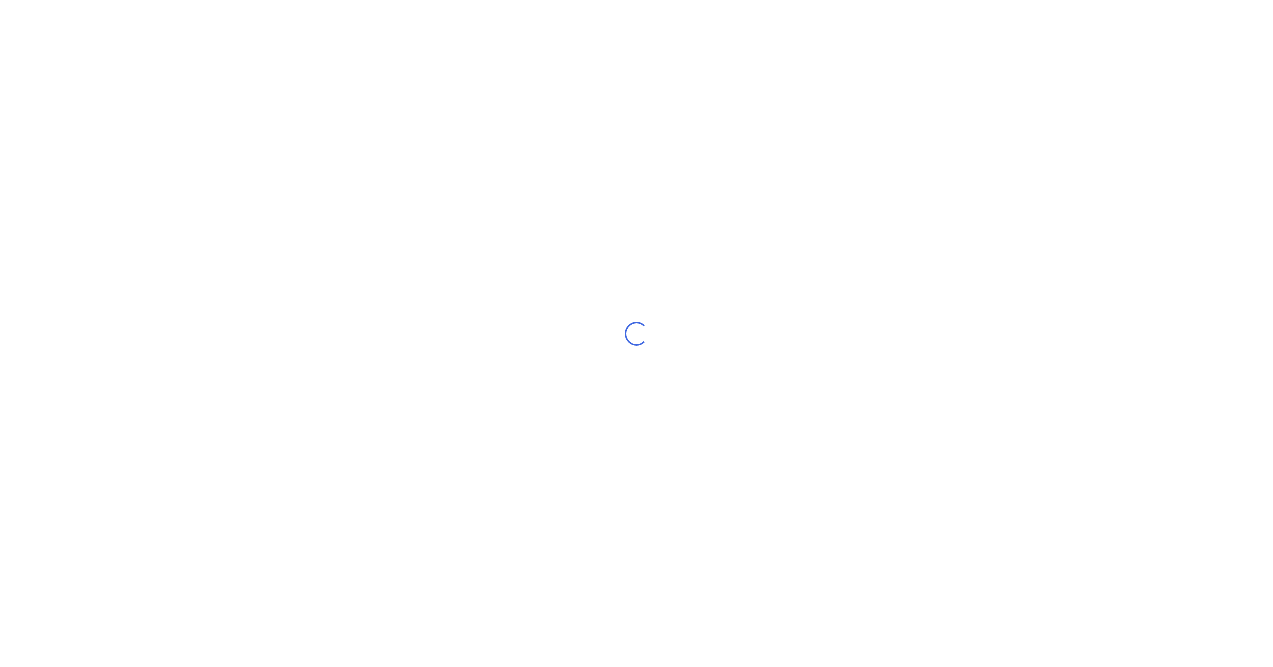
select select "NZ"
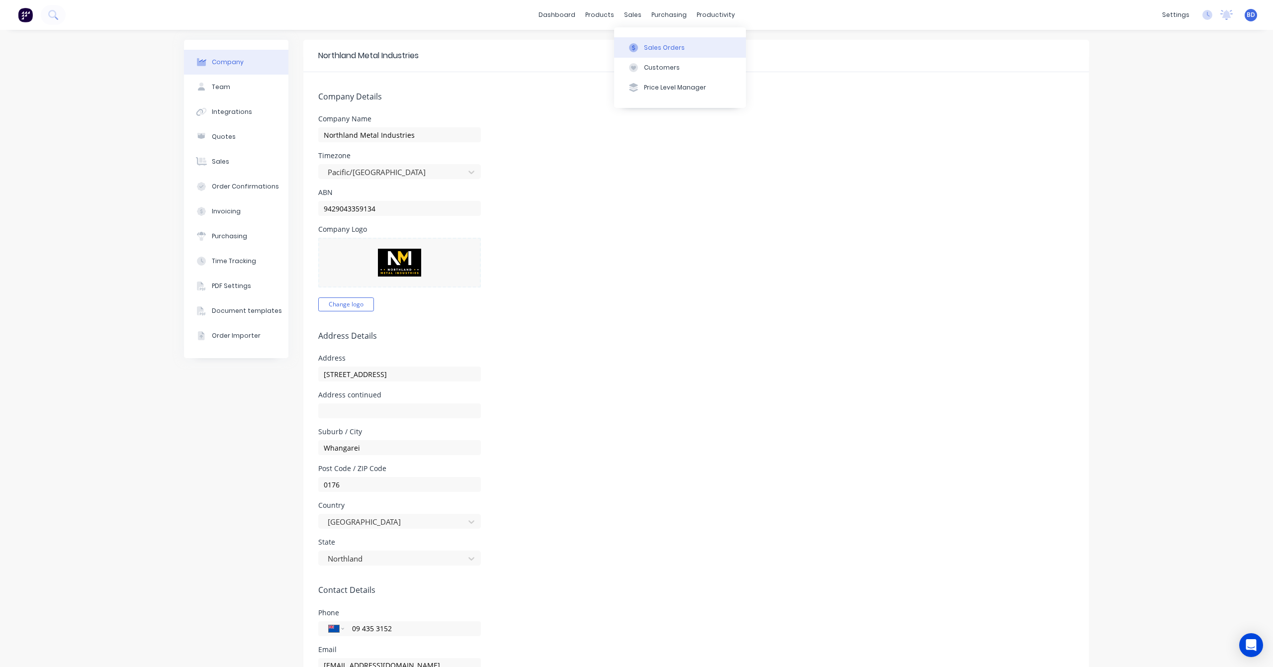
click at [644, 43] on div "Sales Orders" at bounding box center [664, 47] width 41 height 9
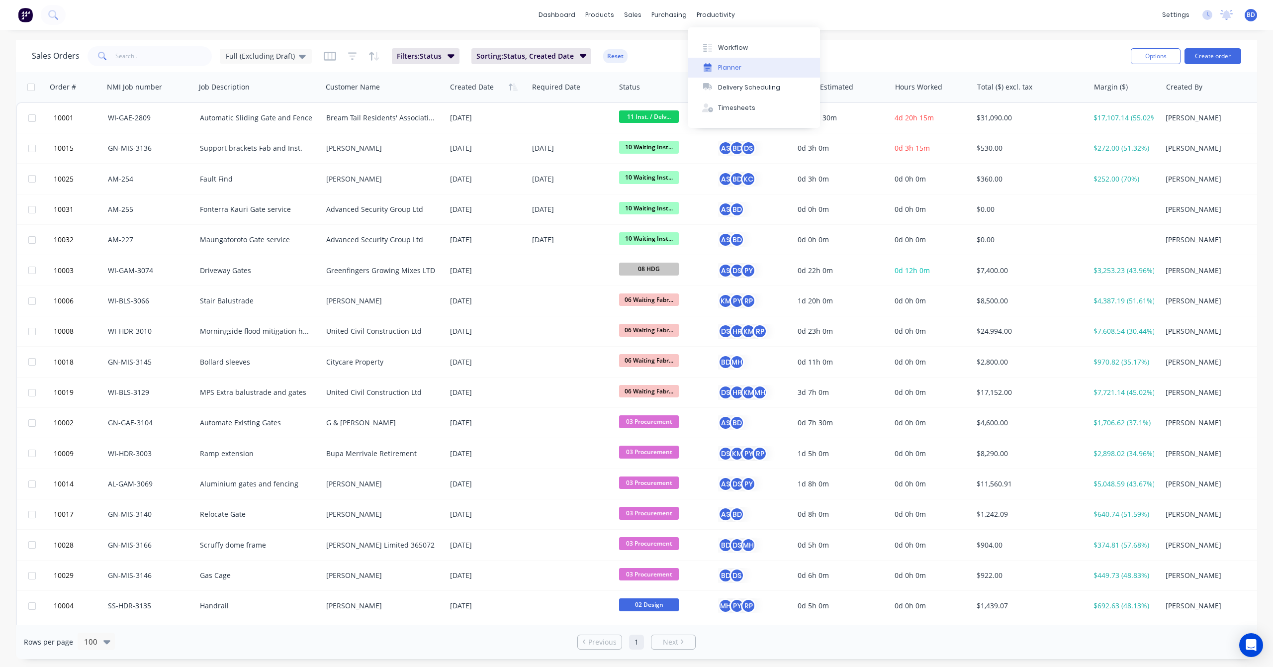
click at [741, 65] on button "Planner" at bounding box center [754, 68] width 132 height 20
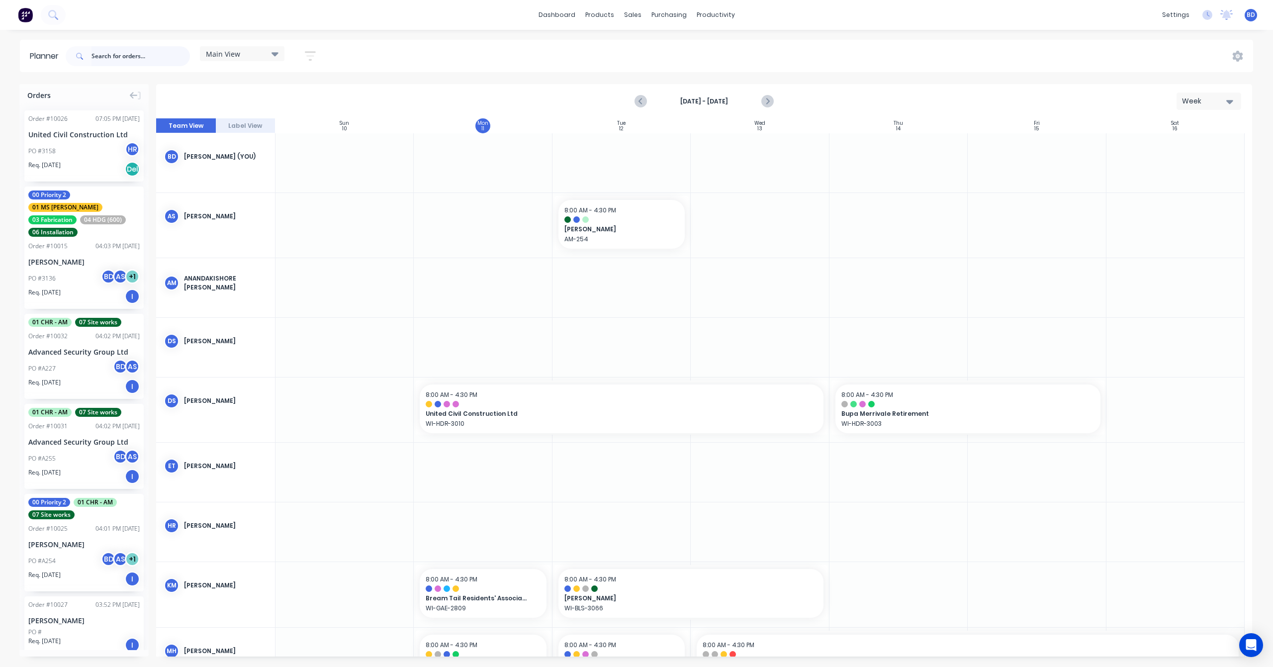
click at [122, 56] on input "text" at bounding box center [140, 56] width 98 height 20
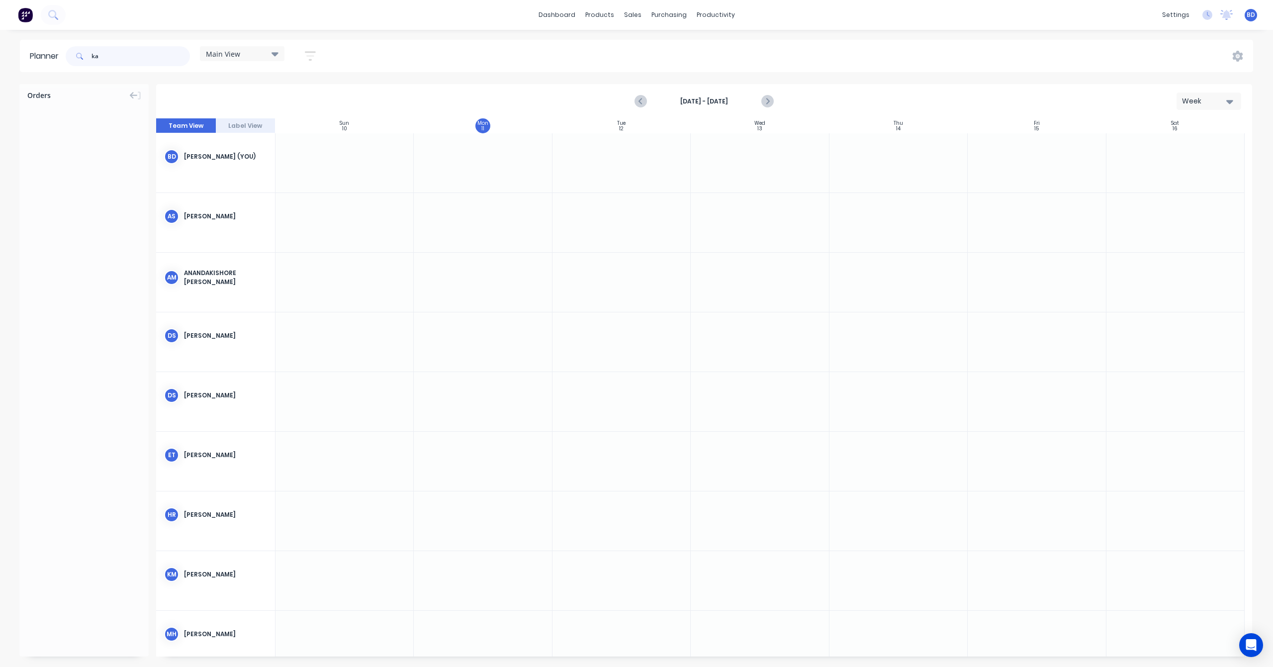
type input "k"
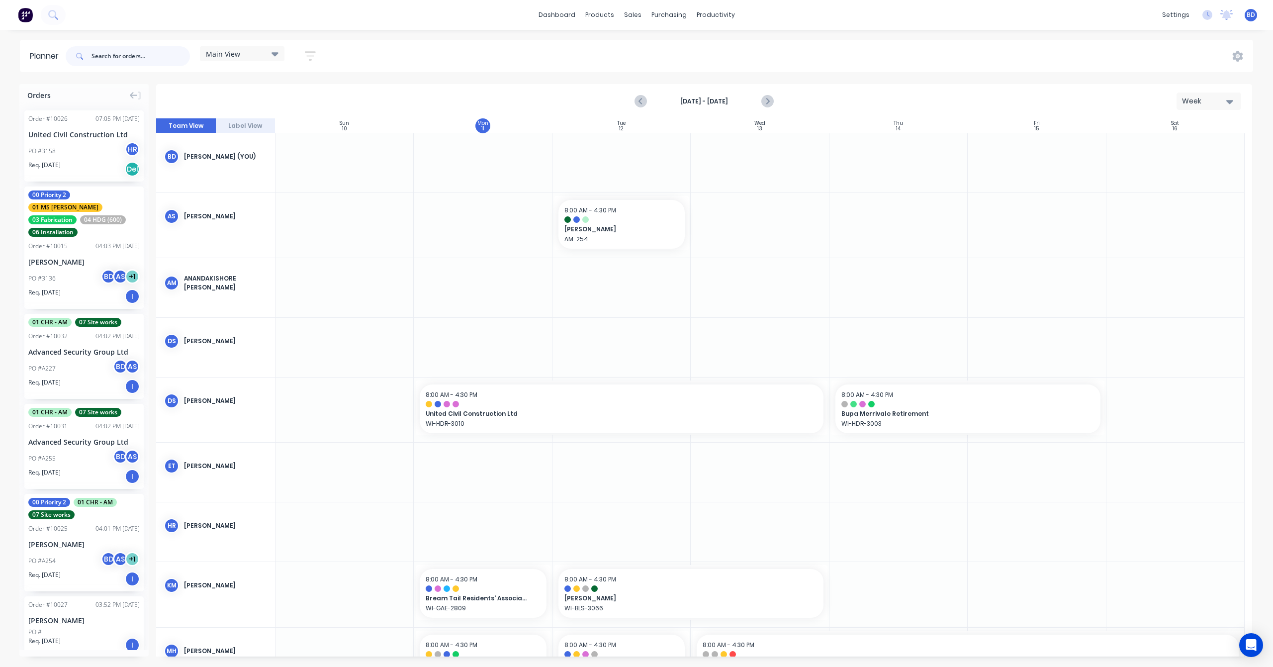
click at [145, 58] on input "text" at bounding box center [140, 56] width 98 height 20
click at [150, 56] on input "text" at bounding box center [140, 56] width 98 height 20
click at [114, 54] on input "text" at bounding box center [140, 56] width 98 height 20
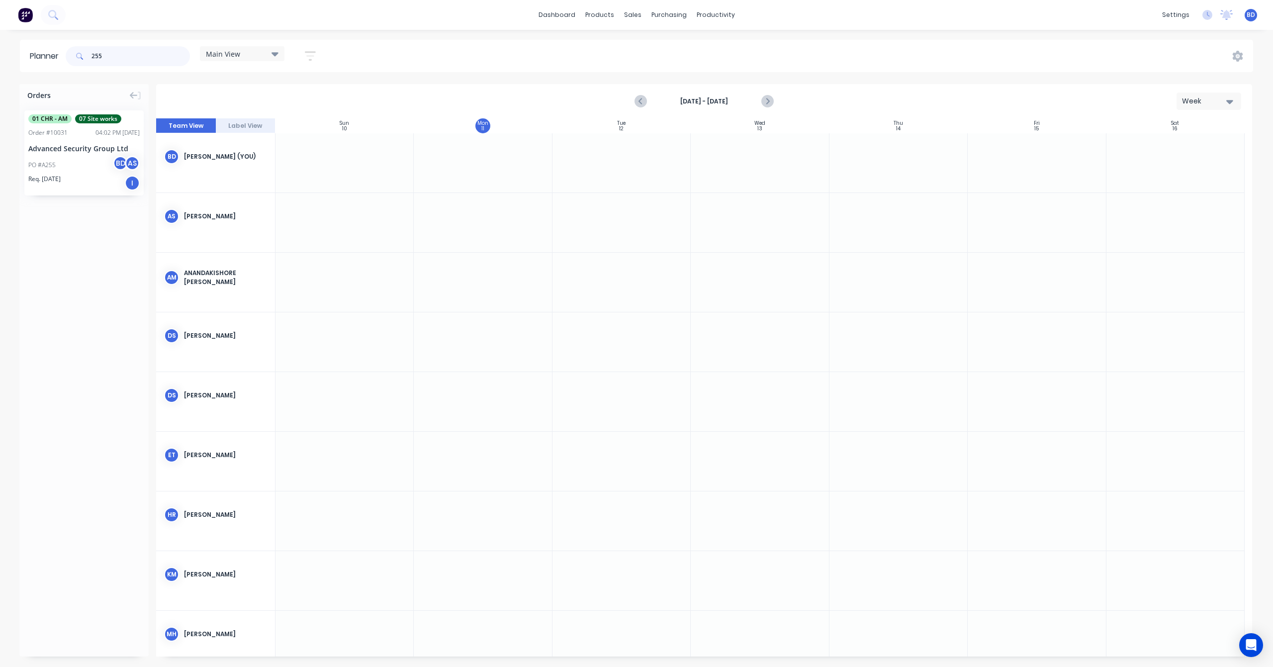
type input "255"
drag, startPoint x: 66, startPoint y: 151, endPoint x: 516, endPoint y: 222, distance: 455.5
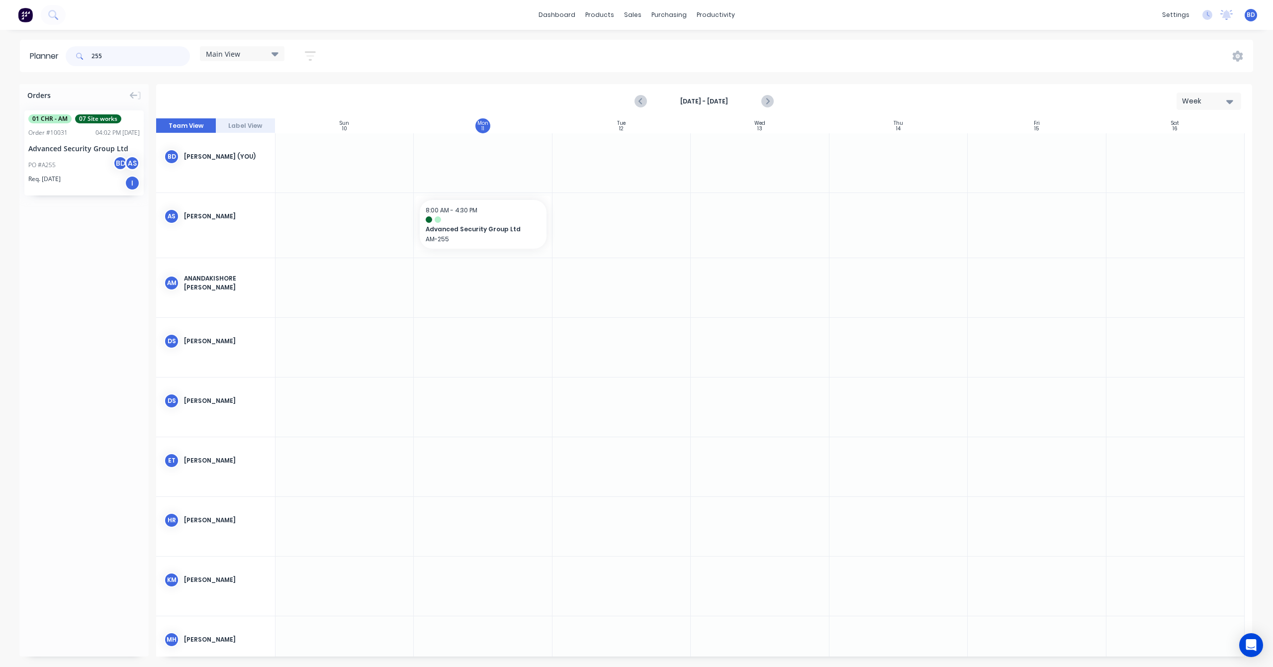
drag, startPoint x: 120, startPoint y: 55, endPoint x: 14, endPoint y: 55, distance: 105.9
click at [14, 55] on div "Planner 255 Main View Save new view None edit Main View (Default) edit Duncan e…" at bounding box center [636, 56] width 1273 height 32
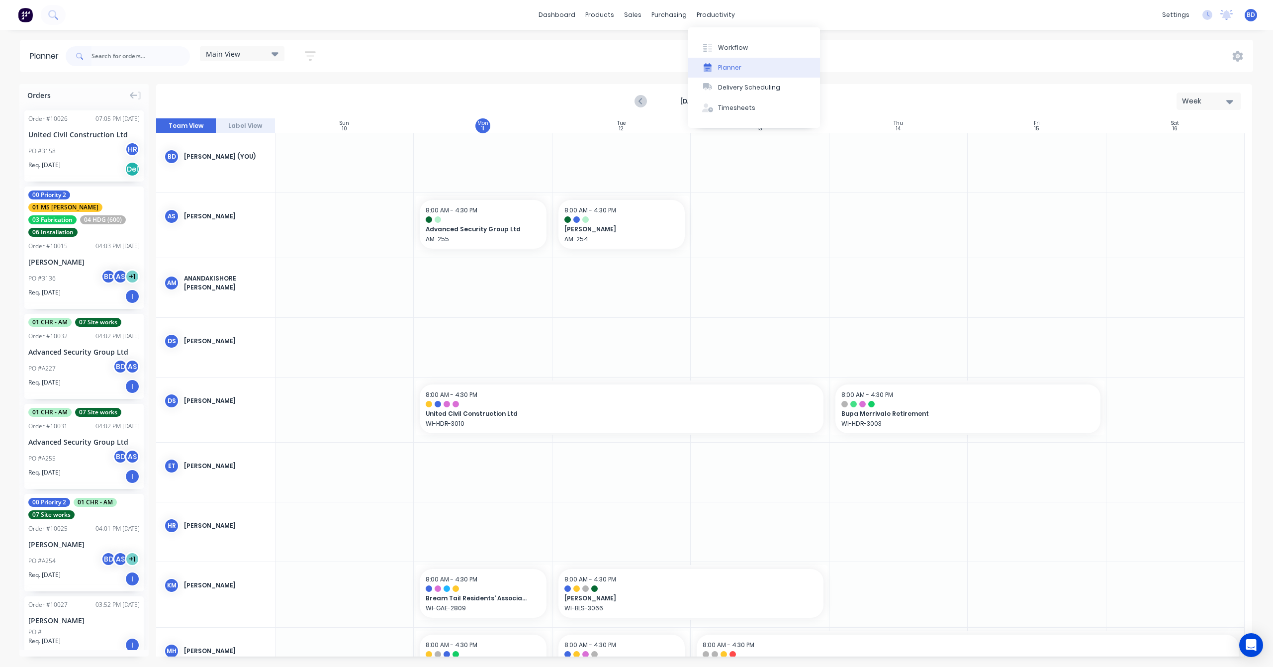
click at [736, 65] on div "Planner" at bounding box center [729, 67] width 23 height 9
click at [726, 63] on div "Planner" at bounding box center [729, 67] width 23 height 9
click at [630, 54] on div "Main View Save new view None edit Main View (Default) edit Duncan edit Labour e…" at bounding box center [658, 56] width 1189 height 30
click at [311, 56] on icon "button" at bounding box center [310, 55] width 8 height 1
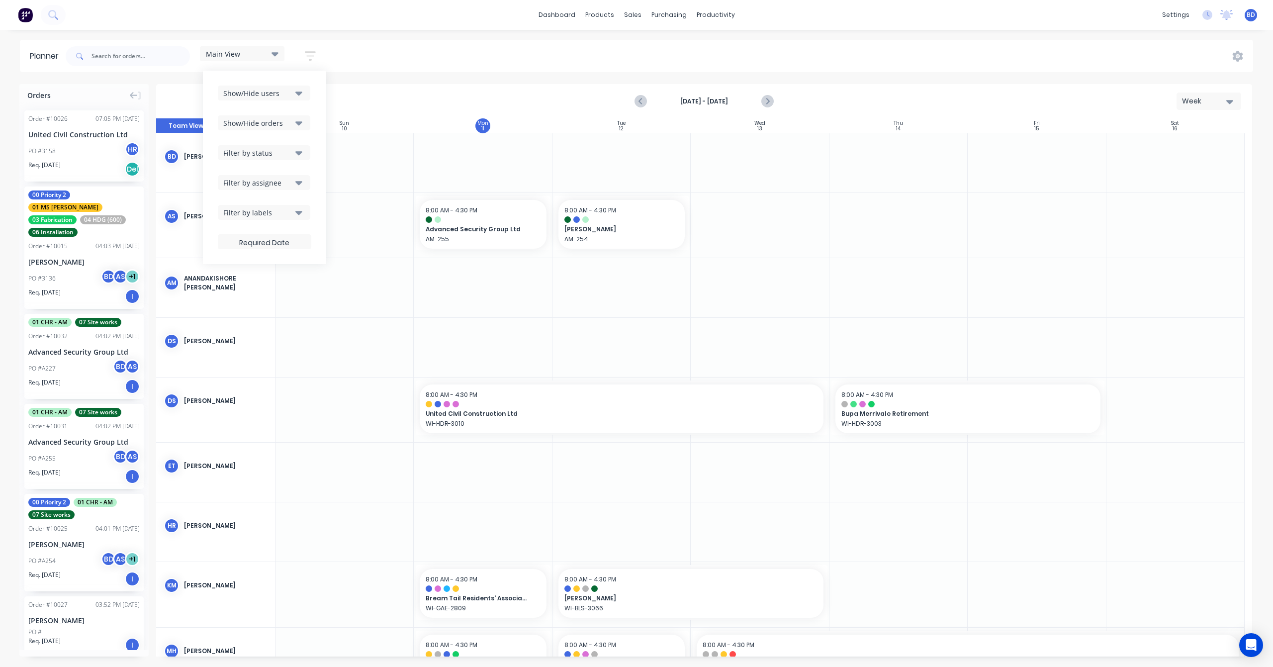
click at [305, 186] on button "Filter by assignee" at bounding box center [264, 182] width 92 height 15
click at [239, 238] on div "button" at bounding box center [234, 237] width 20 height 20
click at [235, 246] on div "button" at bounding box center [234, 245] width 20 height 20
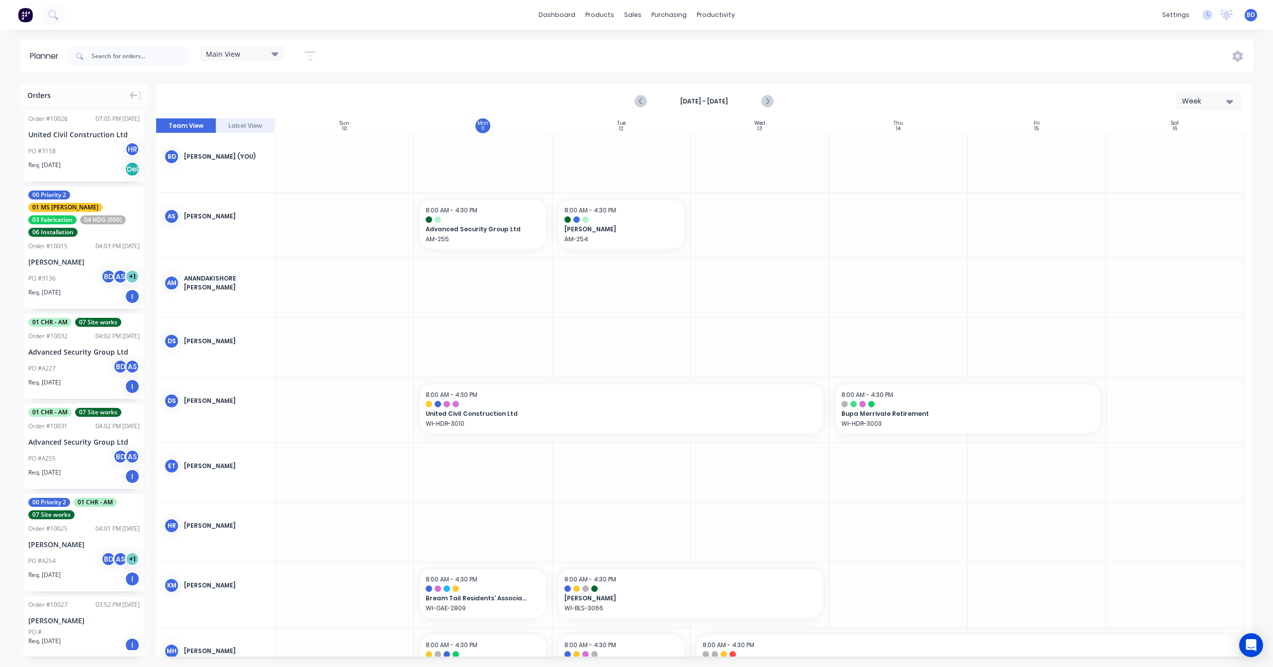
click at [404, 60] on div "Main View Save new view None edit Main View (Default) edit Duncan edit Labour e…" at bounding box center [658, 56] width 1189 height 30
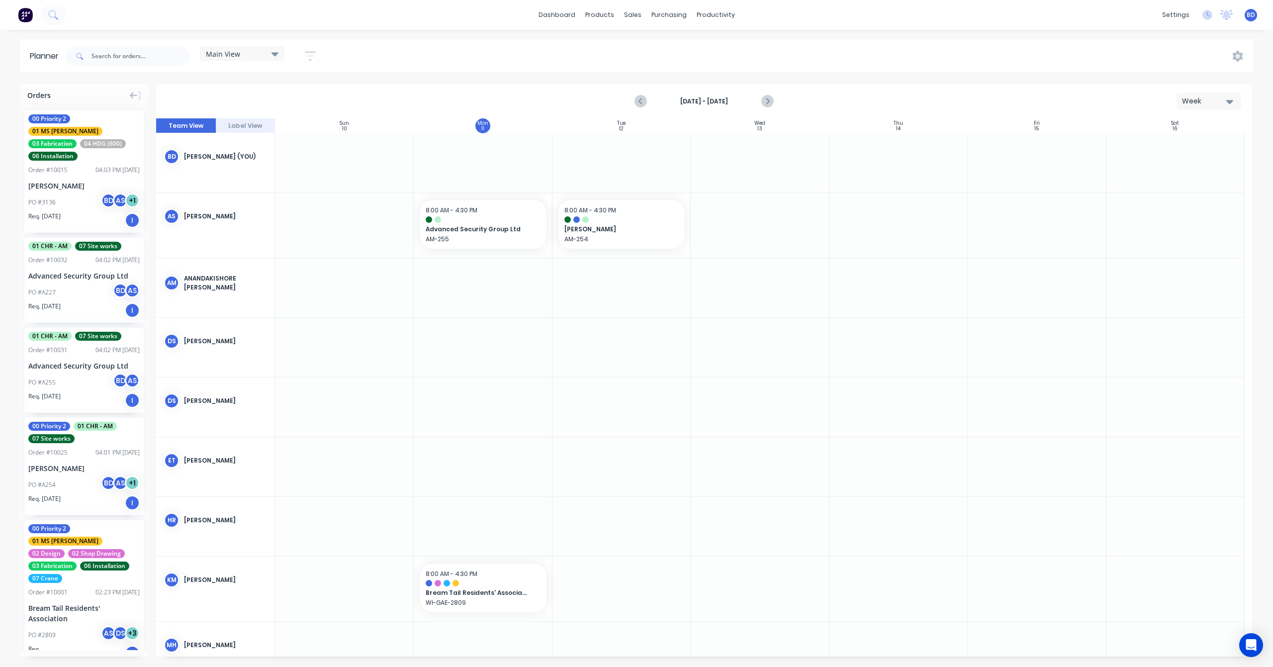
click at [315, 52] on icon "button" at bounding box center [310, 55] width 11 height 9
click at [301, 181] on icon "button" at bounding box center [298, 182] width 7 height 11
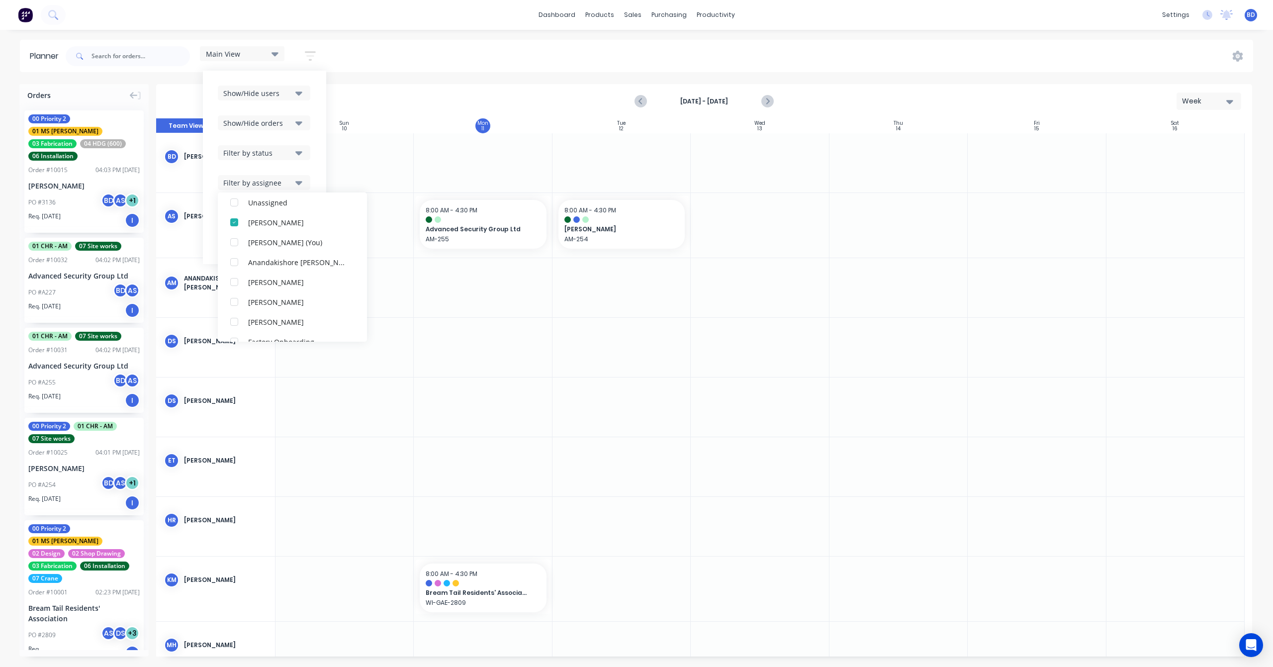
scroll to position [0, 0]
click at [235, 275] on div "button" at bounding box center [234, 277] width 20 height 20
click at [236, 295] on div "button" at bounding box center [234, 297] width 20 height 20
click at [394, 62] on div "Main View Save new view None edit Main View (Default) edit Duncan edit Labour e…" at bounding box center [658, 56] width 1189 height 30
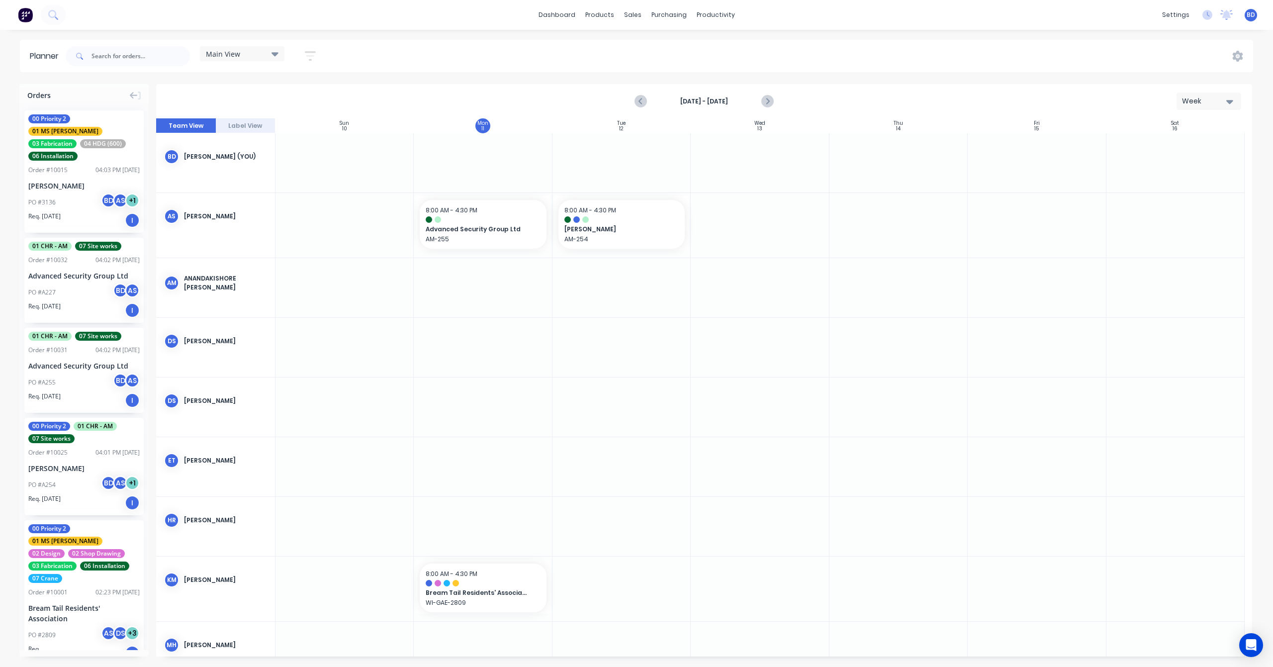
click at [276, 48] on div "Main View" at bounding box center [242, 53] width 85 height 15
click at [388, 50] on div "Main View Save new view None edit Main View (Default) edit Duncan edit Labour e…" at bounding box center [658, 56] width 1189 height 30
click at [275, 55] on icon at bounding box center [274, 54] width 7 height 4
click at [265, 147] on button "Main View (Default)" at bounding box center [260, 147] width 106 height 11
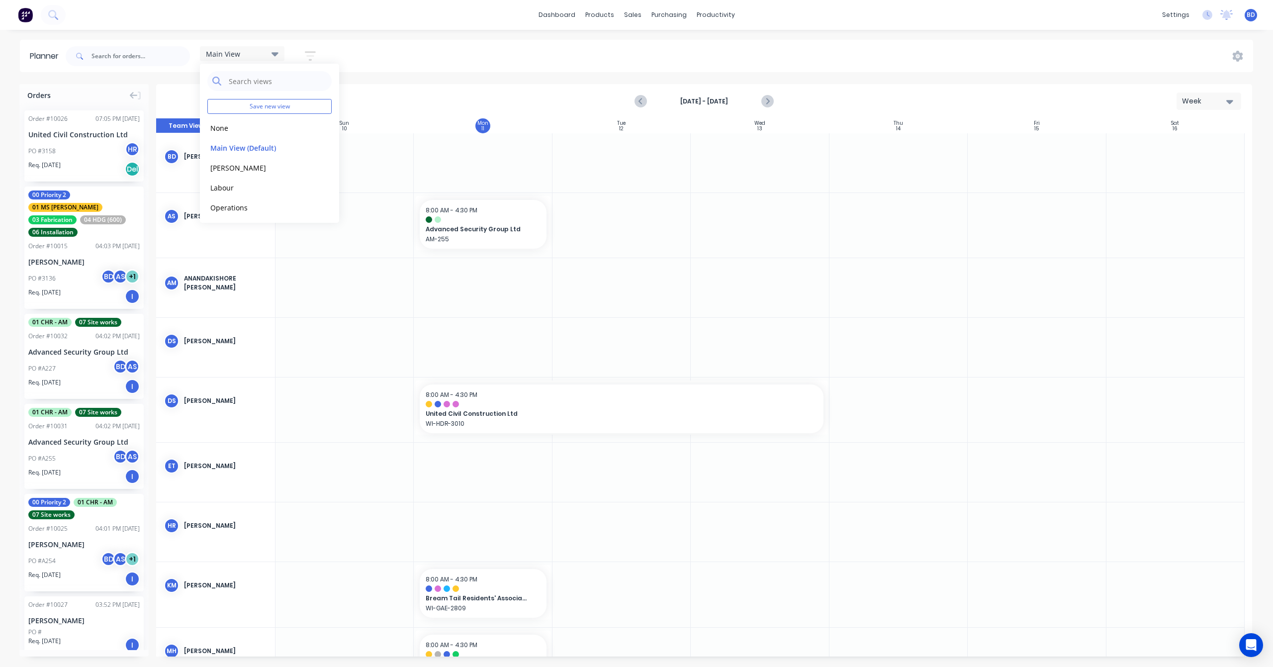
click at [416, 74] on div "Planner Main View Save new view None edit Main View (Default) edit Duncan edit …" at bounding box center [636, 353] width 1273 height 627
click at [314, 56] on icon "button" at bounding box center [310, 55] width 8 height 1
click at [302, 90] on icon "button" at bounding box center [298, 93] width 7 height 11
click at [241, 148] on div "button" at bounding box center [234, 148] width 20 height 20
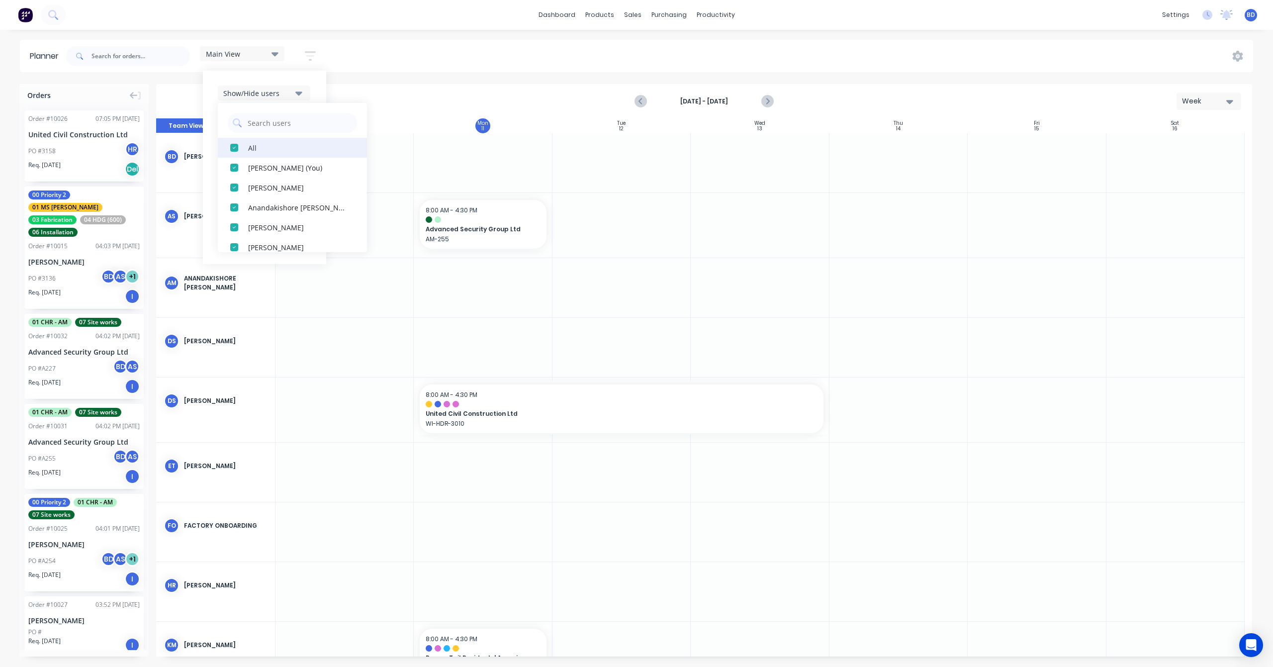
click at [239, 148] on div "button" at bounding box center [234, 148] width 20 height 20
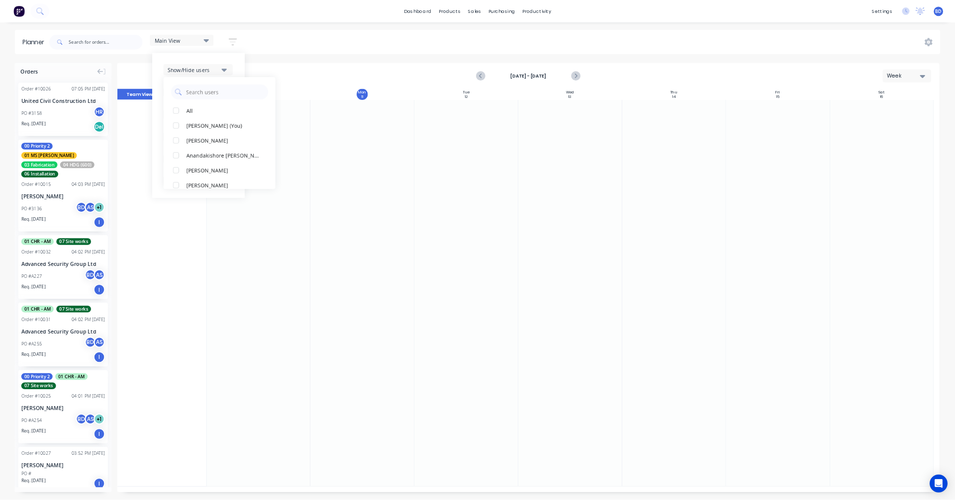
scroll to position [22, 0]
click at [236, 165] on div "button" at bounding box center [234, 166] width 20 height 20
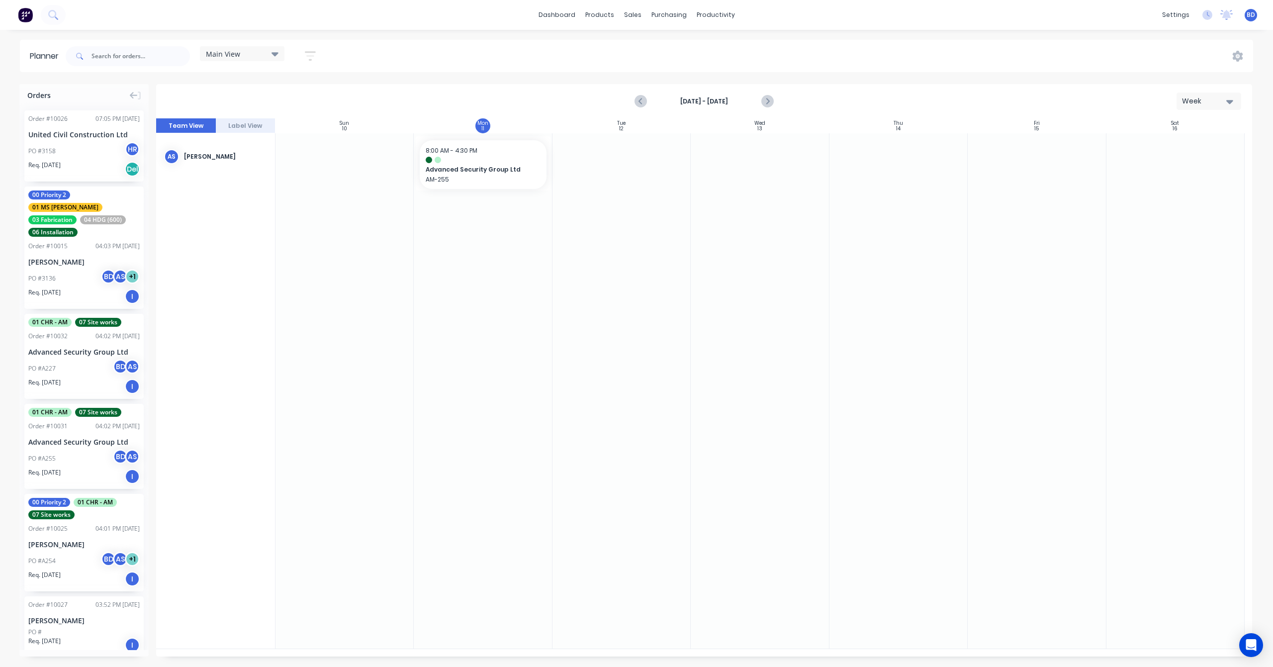
click at [375, 79] on div "Planner Main View Save new view None edit Main View (Default) edit Duncan edit …" at bounding box center [636, 353] width 1273 height 627
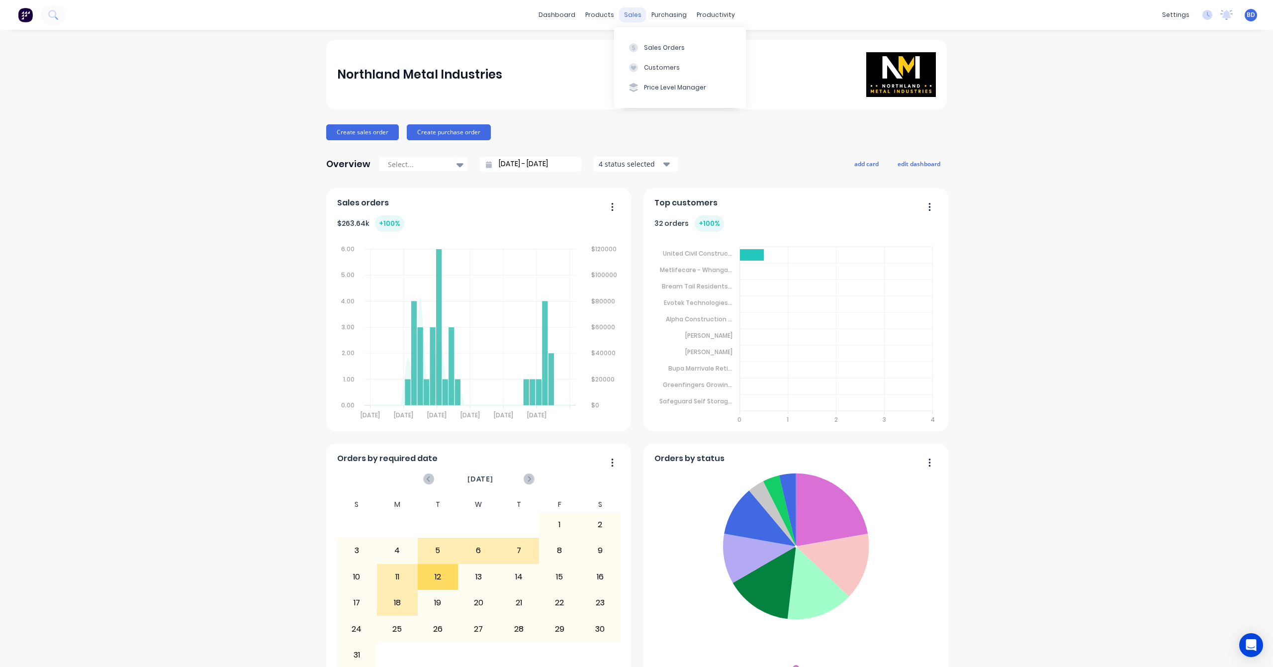
click at [631, 17] on div "sales" at bounding box center [632, 14] width 27 height 15
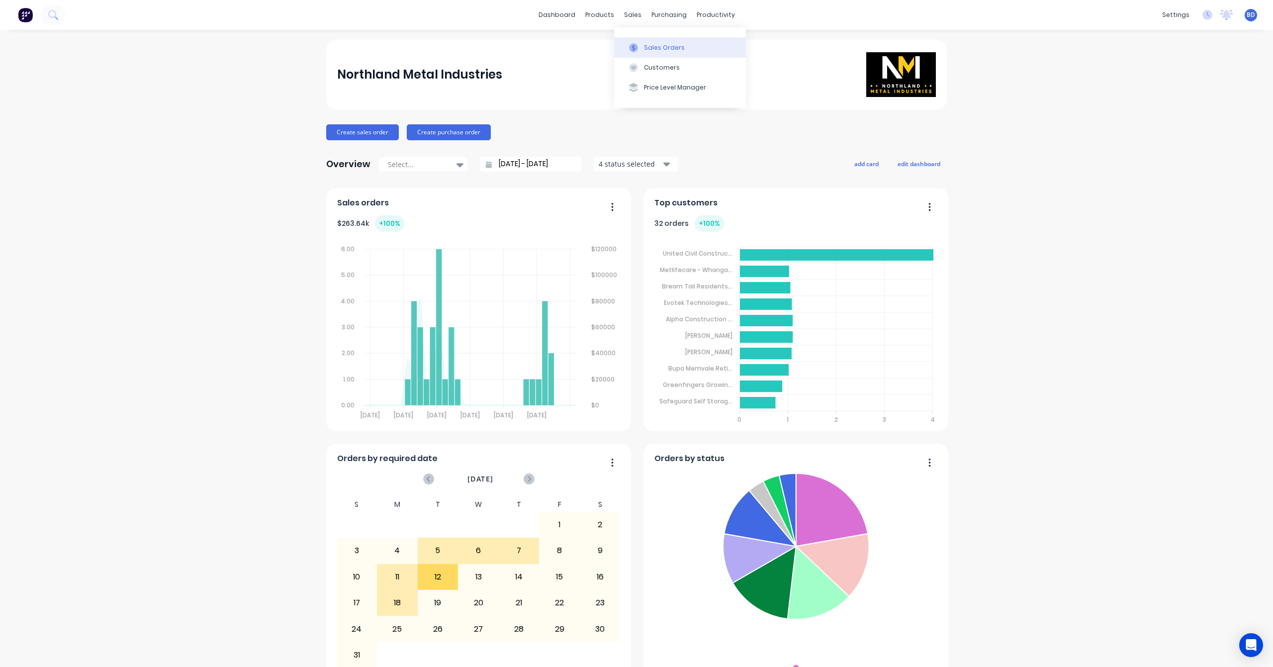
click at [653, 46] on div "Sales Orders" at bounding box center [664, 47] width 41 height 9
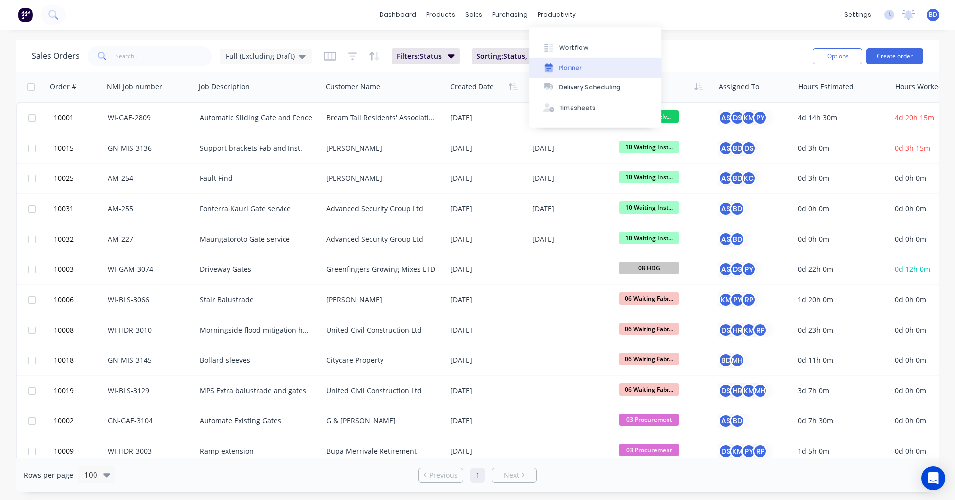
click at [577, 70] on div "Planner" at bounding box center [570, 67] width 23 height 9
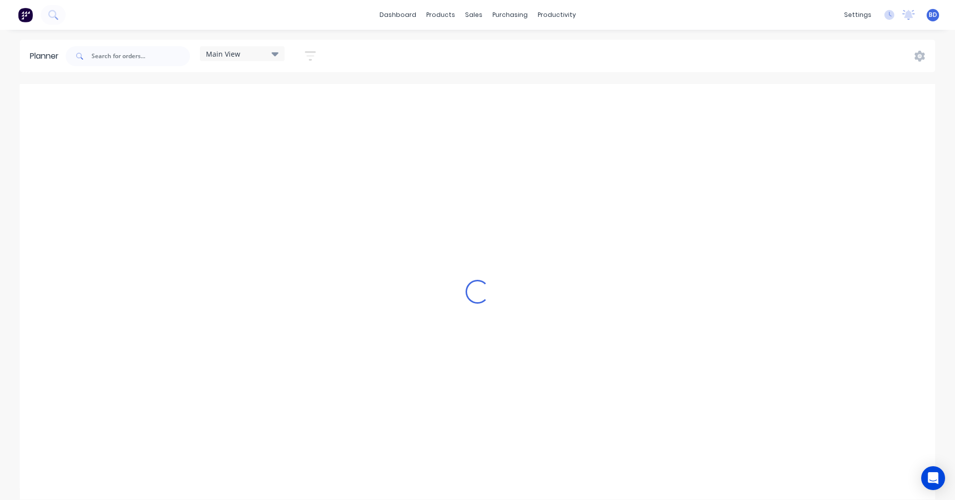
scroll to position [0, 0]
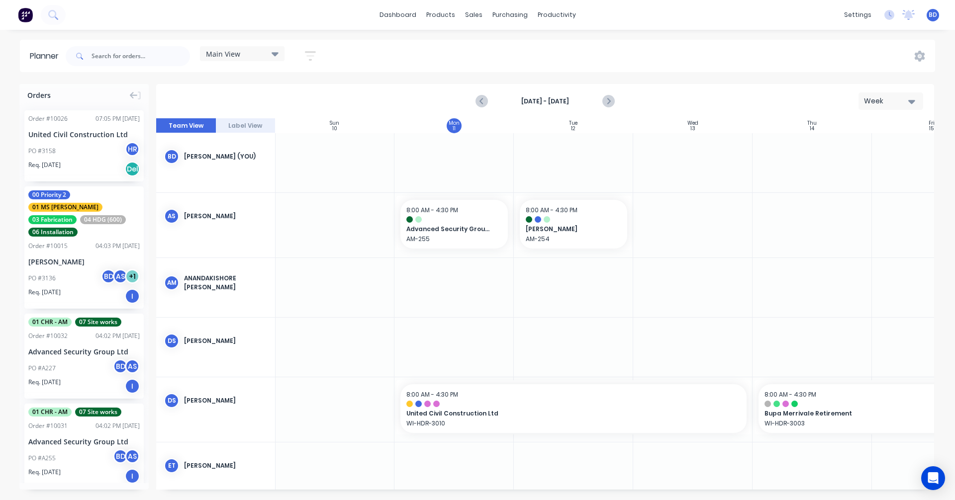
click at [316, 55] on icon "button" at bounding box center [310, 56] width 11 height 12
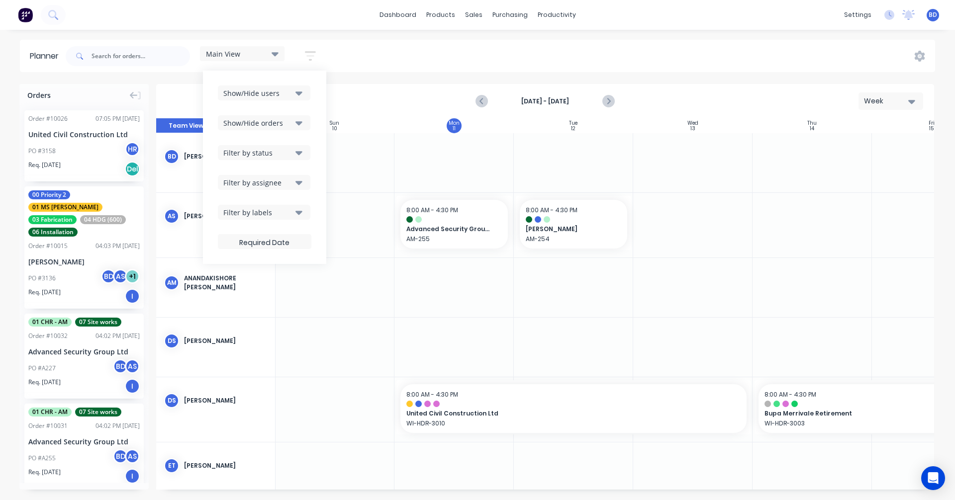
click at [302, 92] on icon "button" at bounding box center [298, 93] width 7 height 4
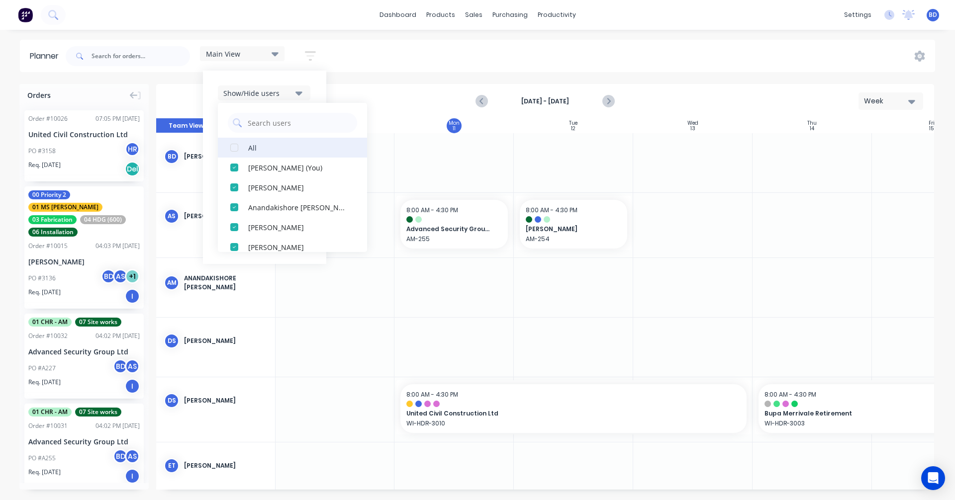
click at [238, 151] on div "button" at bounding box center [234, 148] width 20 height 20
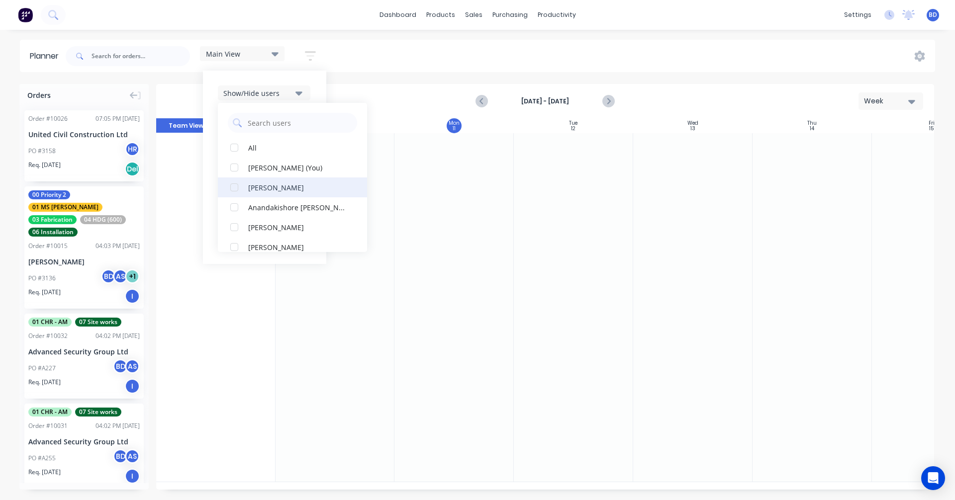
click at [234, 190] on div "button" at bounding box center [234, 188] width 20 height 20
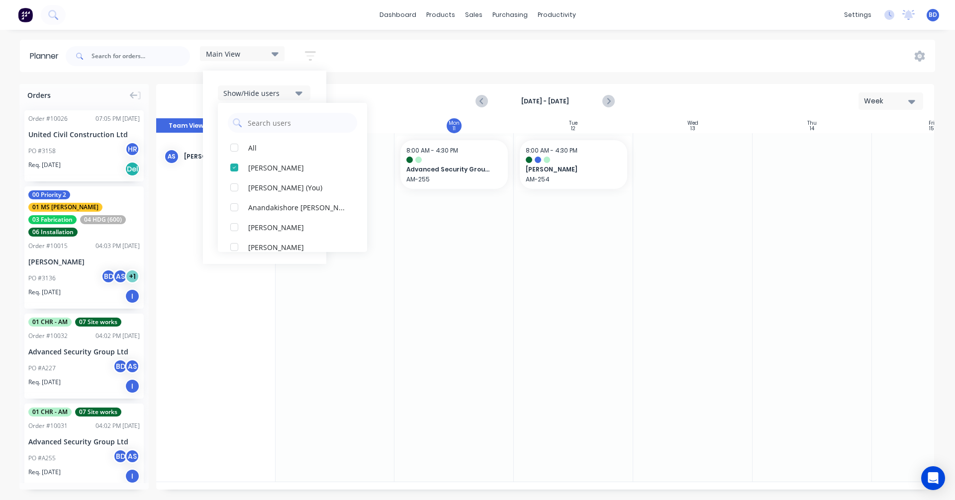
click at [300, 93] on icon "button" at bounding box center [298, 93] width 7 height 4
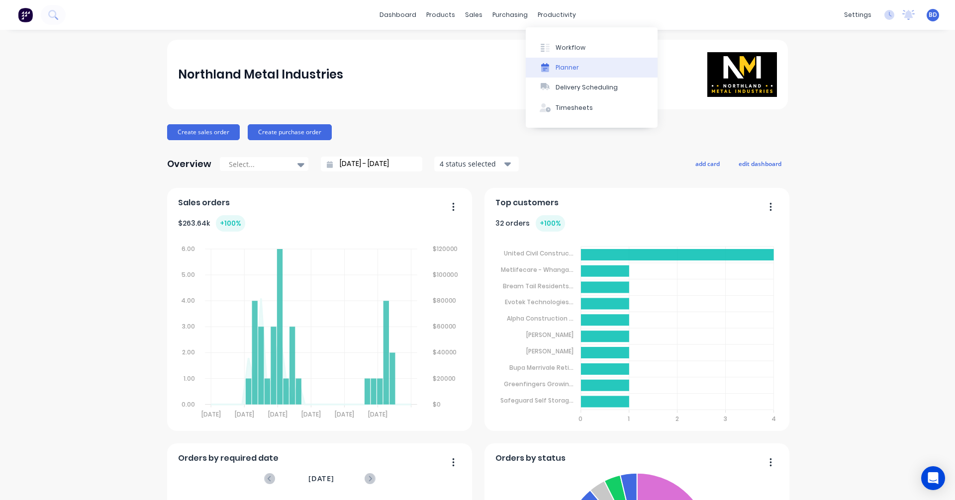
click at [569, 66] on div "Planner" at bounding box center [566, 67] width 23 height 9
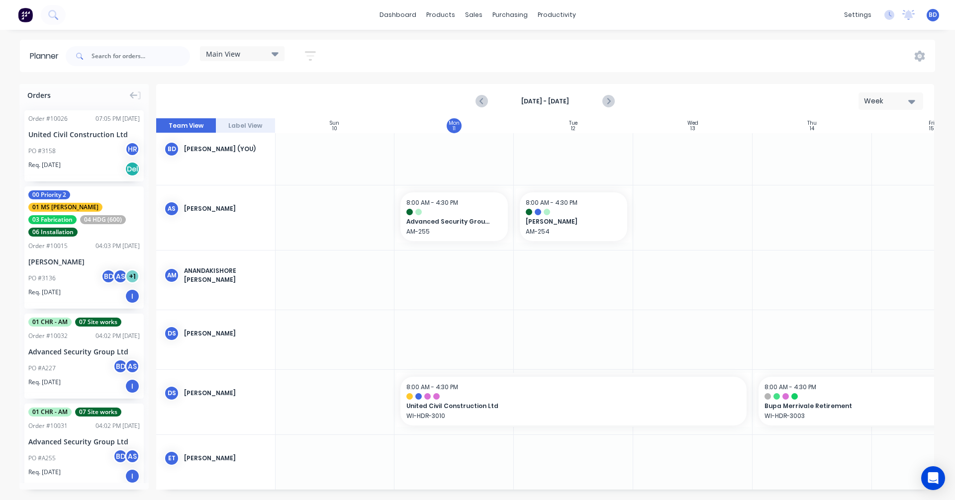
scroll to position [0, 0]
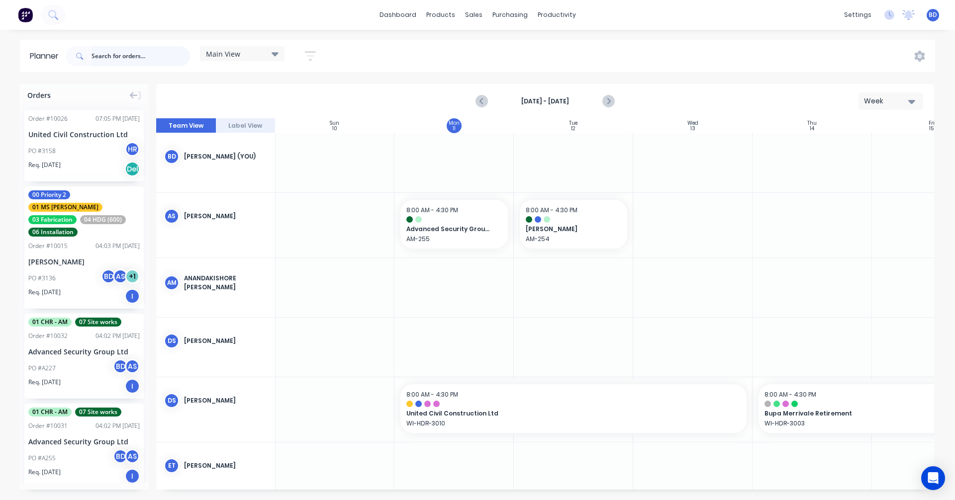
click at [117, 59] on input "text" at bounding box center [140, 56] width 98 height 20
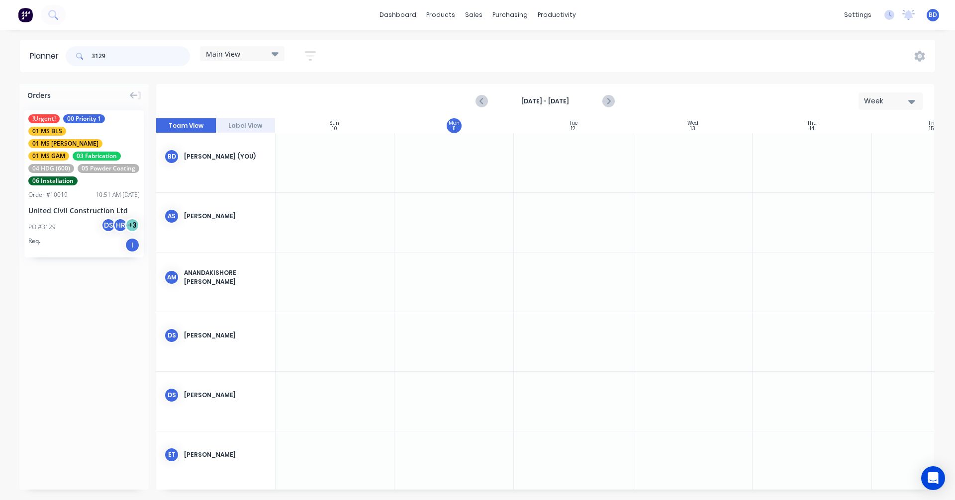
type input "3129"
drag, startPoint x: 82, startPoint y: 149, endPoint x: 432, endPoint y: 274, distance: 372.3
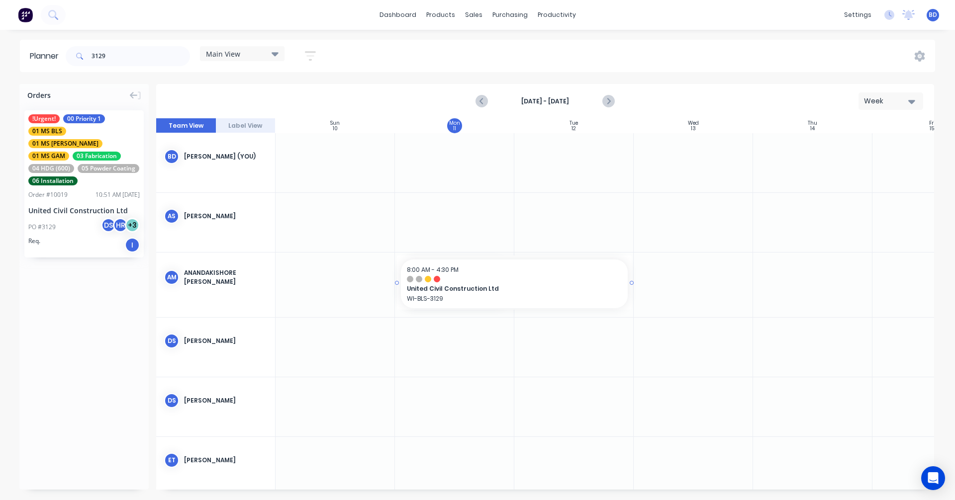
drag, startPoint x: 511, startPoint y: 282, endPoint x: 536, endPoint y: 282, distance: 24.4
click at [534, 52] on div "Purchase Orders" at bounding box center [542, 47] width 53 height 9
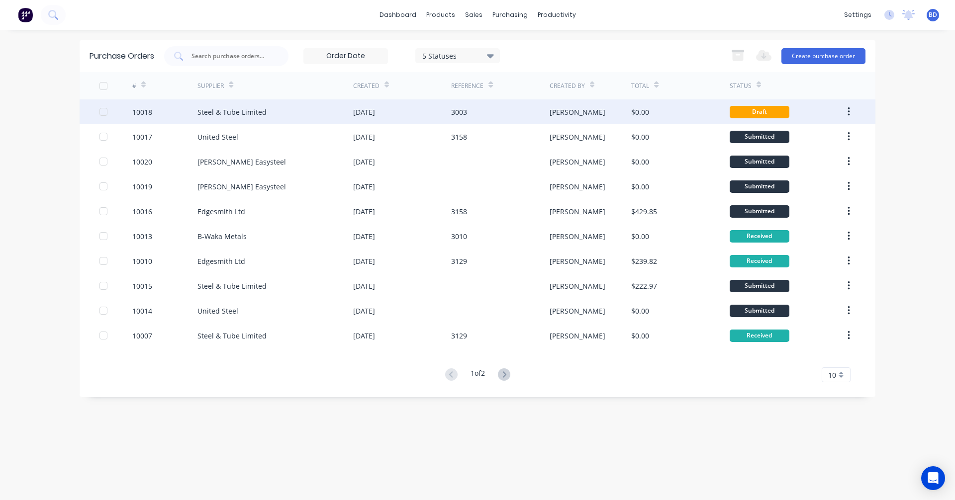
click at [275, 117] on div "Steel & Tube Limited" at bounding box center [275, 111] width 156 height 25
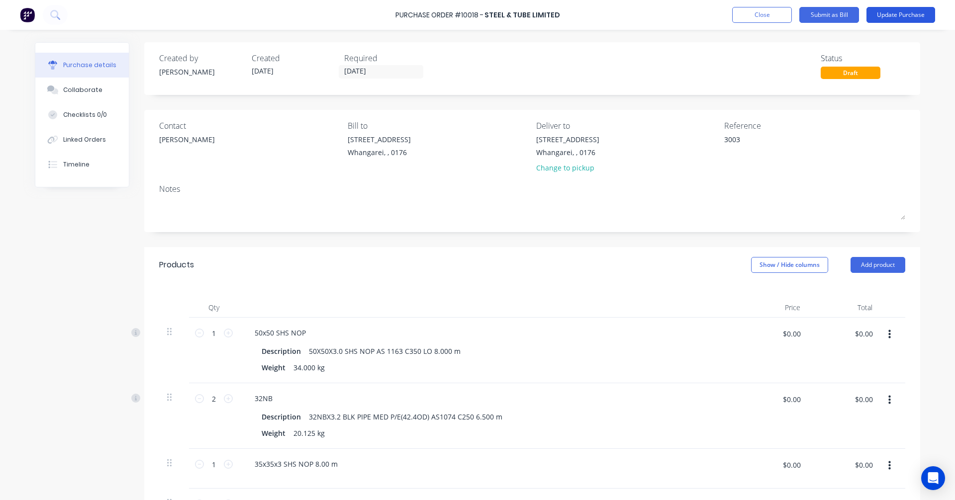
click at [917, 12] on button "Update Purchase" at bounding box center [900, 15] width 69 height 16
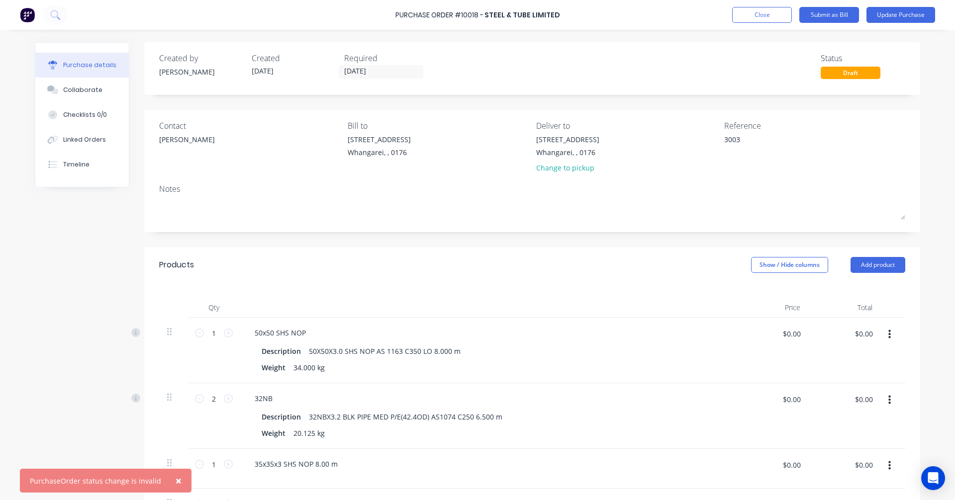
click at [859, 71] on div "Draft" at bounding box center [850, 73] width 60 height 12
click at [369, 74] on input "07/08/25" at bounding box center [381, 72] width 84 height 12
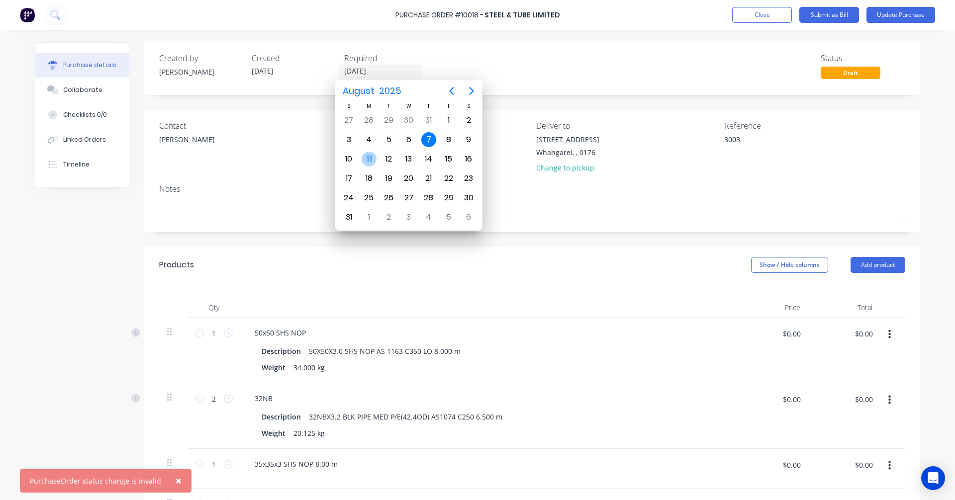
click at [375, 157] on div "11" at bounding box center [368, 159] width 15 height 15
type textarea "x"
type input "11/08/25"
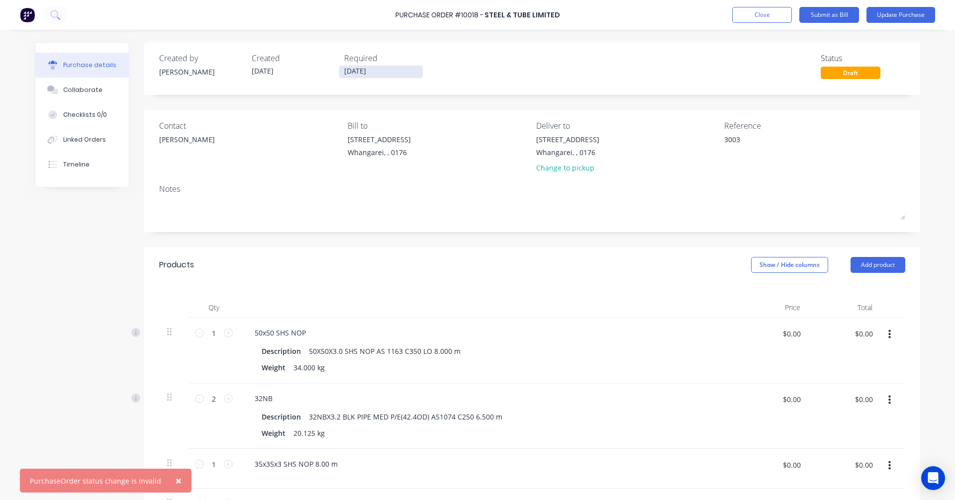
click at [384, 72] on input "11/08/25" at bounding box center [381, 72] width 84 height 12
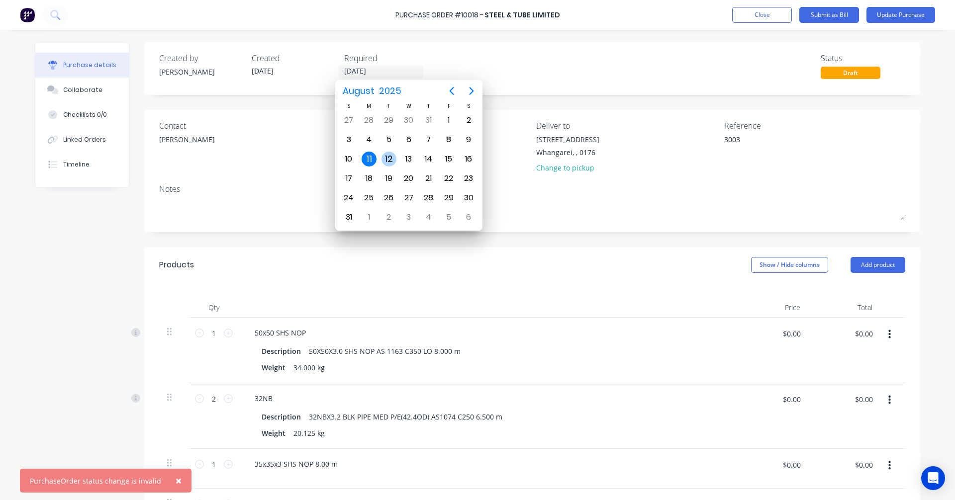
click at [393, 157] on div "12" at bounding box center [388, 159] width 15 height 15
type textarea "x"
type input "12/08/25"
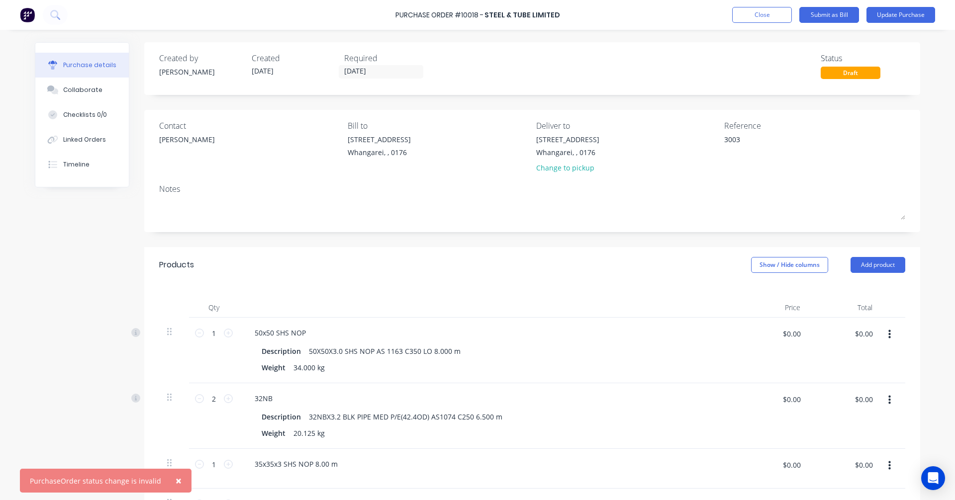
click at [474, 70] on div "Created by Paul Created 07/08/25 Required 12/08/25 Status Draft" at bounding box center [532, 65] width 746 height 27
click at [900, 13] on button "Update Purchase" at bounding box center [900, 15] width 69 height 16
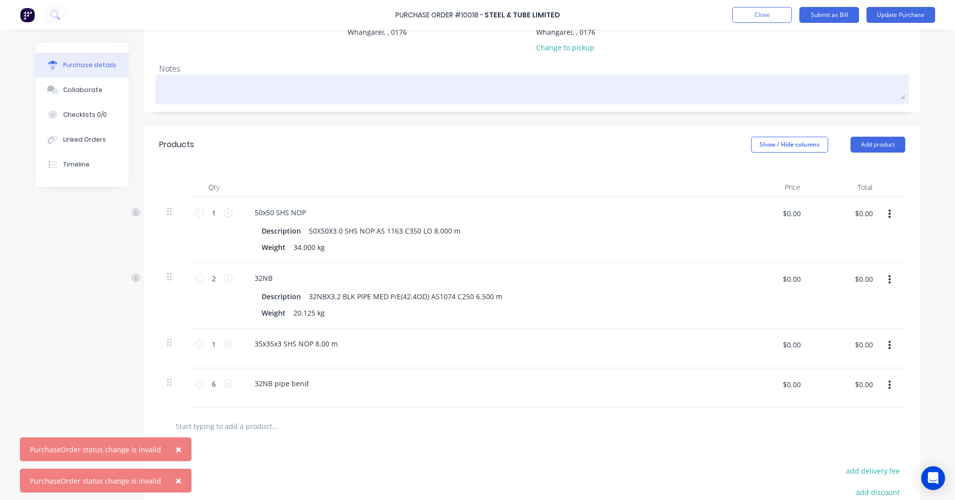
scroll to position [238, 0]
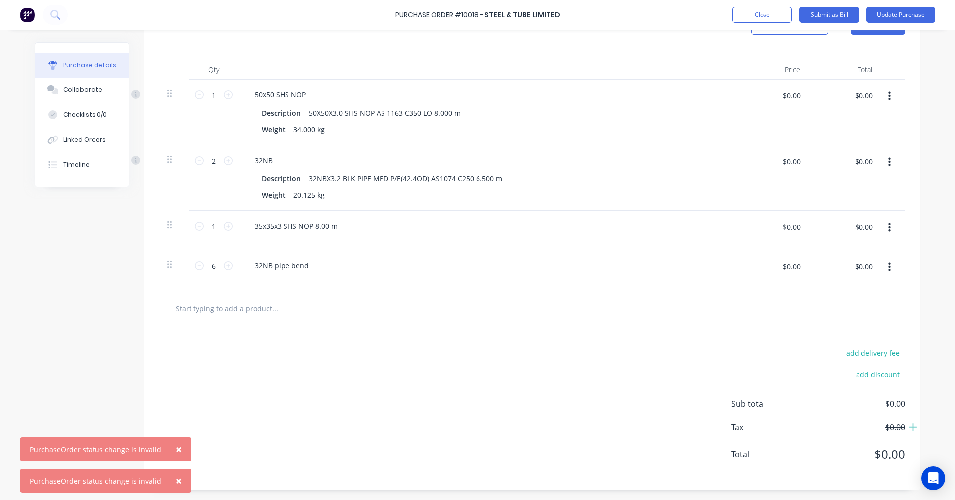
click at [133, 452] on div "PurchaseOrder status change is invalid" at bounding box center [95, 450] width 131 height 10
drag, startPoint x: 106, startPoint y: 445, endPoint x: 60, endPoint y: 445, distance: 46.2
click at [60, 445] on div "PurchaseOrder status change is invalid" at bounding box center [95, 450] width 131 height 10
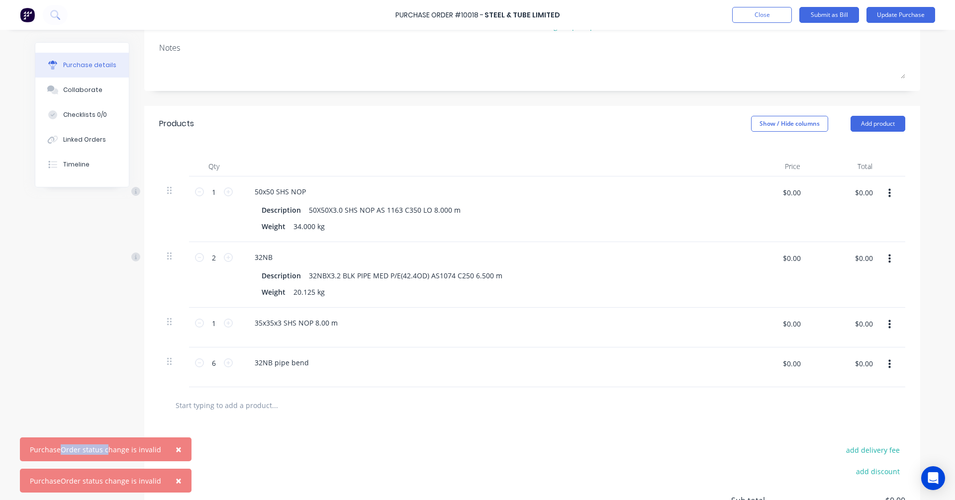
scroll to position [0, 0]
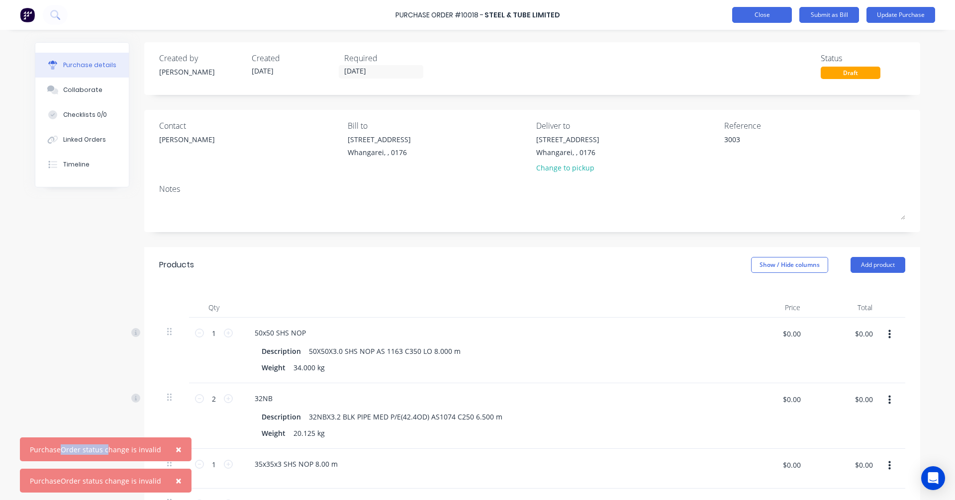
click at [771, 11] on button "Close" at bounding box center [762, 15] width 60 height 16
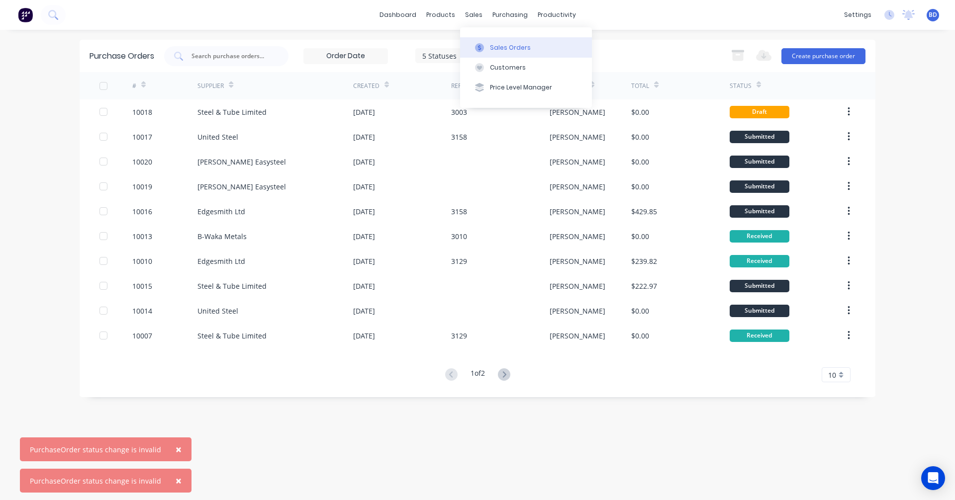
click at [490, 49] on div "Sales Orders" at bounding box center [510, 47] width 41 height 9
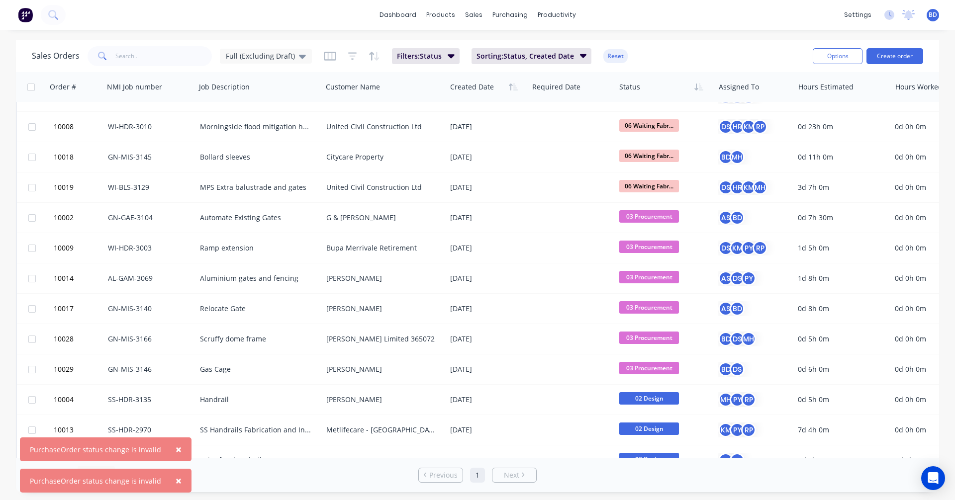
scroll to position [249, 0]
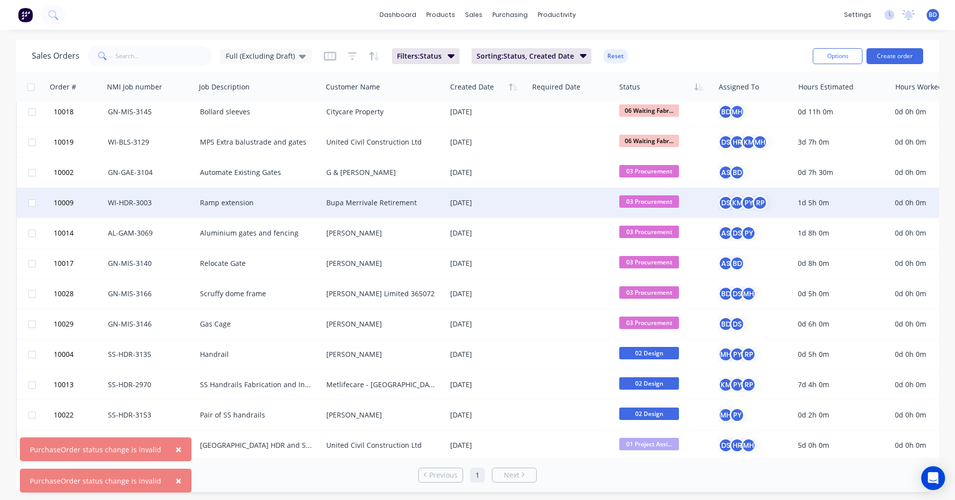
click at [232, 198] on div "Ramp extension" at bounding box center [256, 203] width 112 height 10
click at [370, 203] on div "Bupa Merrivale Retirement" at bounding box center [381, 203] width 110 height 10
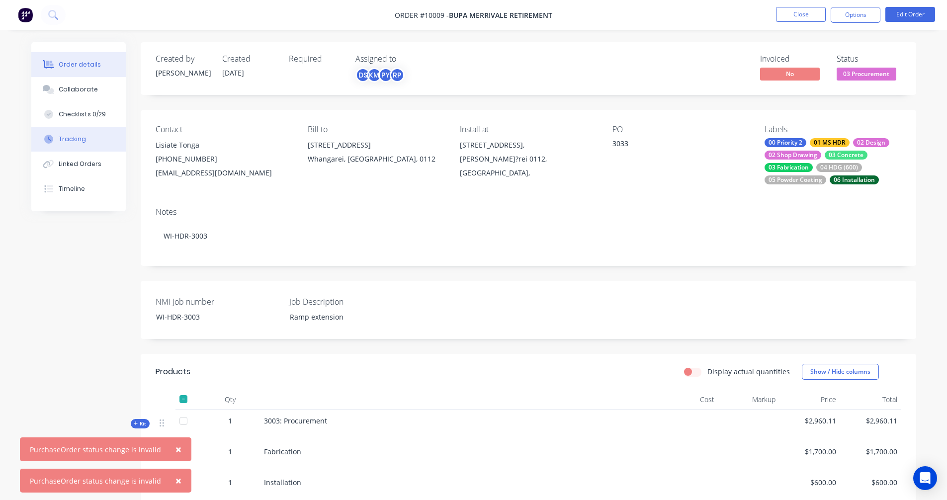
click at [77, 135] on div "Tracking" at bounding box center [72, 139] width 27 height 9
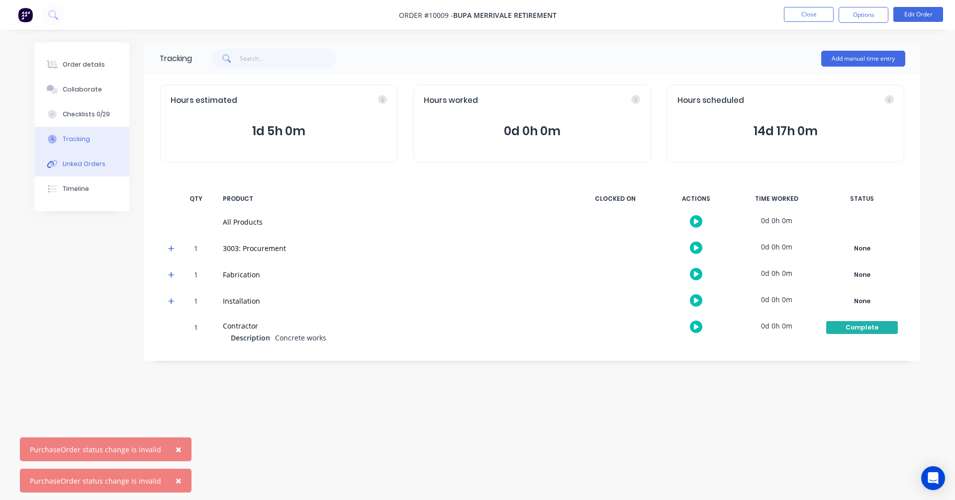
click at [77, 162] on div "Linked Orders" at bounding box center [84, 164] width 43 height 9
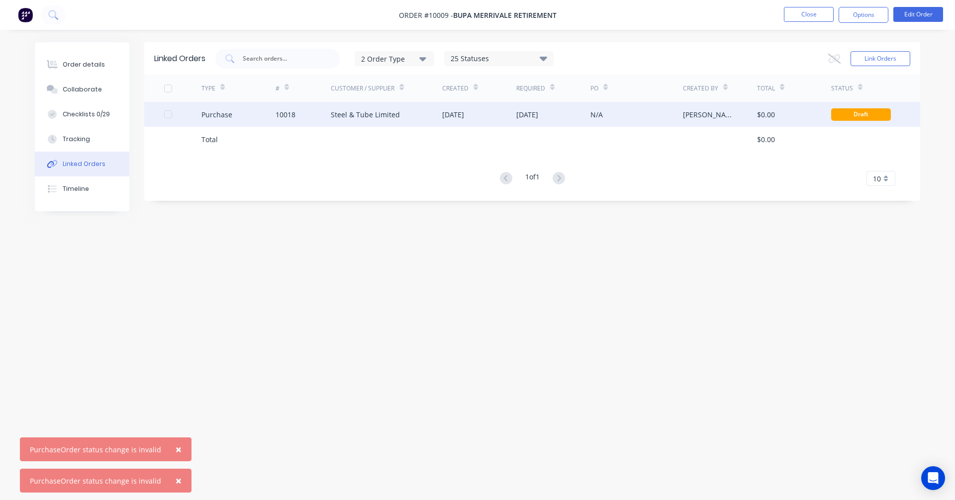
click at [382, 106] on div "Steel & Tube Limited" at bounding box center [386, 114] width 111 height 25
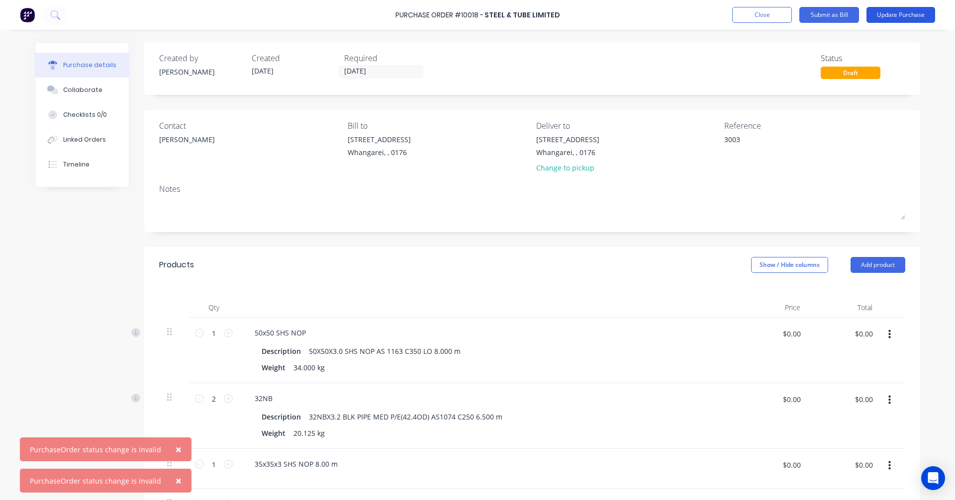
click at [919, 13] on button "Update Purchase" at bounding box center [900, 15] width 69 height 16
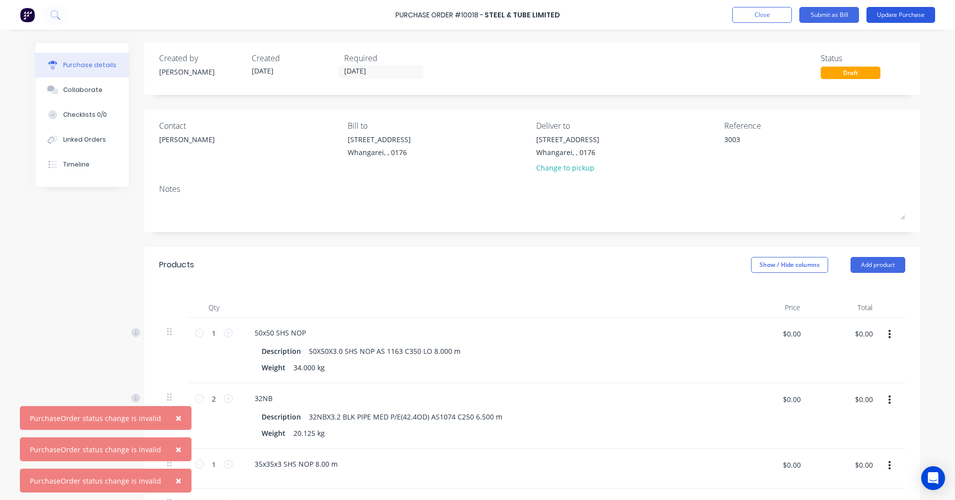
click at [911, 10] on button "Update Purchase" at bounding box center [900, 15] width 69 height 16
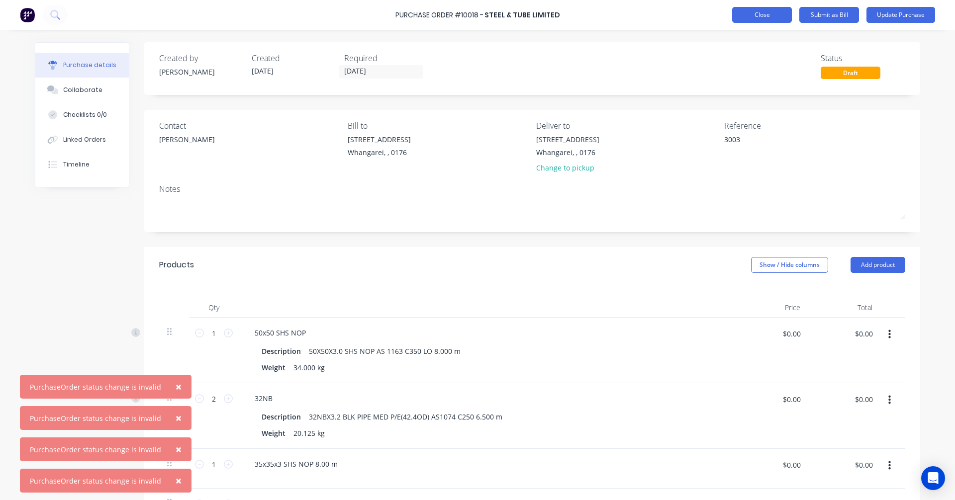
click at [759, 17] on button "Close" at bounding box center [762, 15] width 60 height 16
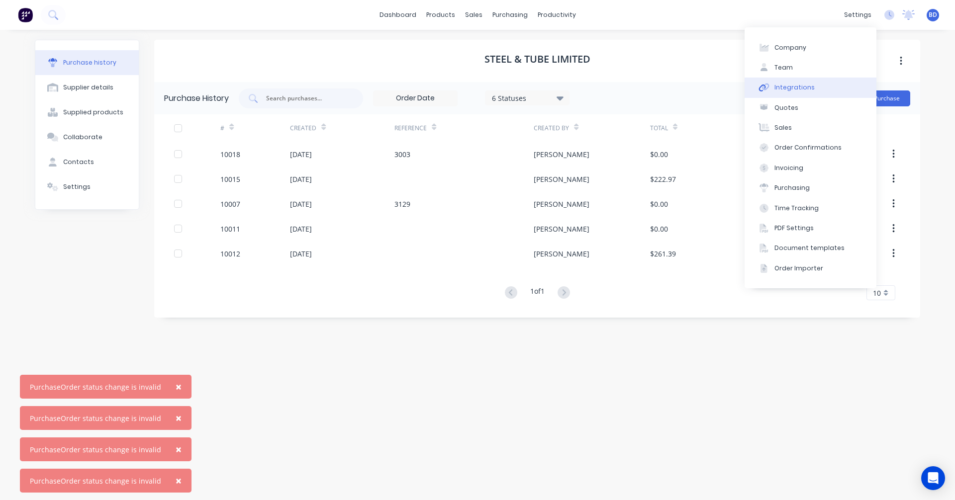
click at [797, 88] on div "Integrations" at bounding box center [794, 87] width 40 height 9
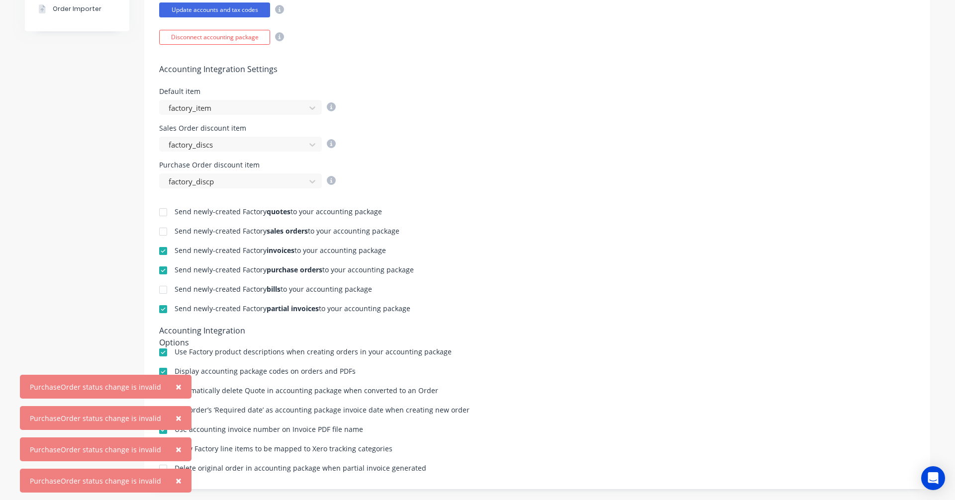
scroll to position [341, 0]
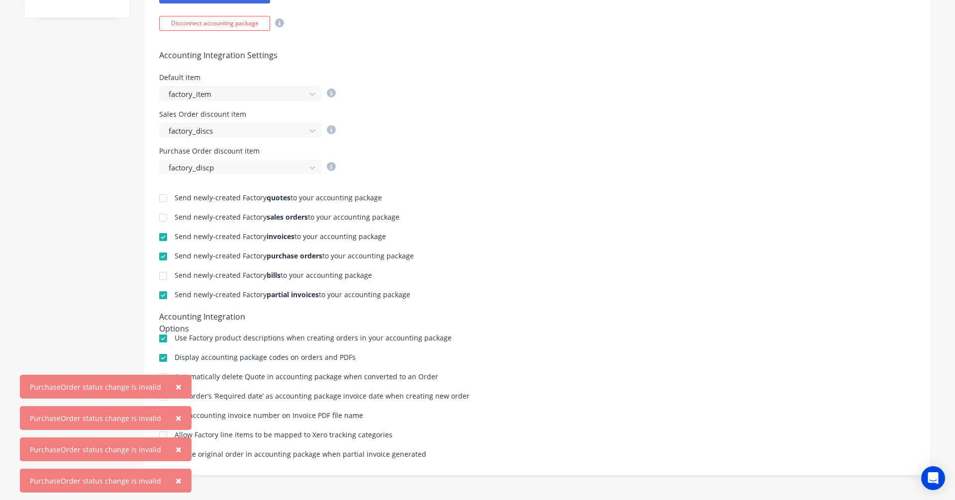
click at [176, 389] on span "×" at bounding box center [179, 387] width 6 height 14
click at [176, 418] on span "×" at bounding box center [179, 418] width 6 height 14
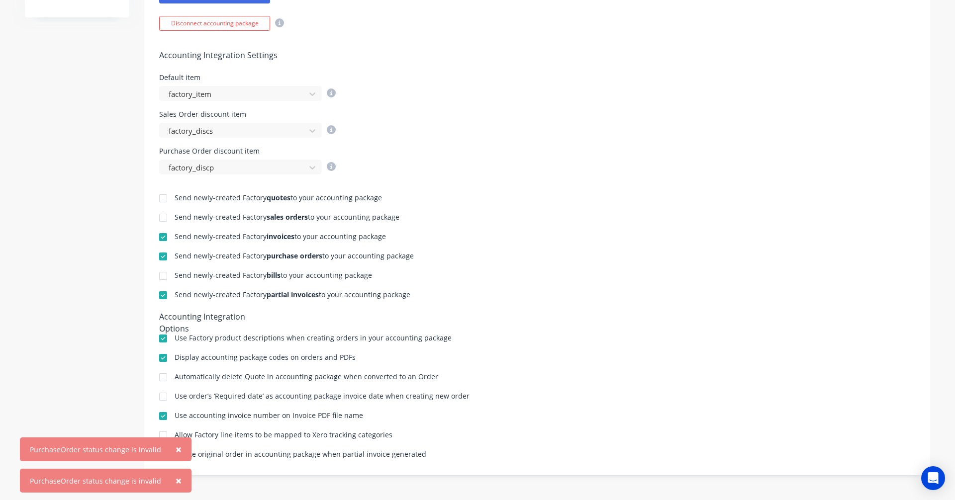
click at [176, 449] on span "×" at bounding box center [179, 450] width 6 height 14
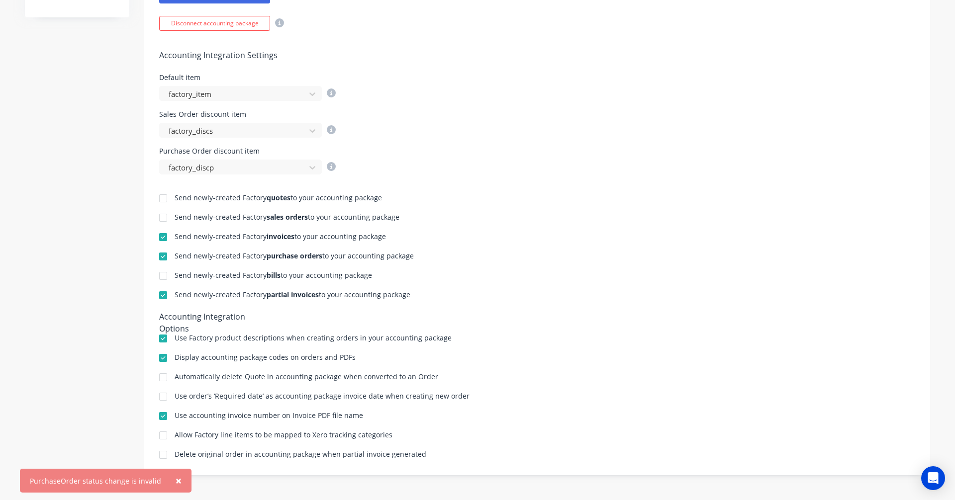
click at [176, 479] on span "×" at bounding box center [179, 481] width 6 height 14
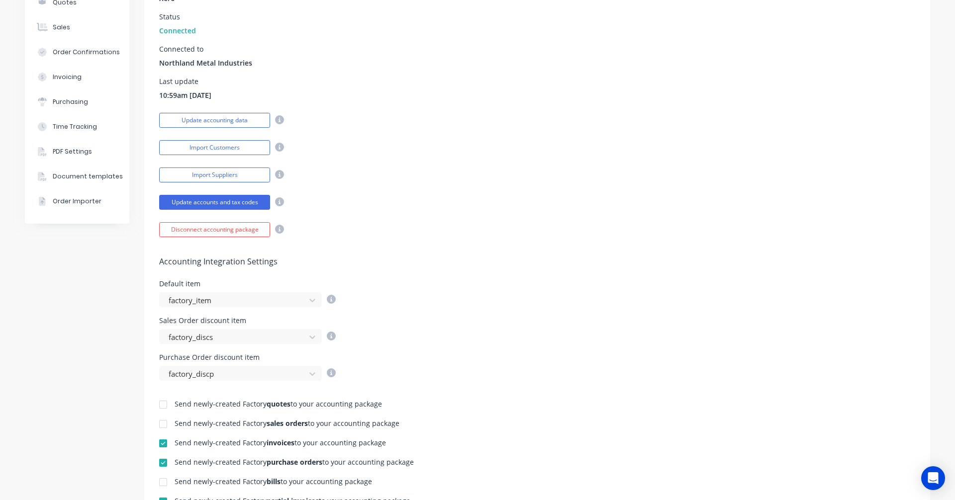
scroll to position [0, 0]
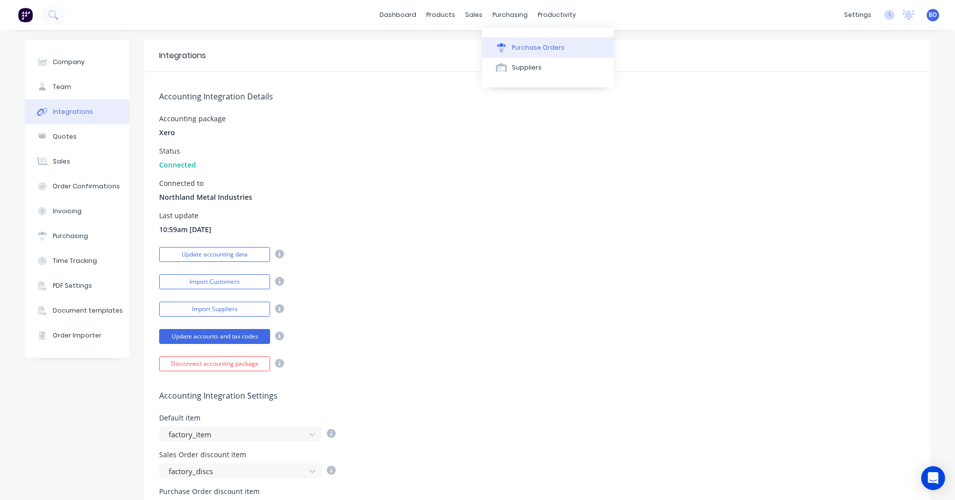
click at [522, 45] on div "Purchase Orders" at bounding box center [538, 47] width 53 height 9
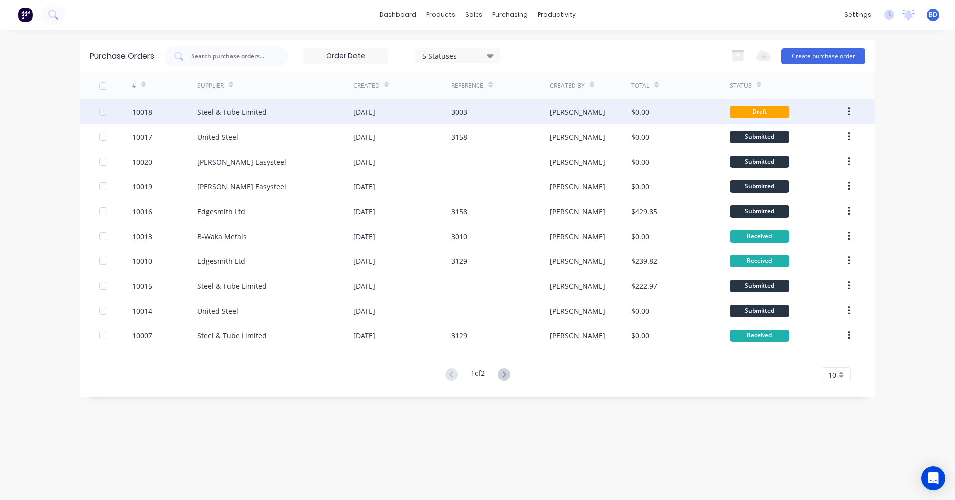
click at [852, 111] on button "button" at bounding box center [848, 112] width 23 height 18
click at [454, 108] on div "3003" at bounding box center [459, 112] width 16 height 10
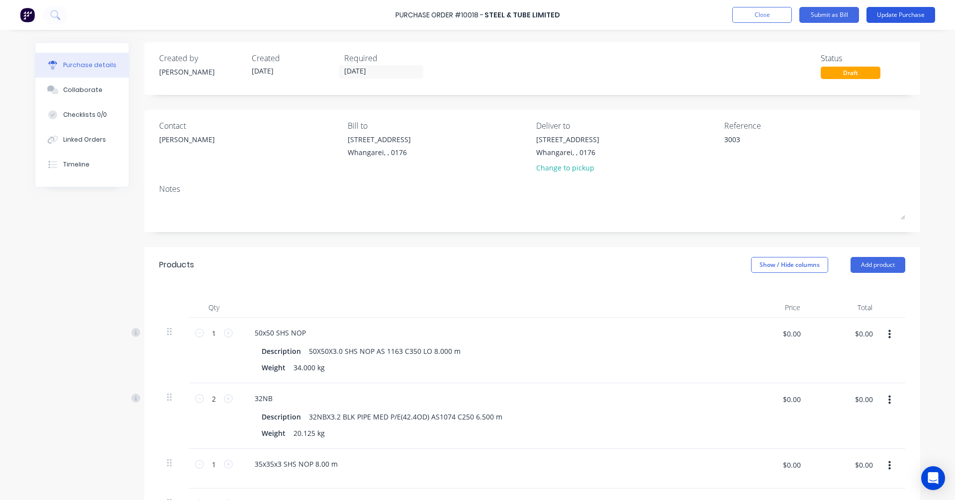
click at [906, 12] on button "Update Purchase" at bounding box center [900, 15] width 69 height 16
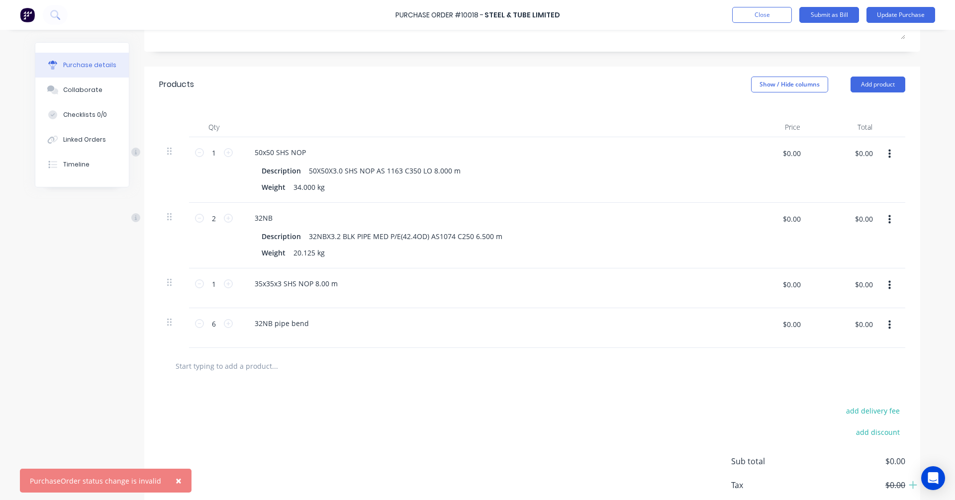
scroll to position [238, 0]
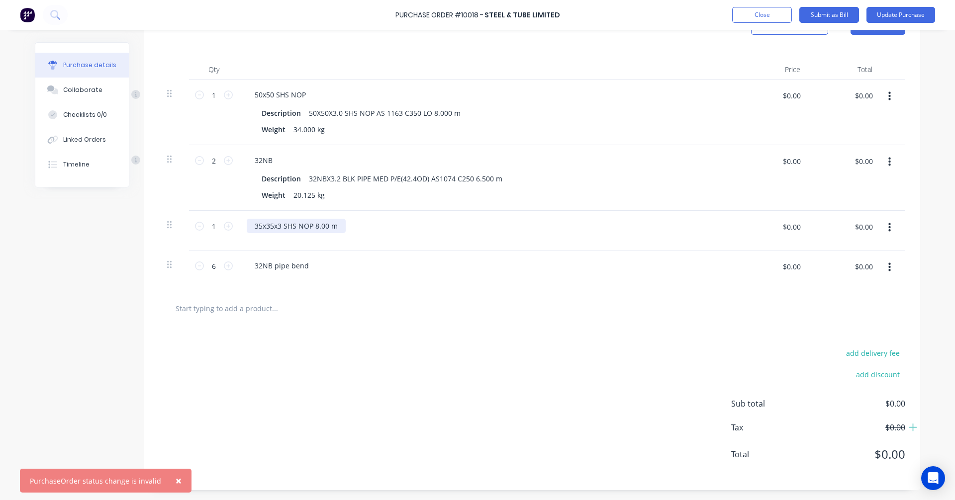
click at [290, 227] on div "35x35x3 SHS NOP 8.00 m" at bounding box center [296, 226] width 99 height 14
click at [386, 231] on div "35x35x3 SHS NOP 8.00 m" at bounding box center [487, 226] width 481 height 14
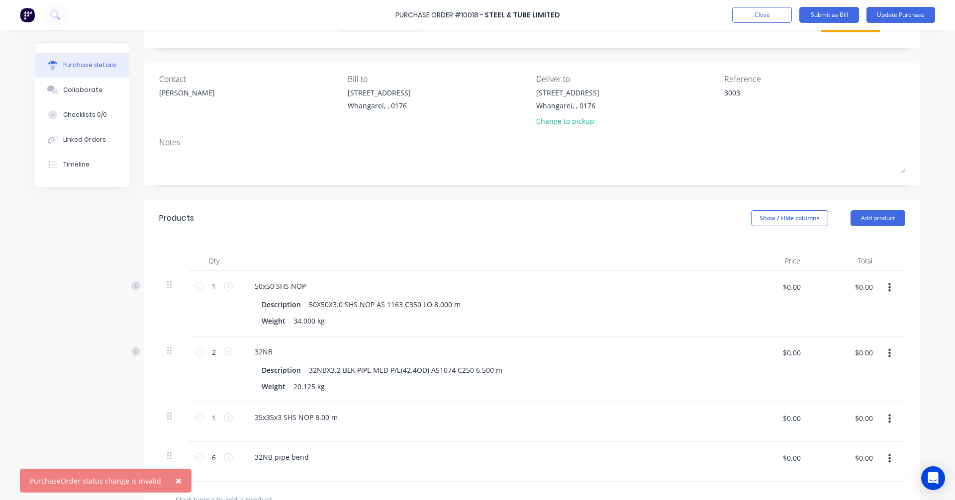
scroll to position [0, 0]
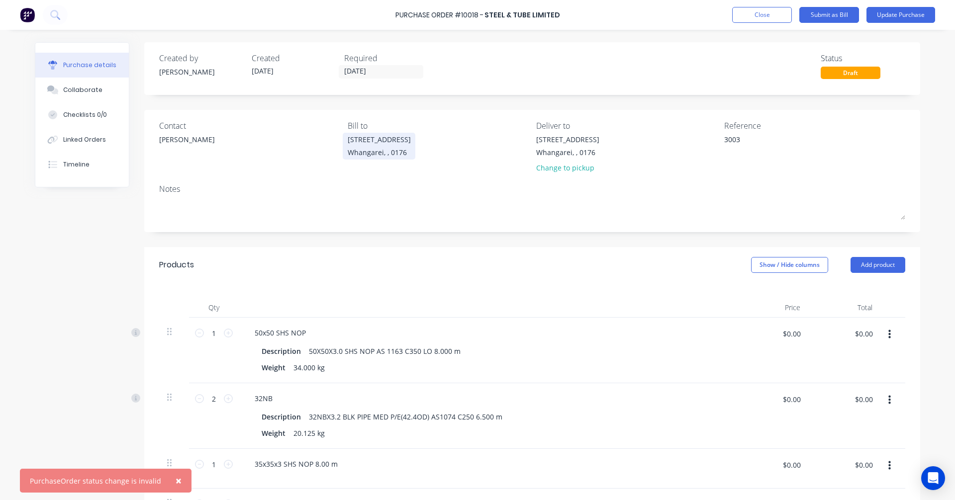
click at [393, 151] on div "Whangarei, , 0176" at bounding box center [379, 152] width 63 height 10
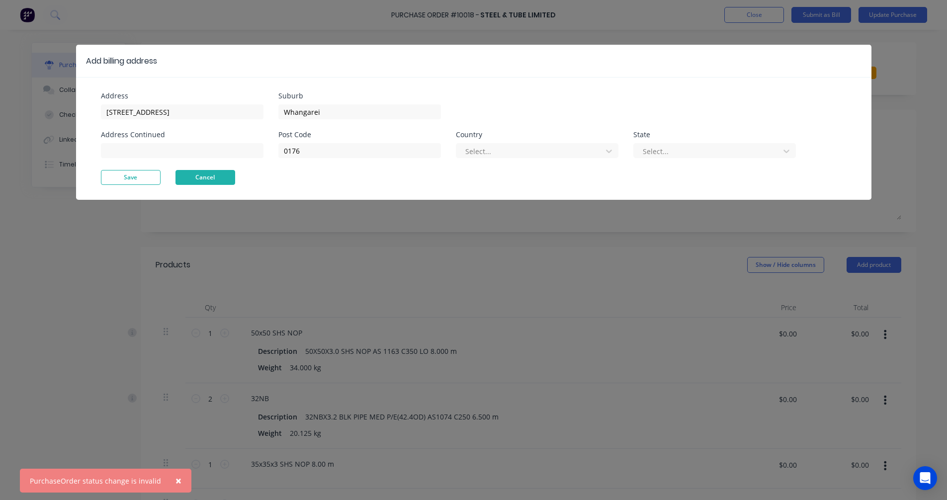
click at [204, 172] on button "Cancel" at bounding box center [206, 177] width 60 height 15
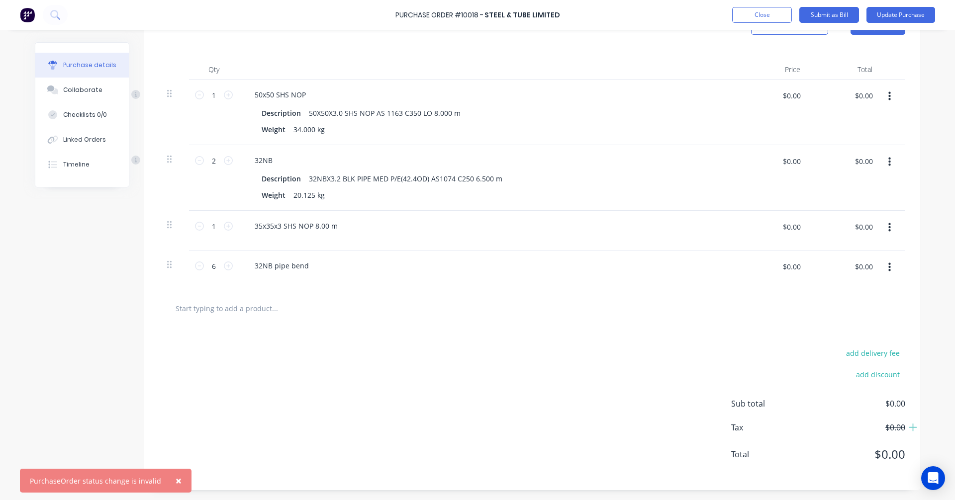
scroll to position [188, 0]
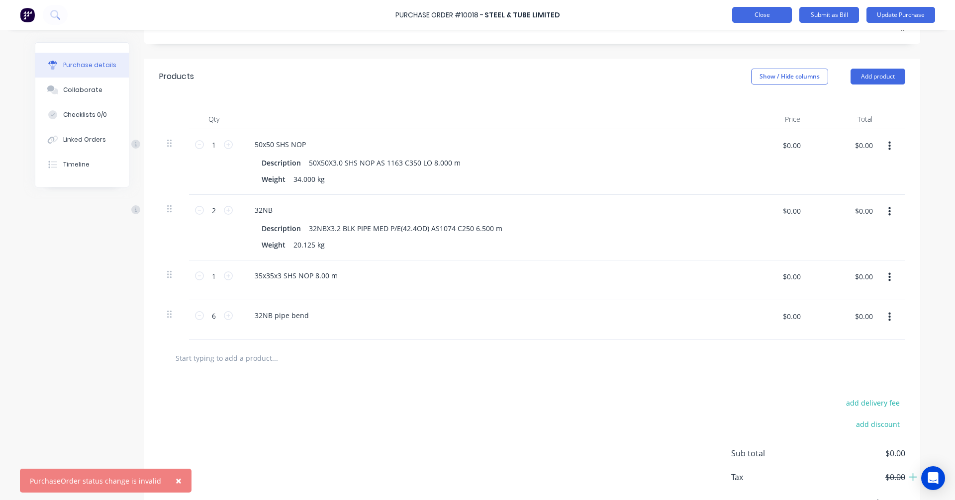
click at [758, 15] on button "Close" at bounding box center [762, 15] width 60 height 16
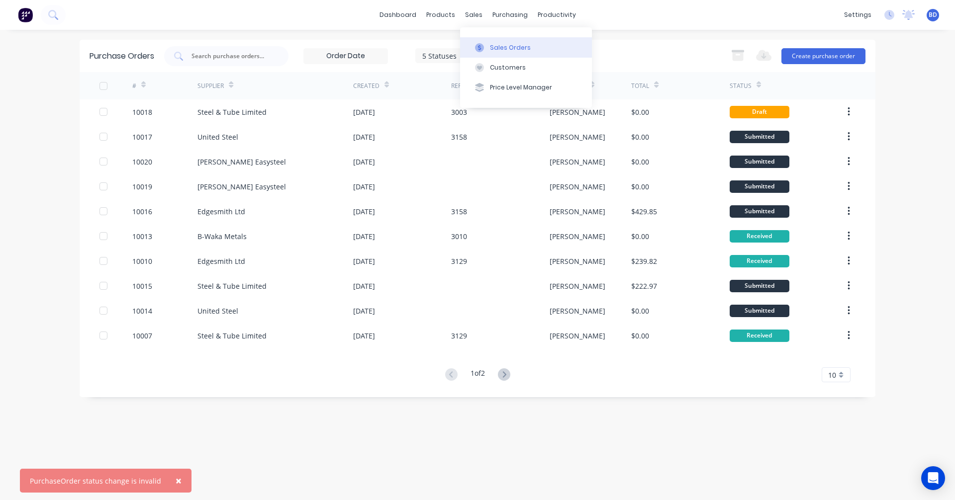
click at [507, 47] on div "Sales Orders" at bounding box center [510, 47] width 41 height 9
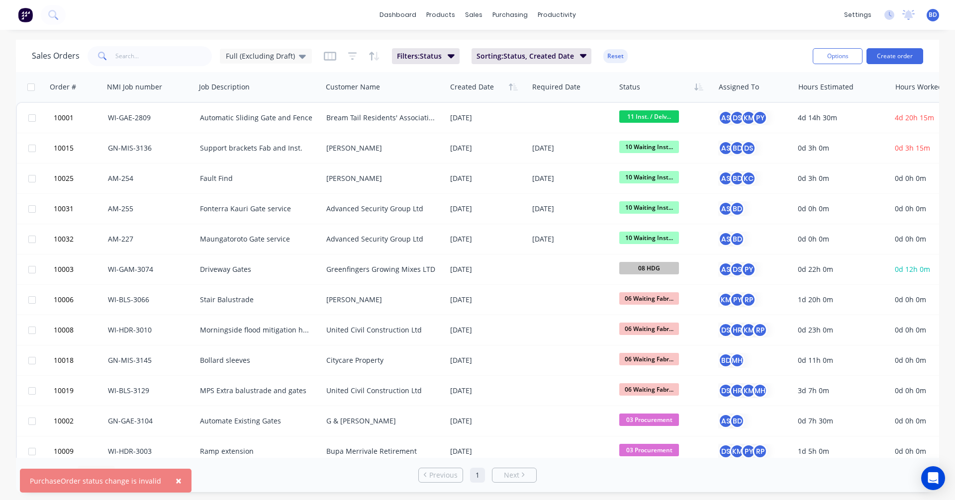
click at [176, 480] on span "×" at bounding box center [179, 481] width 6 height 14
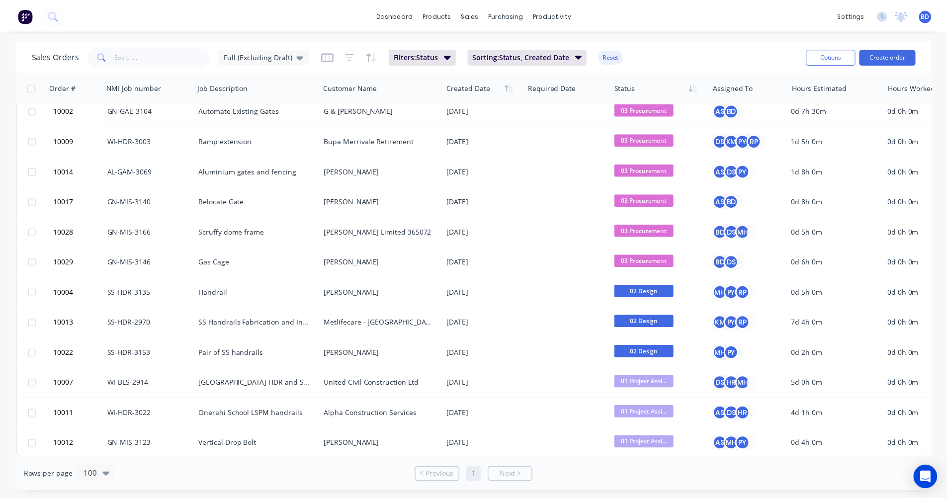
scroll to position [316, 0]
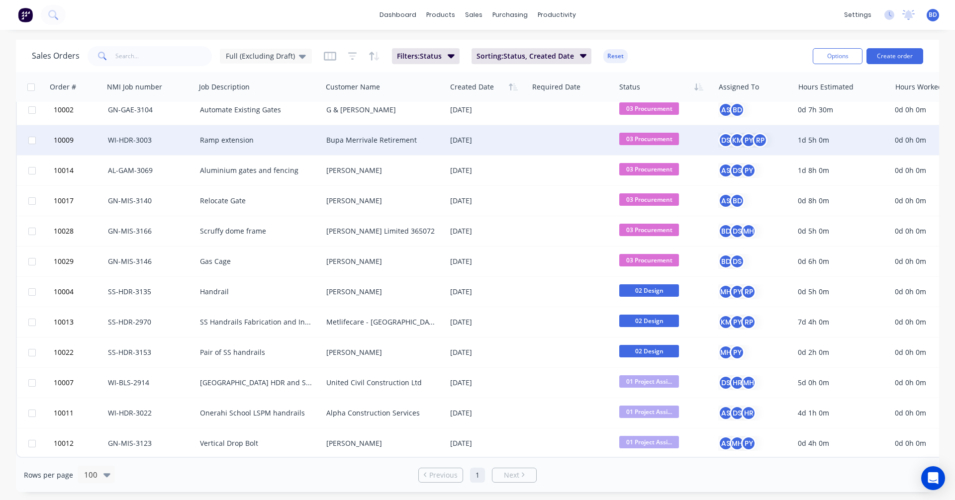
click at [381, 135] on div "Bupa Merrivale Retirement" at bounding box center [381, 140] width 110 height 10
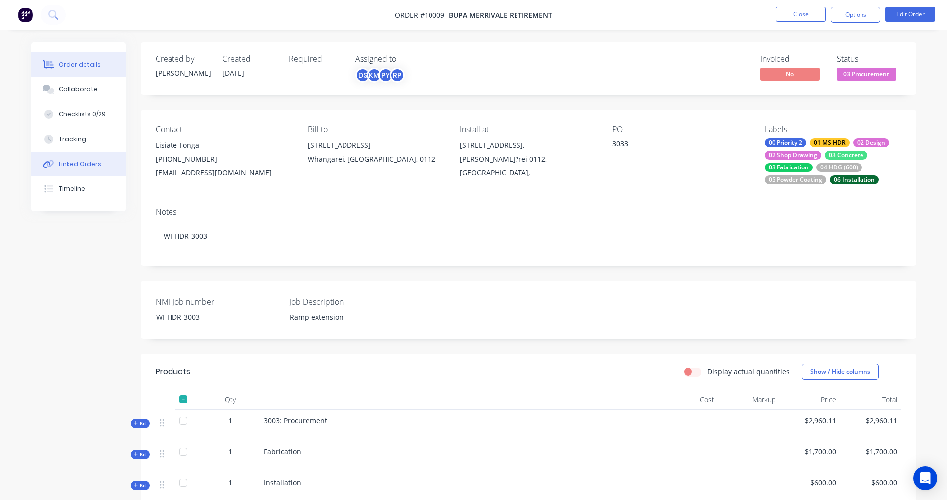
click at [86, 162] on div "Linked Orders" at bounding box center [80, 164] width 43 height 9
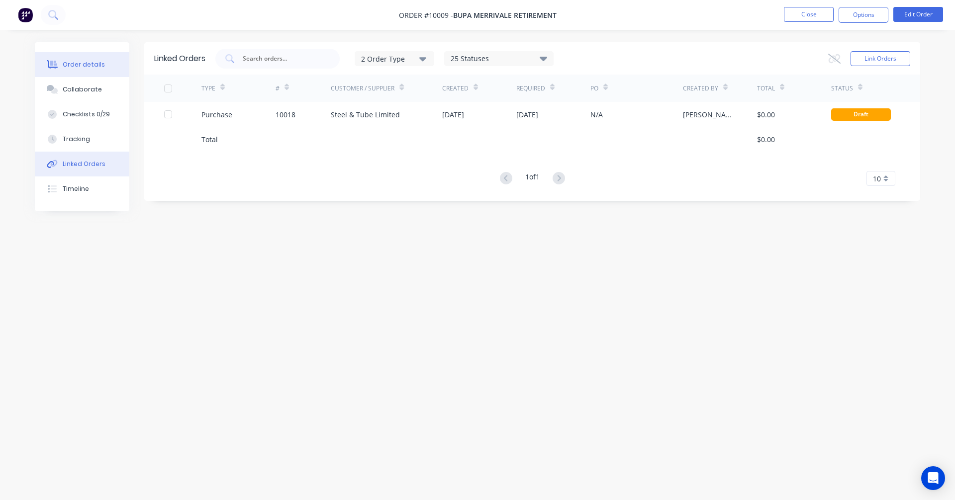
click at [88, 62] on div "Order details" at bounding box center [84, 64] width 42 height 9
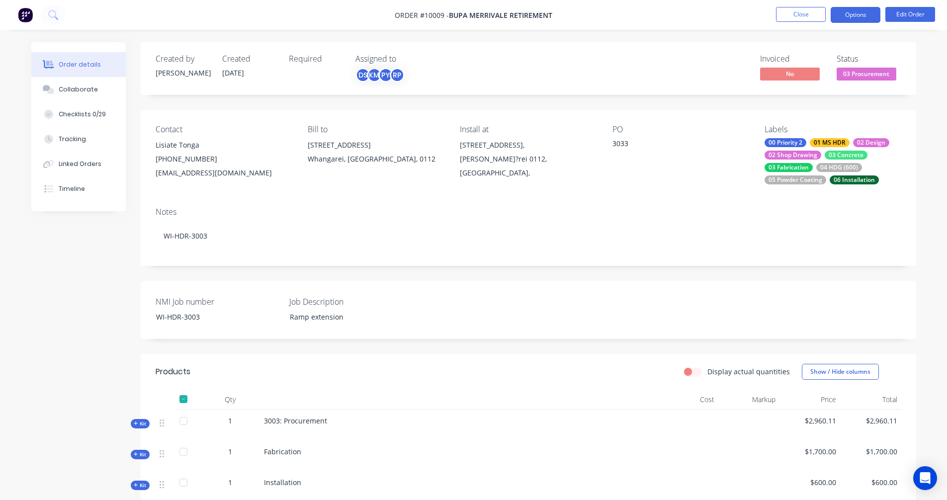
click at [856, 15] on button "Options" at bounding box center [856, 15] width 50 height 16
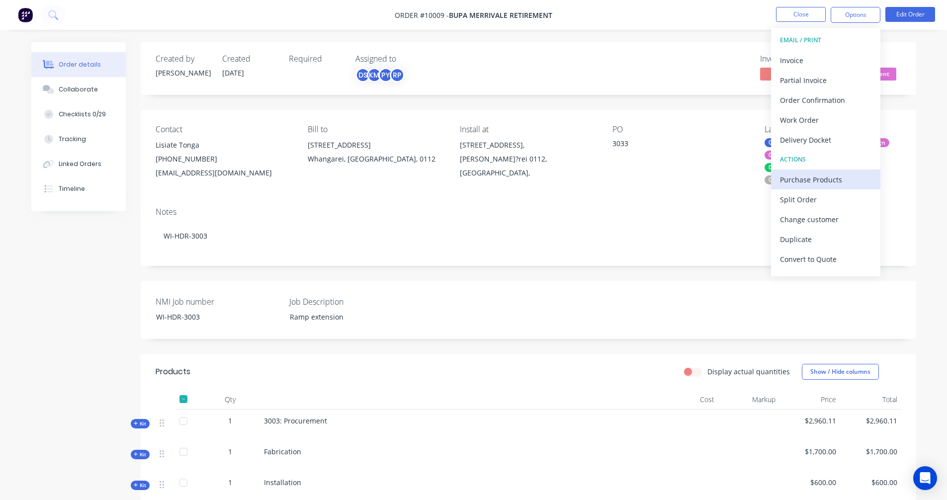
click at [840, 180] on div "Purchase Products" at bounding box center [825, 180] width 91 height 14
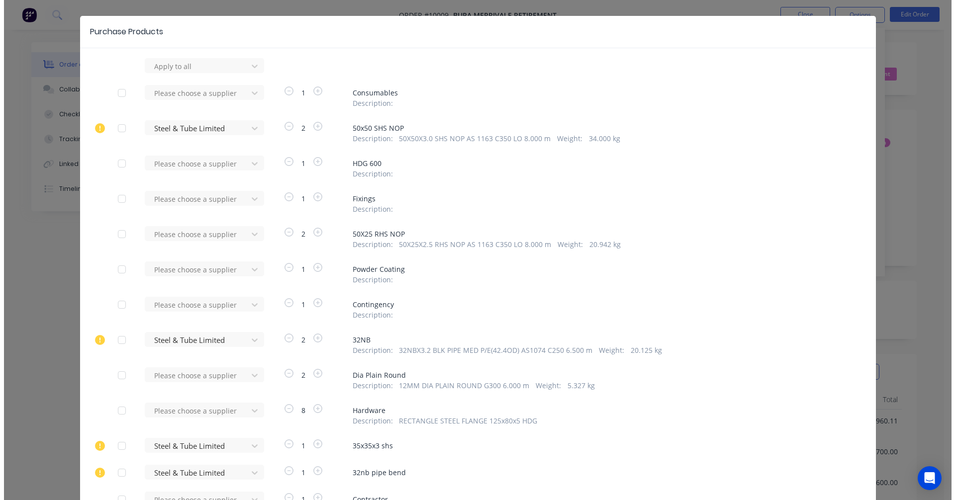
scroll to position [50, 0]
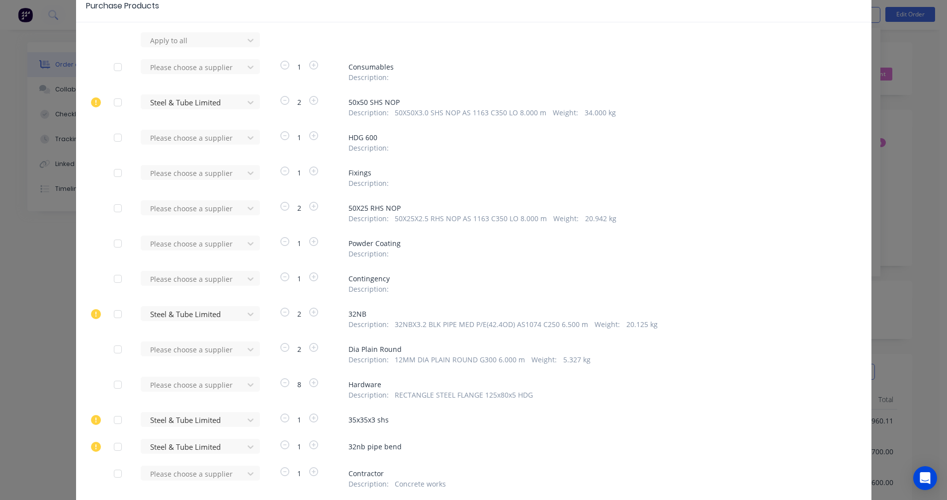
click at [904, 95] on div "Purchase Products Apply to all Please choose a supplier 1 Consumables Descripti…" at bounding box center [473, 250] width 947 height 500
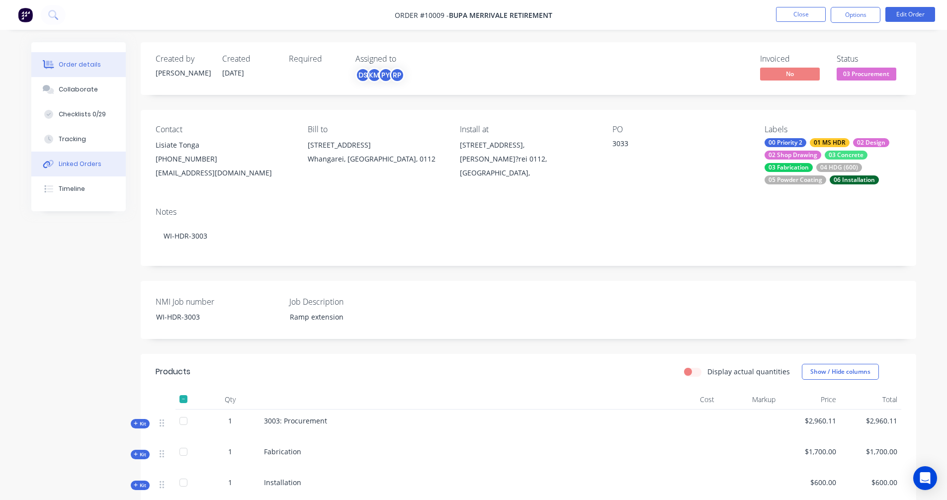
click at [62, 163] on div "Linked Orders" at bounding box center [80, 164] width 43 height 9
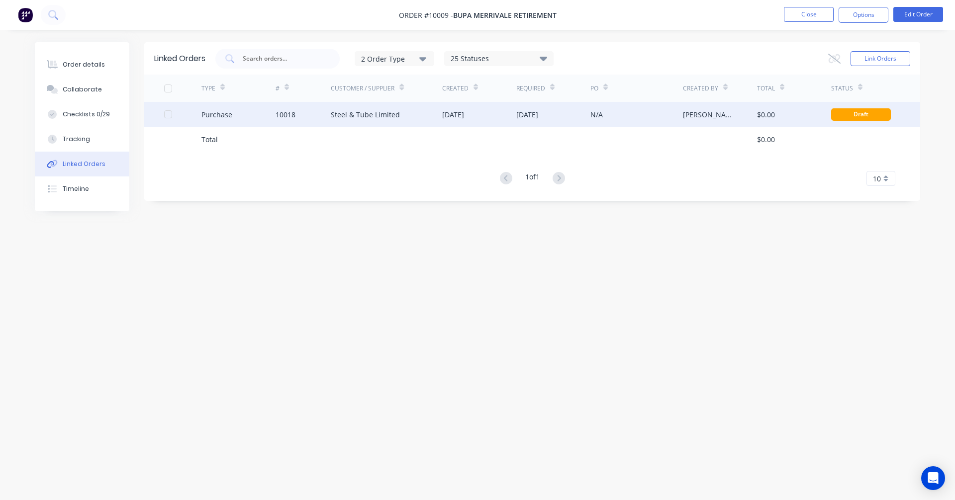
click at [376, 115] on div "Steel & Tube Limited" at bounding box center [365, 114] width 69 height 10
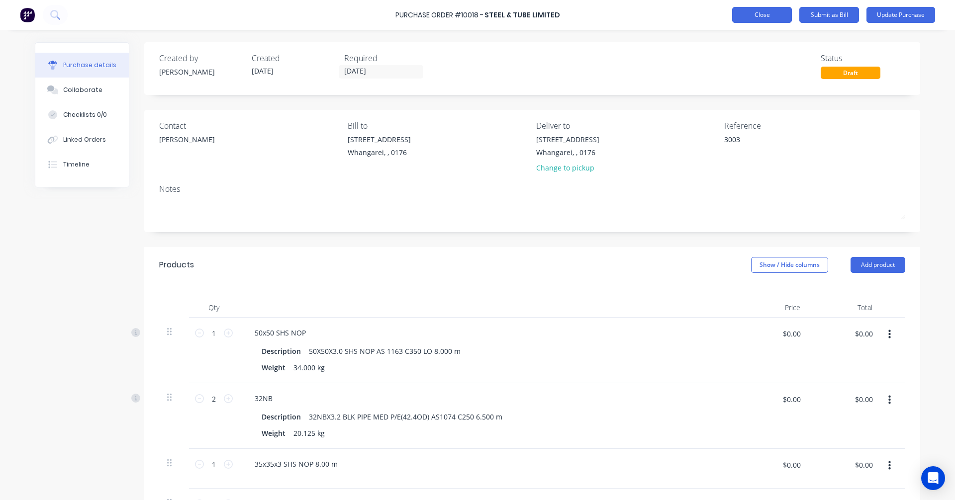
click at [758, 12] on button "Close" at bounding box center [762, 15] width 60 height 16
type textarea "x"
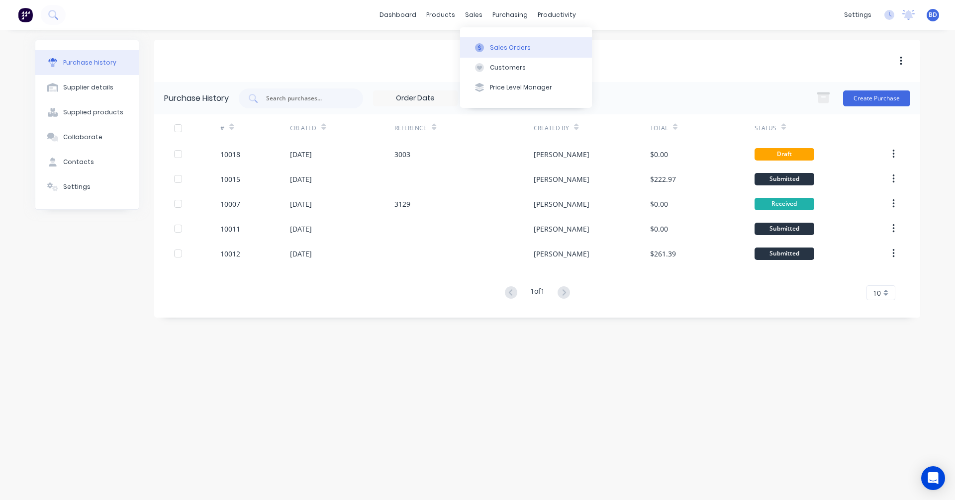
click at [489, 52] on button "Sales Orders" at bounding box center [526, 47] width 132 height 20
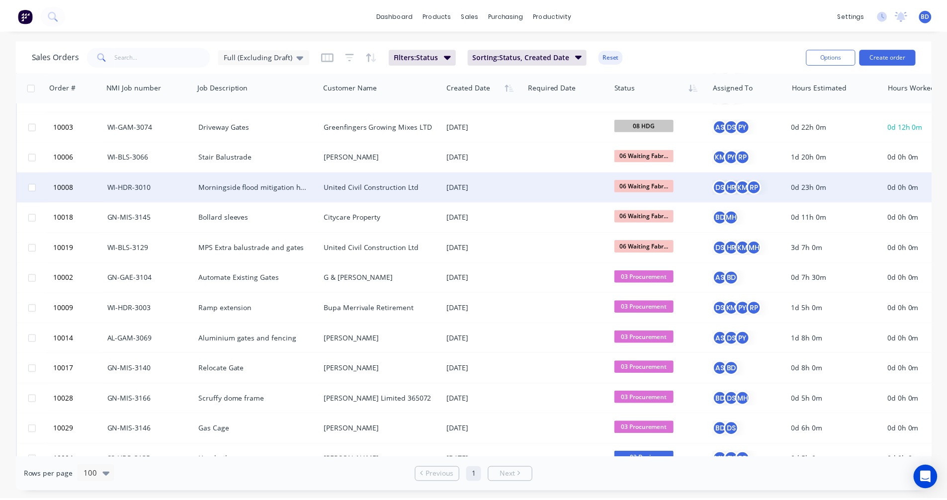
scroll to position [149, 0]
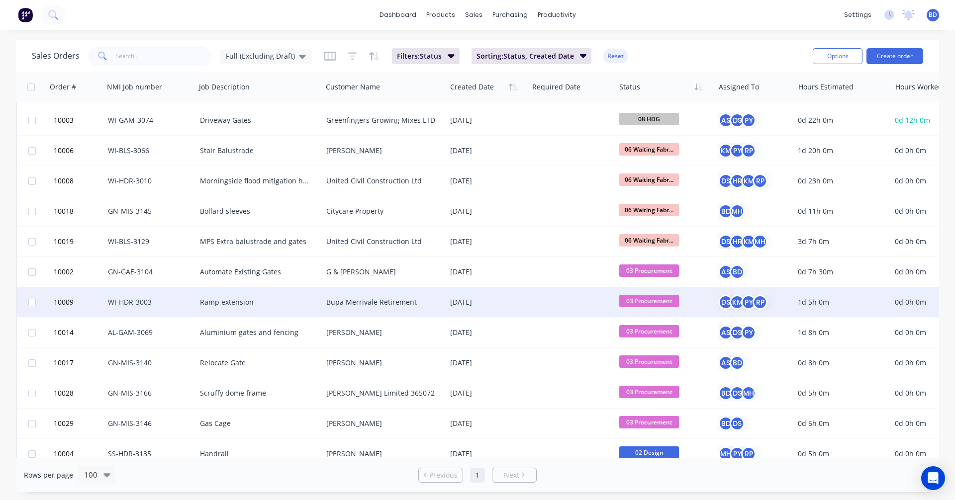
click at [341, 300] on div "Bupa Merrivale Retirement" at bounding box center [381, 302] width 110 height 10
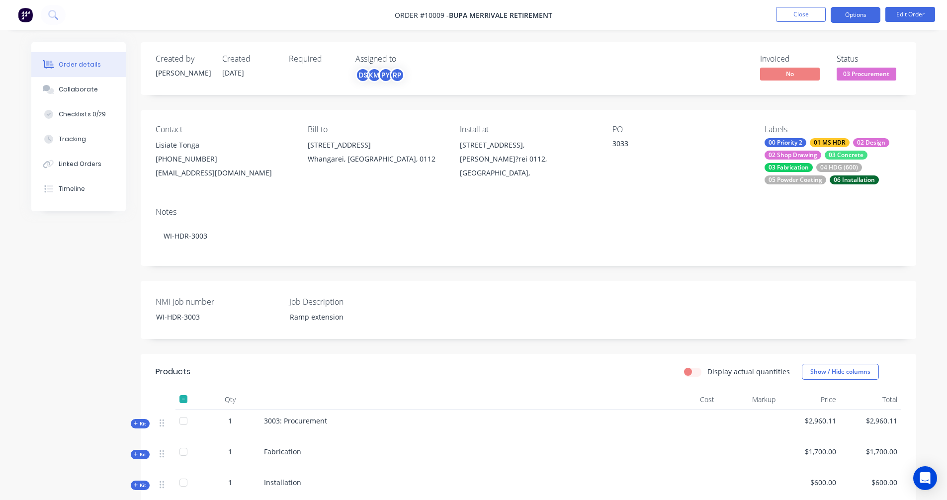
click at [849, 17] on button "Options" at bounding box center [856, 15] width 50 height 16
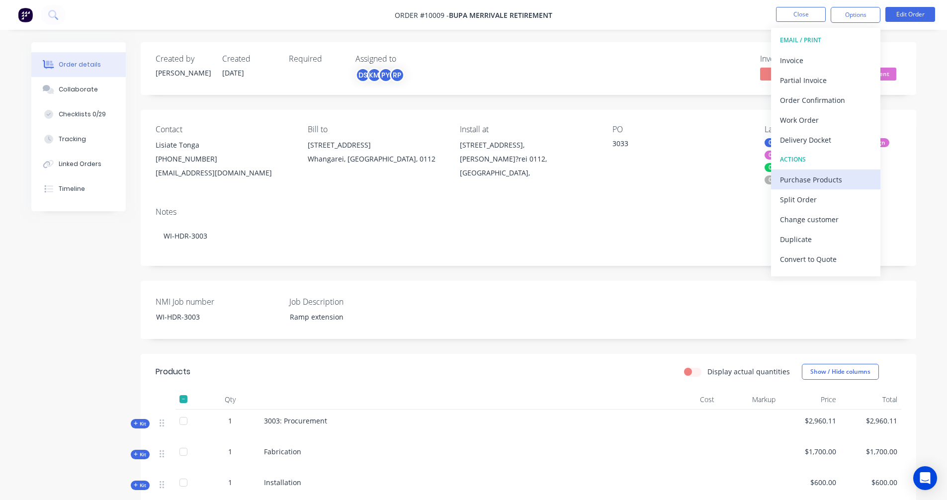
click at [819, 180] on div "Purchase Products" at bounding box center [825, 180] width 91 height 14
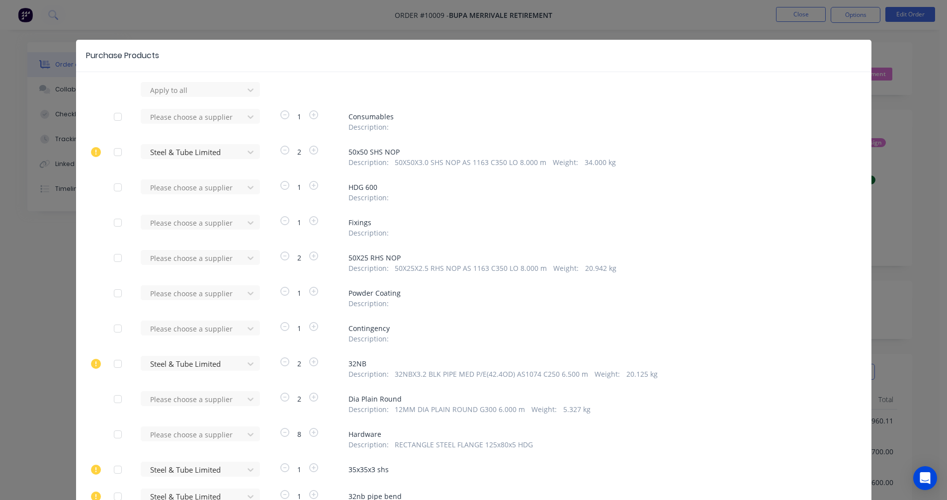
click at [113, 154] on div at bounding box center [118, 152] width 20 height 20
click at [113, 365] on div at bounding box center [118, 364] width 20 height 20
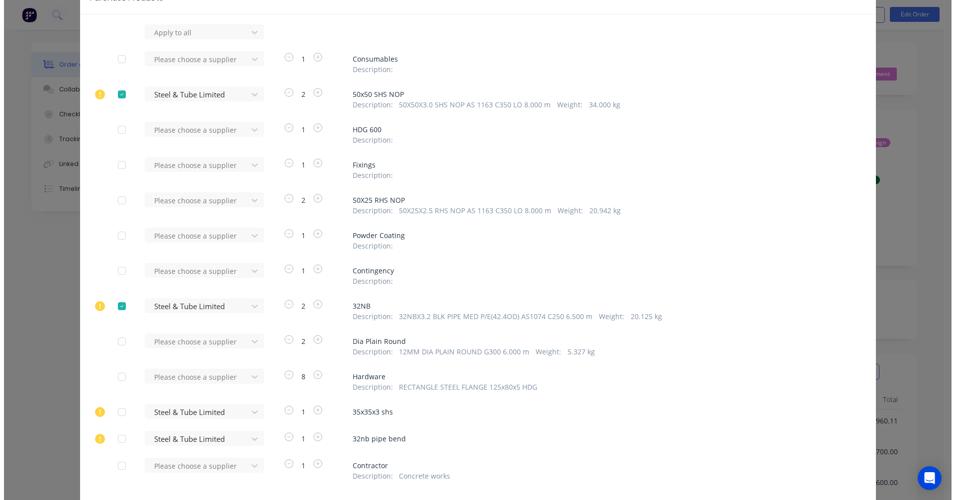
scroll to position [145, 0]
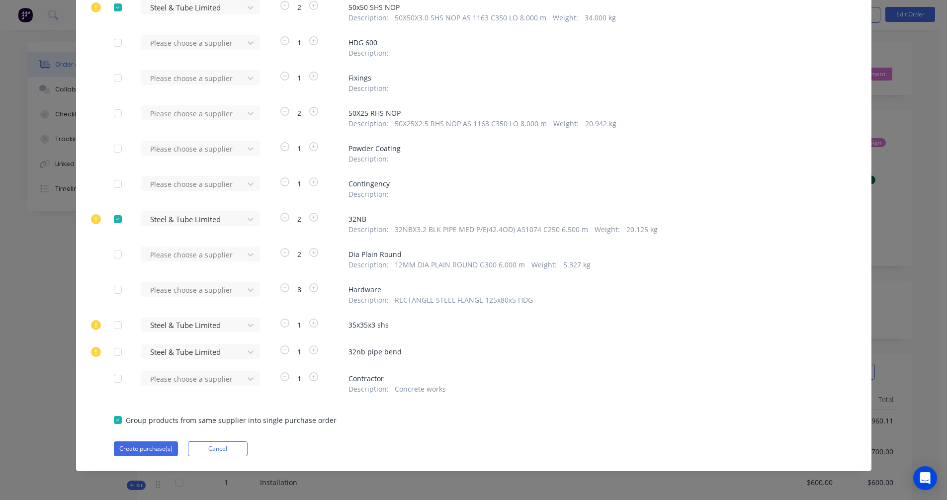
click at [113, 327] on div at bounding box center [118, 325] width 20 height 20
click at [114, 352] on div at bounding box center [118, 352] width 20 height 20
click at [157, 450] on button "Create purchase(s)" at bounding box center [146, 449] width 64 height 15
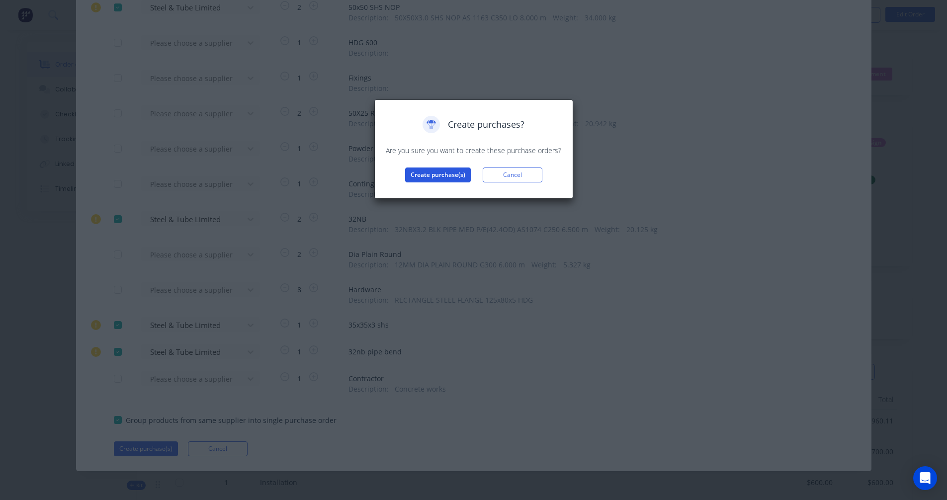
click at [445, 172] on button "Create purchase(s)" at bounding box center [438, 175] width 66 height 15
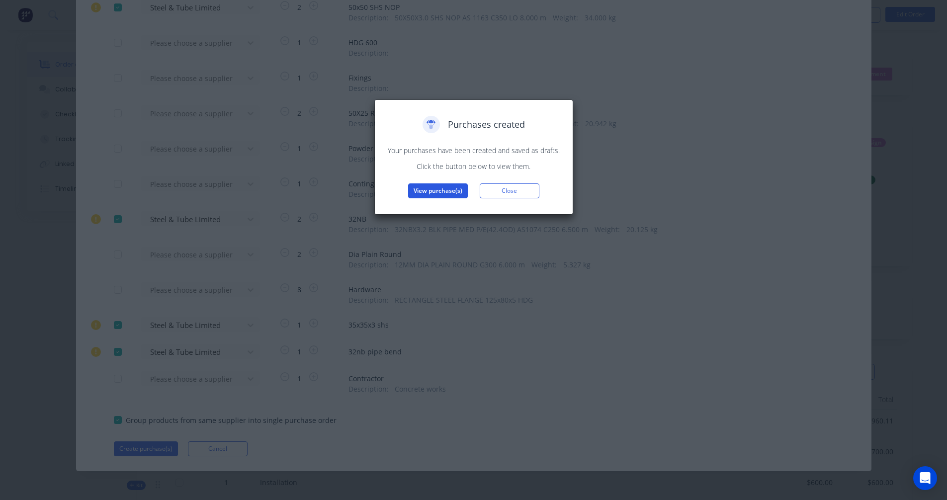
click at [441, 190] on button "View purchase(s)" at bounding box center [438, 190] width 60 height 15
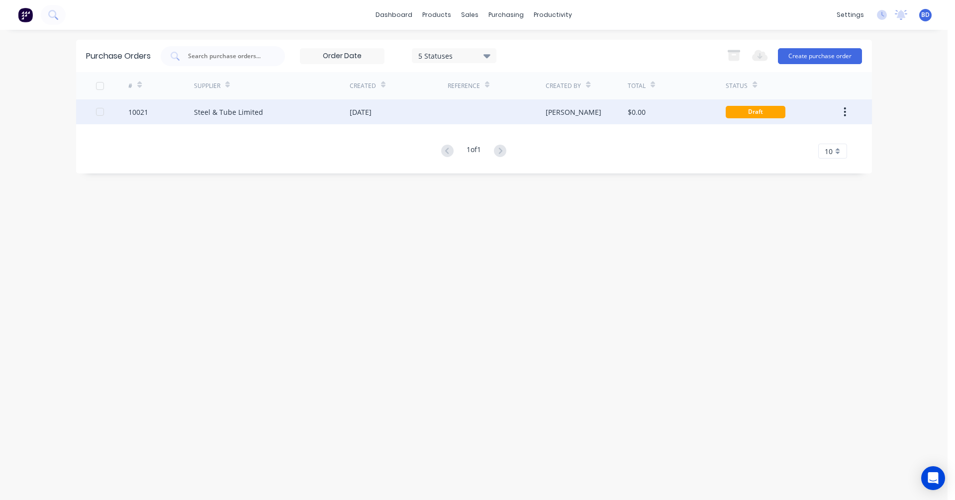
click at [370, 110] on div "[DATE]" at bounding box center [361, 112] width 22 height 10
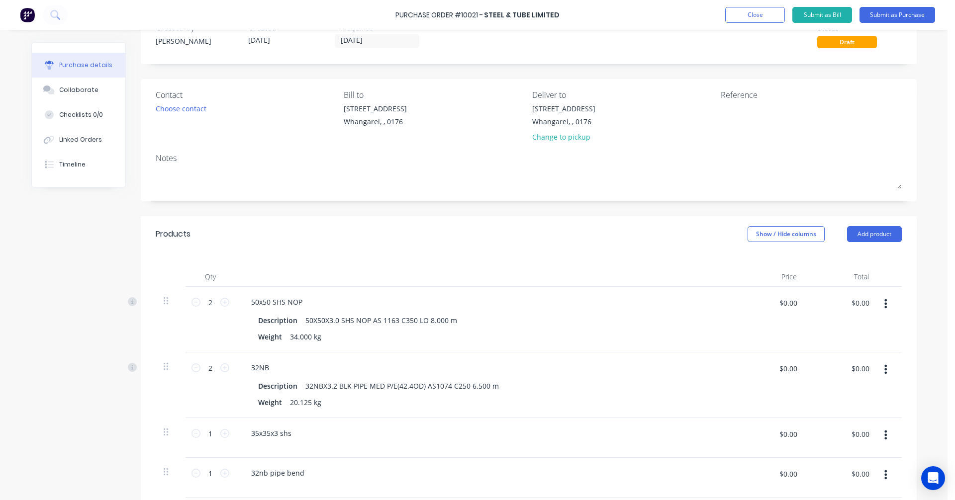
scroll to position [199, 0]
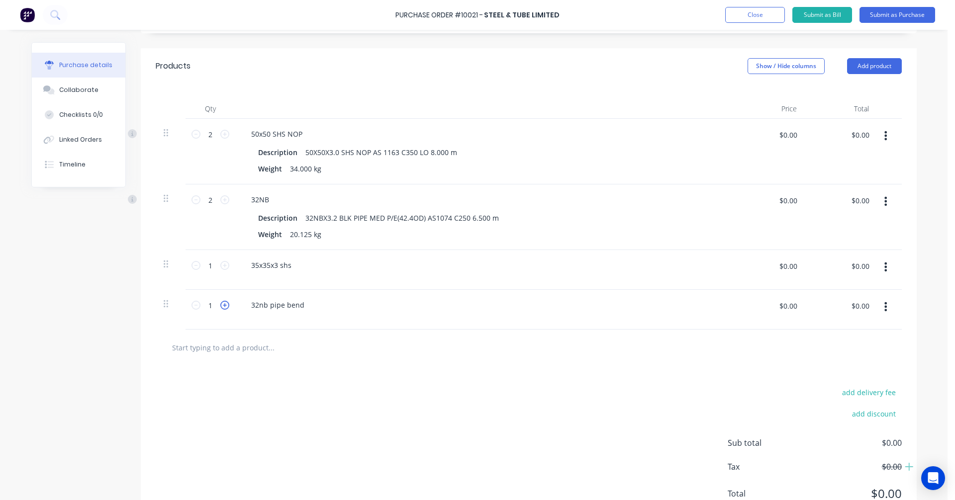
click at [222, 305] on icon at bounding box center [224, 305] width 9 height 9
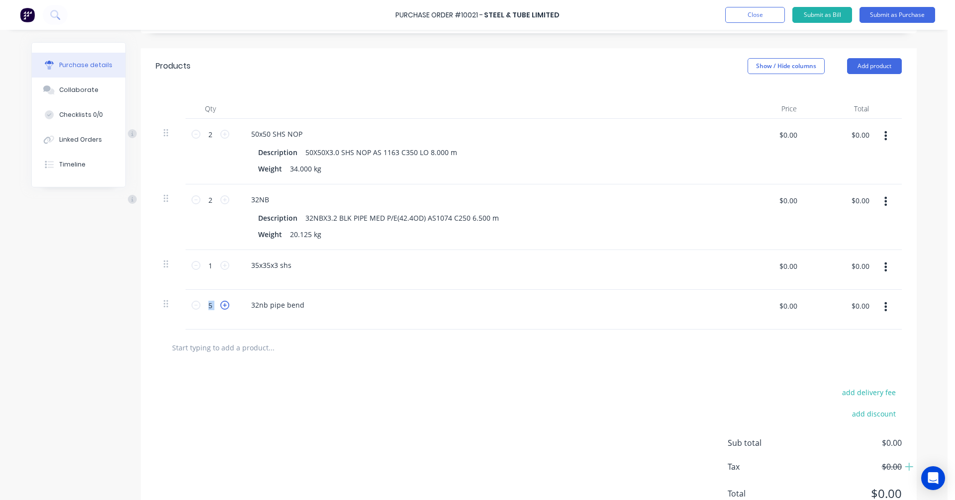
type input "6"
click at [193, 134] on icon at bounding box center [195, 134] width 9 height 9
type input "1"
click at [366, 426] on div "add delivery fee add discount Sub total $0.00 Tax $0.00 Total $0.00" at bounding box center [529, 448] width 776 height 164
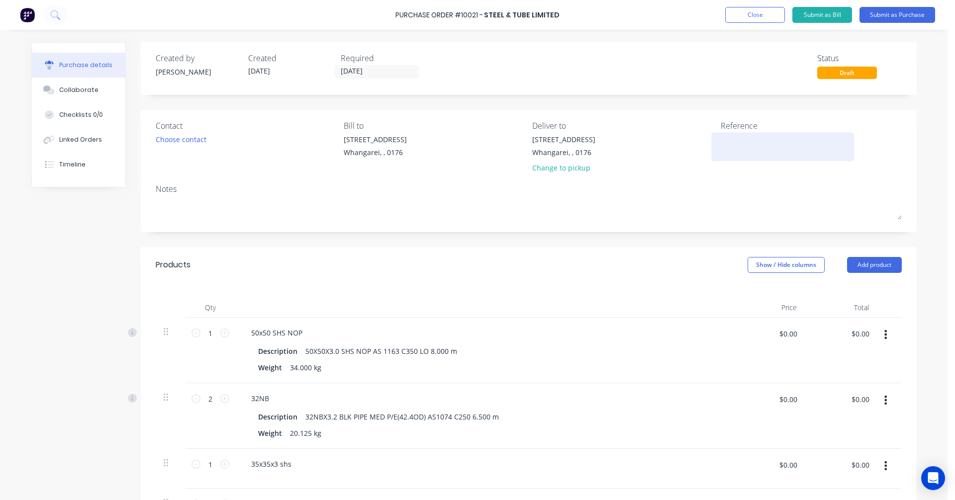
click at [727, 142] on textarea at bounding box center [783, 145] width 124 height 22
type textarea "x"
type textarea "3"
type textarea "x"
type textarea "30"
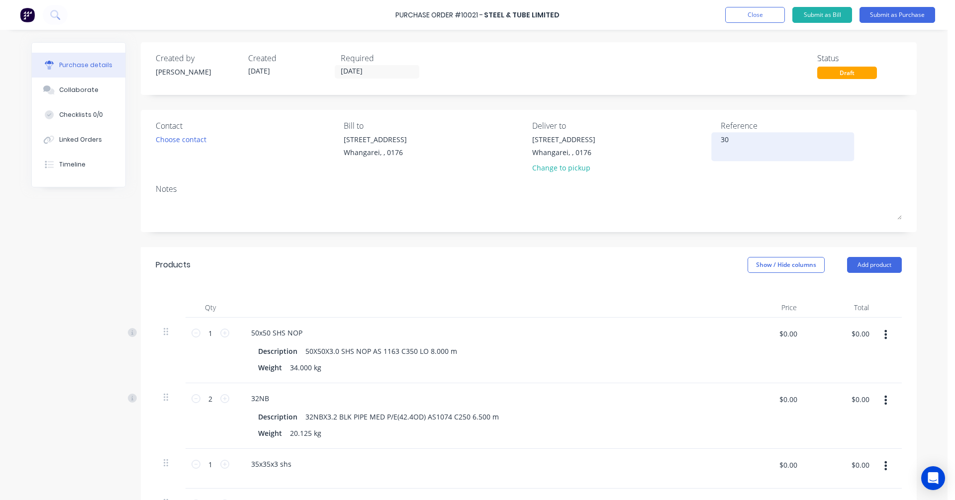
type textarea "x"
type textarea "300"
type textarea "x"
type textarea "3003"
type textarea "x"
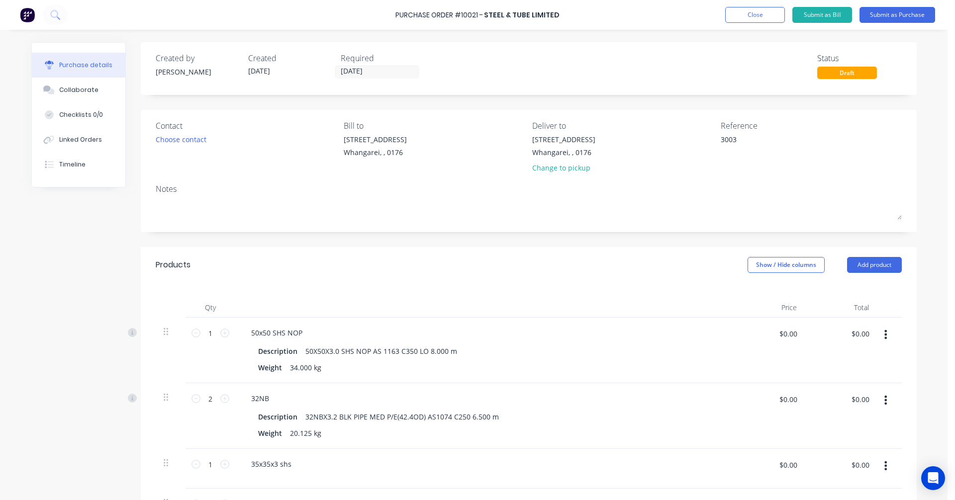
type textarea "3003"
click at [590, 268] on div "Products Show / Hide columns Add product" at bounding box center [529, 265] width 776 height 36
click at [183, 140] on div "Choose contact" at bounding box center [181, 139] width 51 height 10
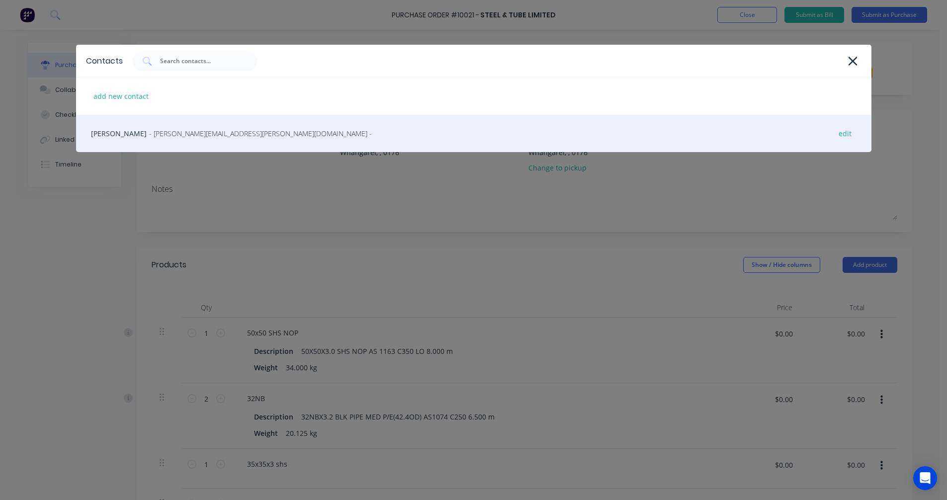
click at [204, 130] on span "- ethan.kennedy@steelandtube.co.nz -" at bounding box center [260, 133] width 223 height 10
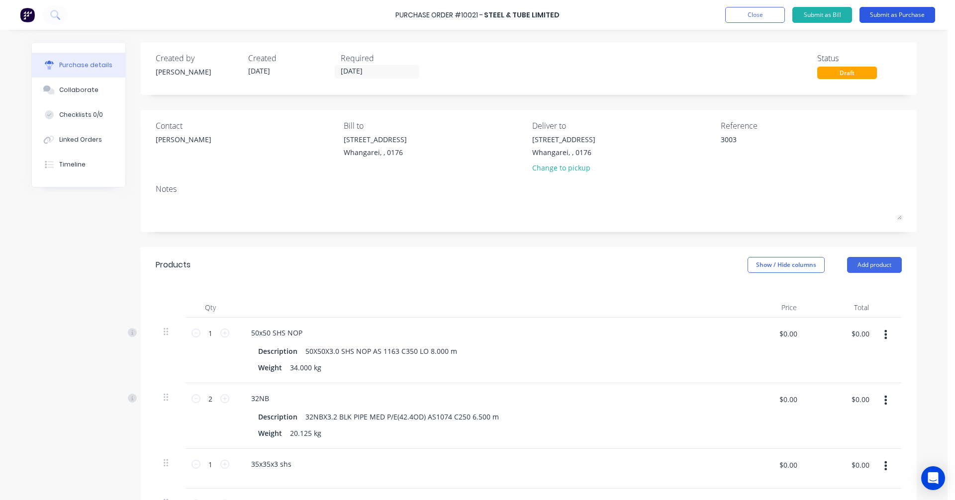
click at [906, 12] on button "Submit as Purchase" at bounding box center [897, 15] width 76 height 16
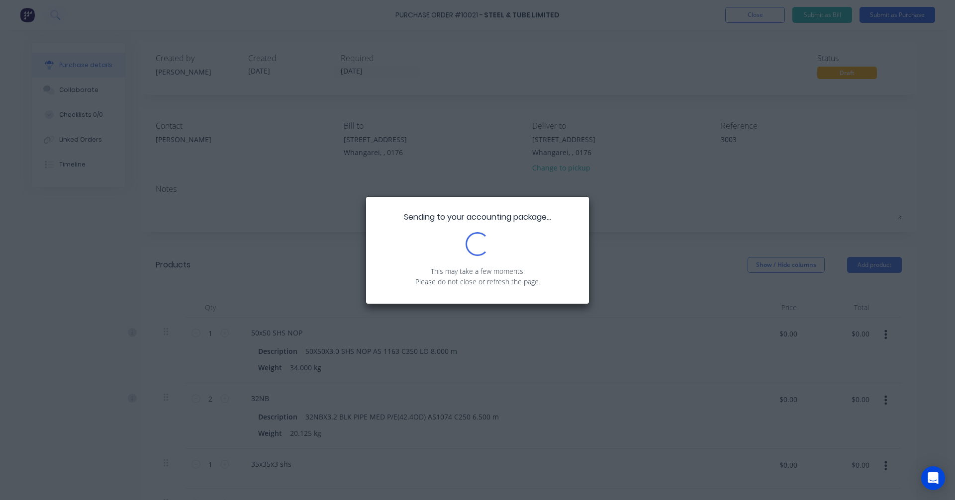
type textarea "x"
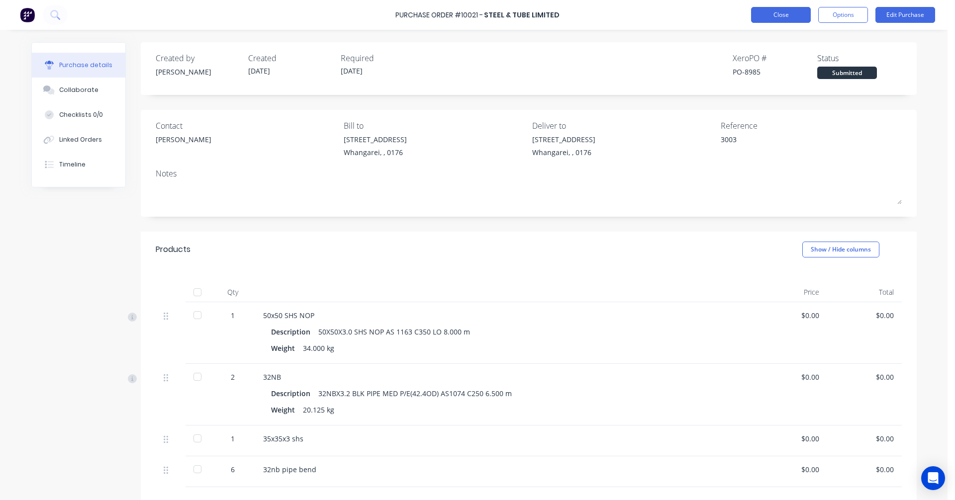
click at [792, 16] on button "Close" at bounding box center [781, 15] width 60 height 16
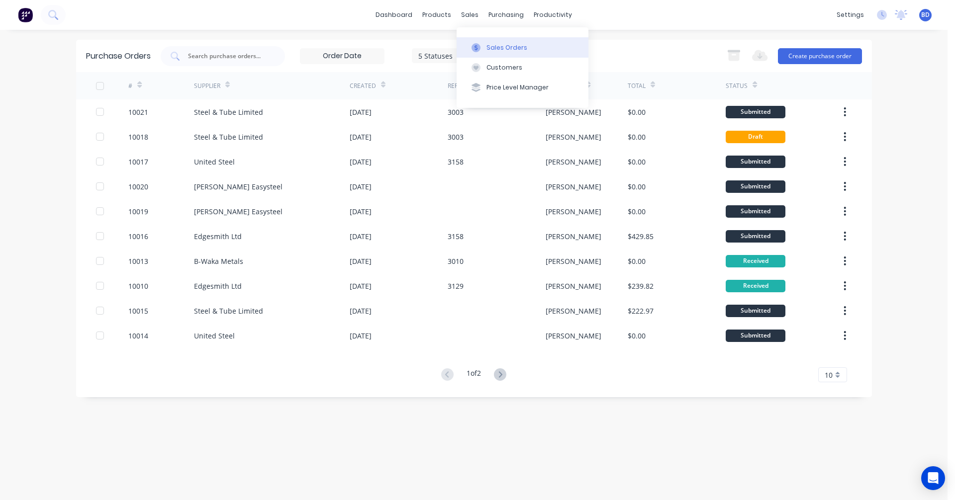
click at [491, 47] on div "Sales Orders" at bounding box center [506, 47] width 41 height 9
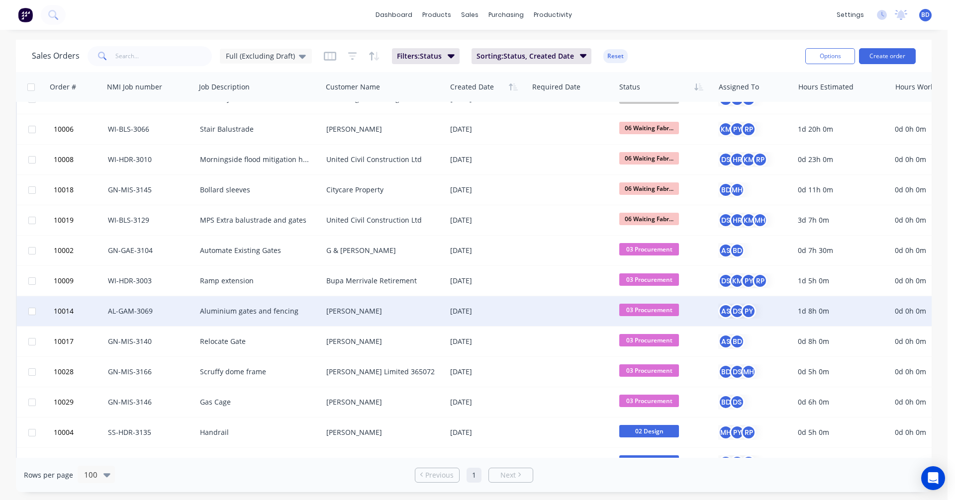
scroll to position [199, 0]
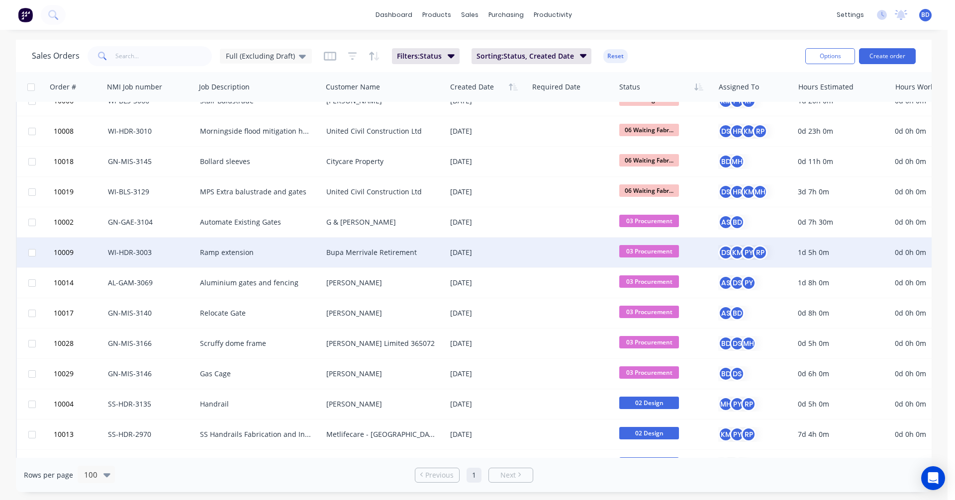
click at [365, 254] on div "Bupa Merrivale Retirement" at bounding box center [381, 253] width 110 height 10
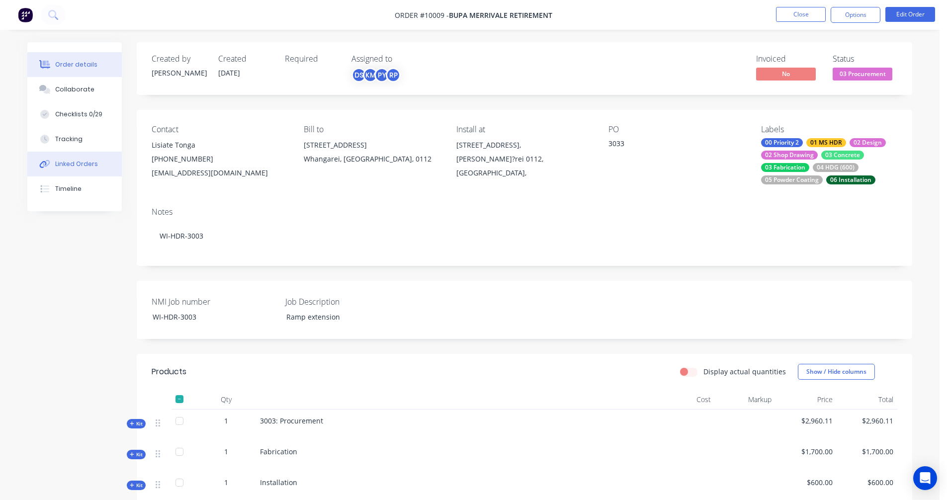
click at [73, 166] on div "Linked Orders" at bounding box center [76, 164] width 43 height 9
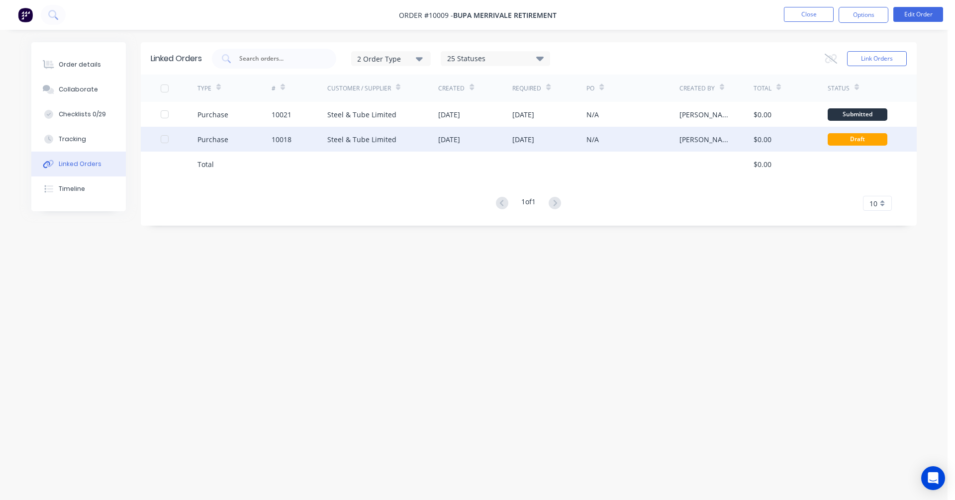
click at [163, 138] on div at bounding box center [165, 139] width 20 height 20
click at [870, 20] on button "Options" at bounding box center [863, 15] width 50 height 16
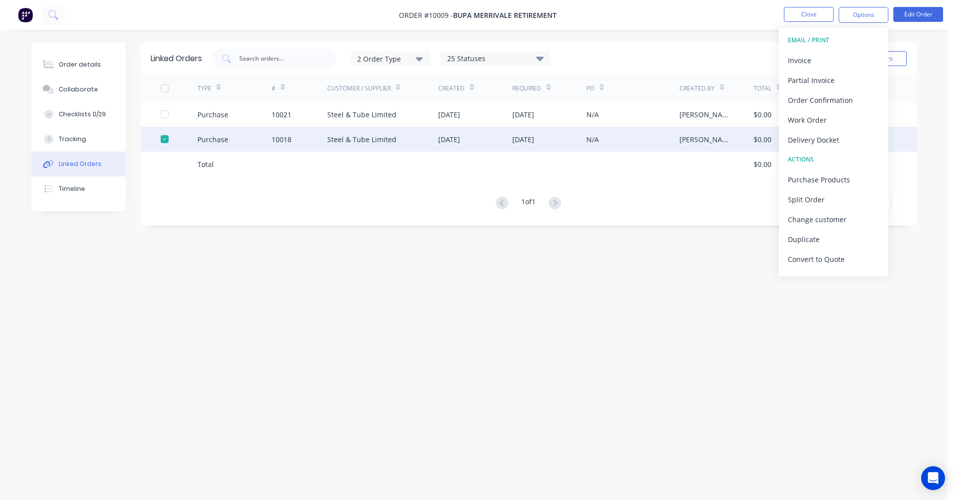
click at [689, 286] on div "Linked Orders 2 Order Type 25 Statuses Sales Order Status All Archived Draft Qu…" at bounding box center [473, 231] width 885 height 378
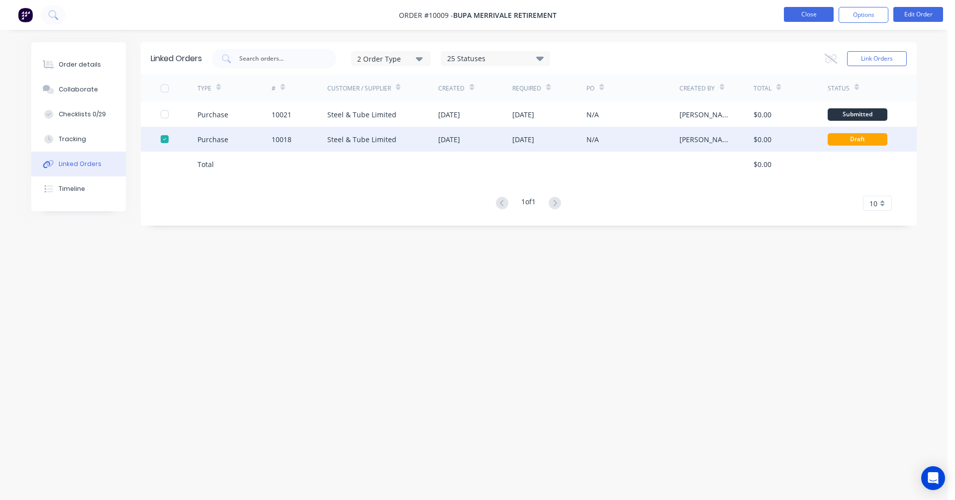
click at [812, 16] on button "Close" at bounding box center [809, 14] width 50 height 15
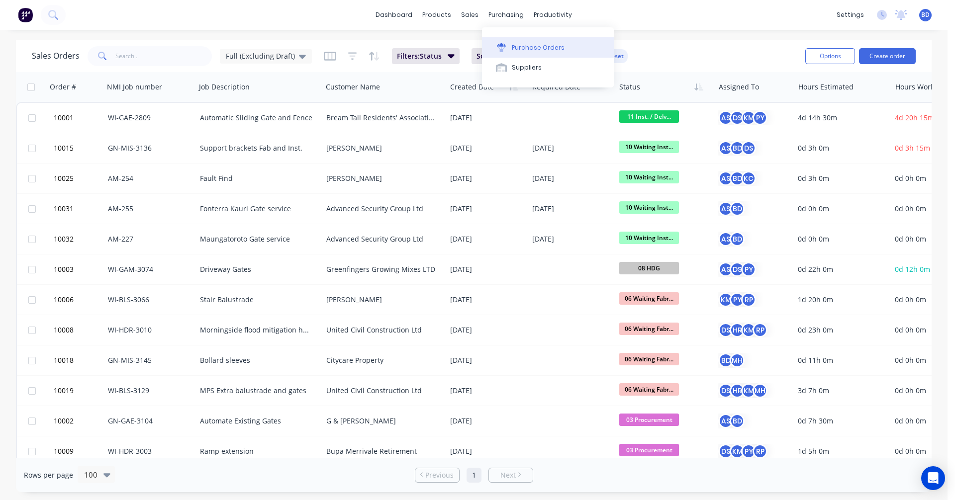
click at [531, 48] on div "Purchase Orders" at bounding box center [538, 47] width 53 height 9
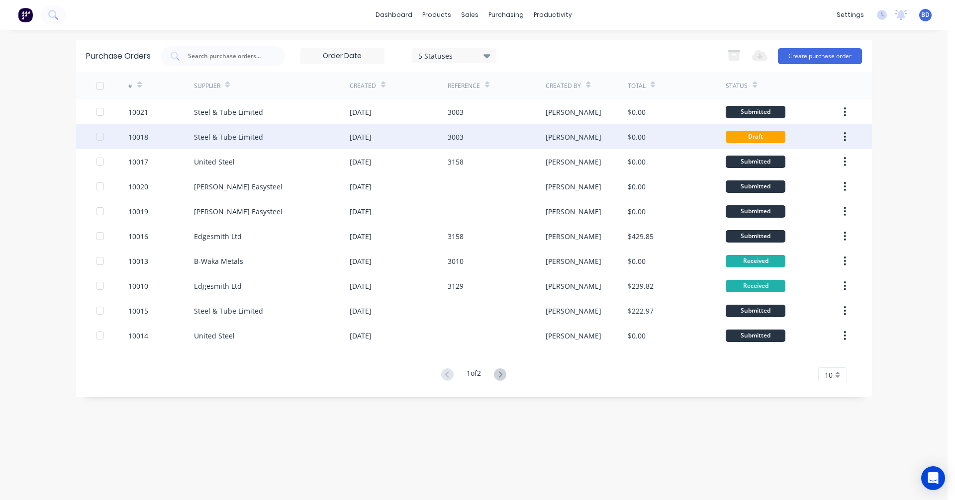
click at [847, 135] on button "button" at bounding box center [844, 137] width 23 height 18
click at [785, 164] on div "Archive" at bounding box center [809, 163] width 77 height 14
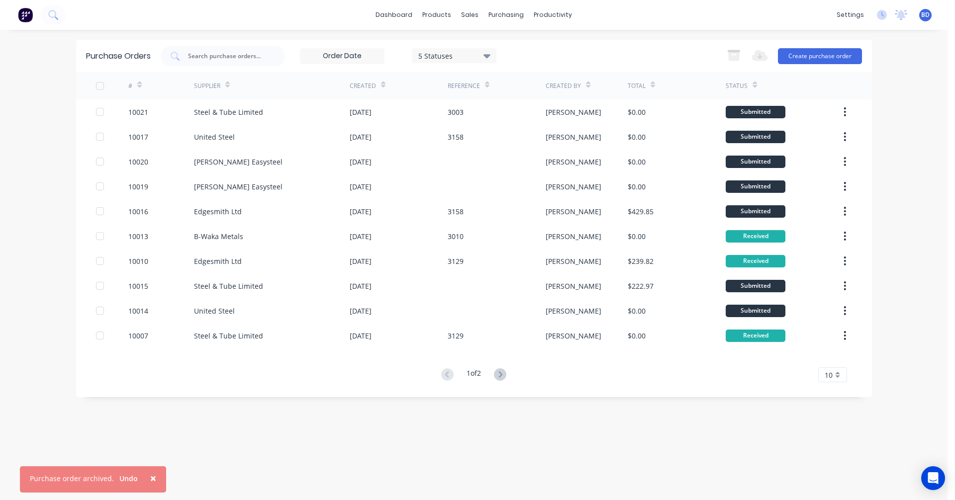
click at [576, 467] on div "Purchase Orders 5 Statuses 5 Statuses Export to Excel (XLSX) Create purchase or…" at bounding box center [474, 265] width 796 height 450
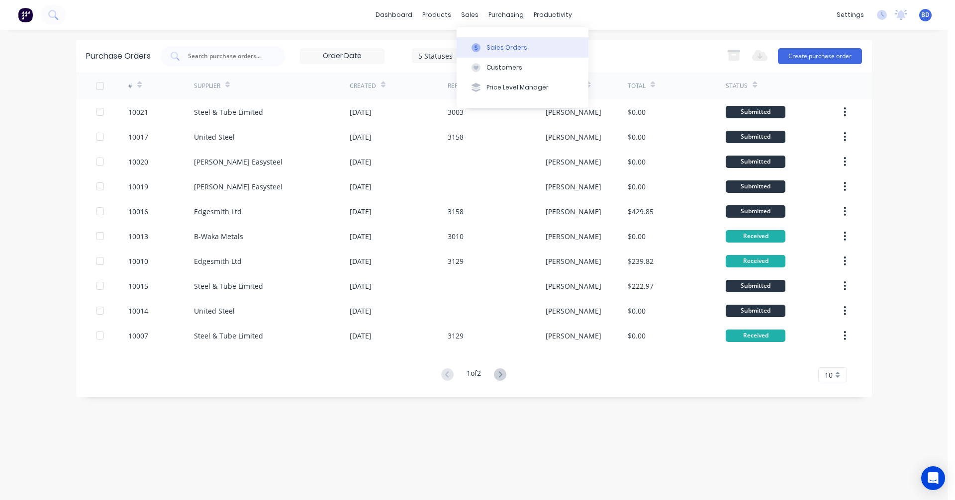
click at [500, 40] on button "Sales Orders" at bounding box center [522, 47] width 132 height 20
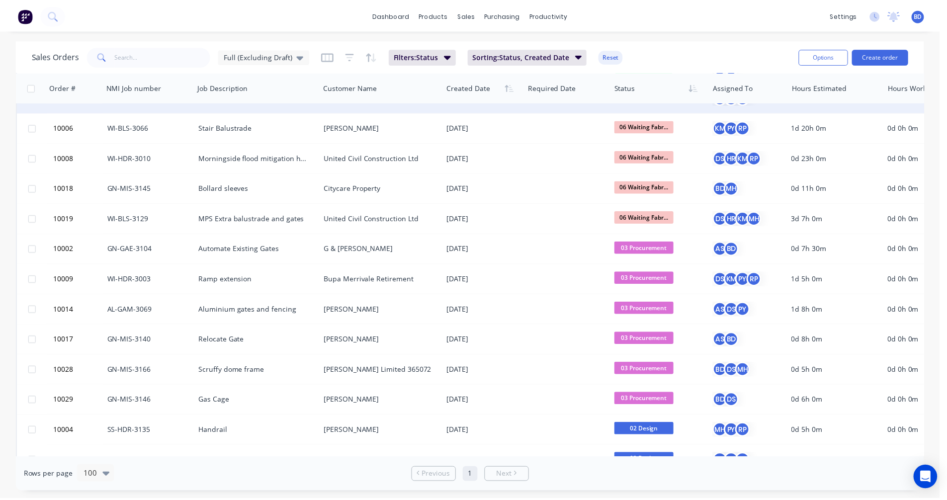
scroll to position [249, 0]
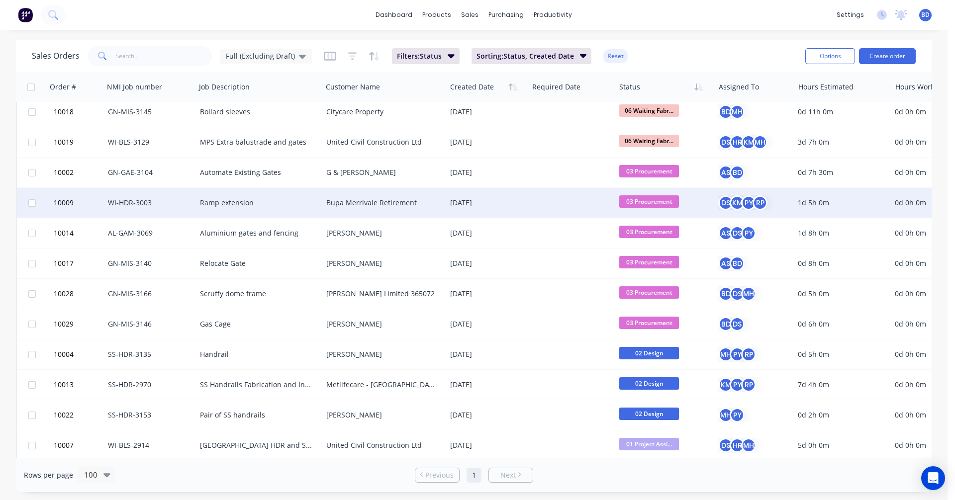
click at [245, 199] on div "Ramp extension" at bounding box center [256, 203] width 112 height 10
click at [368, 192] on div "Bupa Merrivale Retirement" at bounding box center [384, 203] width 124 height 30
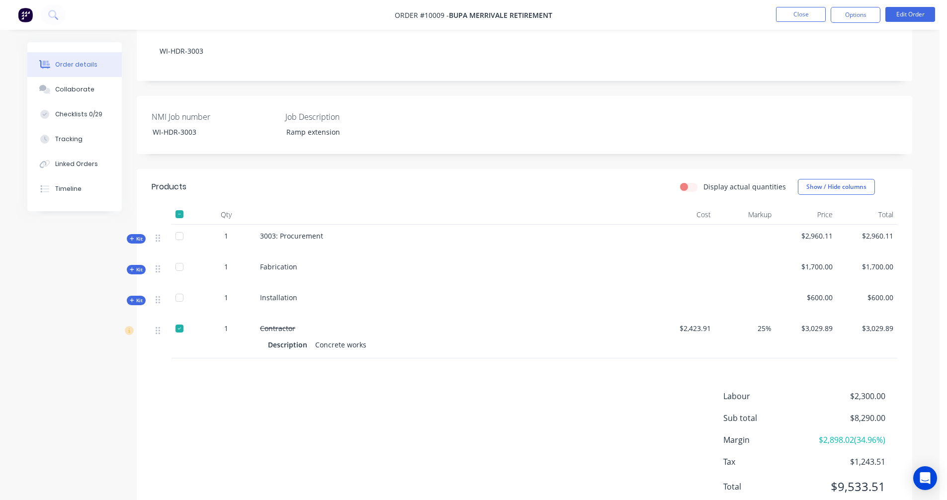
scroll to position [220, 0]
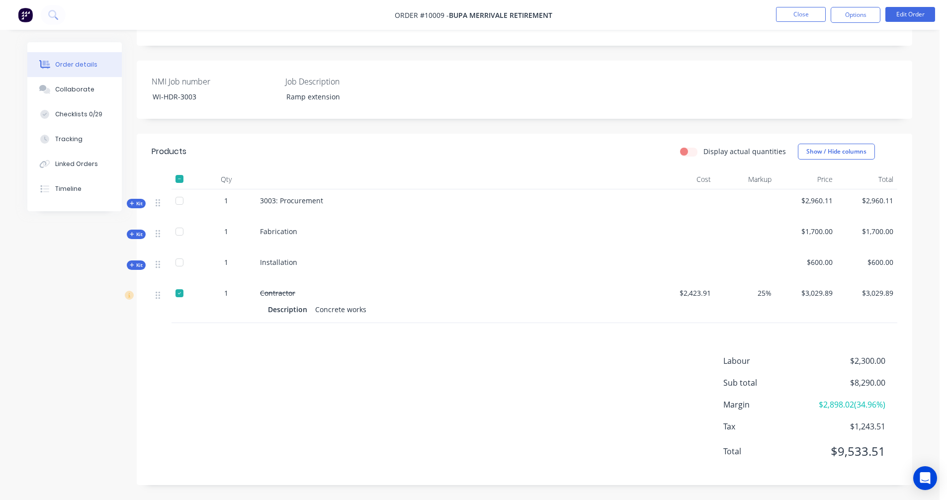
click at [136, 204] on span "Kit" at bounding box center [136, 203] width 13 height 7
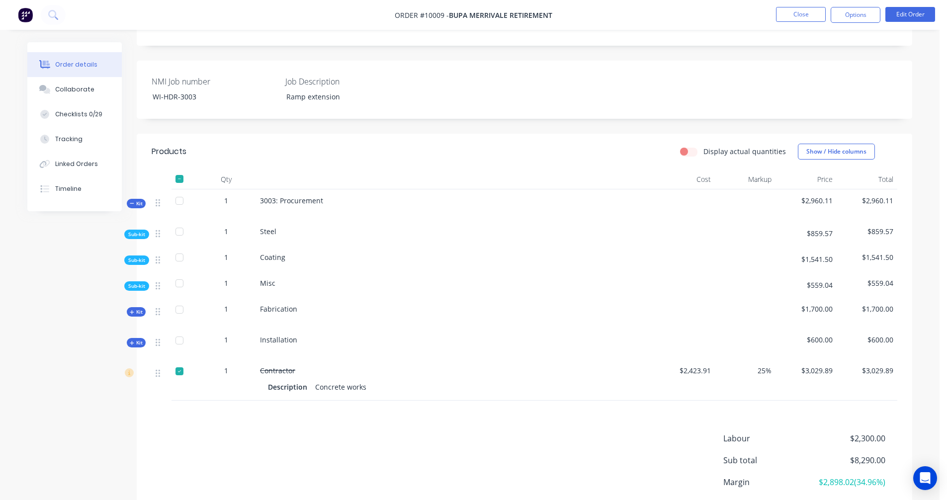
click at [137, 236] on span "Sub-kit" at bounding box center [136, 234] width 17 height 7
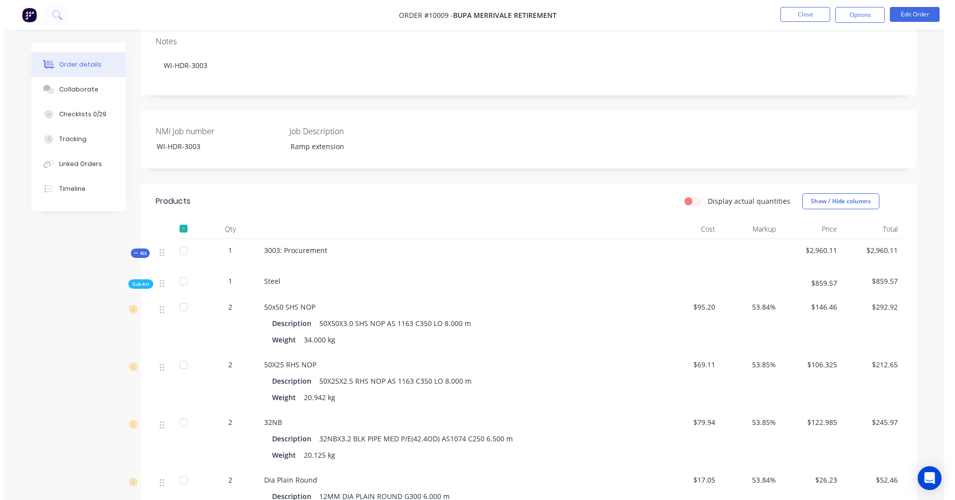
scroll to position [0, 0]
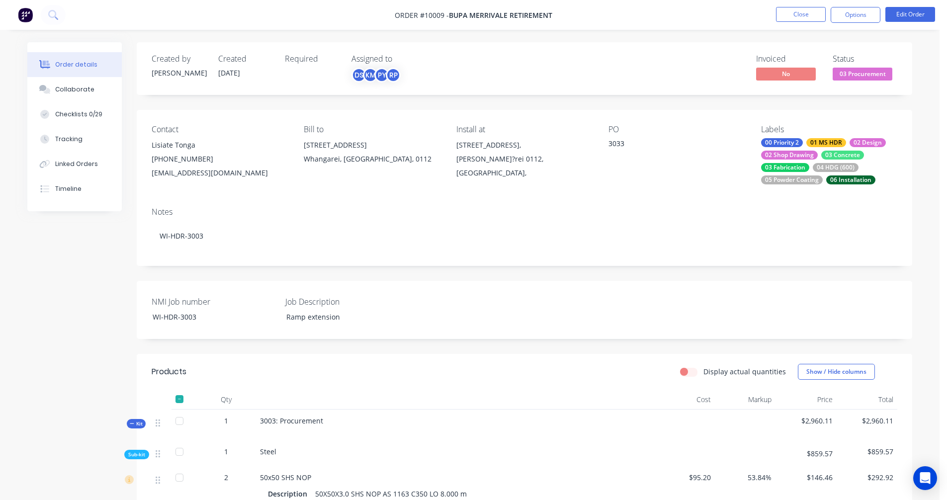
click at [144, 456] on span "Sub-kit" at bounding box center [136, 454] width 17 height 7
click at [137, 424] on span "Kit" at bounding box center [136, 423] width 13 height 7
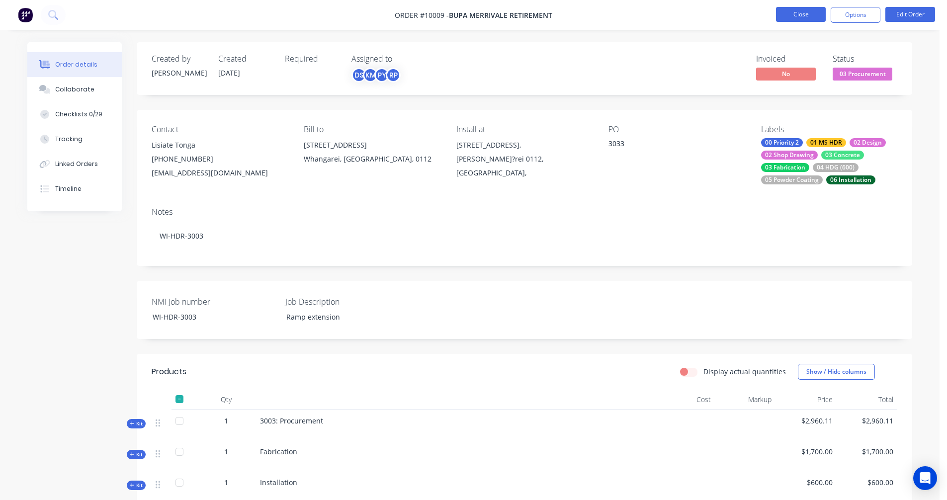
click at [794, 14] on button "Close" at bounding box center [801, 14] width 50 height 15
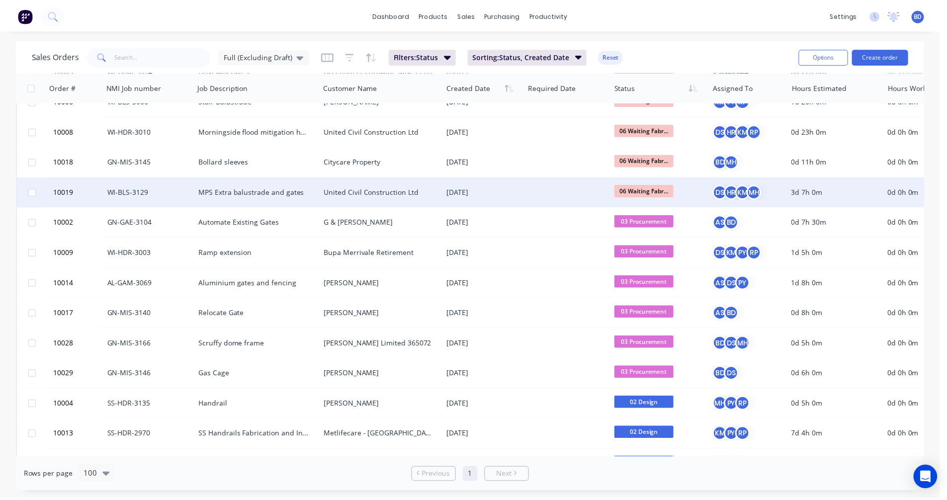
scroll to position [149, 0]
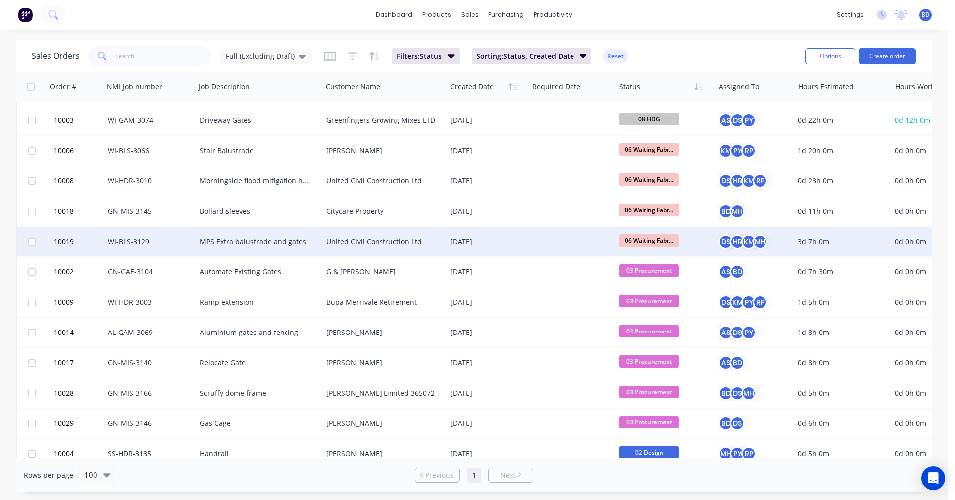
click at [386, 238] on div "United Civil Construction Ltd" at bounding box center [381, 242] width 110 height 10
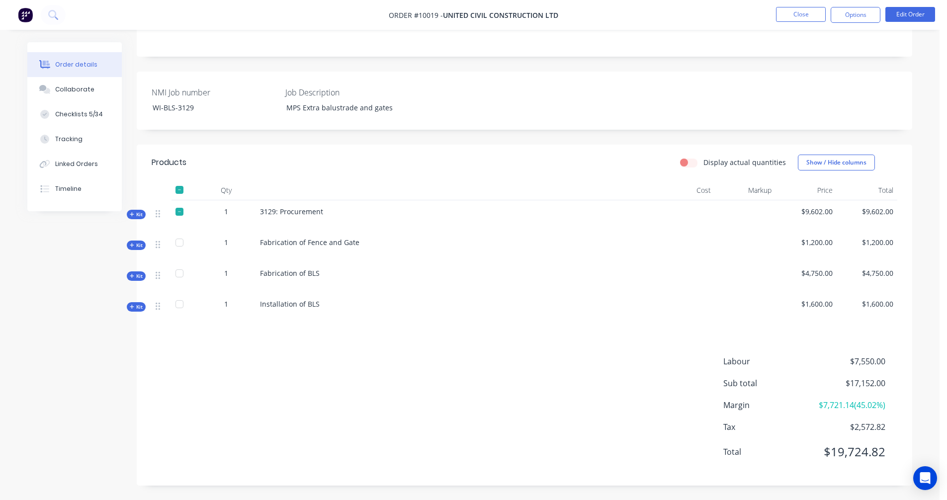
scroll to position [210, 0]
click at [138, 249] on div "Kit" at bounding box center [136, 244] width 19 height 9
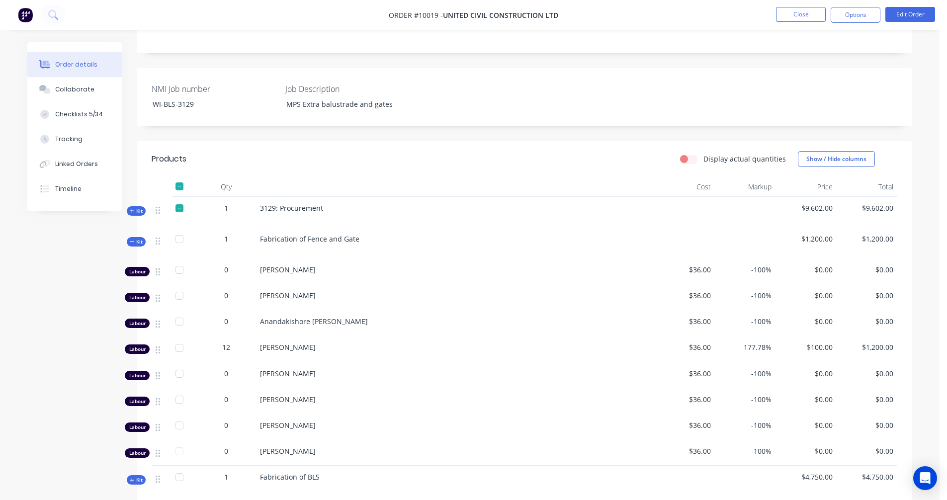
scroll to position [160, 0]
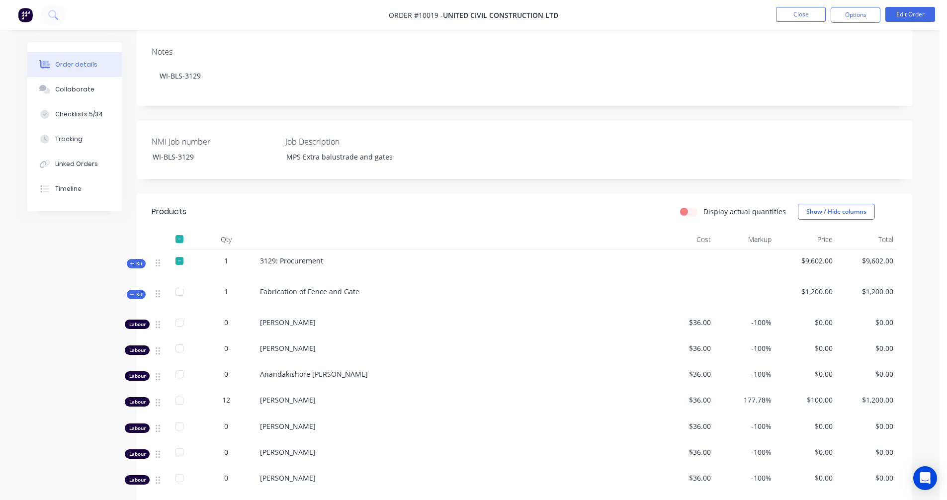
click at [136, 295] on span "Kit" at bounding box center [136, 294] width 13 height 7
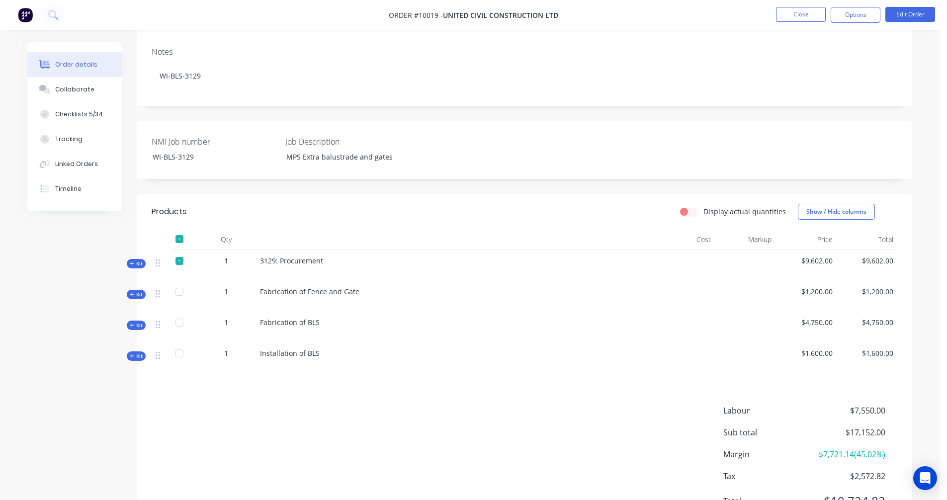
click at [142, 262] on span "Kit" at bounding box center [136, 263] width 13 height 7
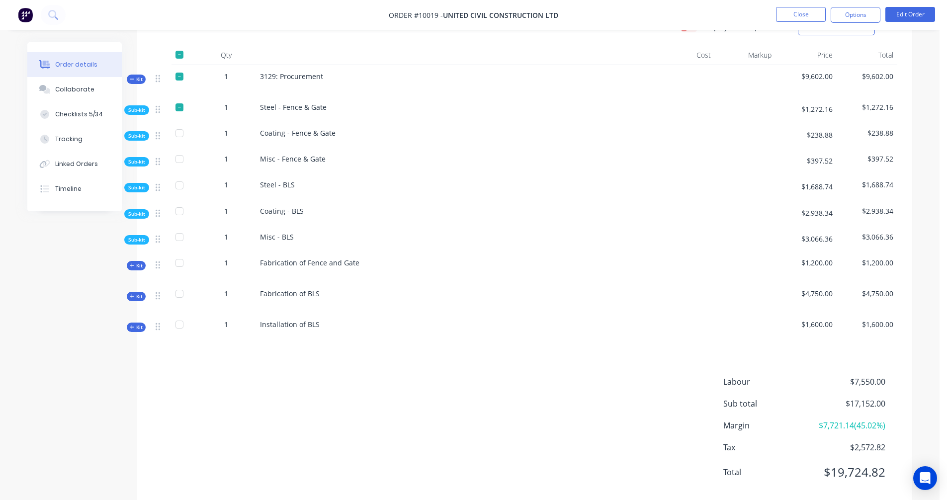
scroll to position [359, 0]
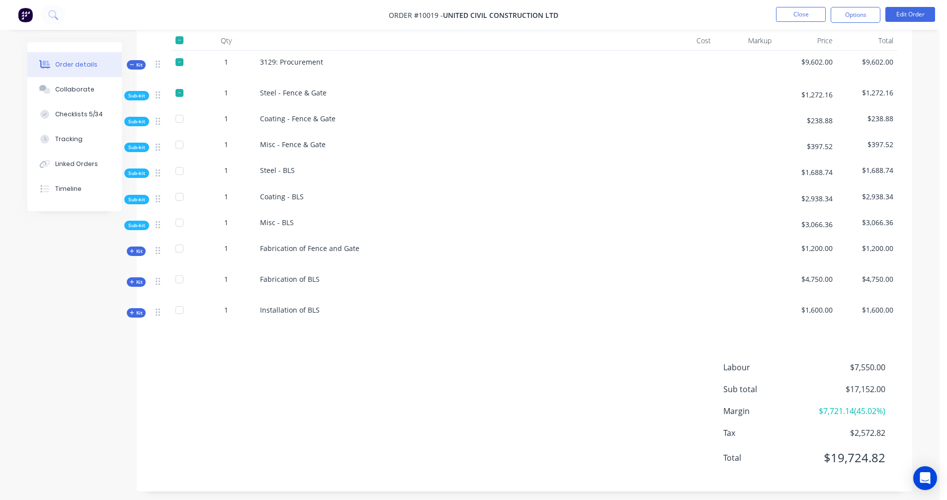
click at [136, 96] on span "Sub-kit" at bounding box center [136, 95] width 17 height 7
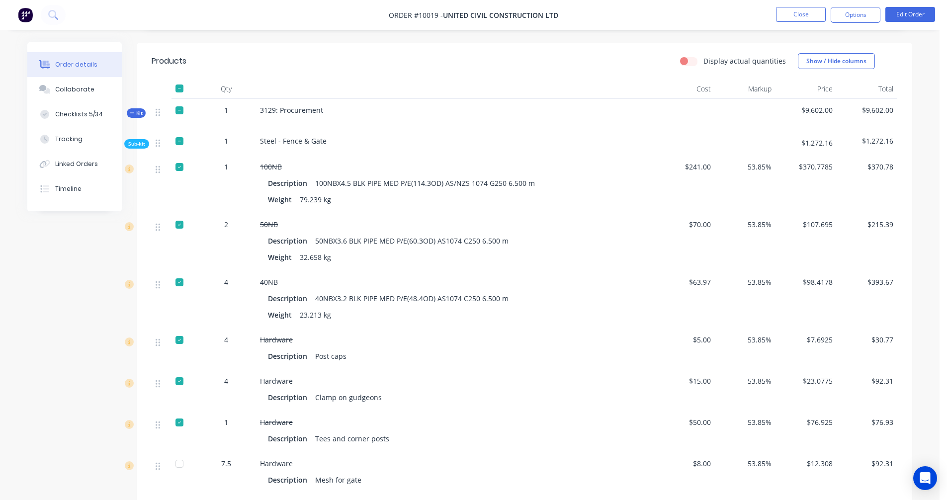
scroll to position [309, 0]
click at [142, 146] on span "Sub-kit" at bounding box center [136, 145] width 17 height 7
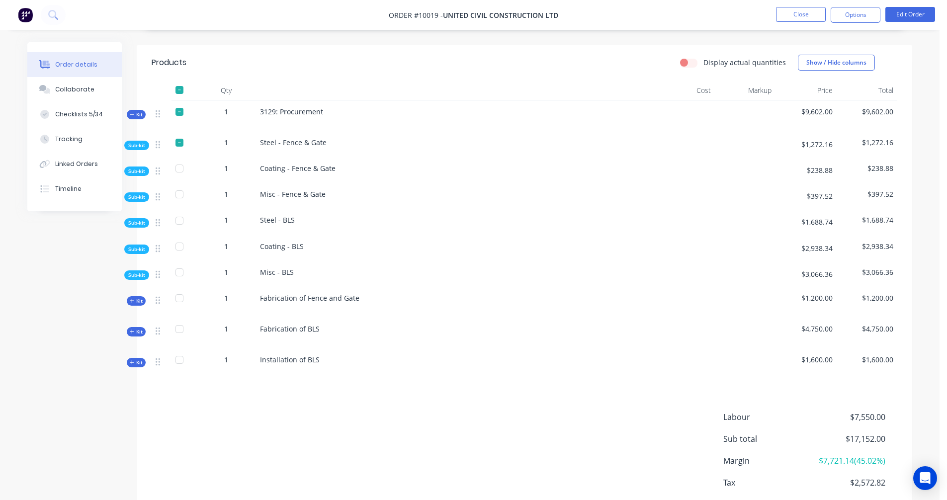
click at [134, 144] on span "Sub-kit" at bounding box center [136, 145] width 17 height 7
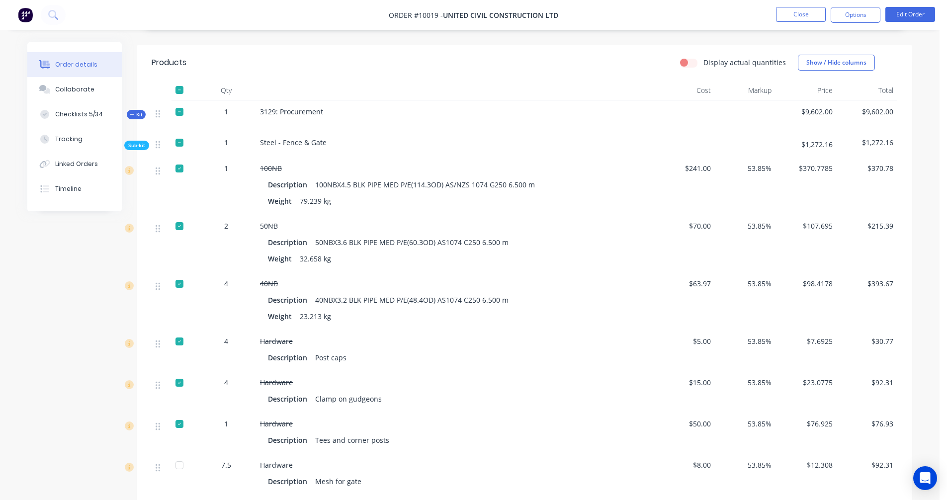
click at [138, 148] on span "Sub-kit" at bounding box center [136, 145] width 17 height 7
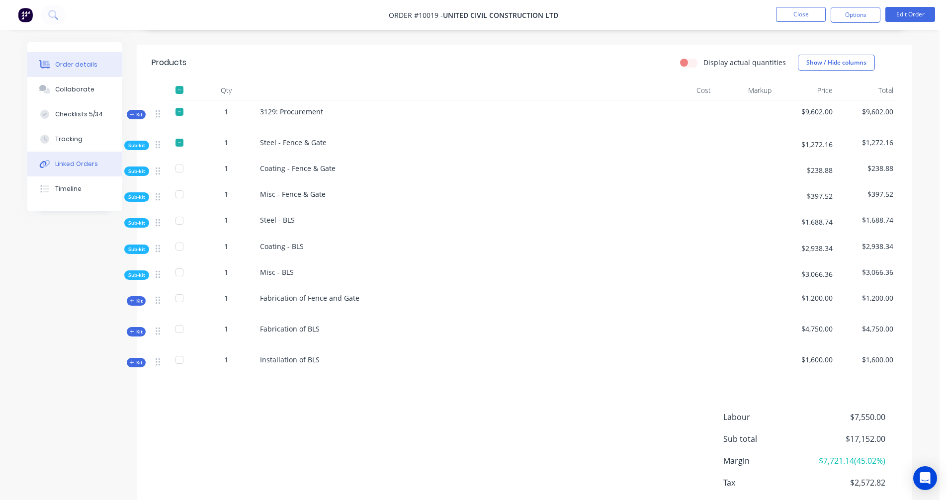
click at [80, 162] on div "Linked Orders" at bounding box center [76, 164] width 43 height 9
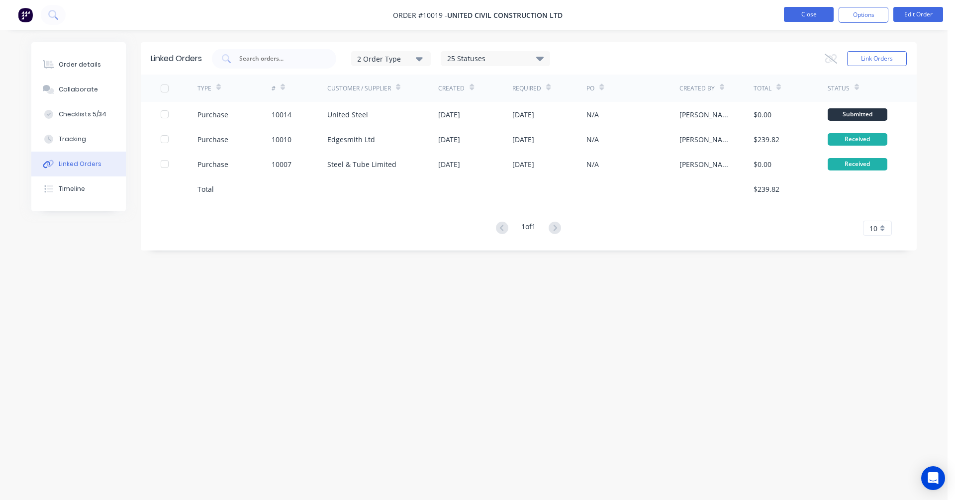
click at [819, 14] on button "Close" at bounding box center [809, 14] width 50 height 15
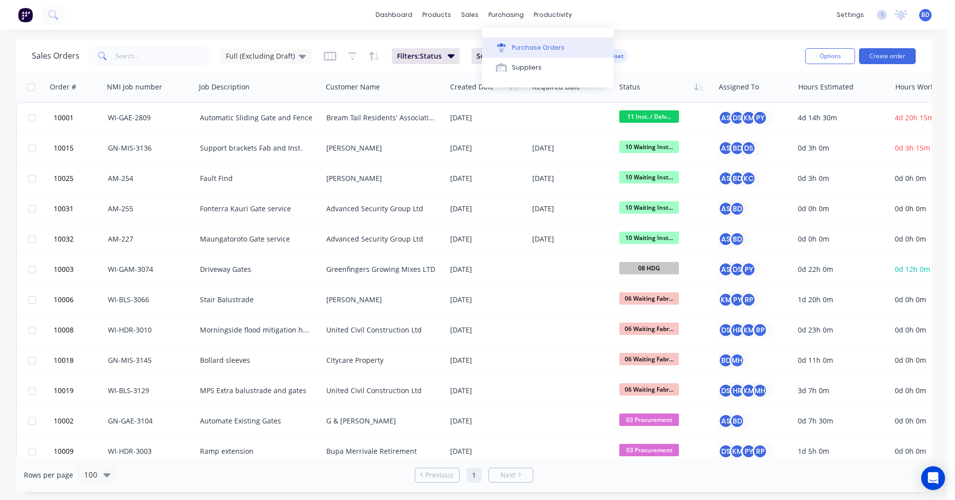
click at [517, 49] on div "Purchase Orders" at bounding box center [538, 47] width 53 height 9
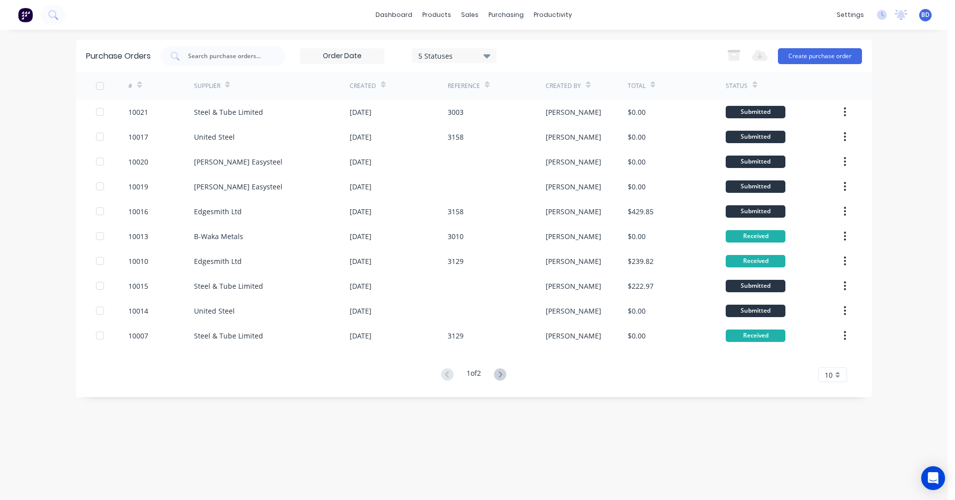
click at [832, 369] on div "10" at bounding box center [832, 374] width 29 height 15
click at [836, 360] on div "35" at bounding box center [832, 358] width 28 height 17
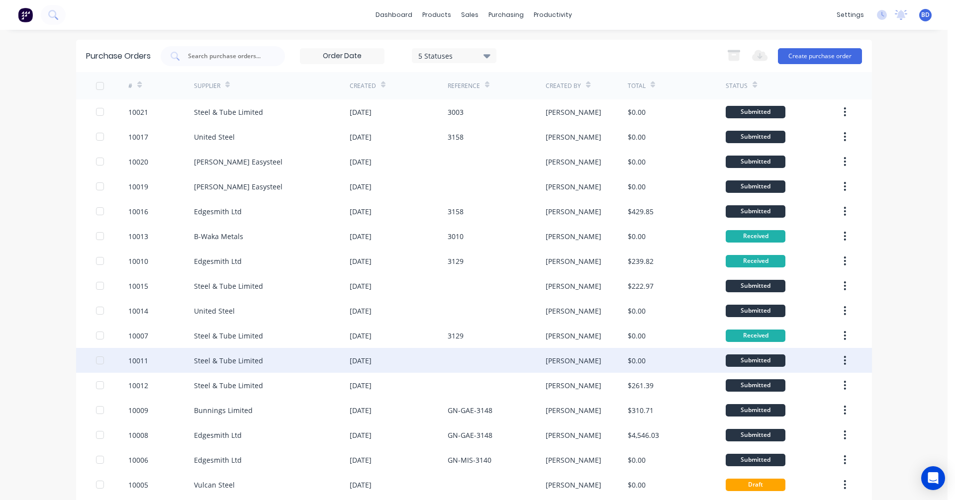
click at [234, 360] on div "Steel & Tube Limited" at bounding box center [228, 361] width 69 height 10
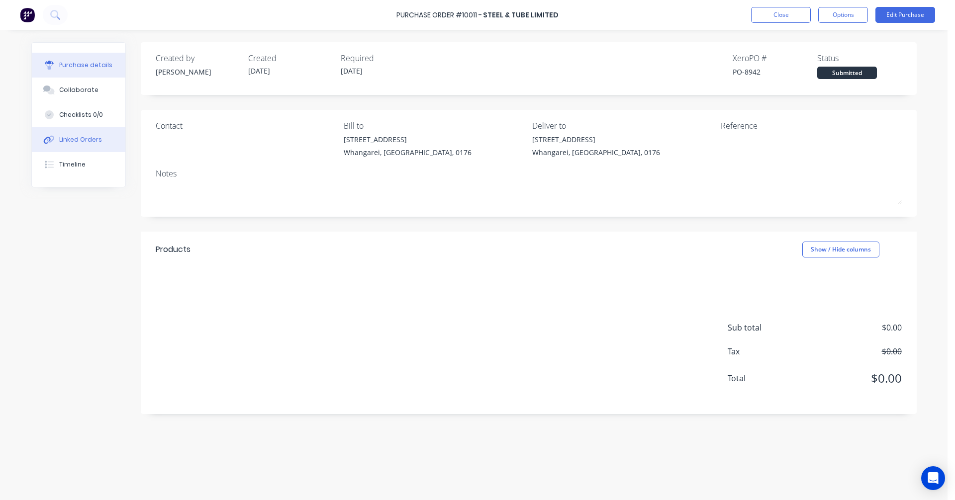
click at [80, 133] on button "Linked Orders" at bounding box center [78, 139] width 93 height 25
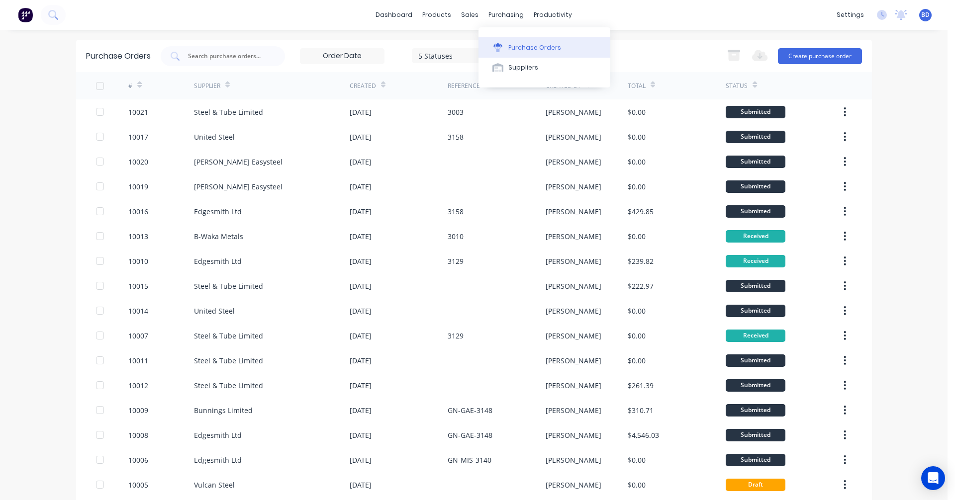
click at [517, 46] on div "Purchase Orders" at bounding box center [534, 47] width 53 height 9
click at [497, 50] on div "Sales Orders" at bounding box center [502, 47] width 41 height 9
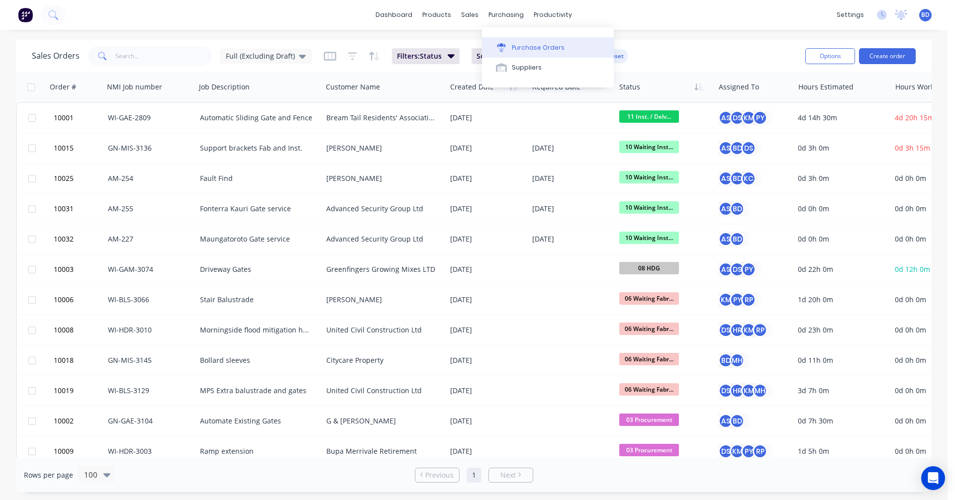
click at [535, 48] on div "Purchase Orders" at bounding box center [538, 47] width 53 height 9
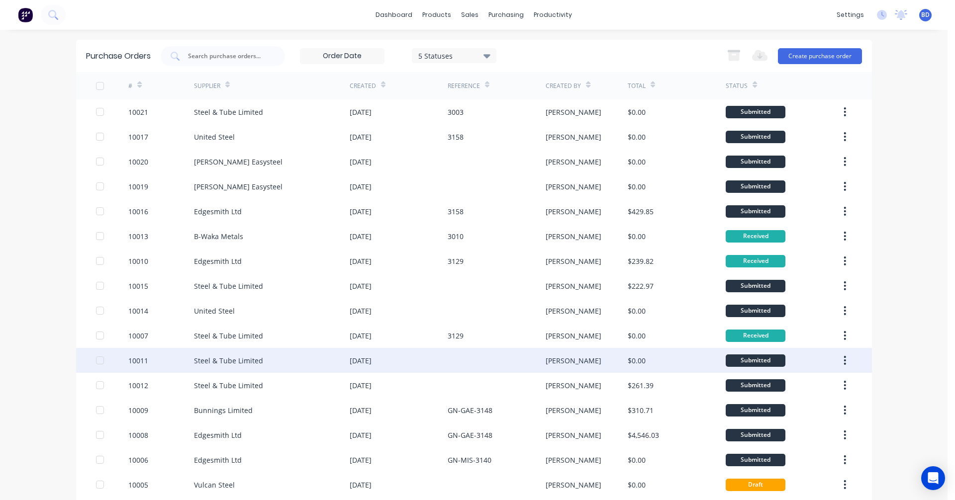
click at [248, 359] on div "Steel & Tube Limited" at bounding box center [228, 361] width 69 height 10
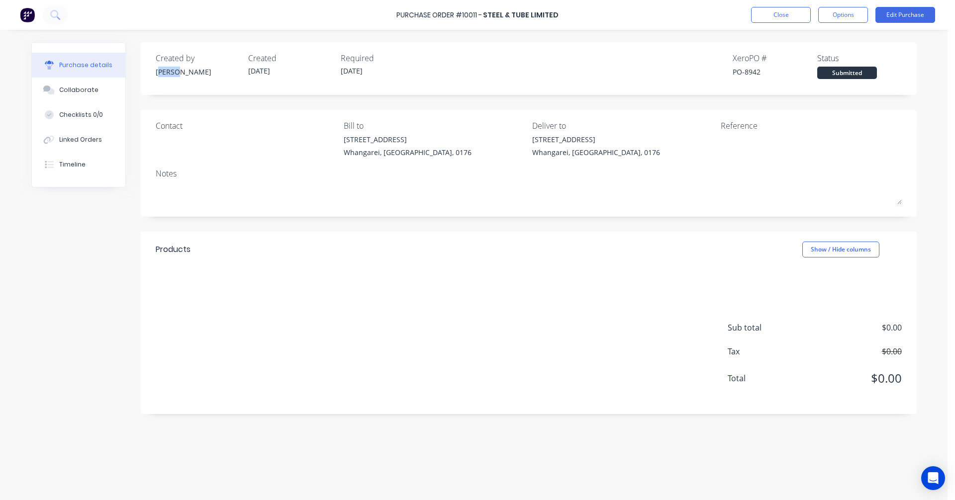
drag, startPoint x: 159, startPoint y: 70, endPoint x: 194, endPoint y: 72, distance: 35.4
click at [194, 72] on div "[PERSON_NAME]" at bounding box center [198, 72] width 85 height 10
click at [792, 16] on button "Close" at bounding box center [781, 15] width 60 height 16
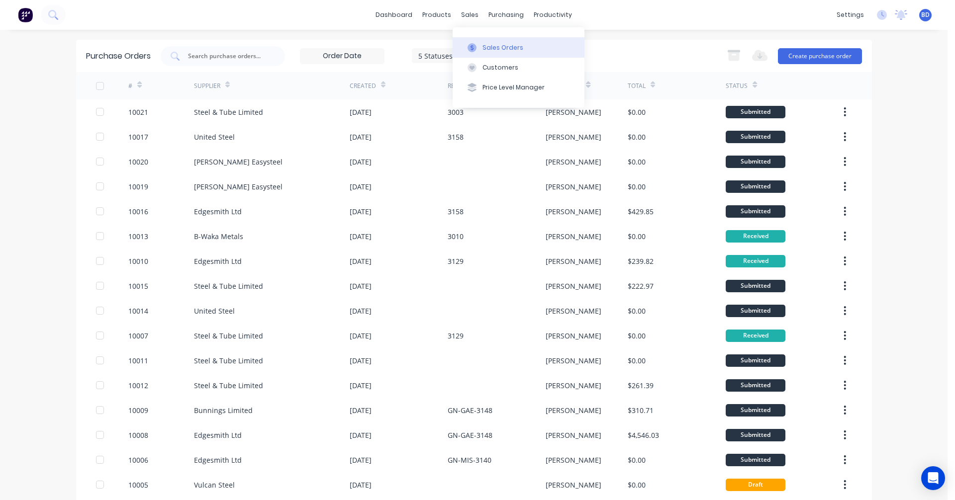
click at [477, 41] on button "Sales Orders" at bounding box center [518, 47] width 132 height 20
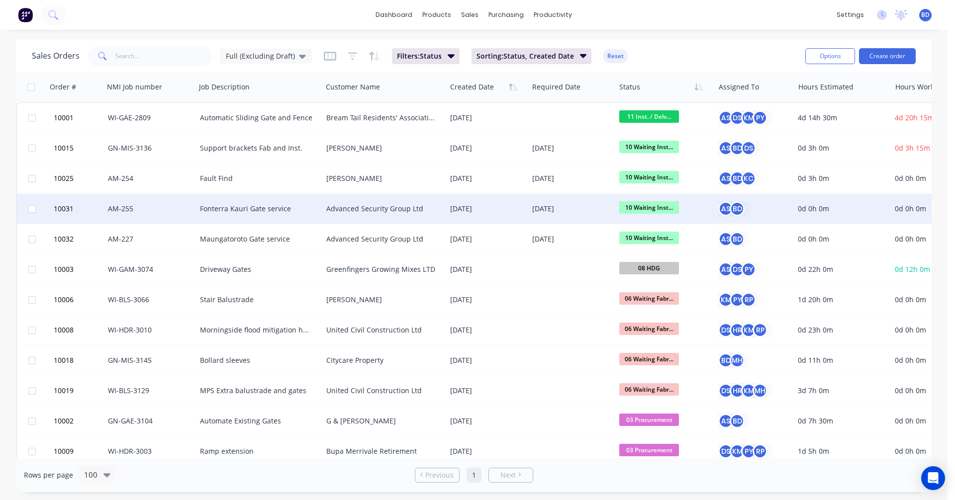
click at [654, 210] on span "10 Waiting Inst..." at bounding box center [649, 207] width 60 height 12
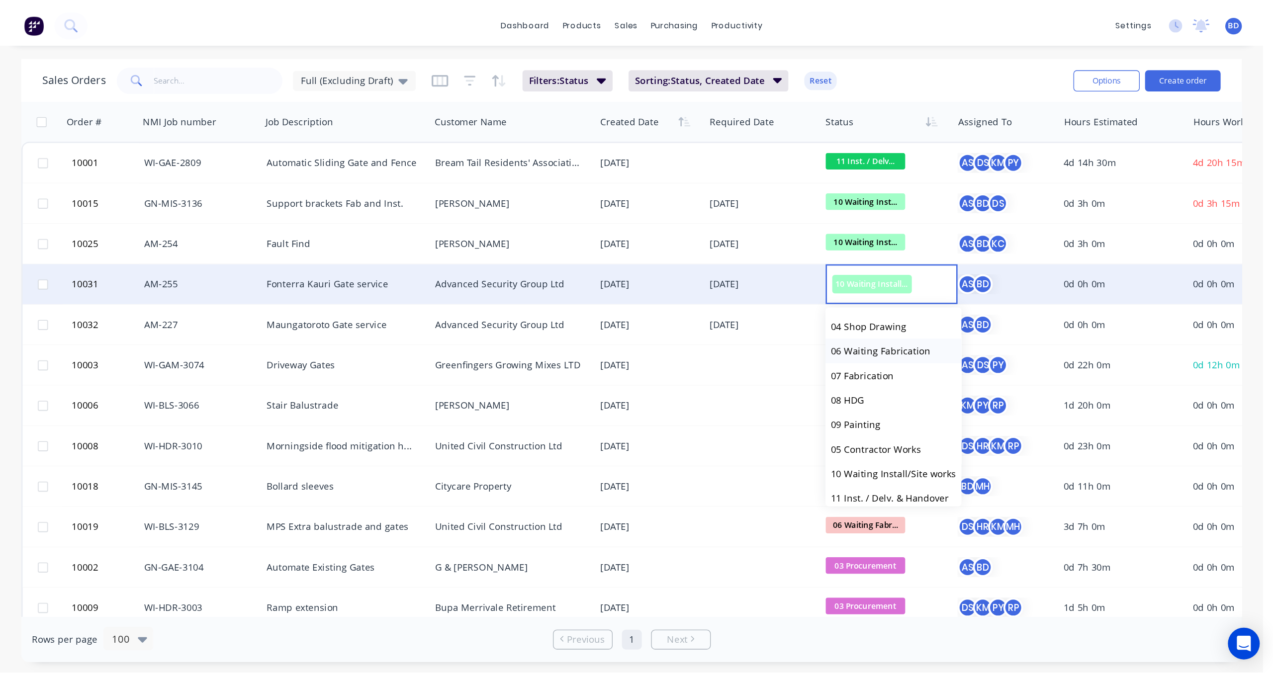
scroll to position [99, 0]
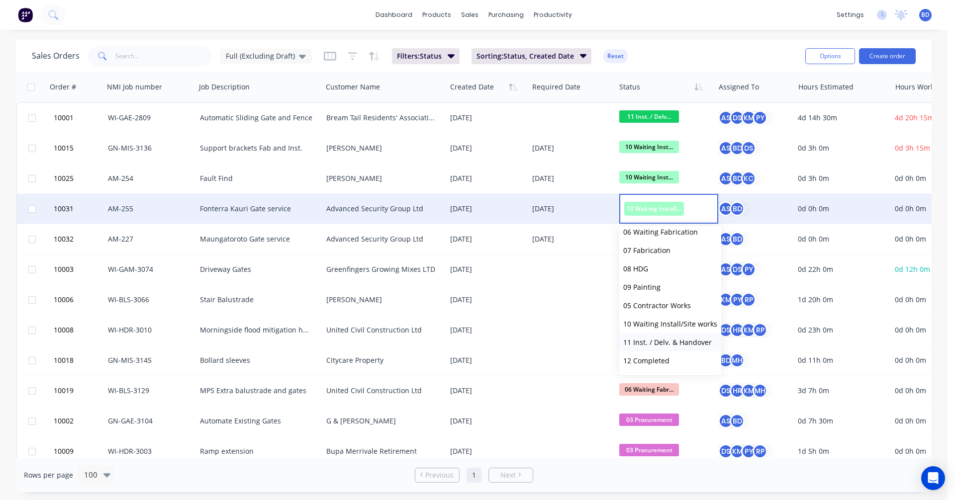
click at [669, 344] on span "11 Inst. / Delv. & Handover" at bounding box center [667, 342] width 89 height 9
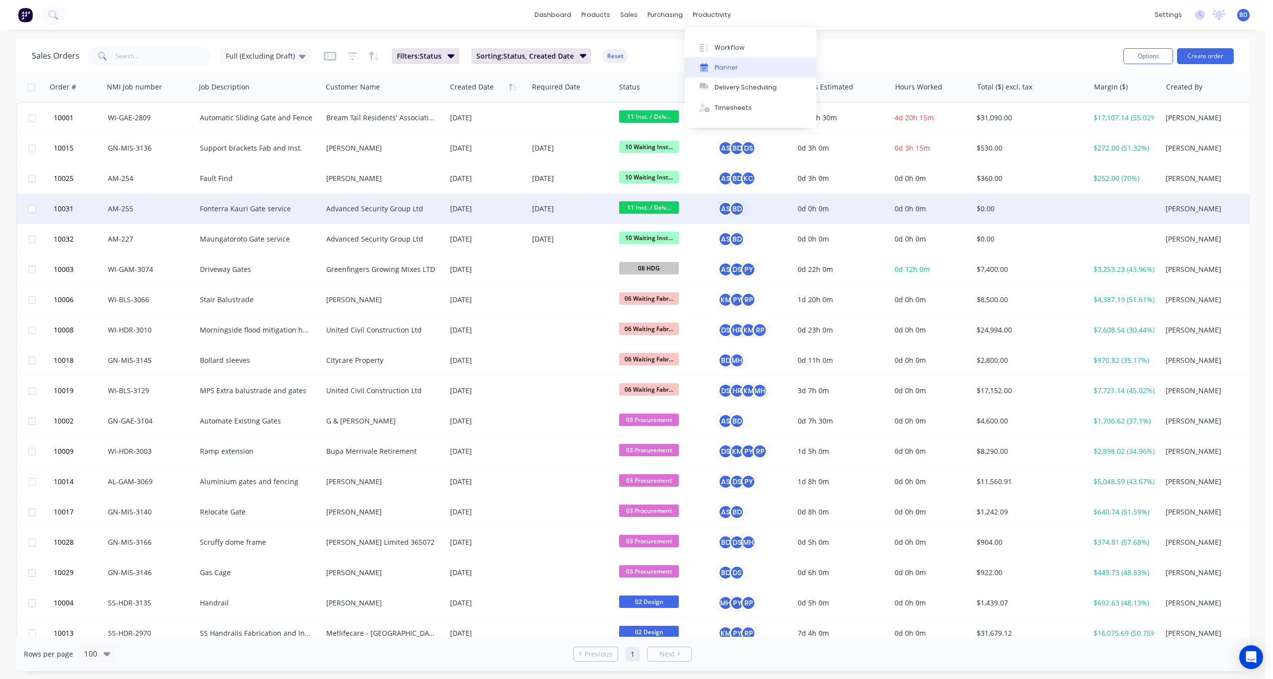
click at [730, 62] on button "Planner" at bounding box center [751, 68] width 132 height 20
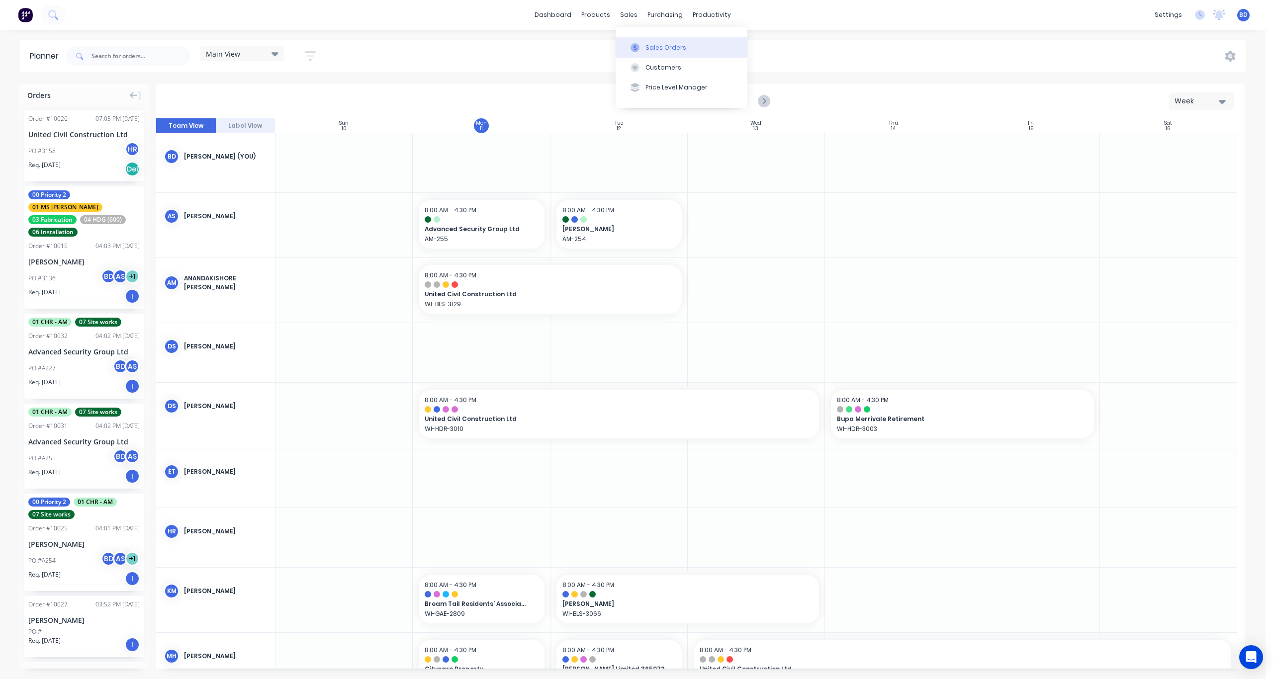
click at [668, 42] on button "Sales Orders" at bounding box center [682, 47] width 132 height 20
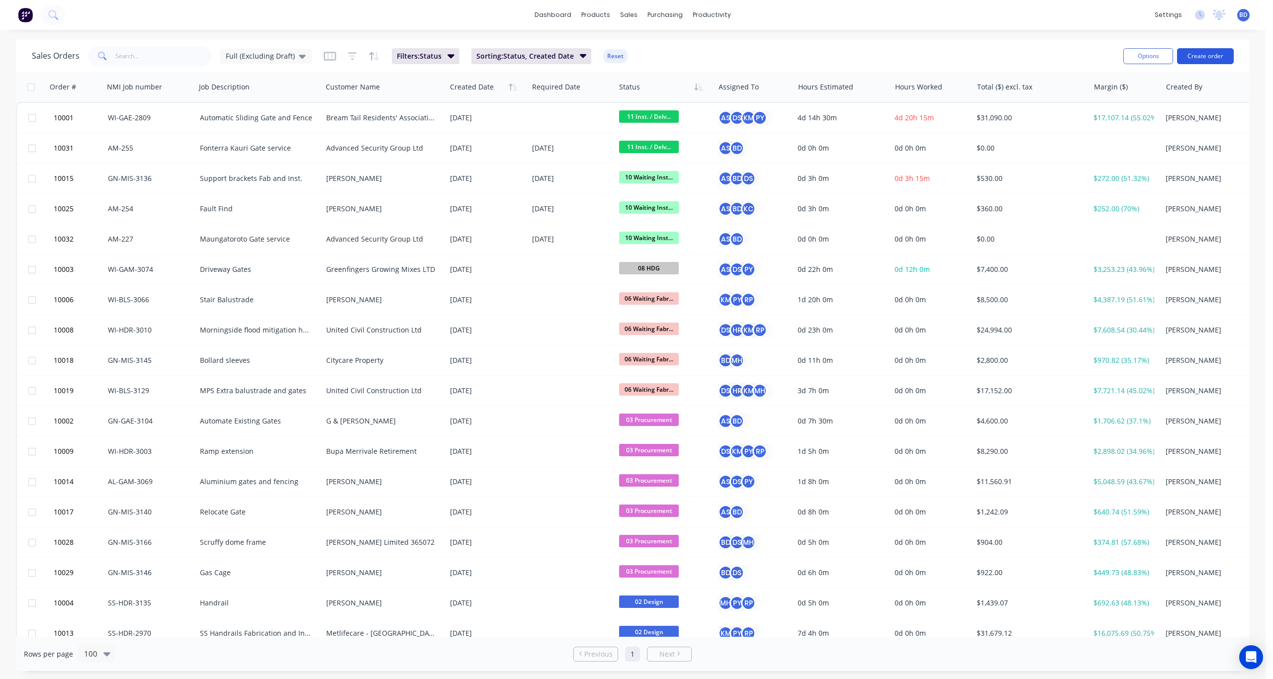
click at [1202, 54] on button "Create order" at bounding box center [1205, 56] width 57 height 16
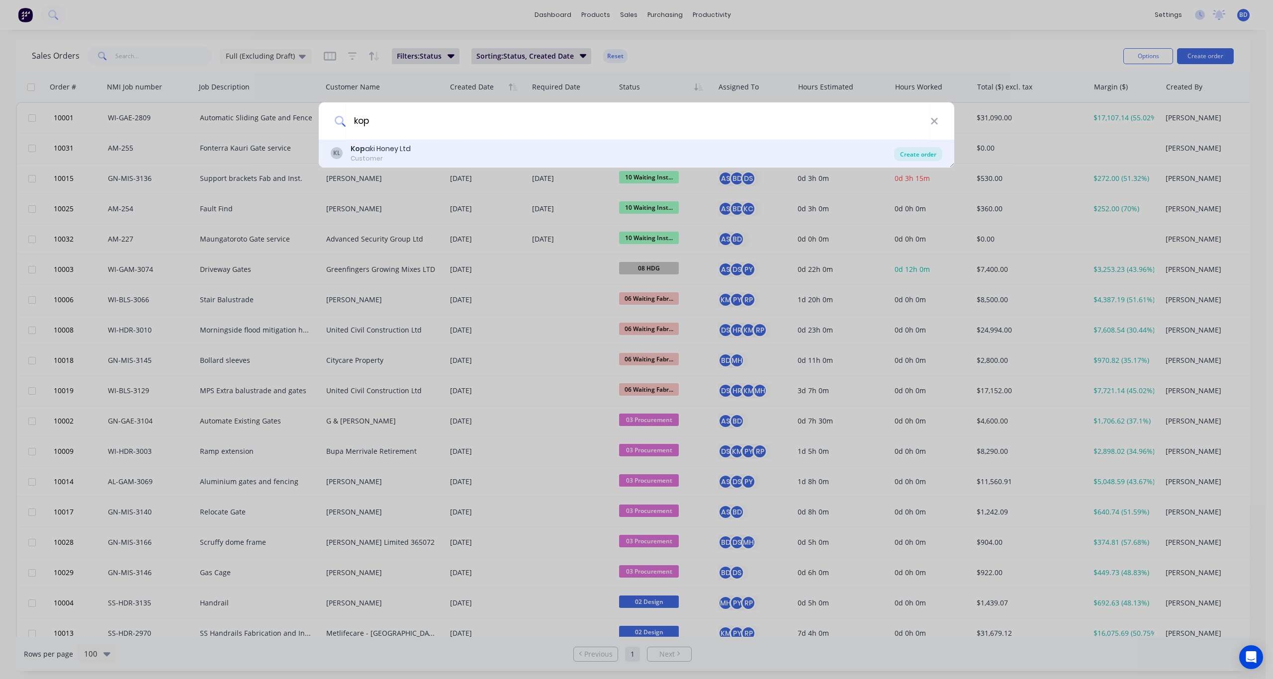
type input "kop"
click at [918, 154] on div "Create order" at bounding box center [918, 154] width 48 height 14
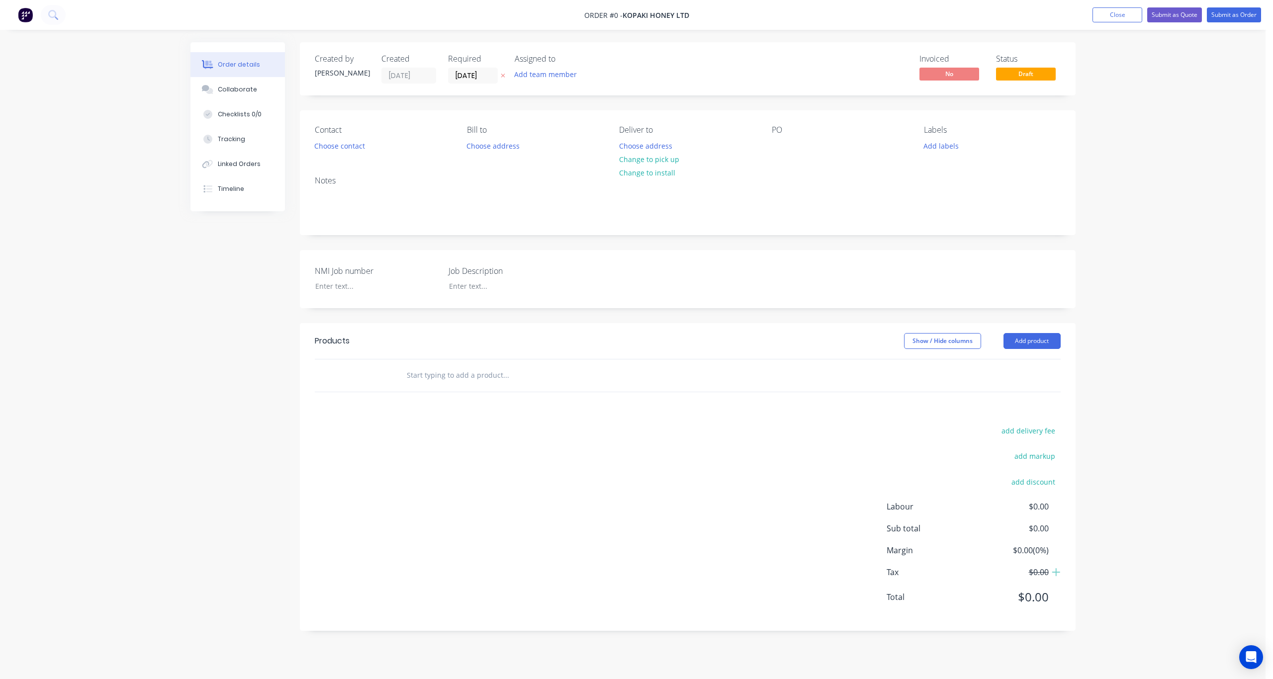
click at [502, 74] on icon at bounding box center [503, 76] width 4 height 6
click at [532, 72] on button "Add team member" at bounding box center [545, 74] width 73 height 13
click at [572, 190] on div "Darrin Sangster" at bounding box center [595, 189] width 100 height 10
click at [569, 105] on input "text" at bounding box center [596, 105] width 107 height 20
type input "br"
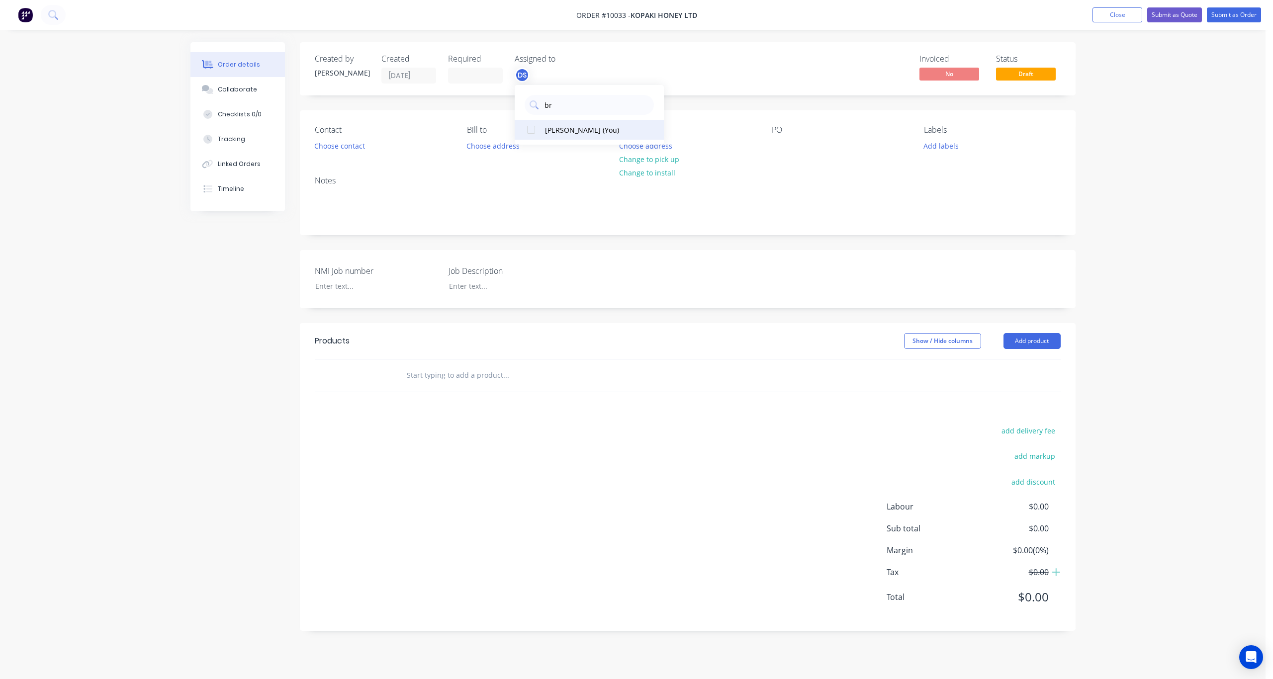
click at [581, 126] on div "Brandon D'souza (You)" at bounding box center [594, 130] width 99 height 10
click at [622, 64] on div "Created by Brandon Created 11/08/25 Required Assigned to BD DS Invoiced No Stat…" at bounding box center [688, 68] width 776 height 53
click at [343, 145] on button "Choose contact" at bounding box center [339, 145] width 61 height 13
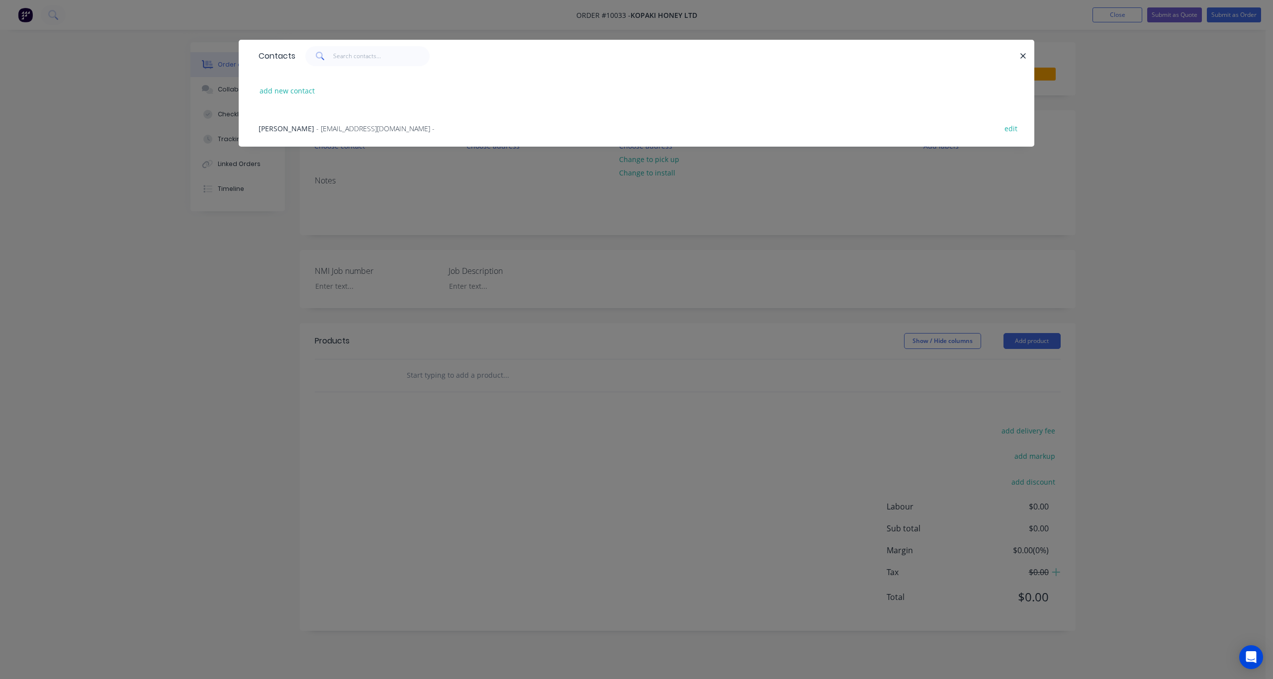
click at [343, 127] on span "- accounts@kopaki.nz -" at bounding box center [375, 128] width 118 height 9
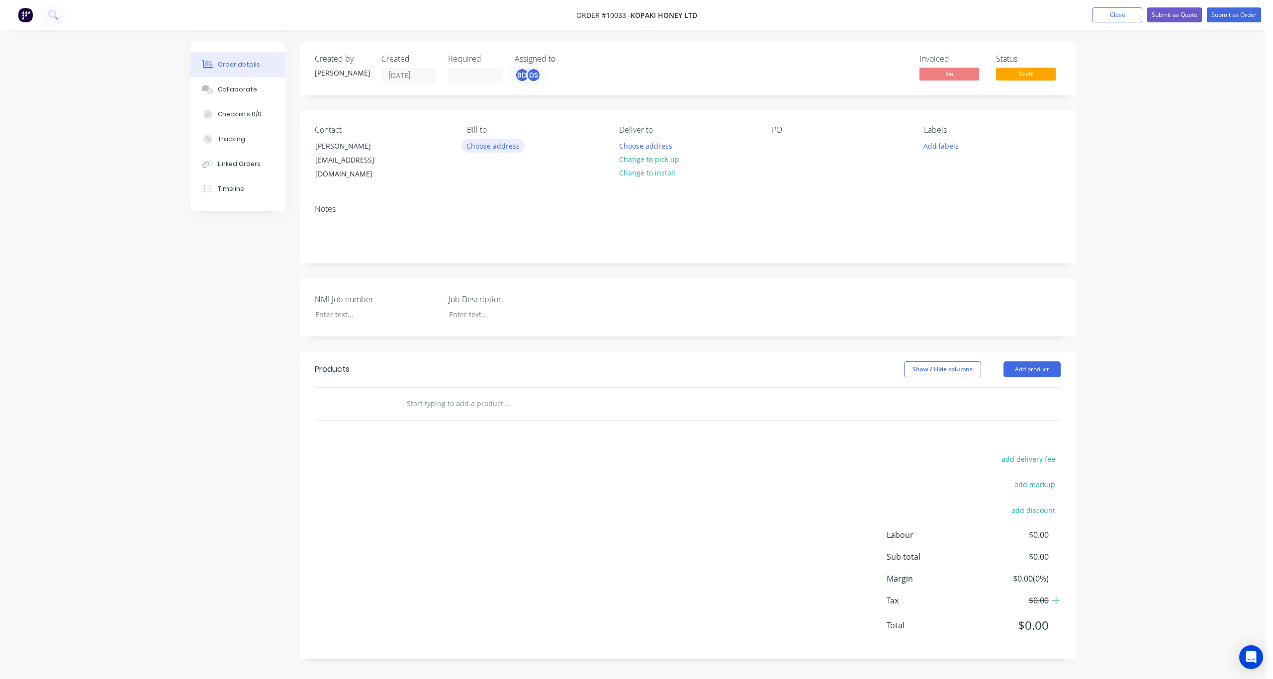
click at [491, 144] on button "Choose address" at bounding box center [493, 145] width 64 height 13
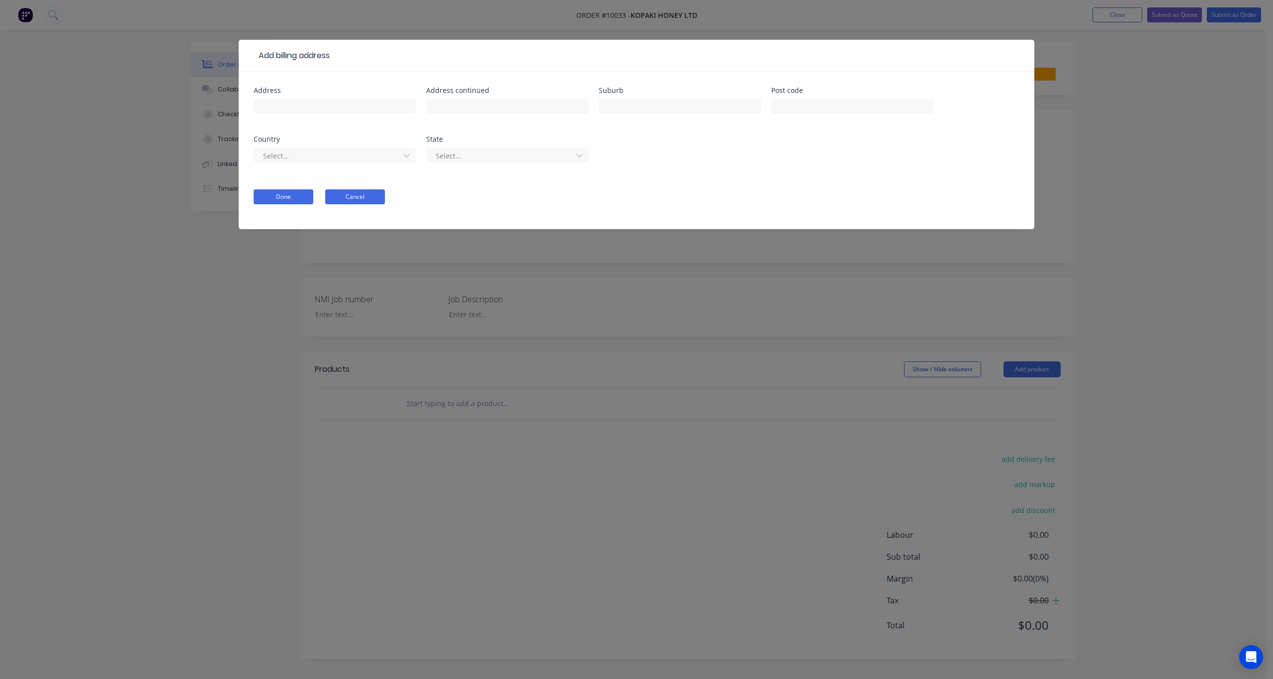
click at [364, 200] on button "Cancel" at bounding box center [355, 196] width 60 height 15
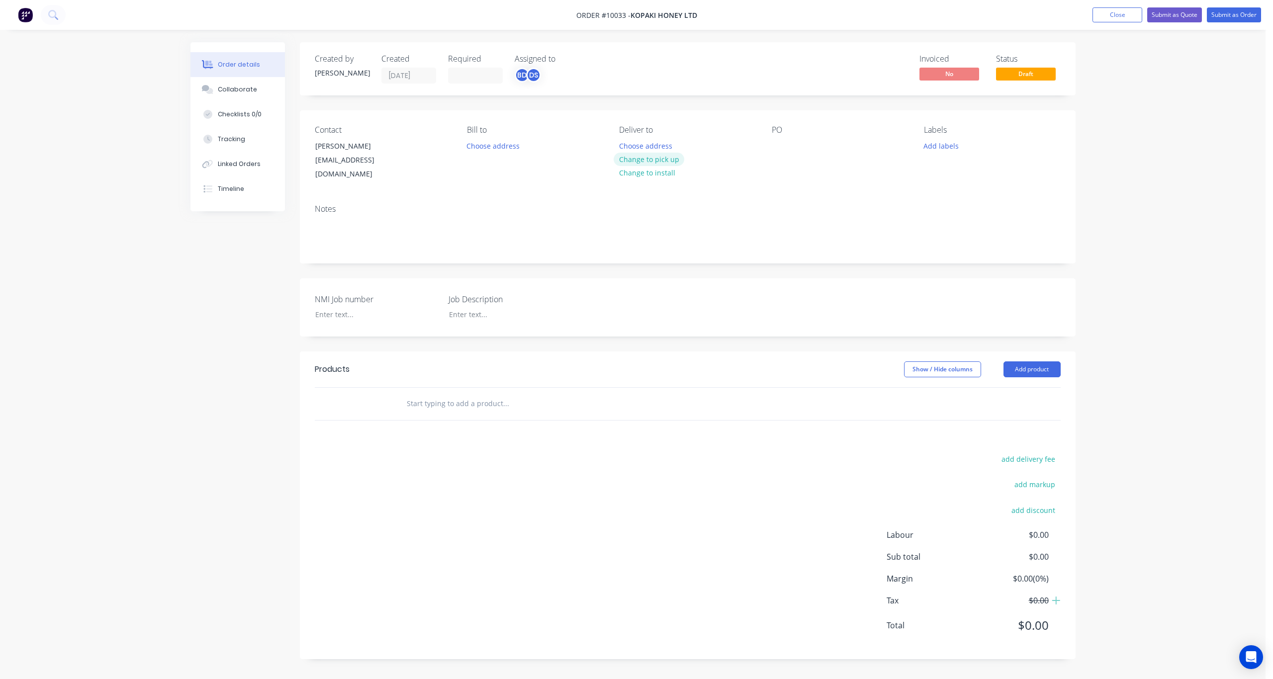
click at [649, 155] on button "Change to pick up" at bounding box center [649, 159] width 71 height 13
click at [939, 147] on button "Add labels" at bounding box center [941, 145] width 46 height 13
click at [974, 290] on div "00 Priority 3" at bounding box center [972, 294] width 42 height 11
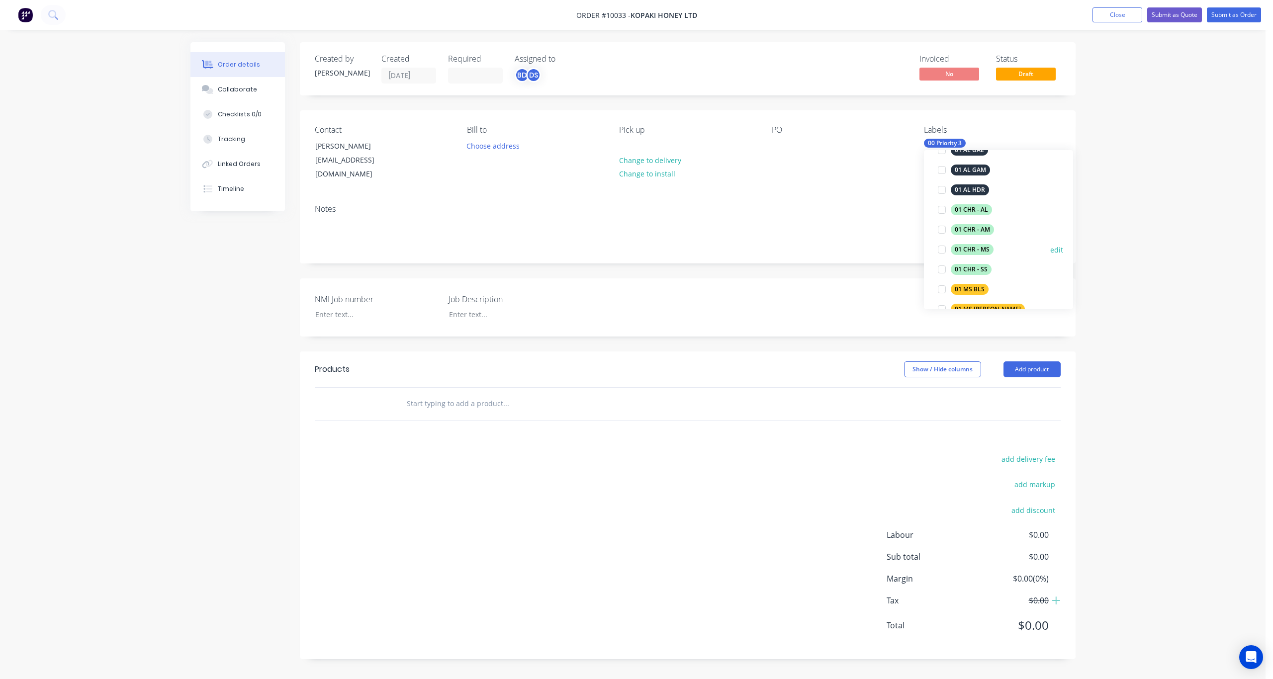
click at [977, 246] on div "01 CHR - MS" at bounding box center [972, 249] width 43 height 11
click at [978, 198] on div "03 Fabrication" at bounding box center [975, 199] width 48 height 11
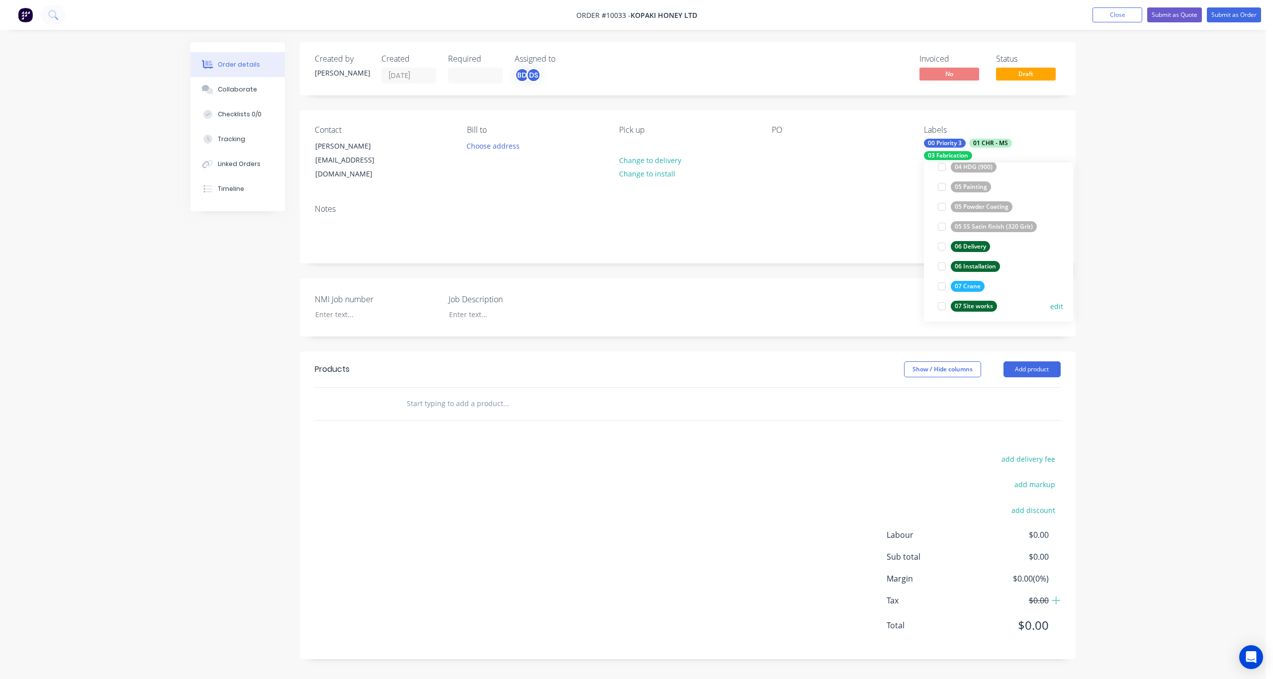
scroll to position [676, 0]
click at [859, 297] on div "NMI Job number Job Description" at bounding box center [688, 307] width 776 height 58
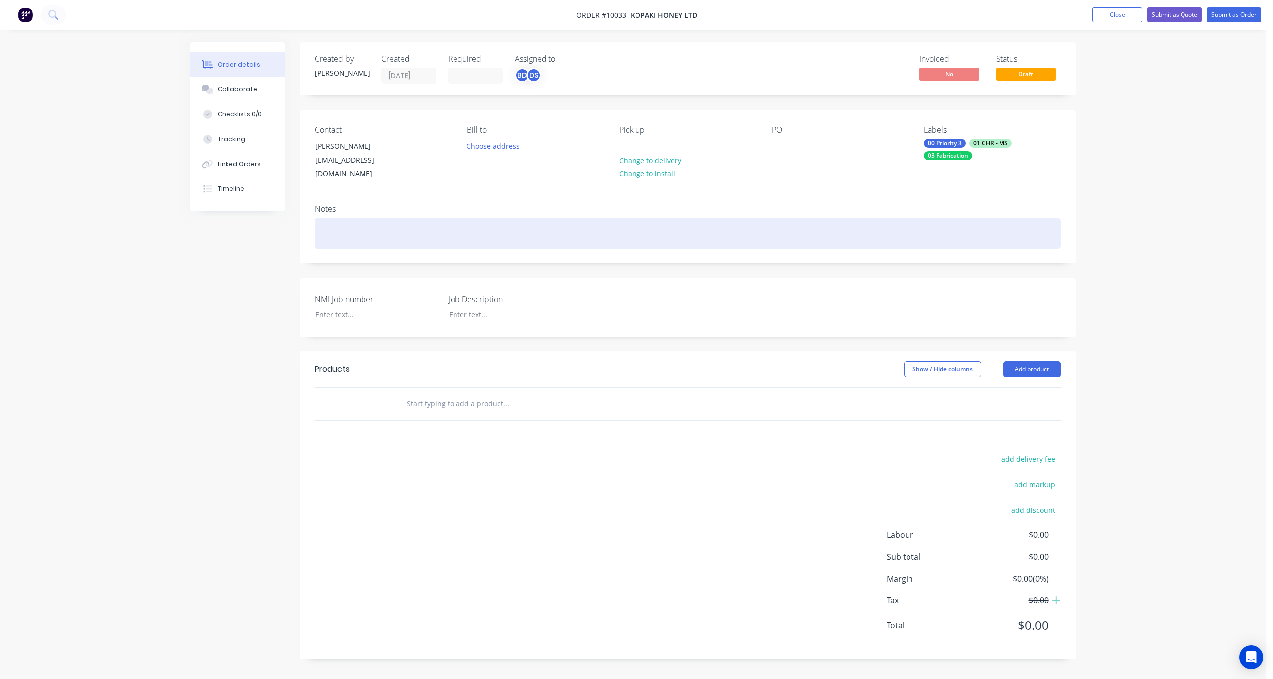
click at [402, 218] on div at bounding box center [688, 233] width 746 height 30
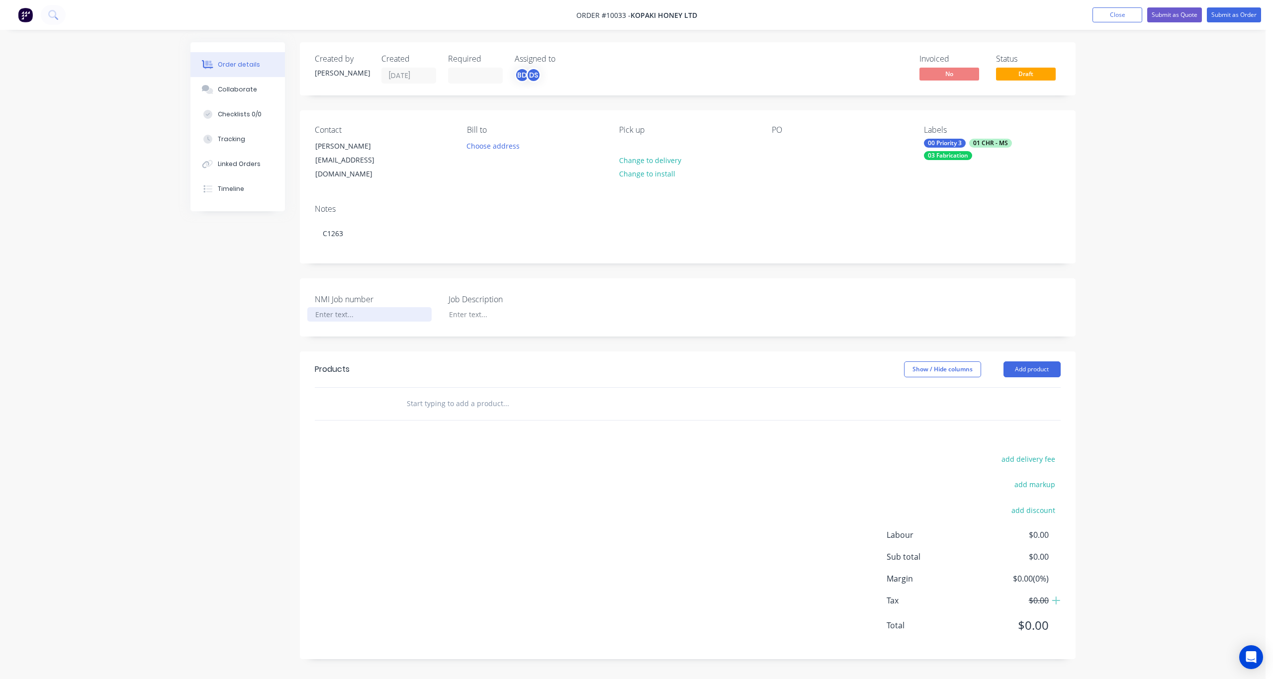
click at [346, 307] on div at bounding box center [369, 314] width 124 height 14
click at [490, 307] on div at bounding box center [503, 314] width 124 height 14
click at [496, 311] on div "NMI Job number CHR-1263 Job Description" at bounding box center [688, 307] width 776 height 58
click at [498, 308] on div at bounding box center [503, 314] width 124 height 14
paste div
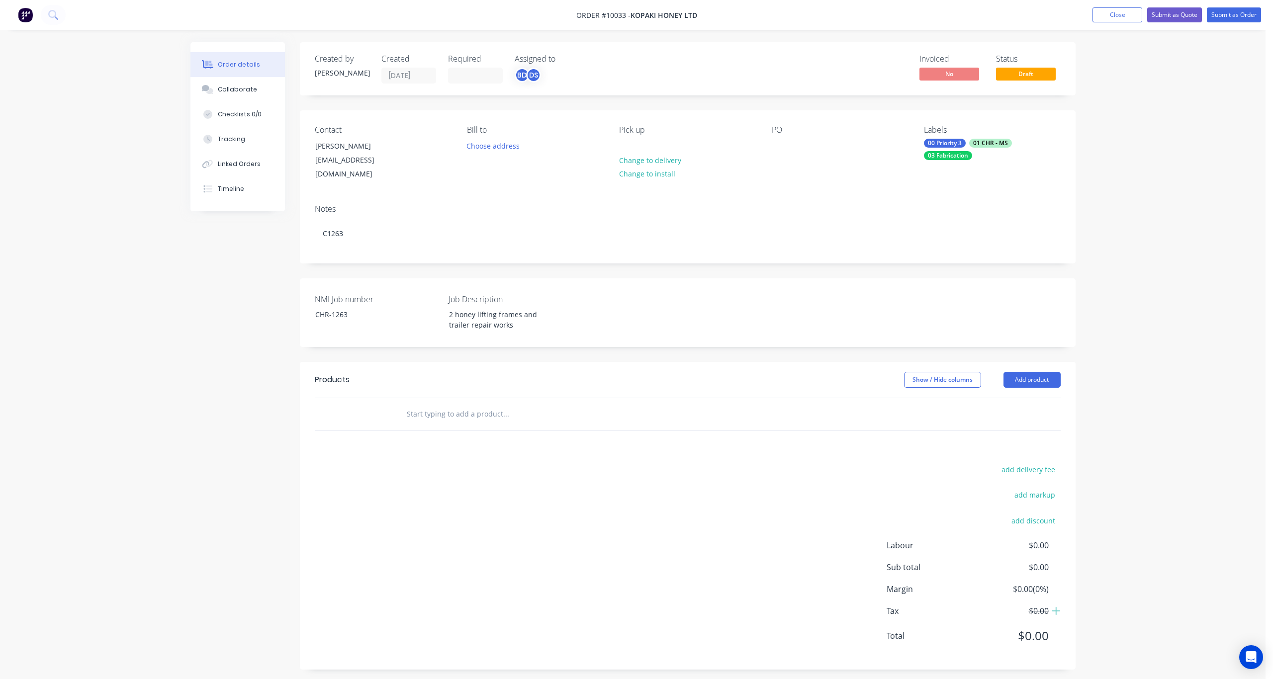
click at [585, 362] on header "Products Show / Hide columns Add product" at bounding box center [688, 380] width 776 height 36
click at [1038, 372] on button "Add product" at bounding box center [1031, 380] width 57 height 16
click at [1008, 418] on div "Basic product" at bounding box center [1013, 425] width 77 height 14
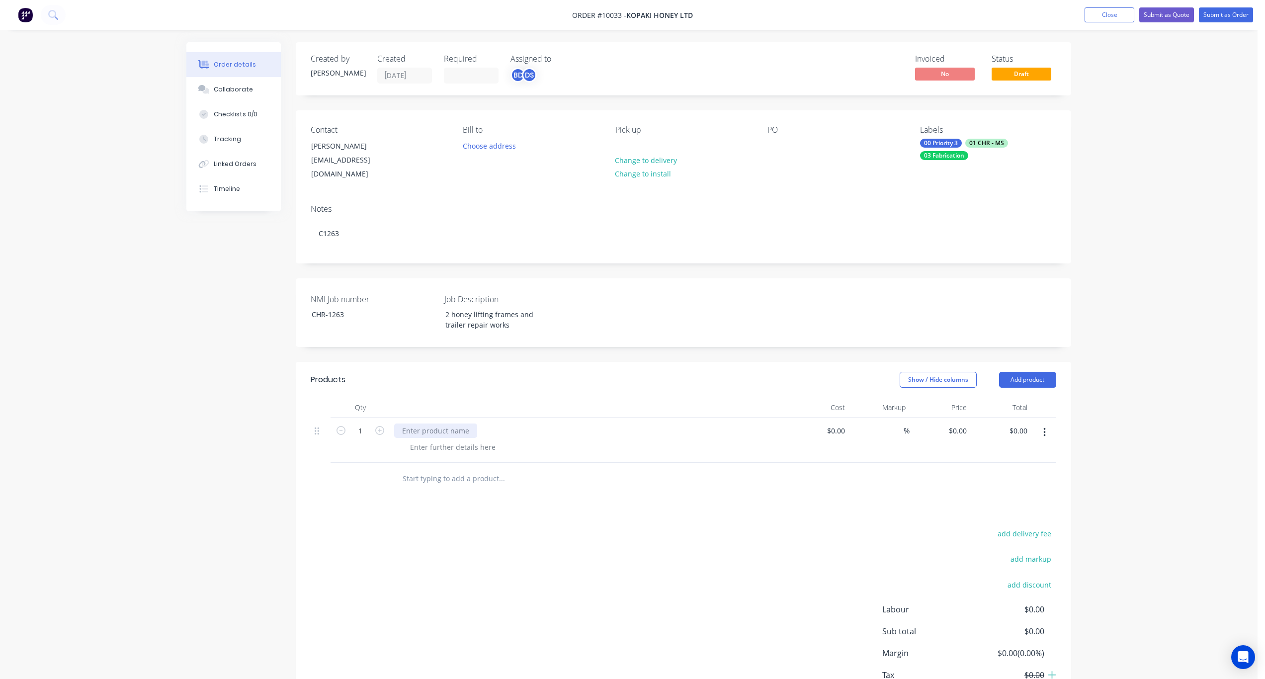
click at [454, 424] on div at bounding box center [435, 431] width 83 height 14
paste div
click at [583, 512] on div "Products Show / Hide columns Add product Qty Cost Markup Price Total 1 2 honey …" at bounding box center [684, 548] width 776 height 372
click at [248, 86] on div "Collaborate" at bounding box center [233, 89] width 39 height 9
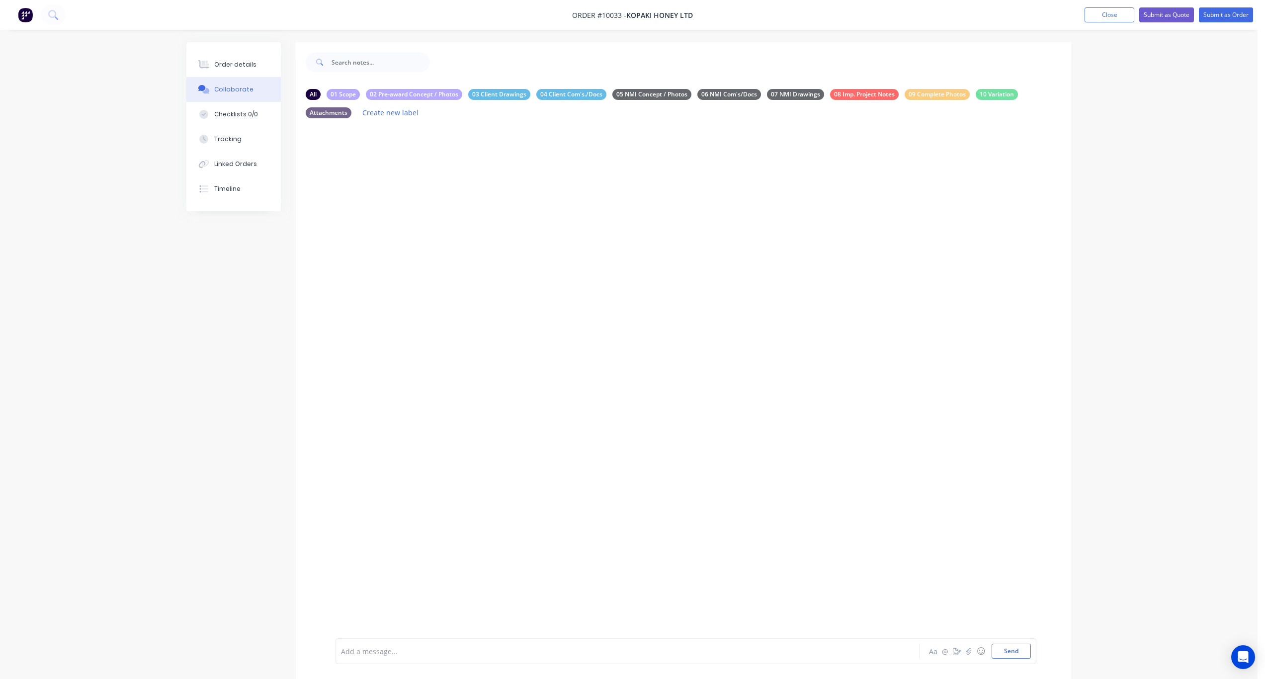
click at [469, 646] on div at bounding box center [600, 651] width 517 height 10
click at [1008, 650] on button "Send" at bounding box center [1011, 651] width 39 height 15
click at [520, 168] on icon "button" at bounding box center [520, 166] width 3 height 11
click at [547, 185] on button "Edit" at bounding box center [557, 184] width 63 height 16
drag, startPoint x: 366, startPoint y: 640, endPoint x: 337, endPoint y: 638, distance: 29.4
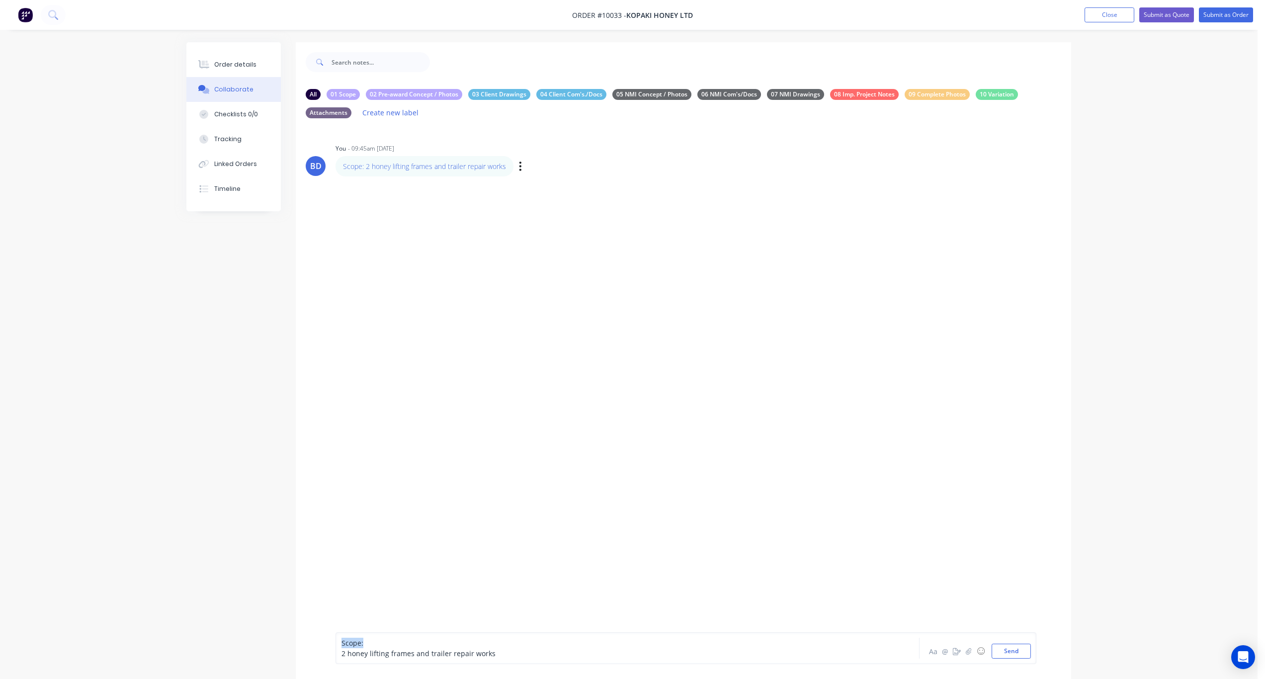
click at [337, 638] on div "Scope: 2 honey lifting frames and trailer repair works Aa @ ☺ Send" at bounding box center [686, 648] width 701 height 32
click at [342, 653] on span "2 honey lifting frames and trailer repair works" at bounding box center [419, 653] width 154 height 9
click at [1024, 654] on button "Send" at bounding box center [1011, 651] width 39 height 15
click at [226, 105] on button "Checklists 0/0" at bounding box center [233, 114] width 94 height 25
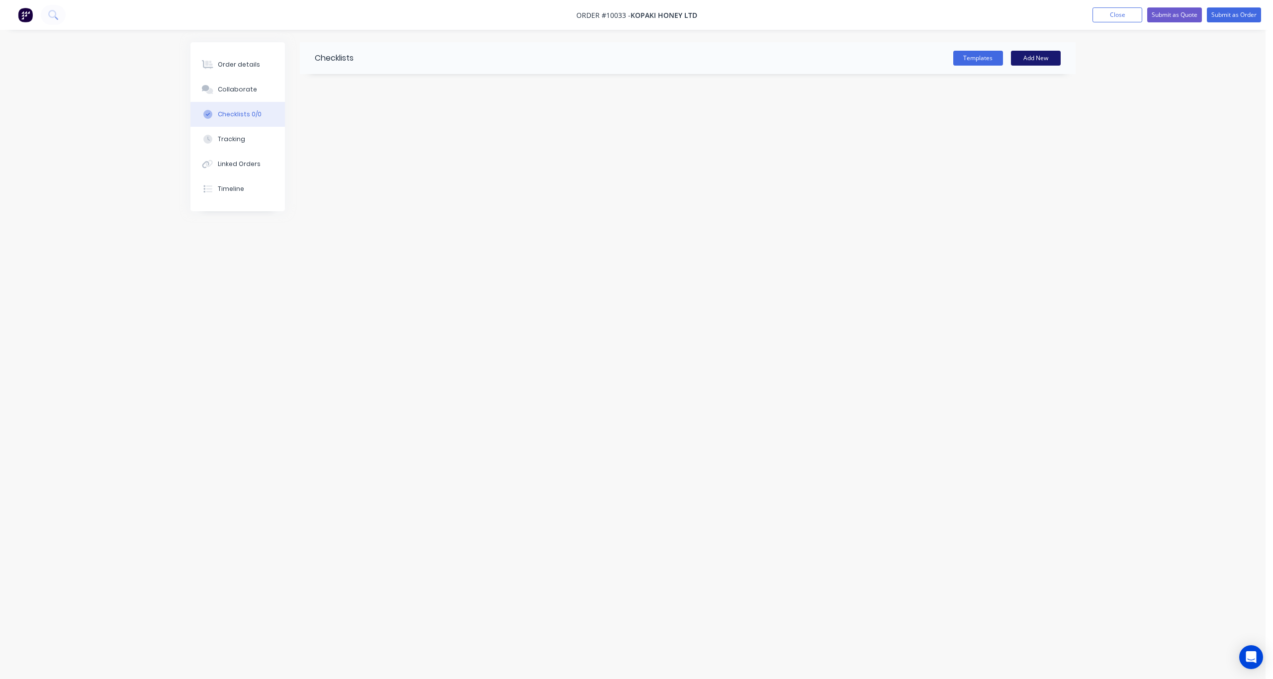
click at [1031, 59] on button "Add New" at bounding box center [1036, 58] width 50 height 15
type input "Items of work"
click at [367, 114] on textarea at bounding box center [575, 119] width 478 height 14
type textarea "x"
type textarea "F"
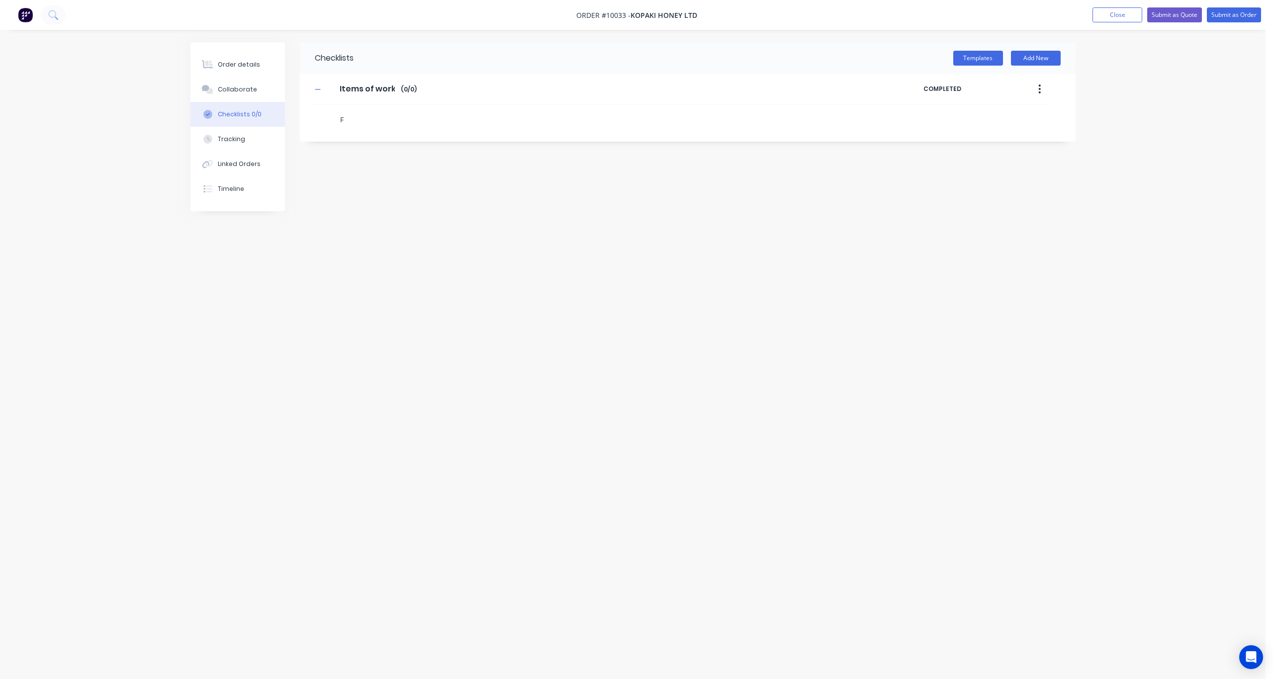
type textarea "x"
type textarea "Fab"
type textarea "x"
type textarea "Fabr"
type textarea "x"
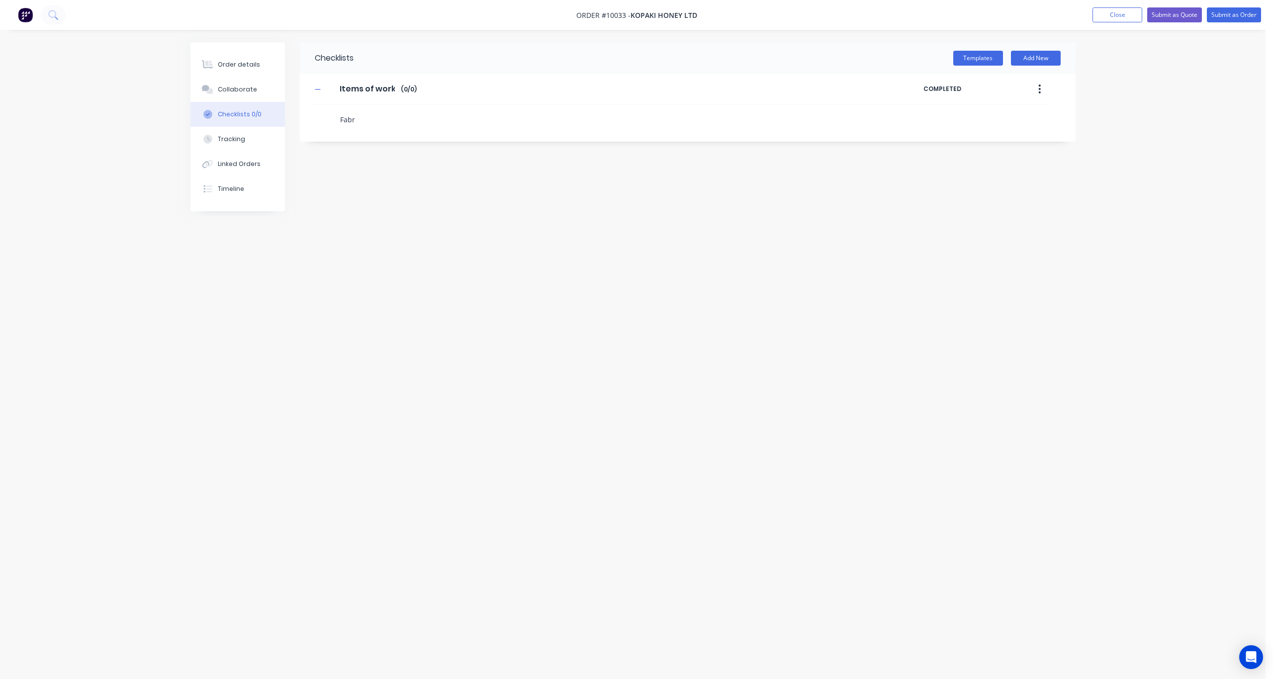
type textarea "Fabri"
type textarea "x"
type textarea "Fabric"
type textarea "x"
type textarea "Fabrica"
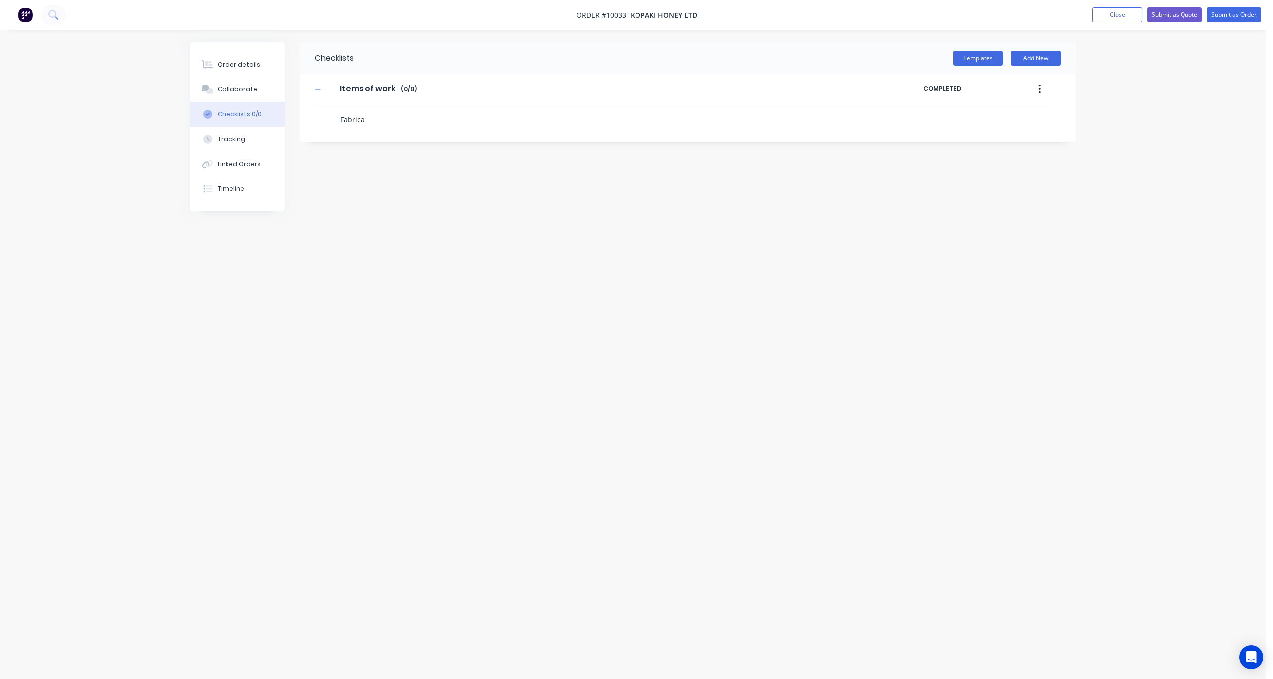
type textarea "x"
type textarea "Fabricat"
type textarea "x"
type textarea "Fabricate"
type textarea "x"
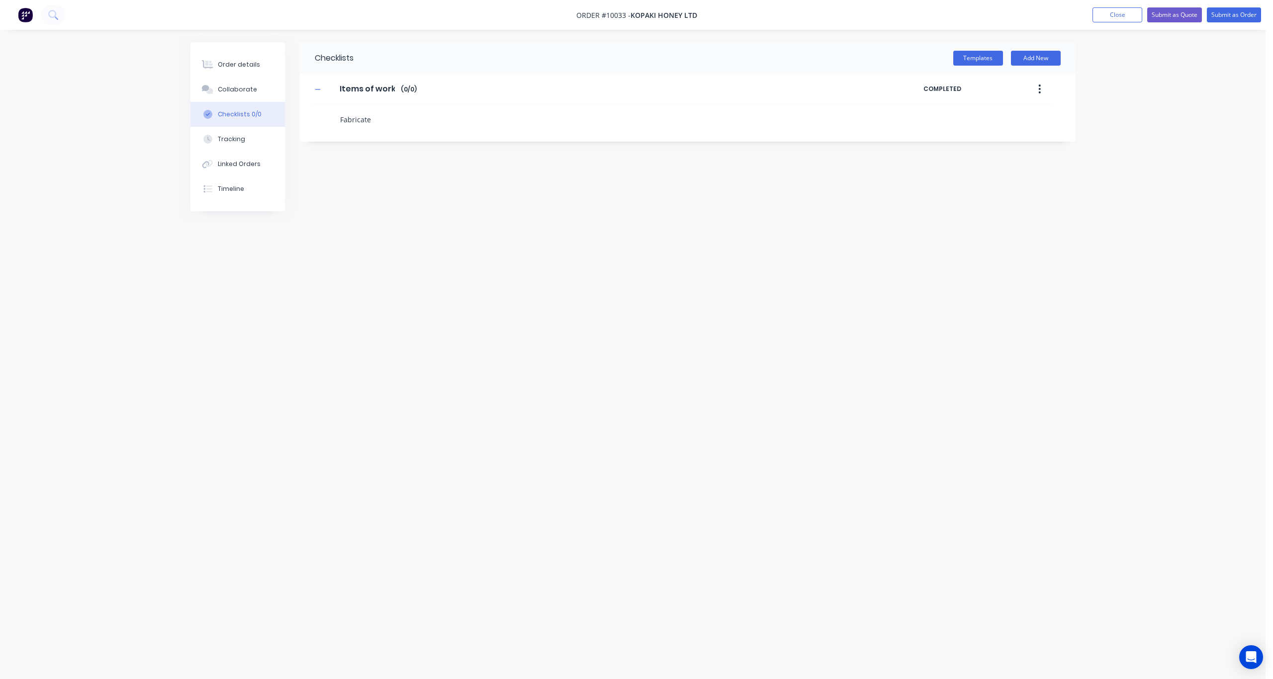
type textarea "Fabricate"
type textarea "x"
type textarea "Fabricate 2"
type textarea "x"
type textarea "Fabricate 2 L"
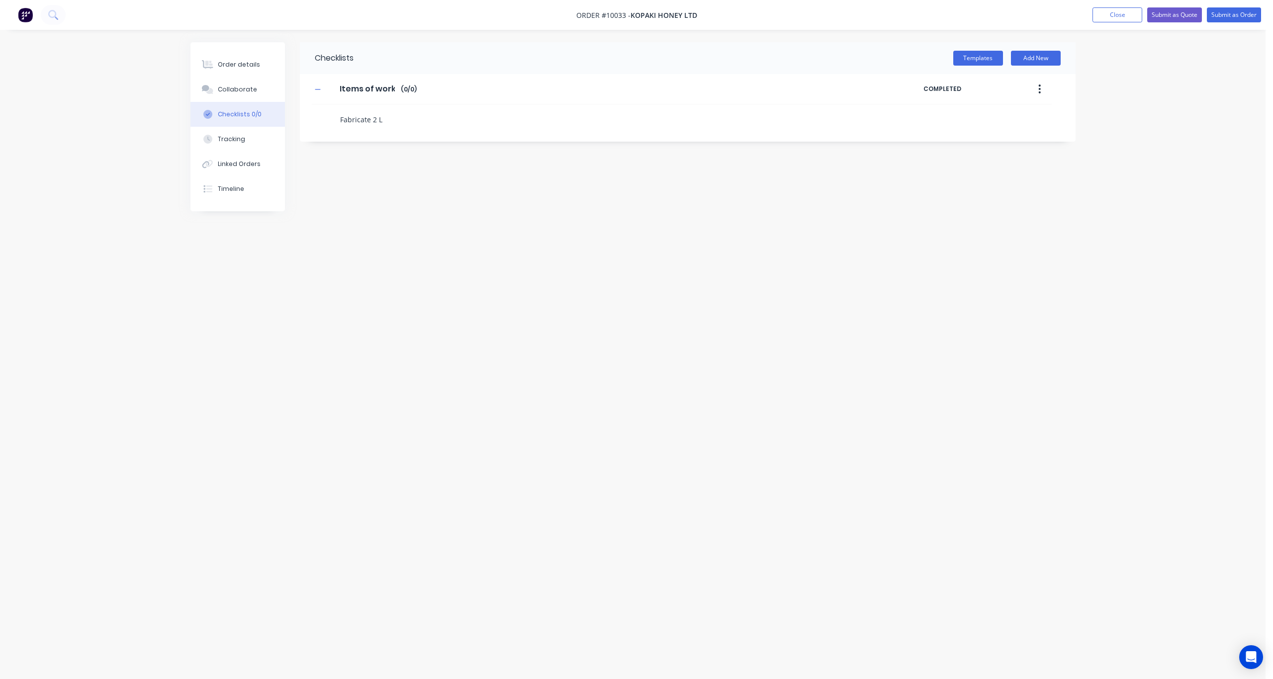
type textarea "x"
type textarea "Fabricate 2 Lif"
type textarea "x"
type textarea "Fabricate 2 Lifg"
type textarea "x"
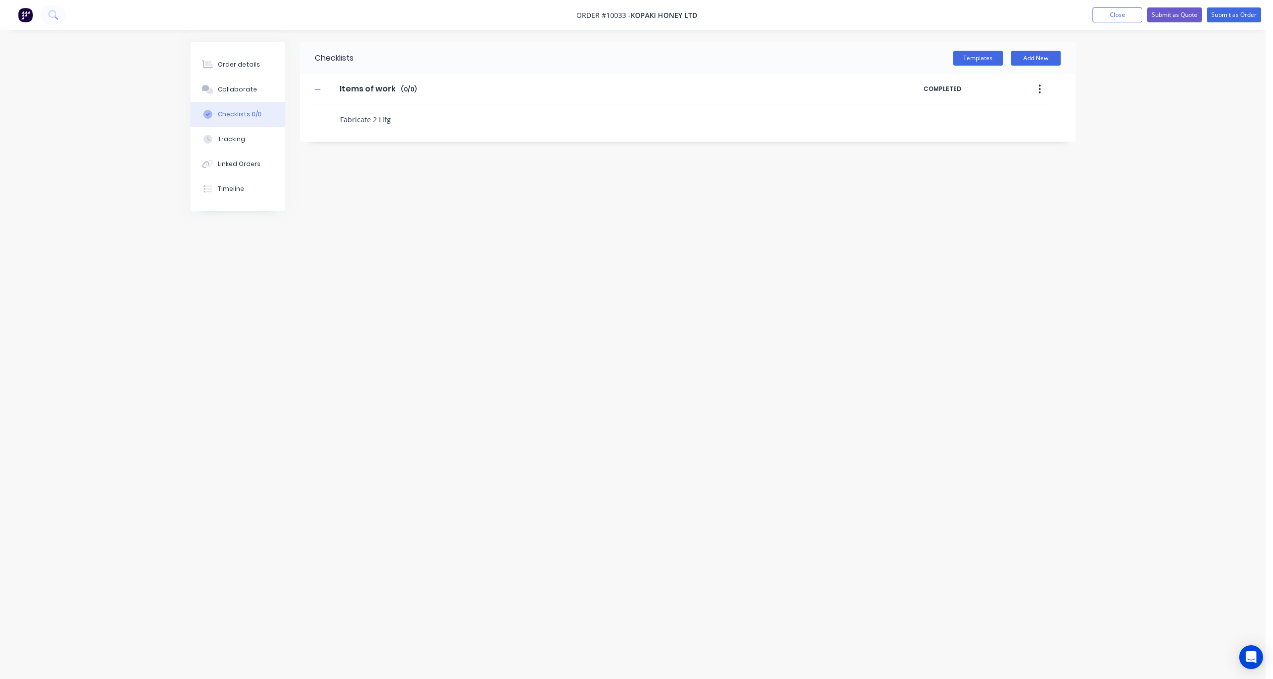
type textarea "Fabricate 2 Lif"
type textarea "x"
type textarea "Fabricate 2 Lift"
type textarea "x"
type textarea "Fabricate 2 Lifti"
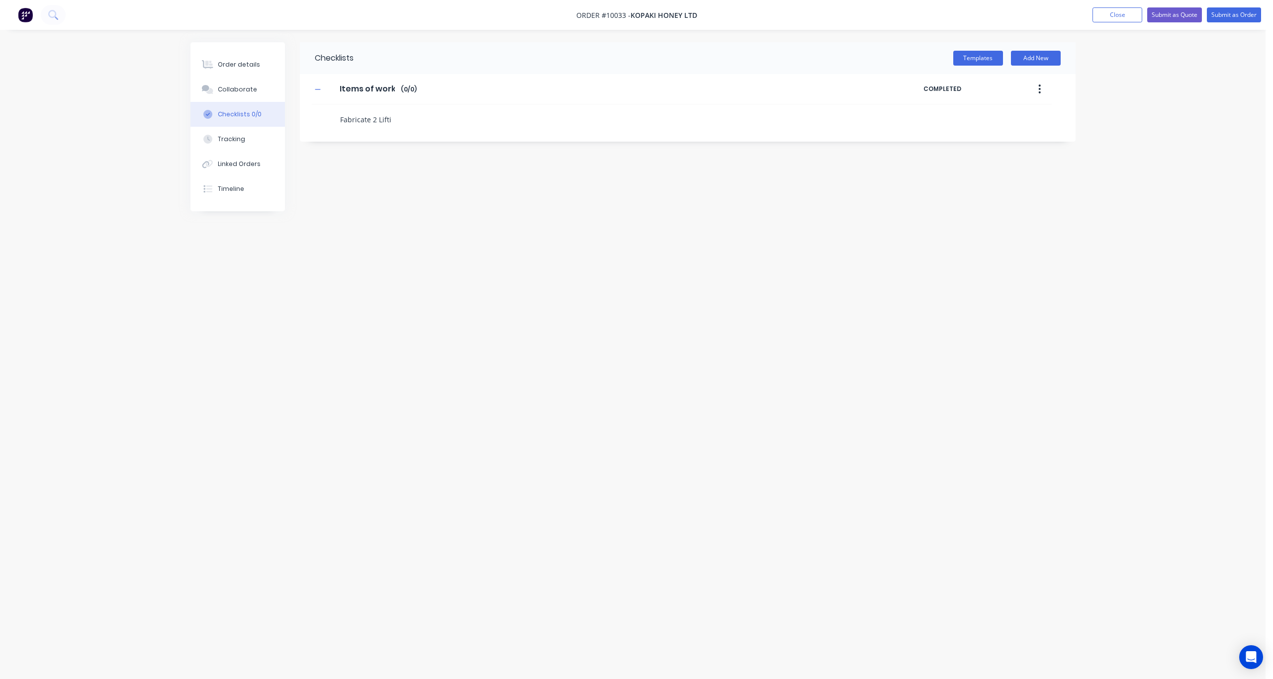
type textarea "x"
type textarea "Fabricate 2 Liftin"
type textarea "x"
type textarea "Fabricate 2 Lifting"
type textarea "x"
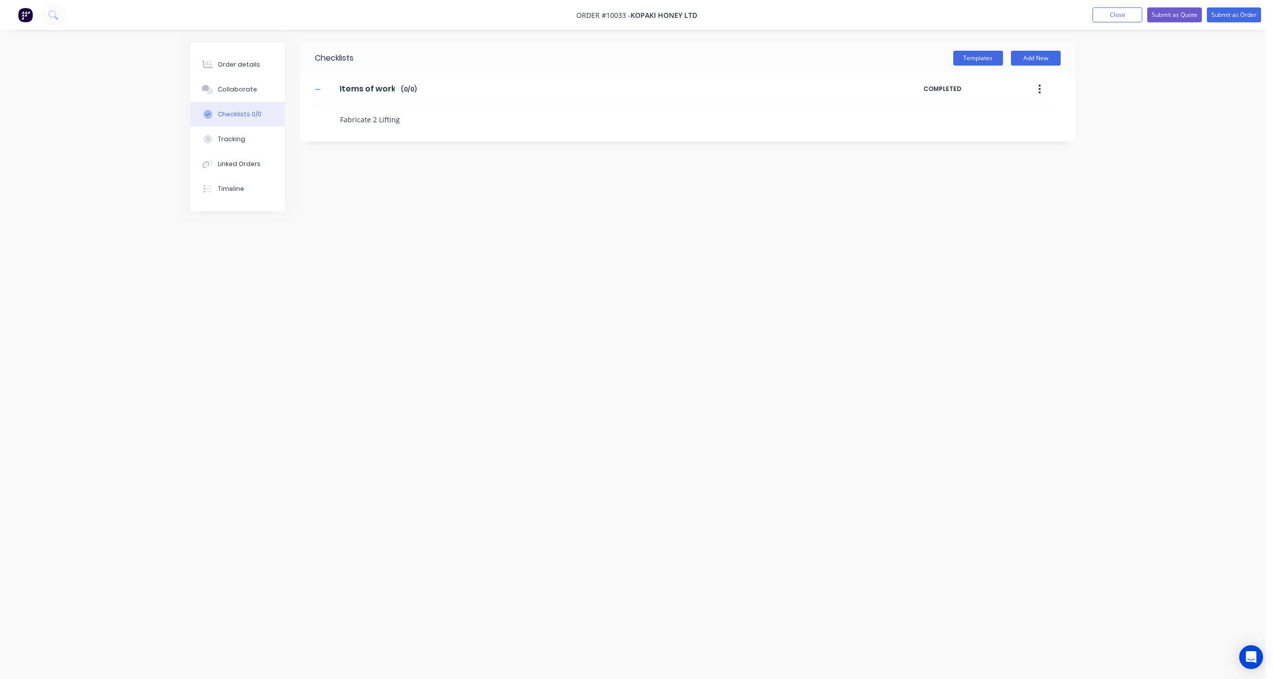
type textarea "Fabricate 2 Lifting"
type textarea "x"
type textarea "Fabricate 2 Lifting f"
type textarea "x"
type textarea "Fabricate 2 Lifting fr"
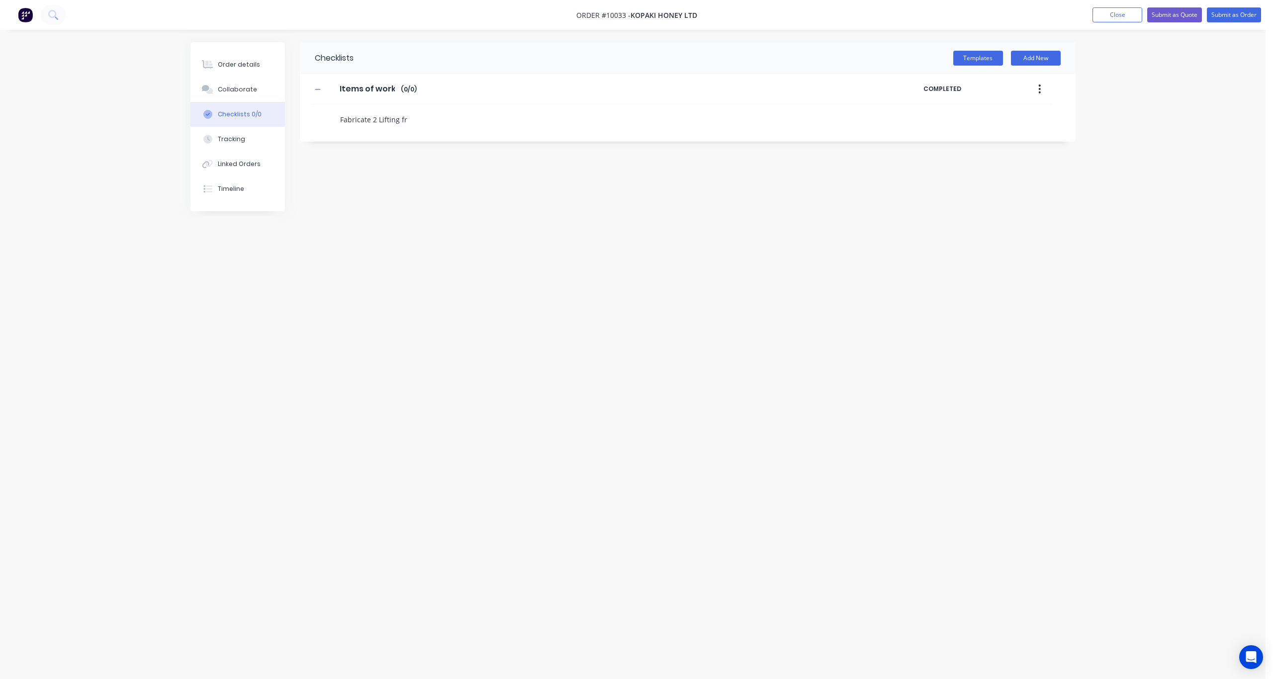
type textarea "x"
type textarea "Fabricate 2 Lifting fra"
type textarea "x"
type textarea "Fabricate 2 Lifting fram"
type textarea "x"
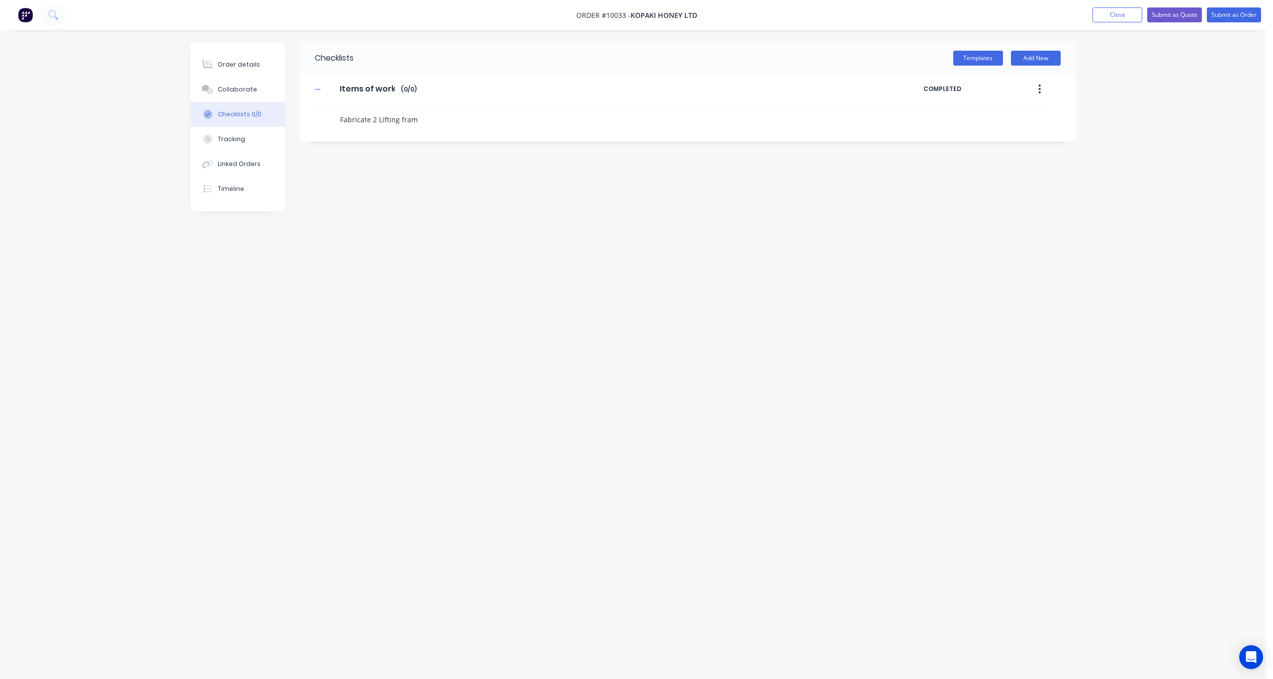
type textarea "Fabricate 2 Lifting frame"
type textarea "x"
type textarea "Fabricate 2 Lifting frames"
type textarea "x"
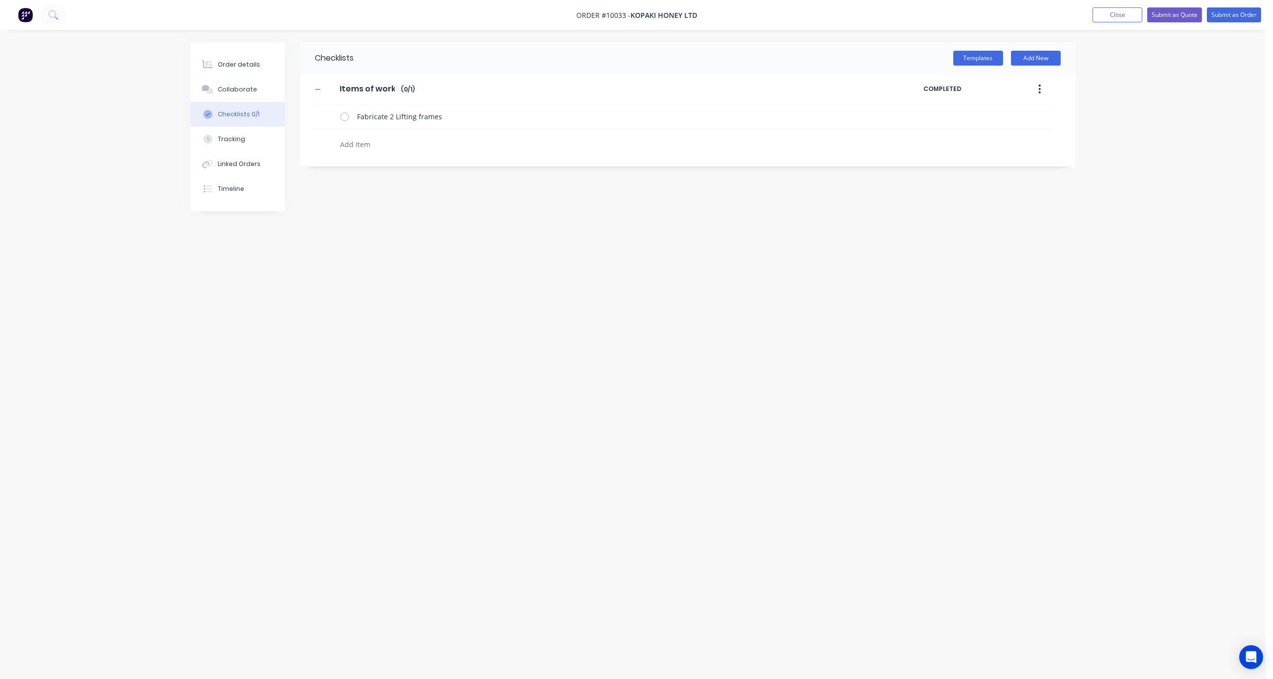
type textarea "R"
type textarea "x"
type textarea "Re"
type textarea "x"
type textarea "Rep"
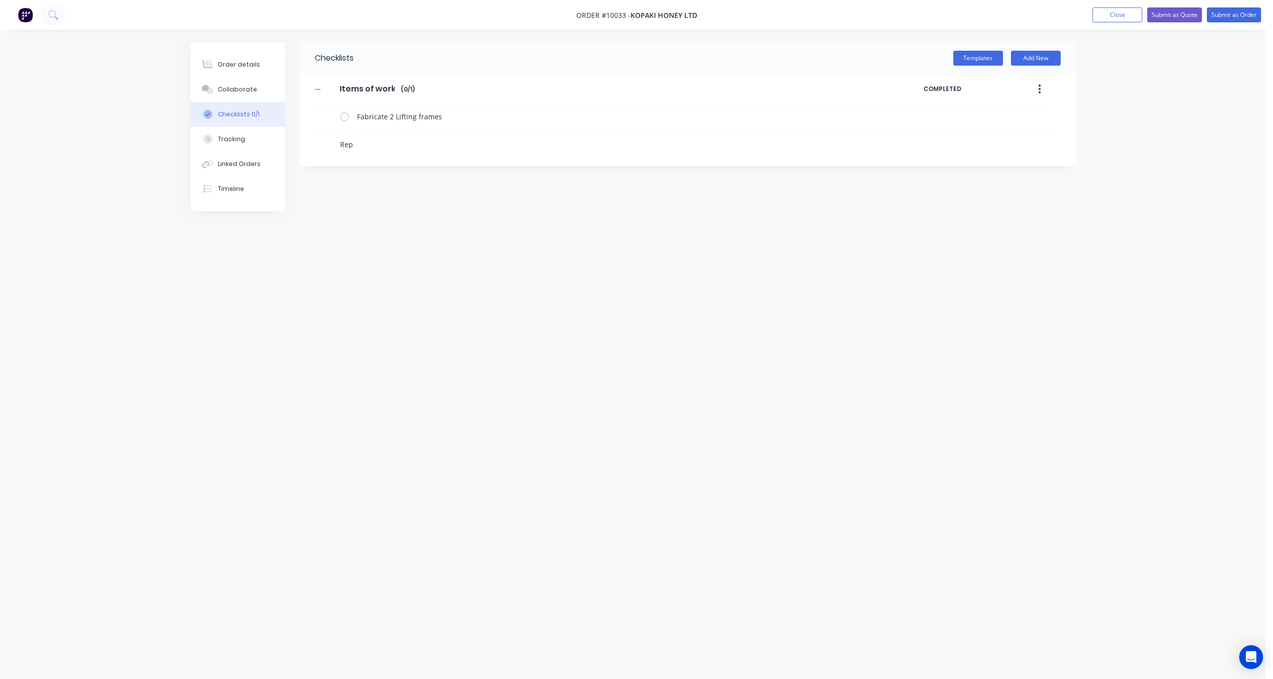
type textarea "x"
type textarea "Repa"
type textarea "x"
type textarea "Repai"
type textarea "x"
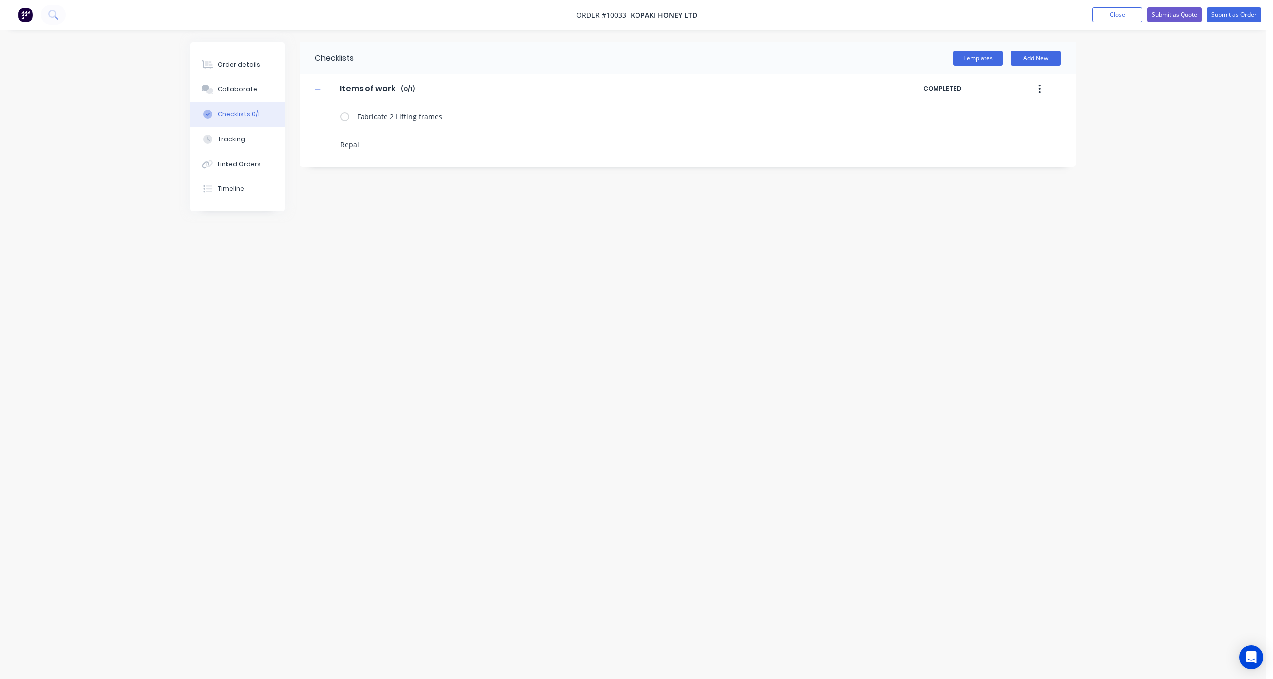
type textarea "Repair"
type textarea "x"
type textarea "Repair"
type textarea "x"
type textarea "Repair t"
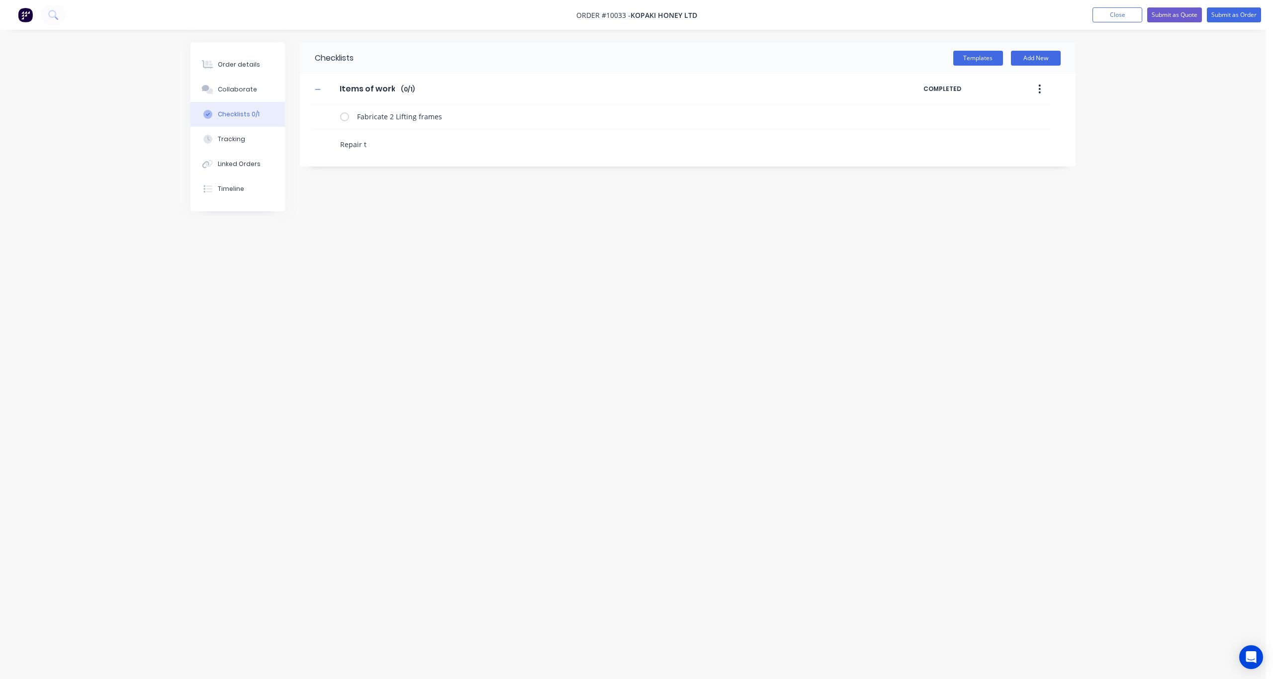
type textarea "x"
type textarea "Repair to"
type textarea "x"
type textarea "Repair to"
type textarea "x"
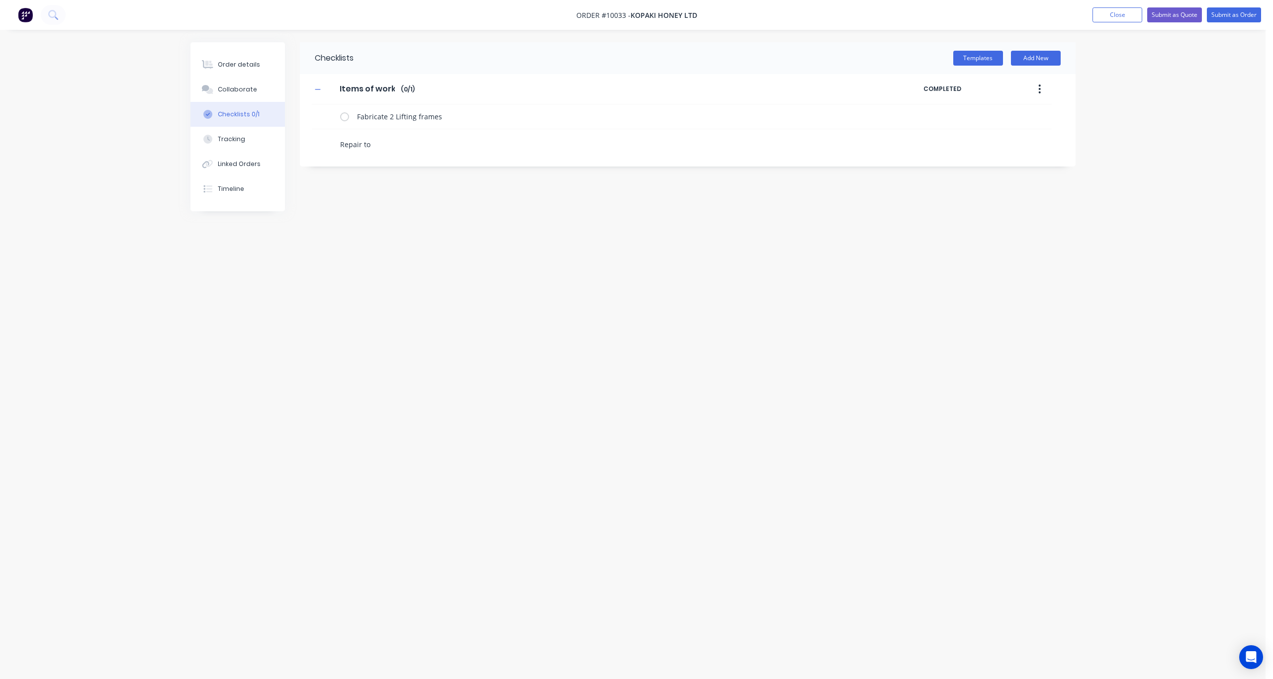
type textarea "Repair to"
type textarea "x"
type textarea "Repair t"
type textarea "x"
type textarea "Repair"
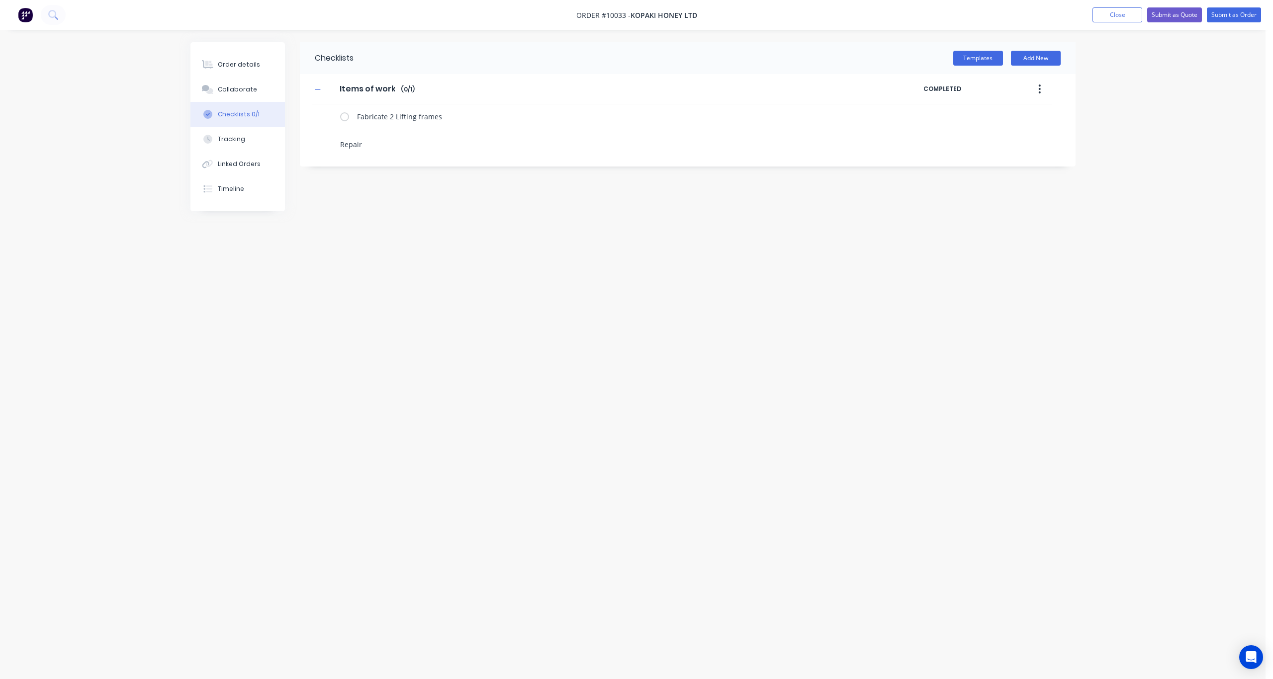
type textarea "x"
type textarea "Repair w"
type textarea "x"
type textarea "Repair wo"
type textarea "x"
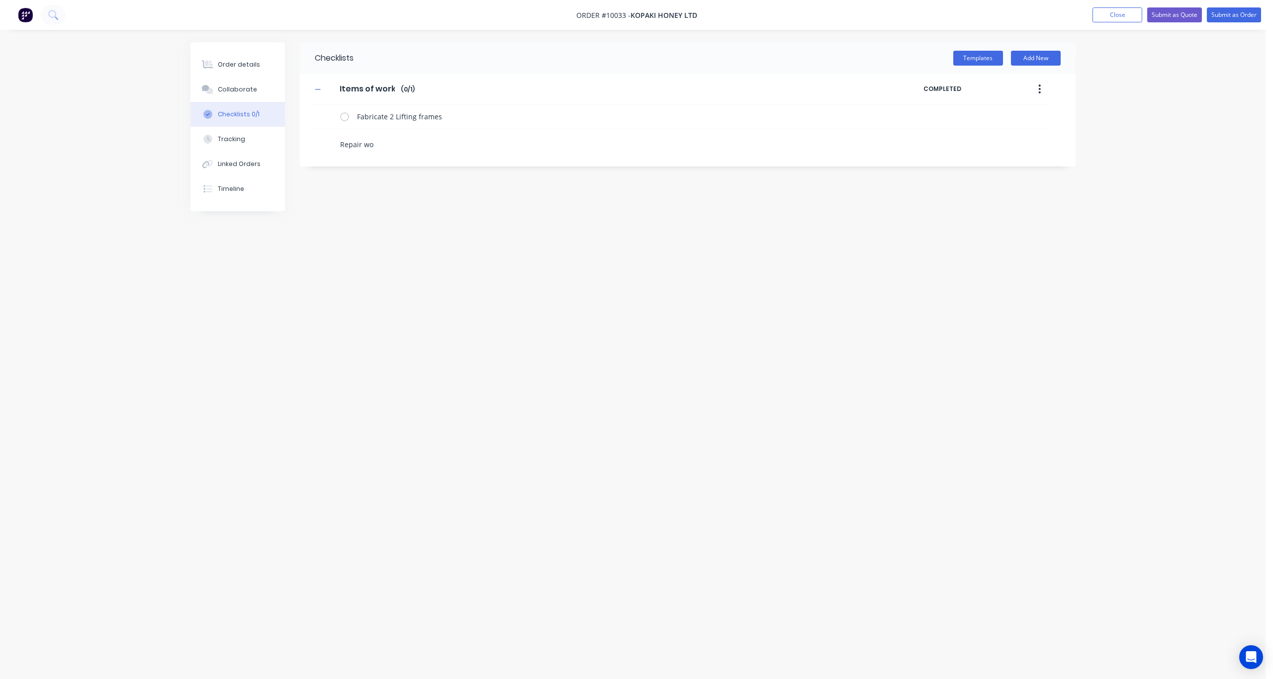
type textarea "Repair wor"
type textarea "x"
type textarea "Repair work"
type textarea "x"
type textarea "Repair works"
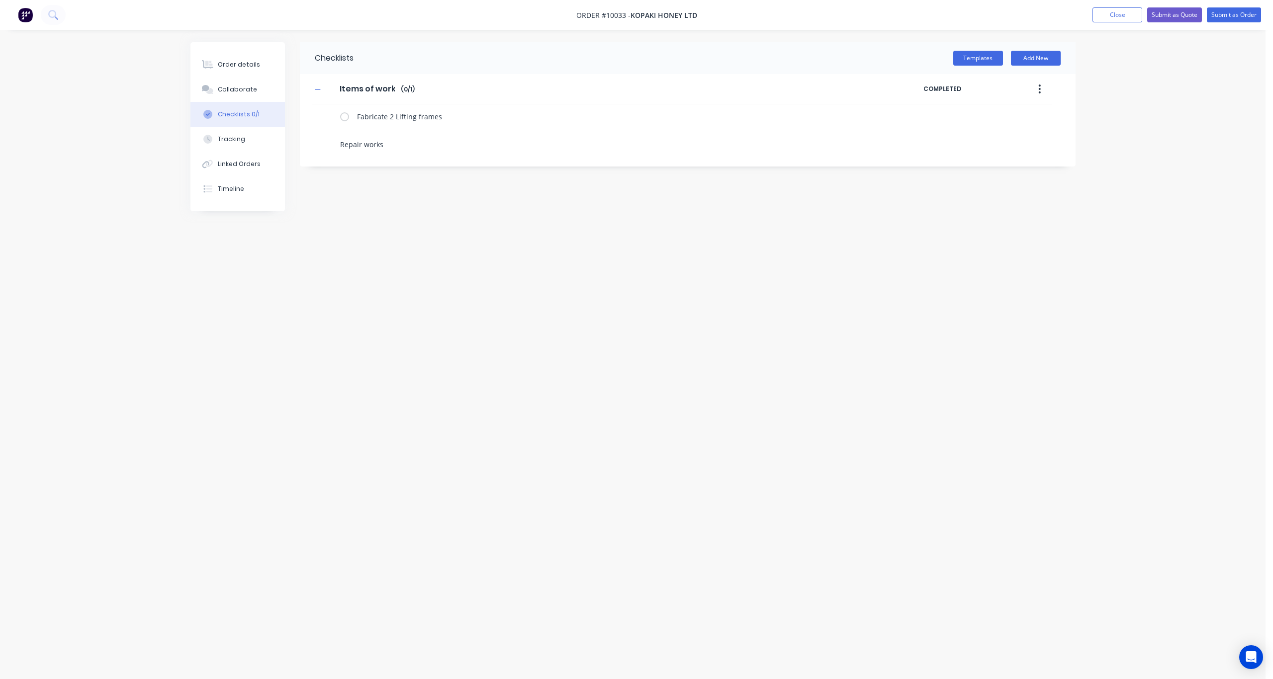
type textarea "x"
type textarea "Repair works"
type textarea "x"
type textarea "Repair works o"
type textarea "x"
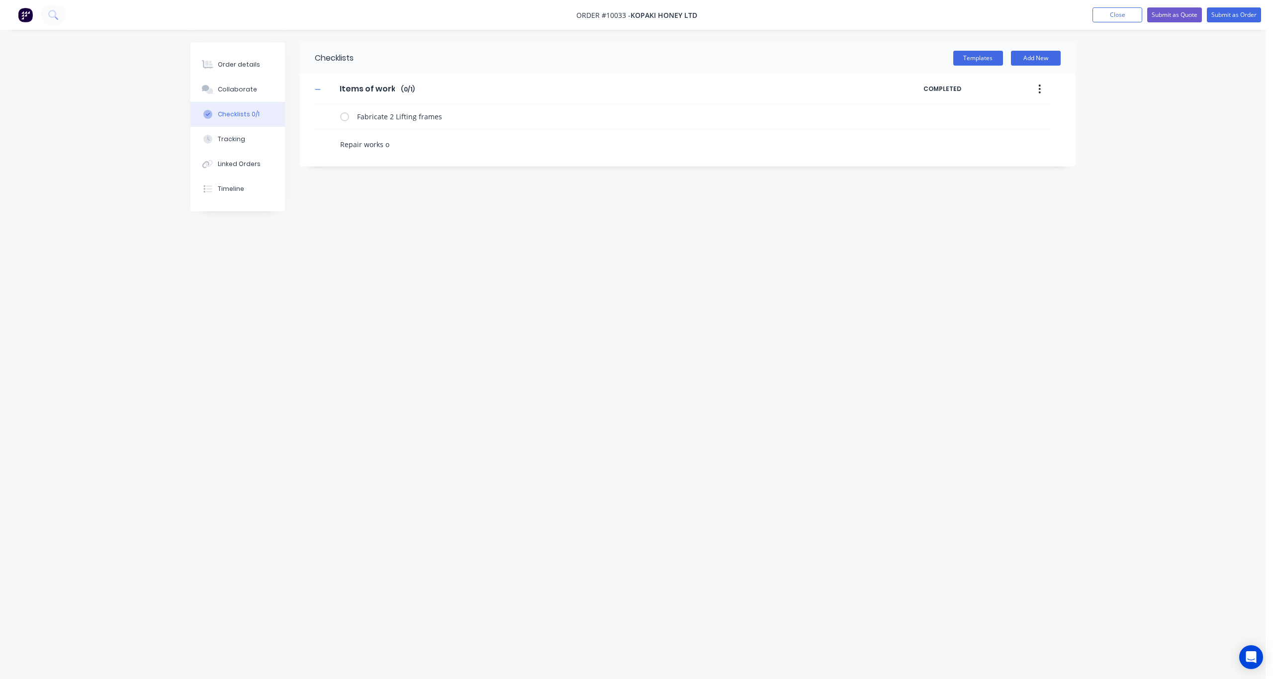
type textarea "Repair works on"
type textarea "x"
type textarea "Repair works on t"
type textarea "x"
type textarea "Repair works on th"
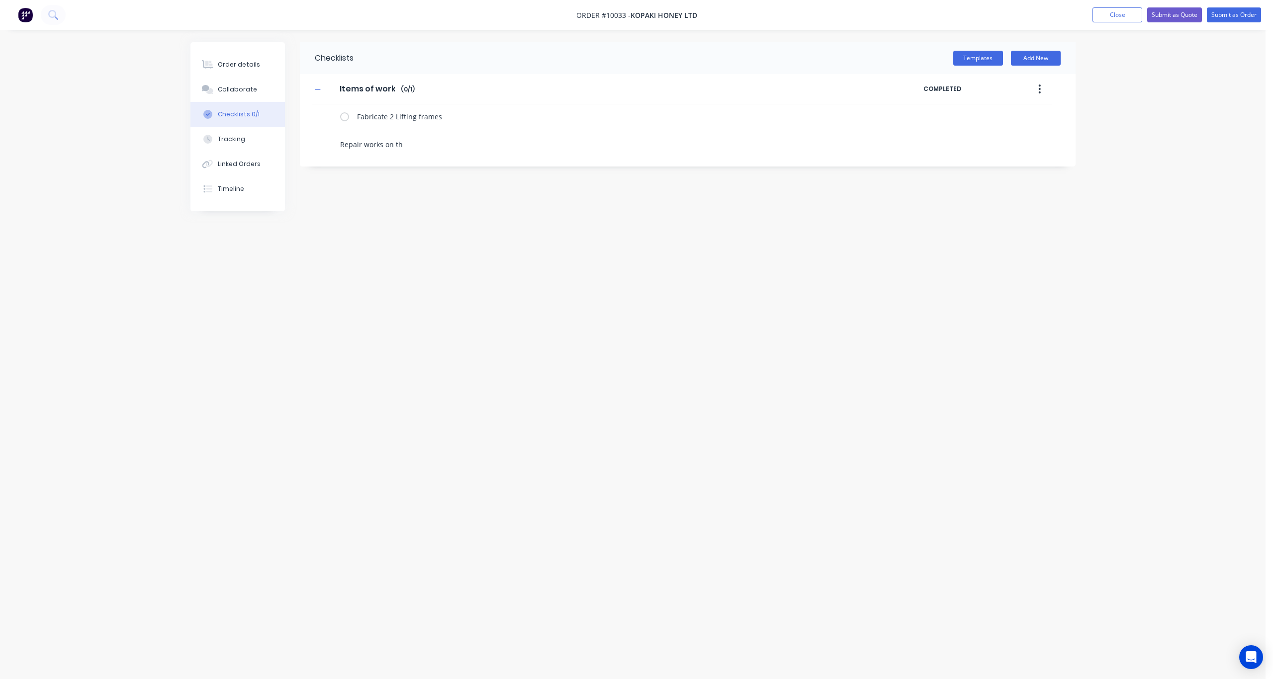
type textarea "x"
type textarea "Repair works on the"
type textarea "x"
type textarea "Repair works on the"
type textarea "x"
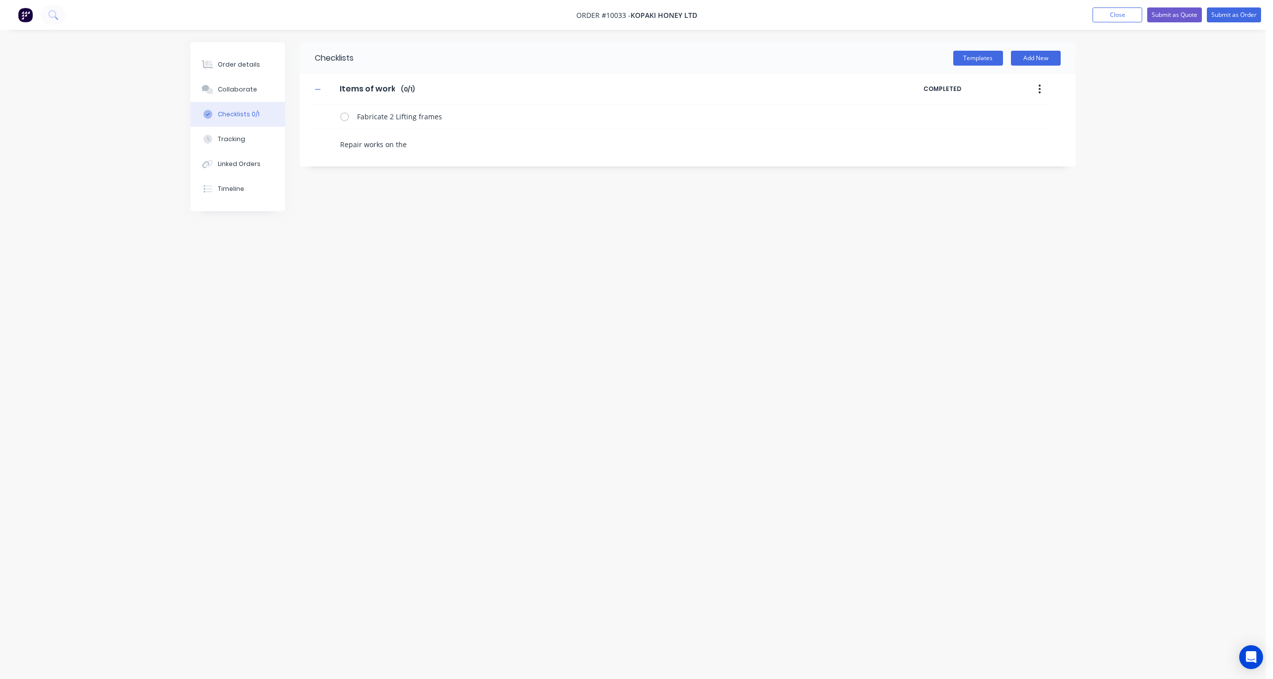
type textarea "Repair works on the t"
type textarea "x"
type textarea "Repair works on the tr"
type textarea "x"
type textarea "Repair works on the tra"
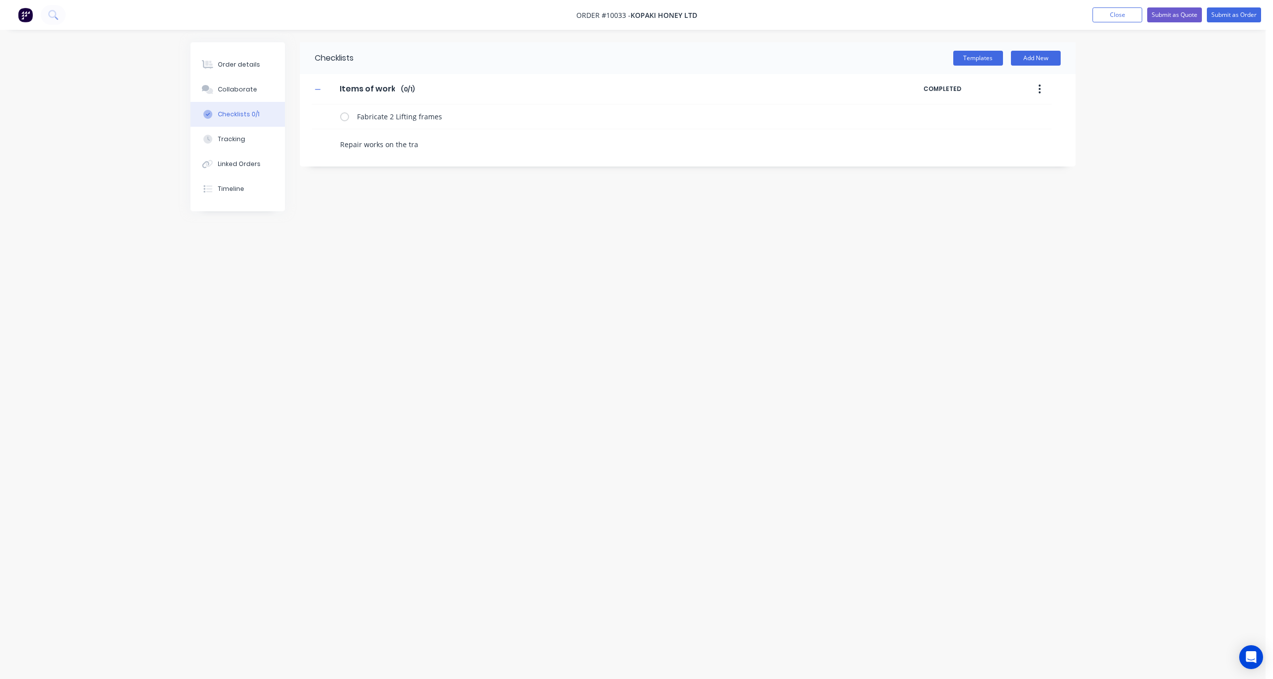
type textarea "x"
type textarea "Repair works on the trai"
type textarea "x"
type textarea "Repair works on the trail"
type textarea "x"
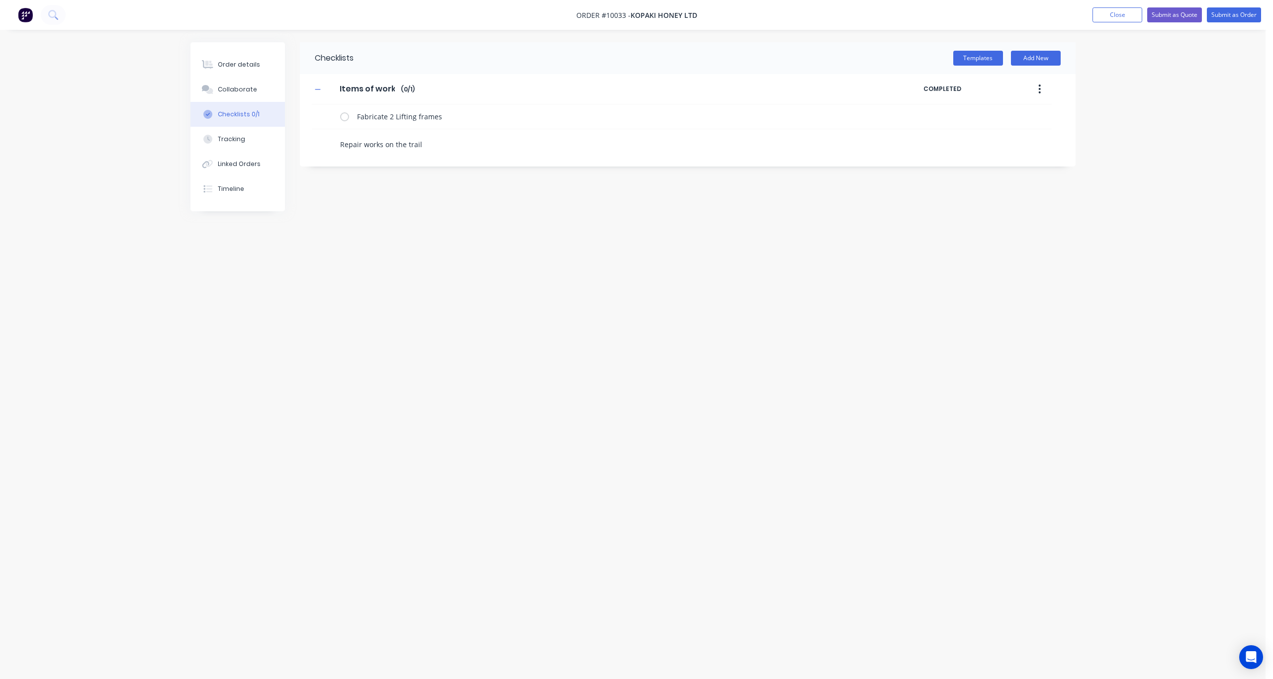
type textarea "Repair works on the traile"
type textarea "x"
type textarea "Repair works on the trailer"
type textarea "x"
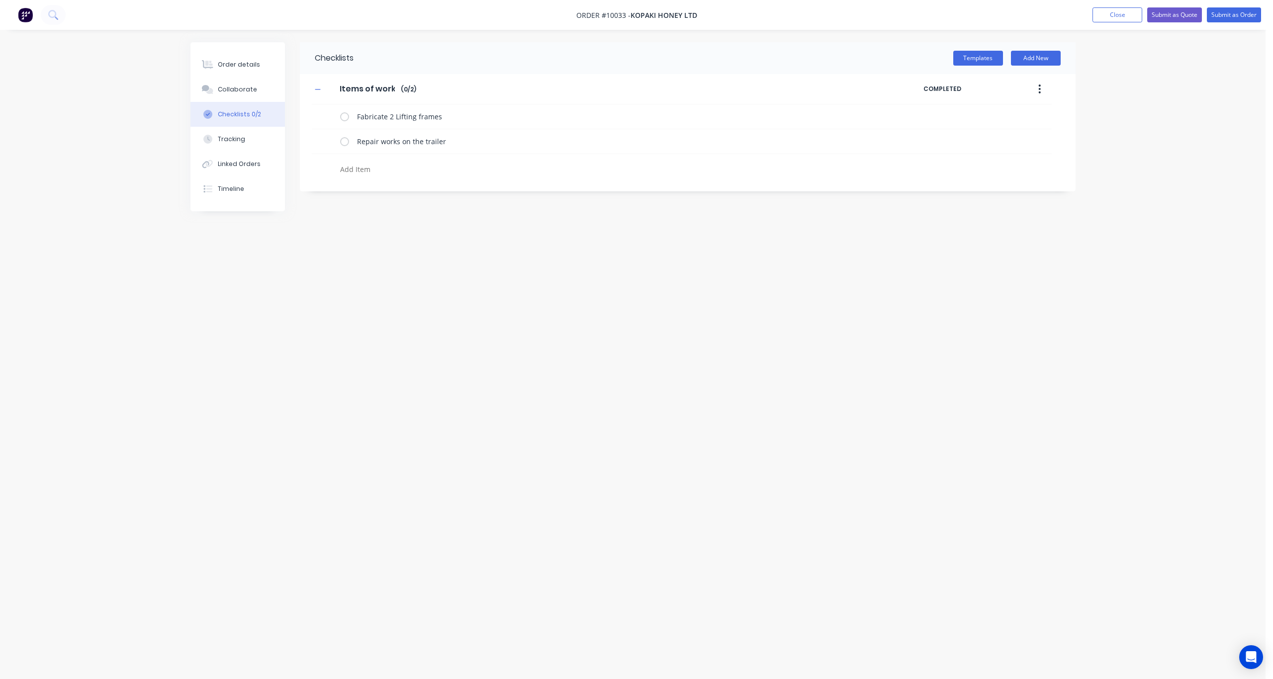
click at [380, 243] on div "Checklists Templates Add New Items of work Items of work Enter Checklist name (…" at bounding box center [632, 320] width 885 height 557
click at [229, 58] on button "Order details" at bounding box center [237, 64] width 94 height 25
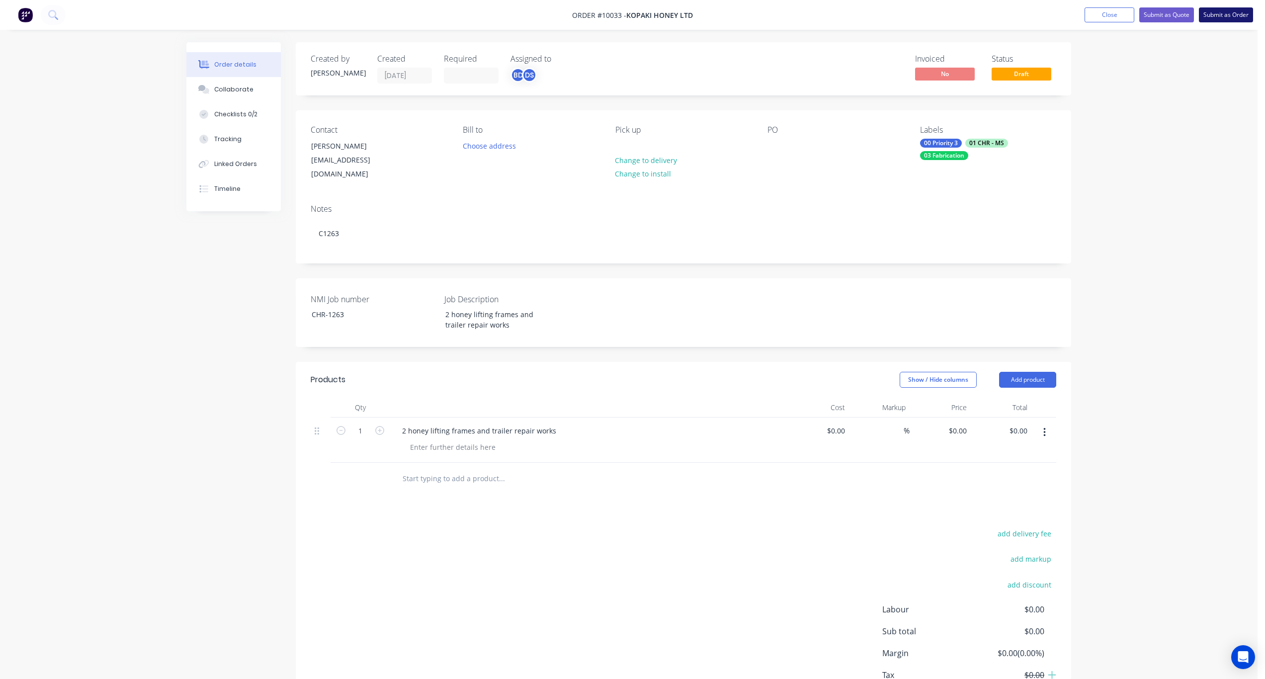
click at [1228, 13] on button "Submit as Order" at bounding box center [1226, 14] width 54 height 15
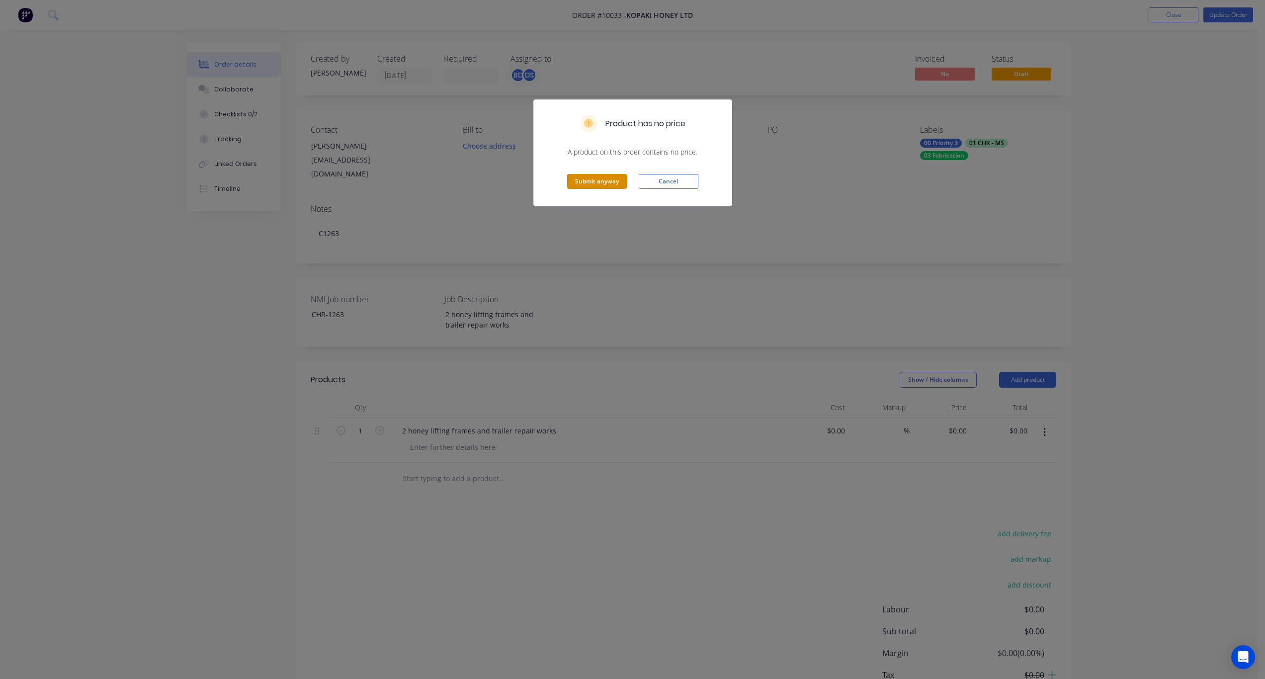
click at [610, 184] on button "Submit anyway" at bounding box center [597, 181] width 60 height 15
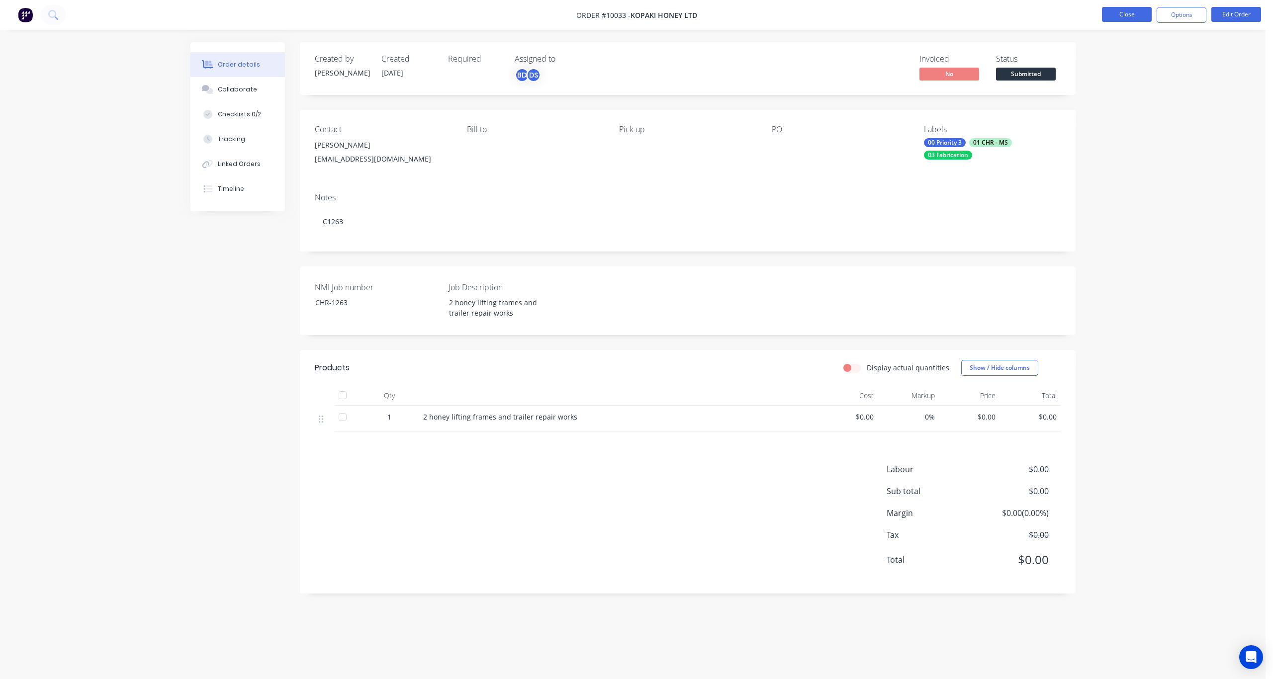
click at [1132, 19] on button "Close" at bounding box center [1127, 14] width 50 height 15
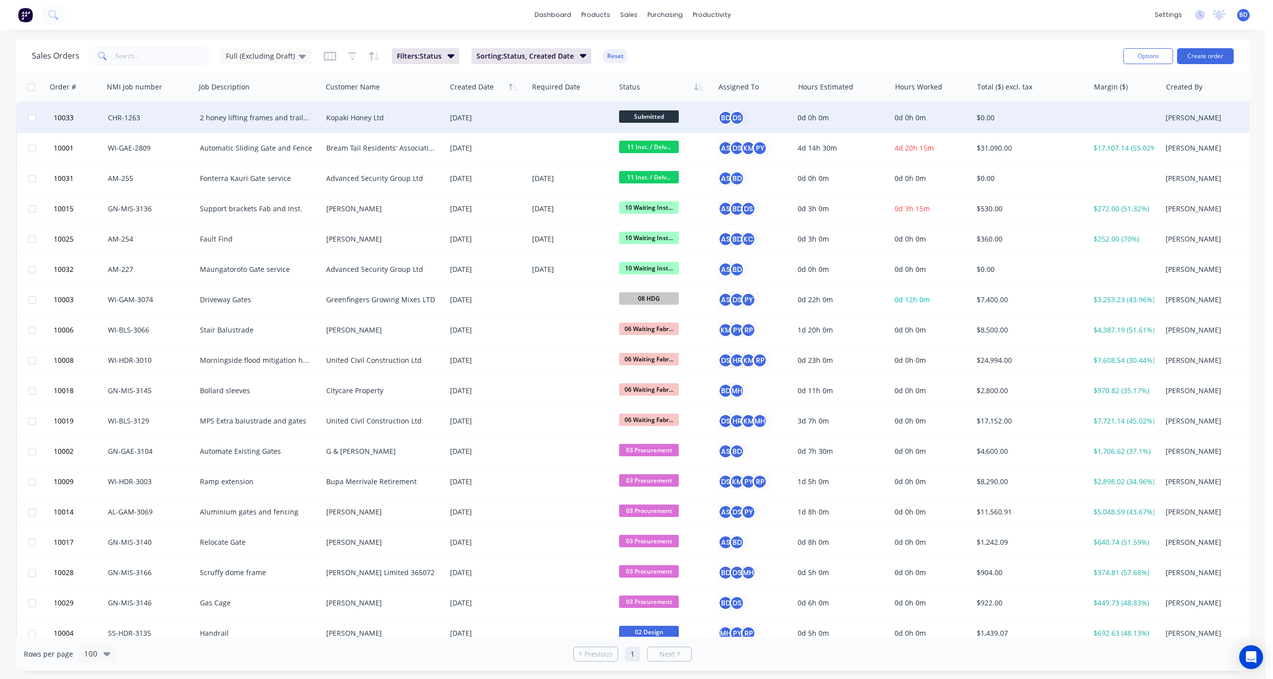
click at [651, 115] on span "Submitted" at bounding box center [649, 116] width 60 height 12
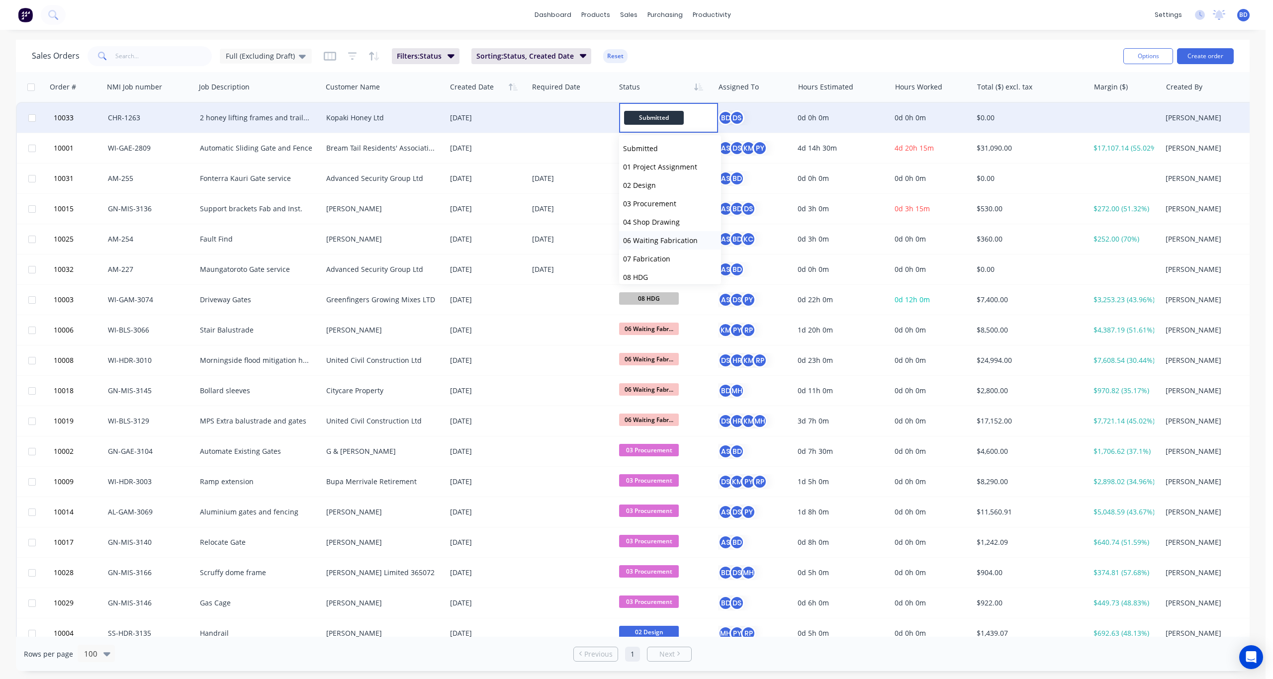
click at [660, 236] on span "06 Waiting Fabrication" at bounding box center [660, 240] width 75 height 9
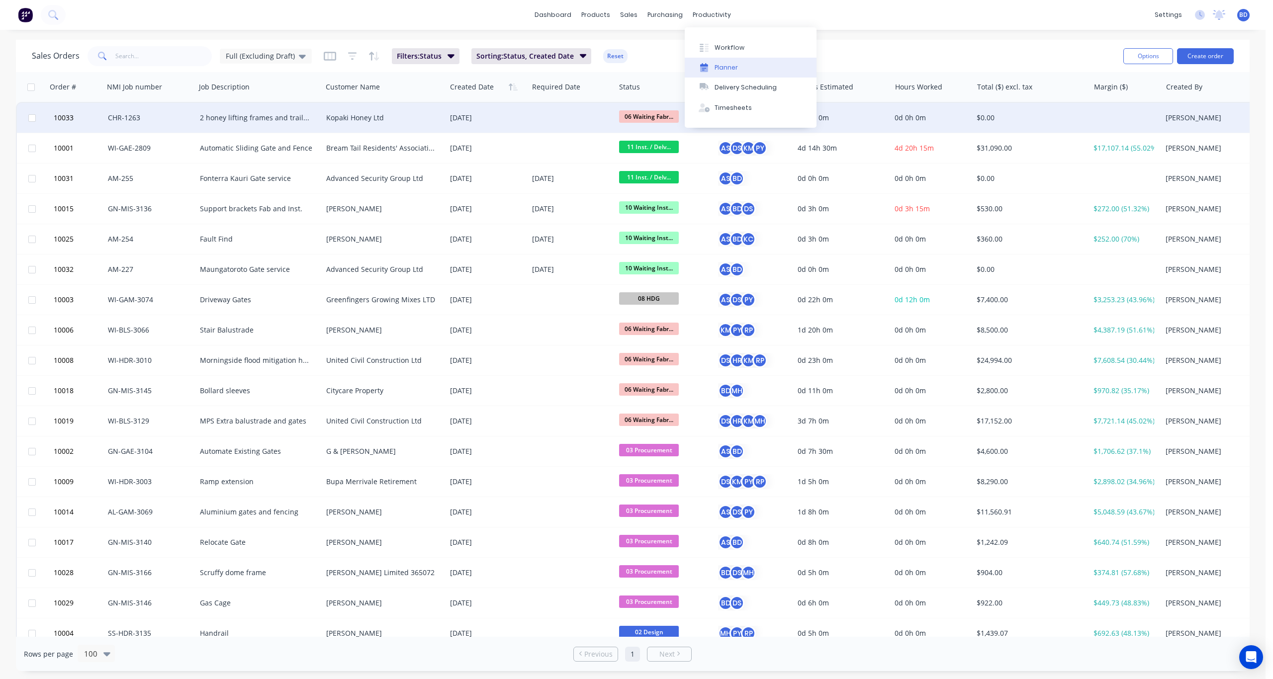
click at [742, 70] on button "Planner" at bounding box center [751, 68] width 132 height 20
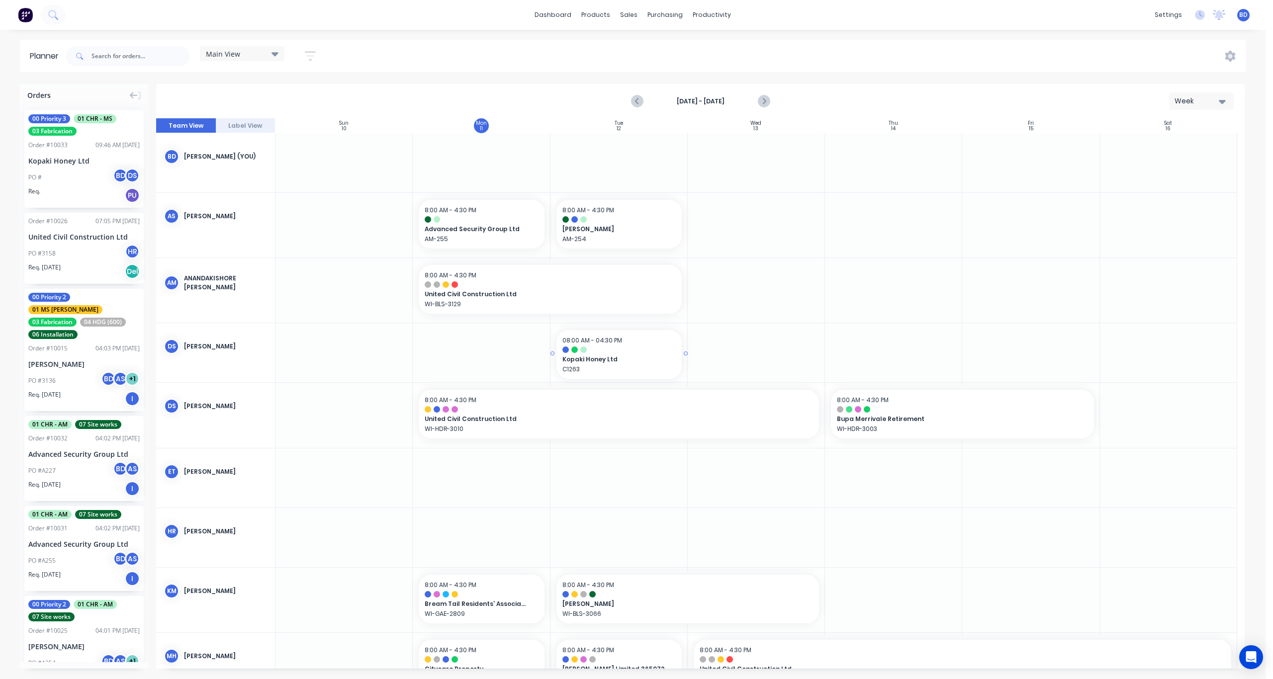
drag, startPoint x: 86, startPoint y: 180, endPoint x: 645, endPoint y: 359, distance: 587.8
drag, startPoint x: 684, startPoint y: 353, endPoint x: 724, endPoint y: 349, distance: 40.0
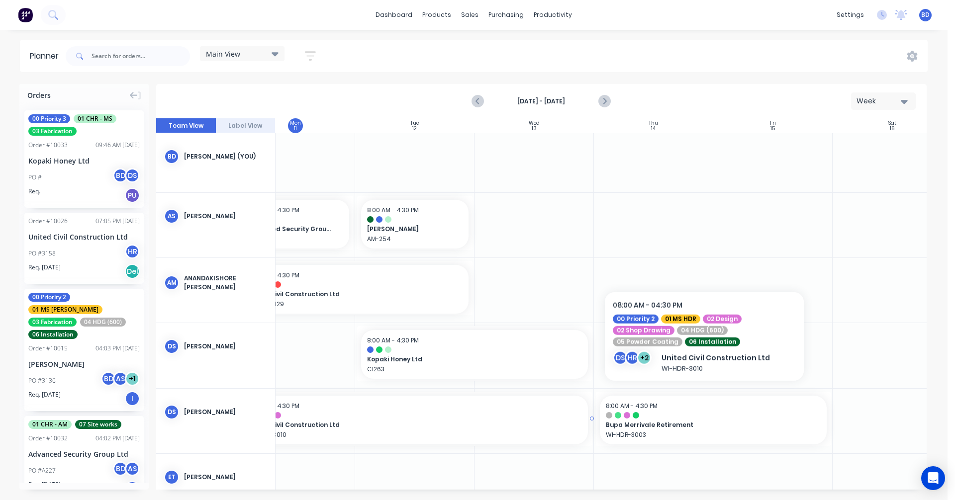
scroll to position [0, 188]
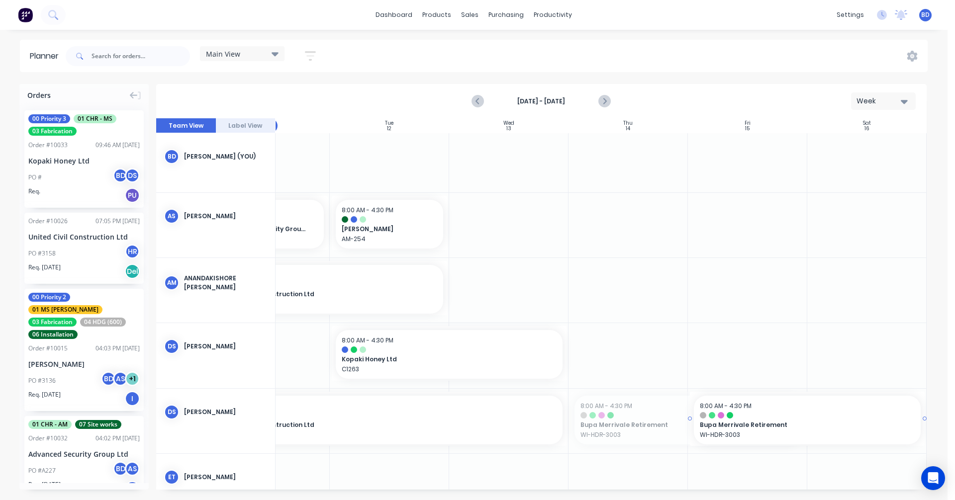
drag, startPoint x: 659, startPoint y: 420, endPoint x: 760, endPoint y: 424, distance: 101.5
click at [114, 56] on input "text" at bounding box center [140, 56] width 98 height 20
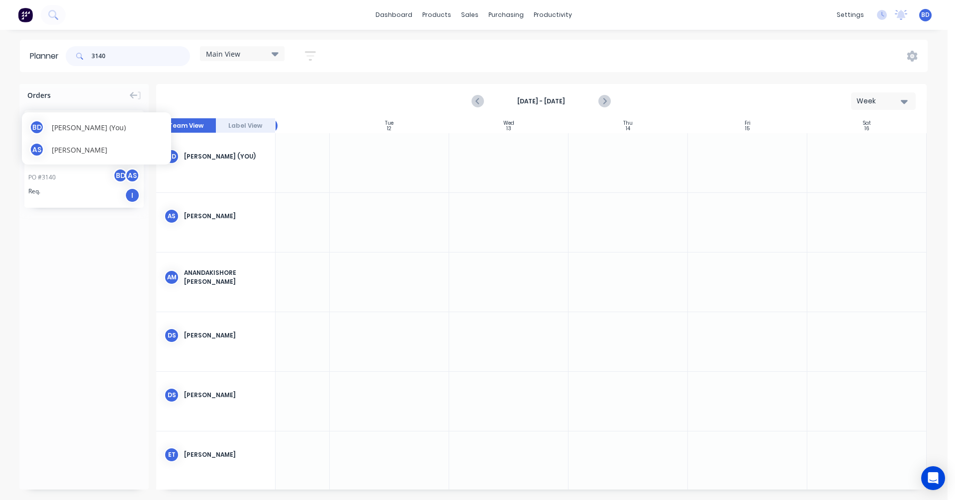
type input "3140"
drag, startPoint x: 85, startPoint y: 146, endPoint x: 77, endPoint y: 200, distance: 54.8
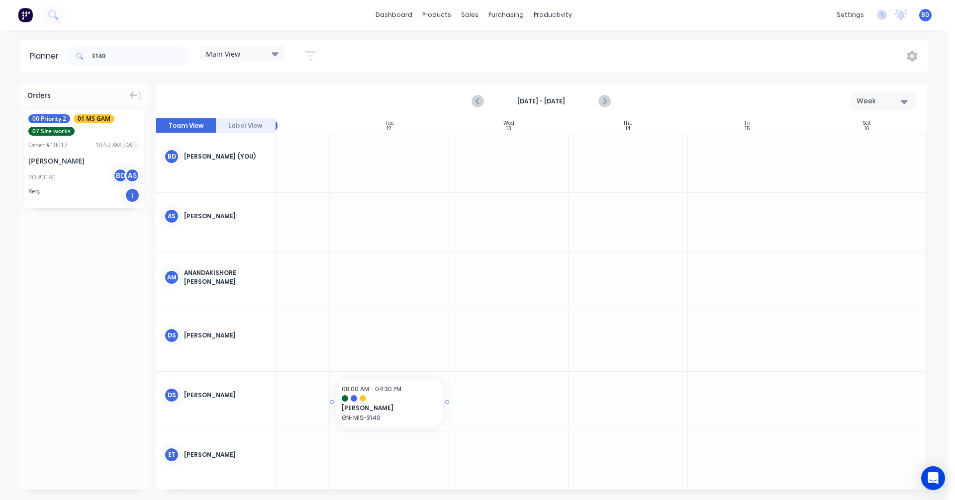
scroll to position [0, 183]
drag, startPoint x: 76, startPoint y: 142, endPoint x: 648, endPoint y: 407, distance: 630.7
drag, startPoint x: 119, startPoint y: 60, endPoint x: 35, endPoint y: 54, distance: 84.7
click at [35, 54] on header "Planner 3140 Main View Save new view None edit Main View (Default) edit Duncan …" at bounding box center [473, 56] width 907 height 32
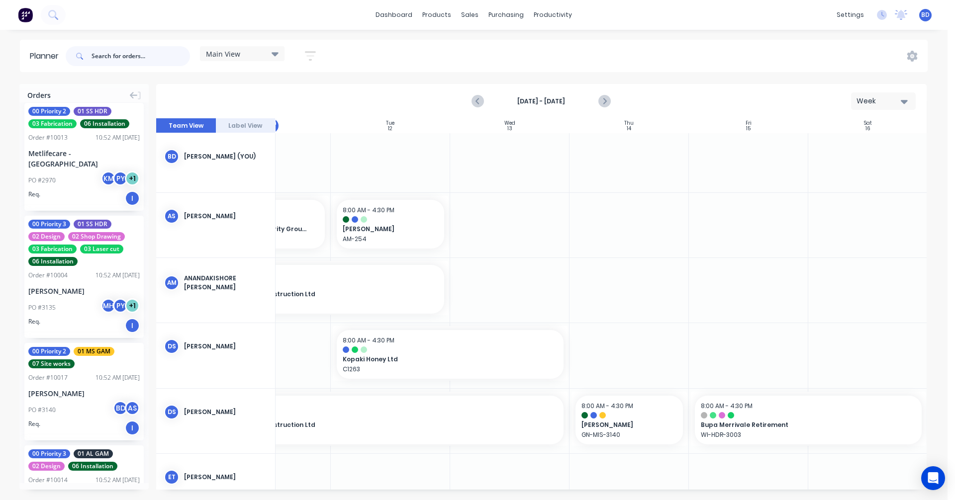
scroll to position [1591, 0]
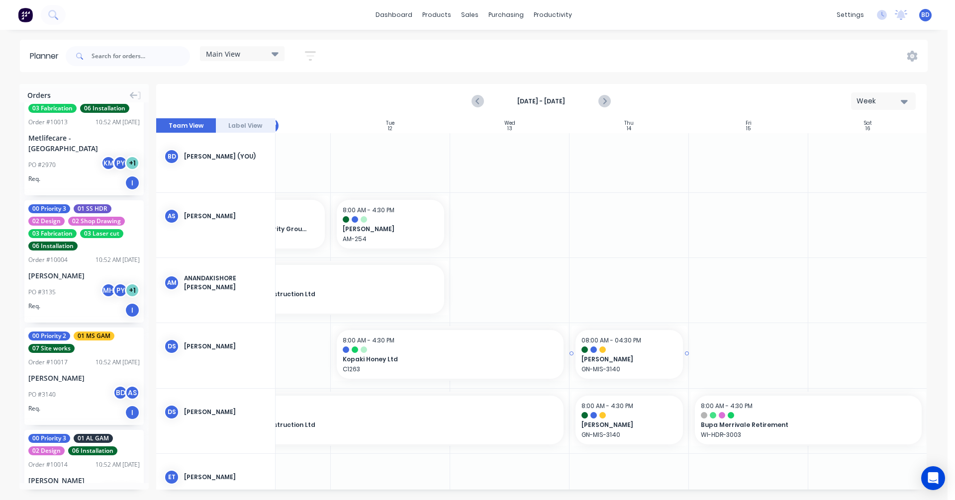
drag, startPoint x: 67, startPoint y: 337, endPoint x: 628, endPoint y: 356, distance: 560.7
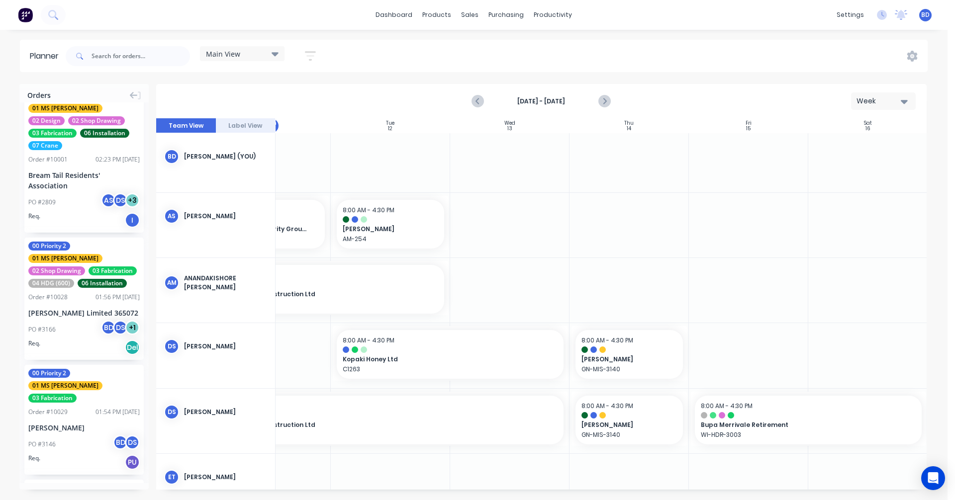
scroll to position [696, 0]
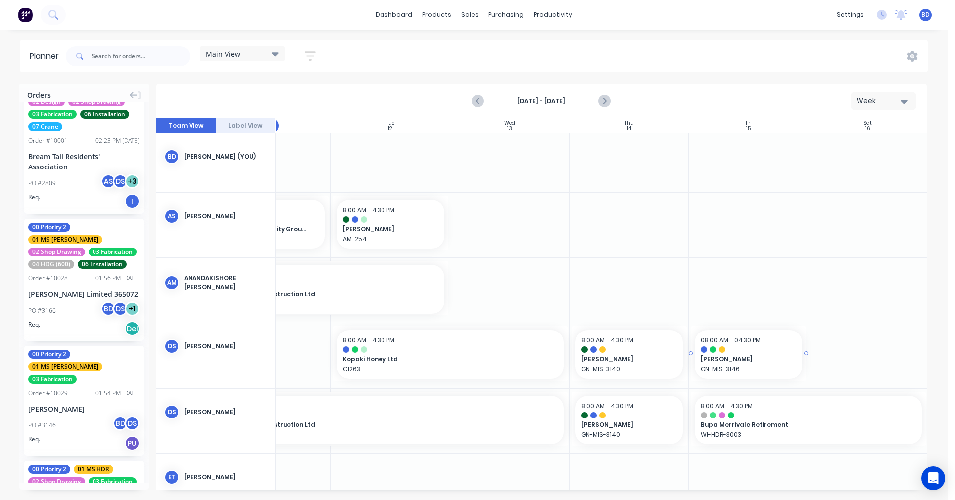
drag, startPoint x: 82, startPoint y: 382, endPoint x: 754, endPoint y: 364, distance: 672.0
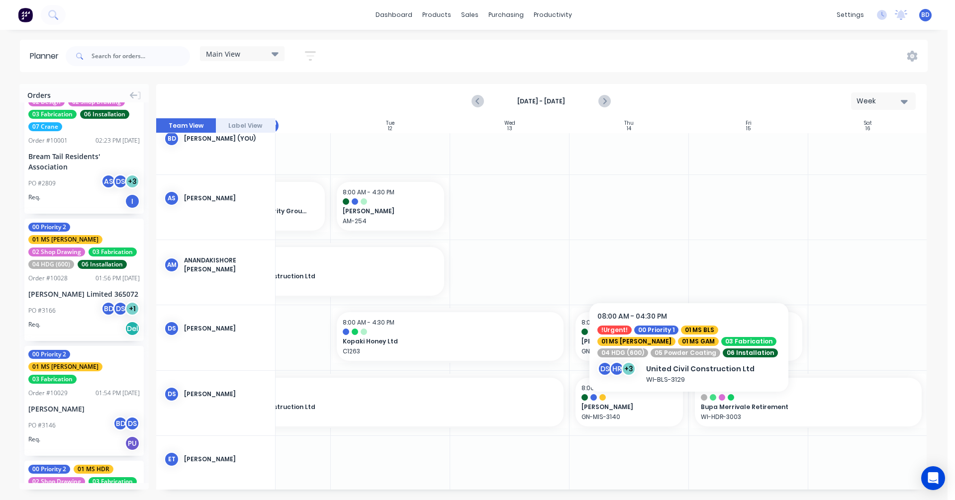
scroll to position [0, 183]
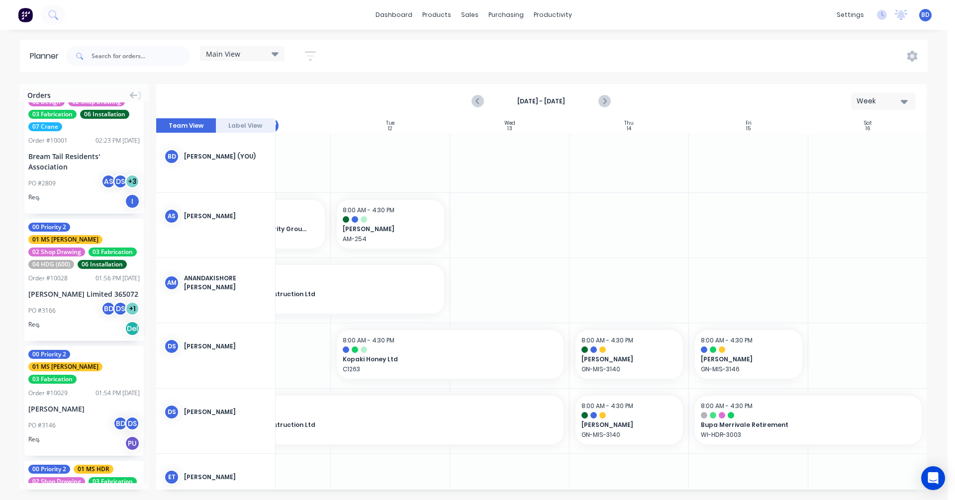
click at [260, 54] on div "Main View" at bounding box center [242, 53] width 73 height 9
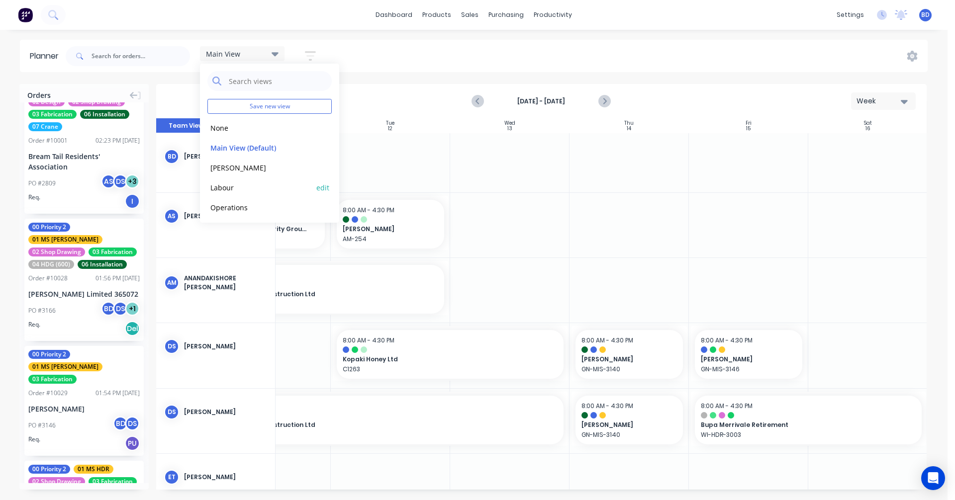
click at [258, 181] on div "Labour edit" at bounding box center [269, 188] width 124 height 20
click at [228, 187] on button "Labour" at bounding box center [260, 186] width 106 height 11
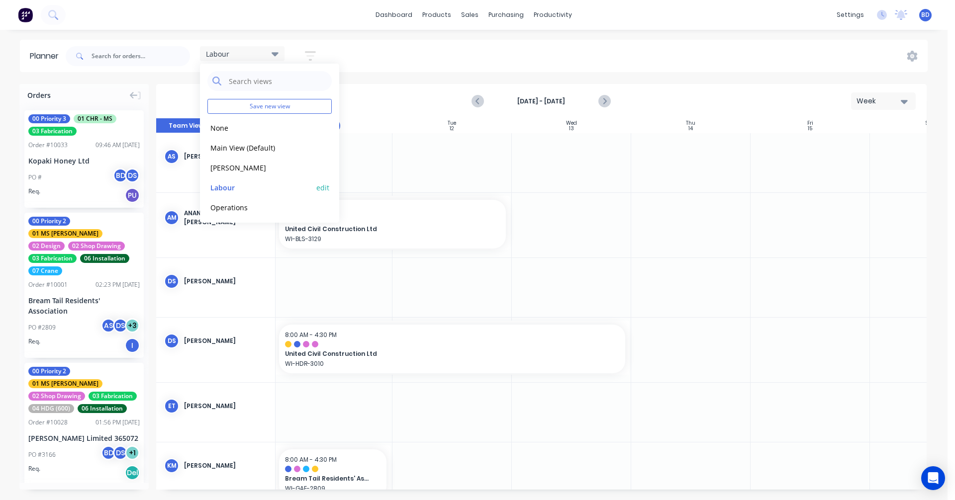
scroll to position [0, 120]
click at [408, 52] on div "Labour Save new view None edit Main View (Default) edit Duncan edit Labour edit…" at bounding box center [496, 56] width 864 height 30
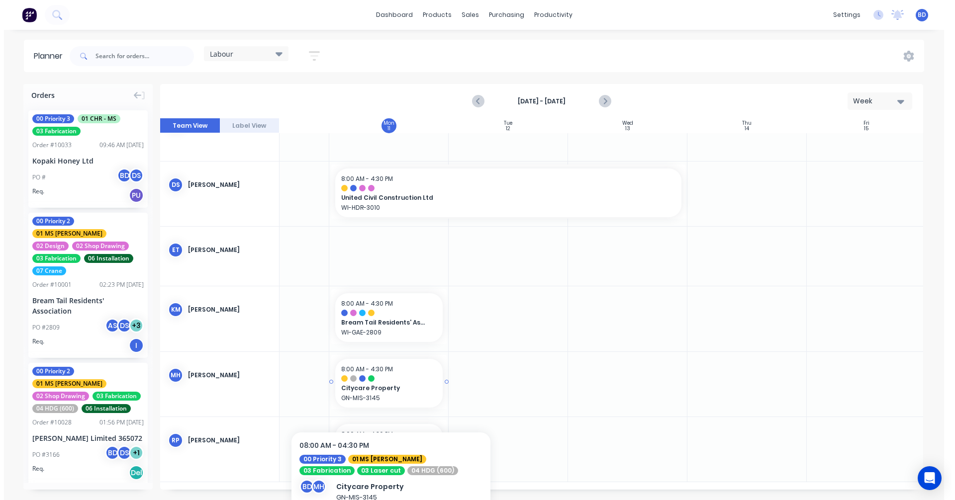
scroll to position [153, 70]
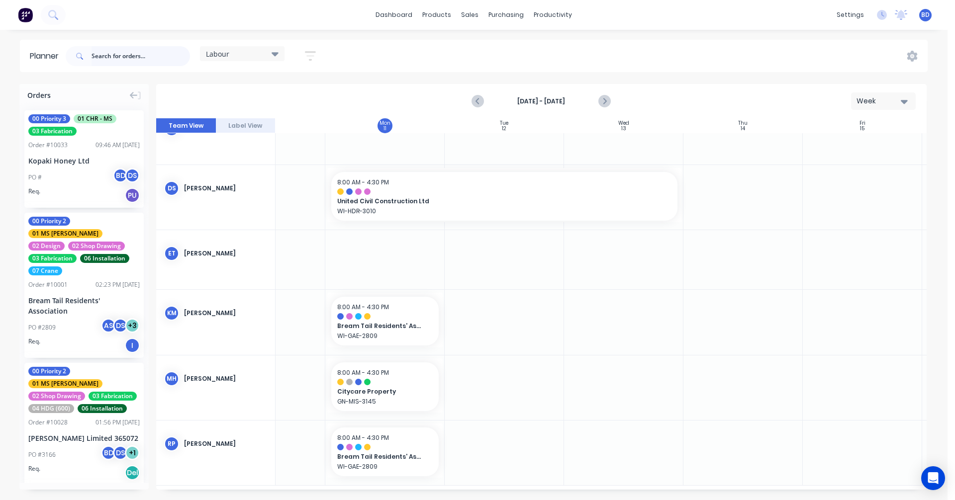
click at [135, 60] on input "text" at bounding box center [140, 56] width 98 height 20
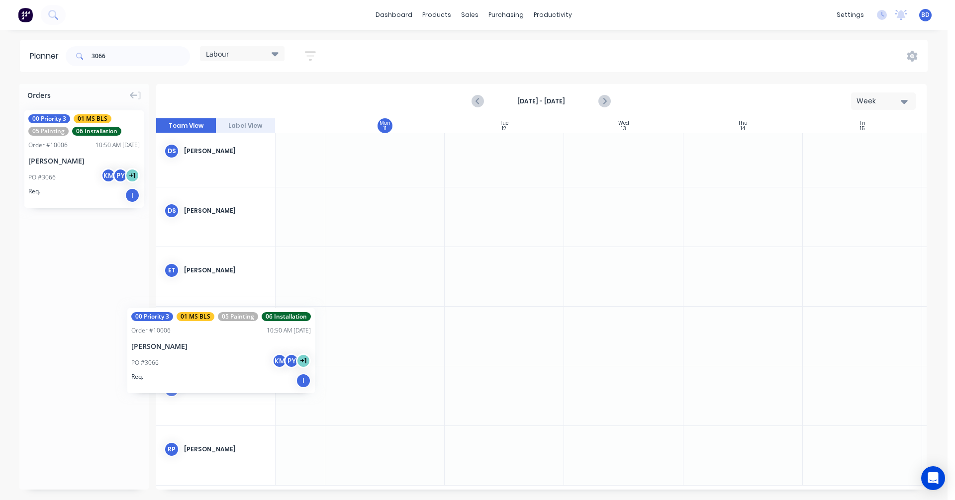
scroll to position [125, 67]
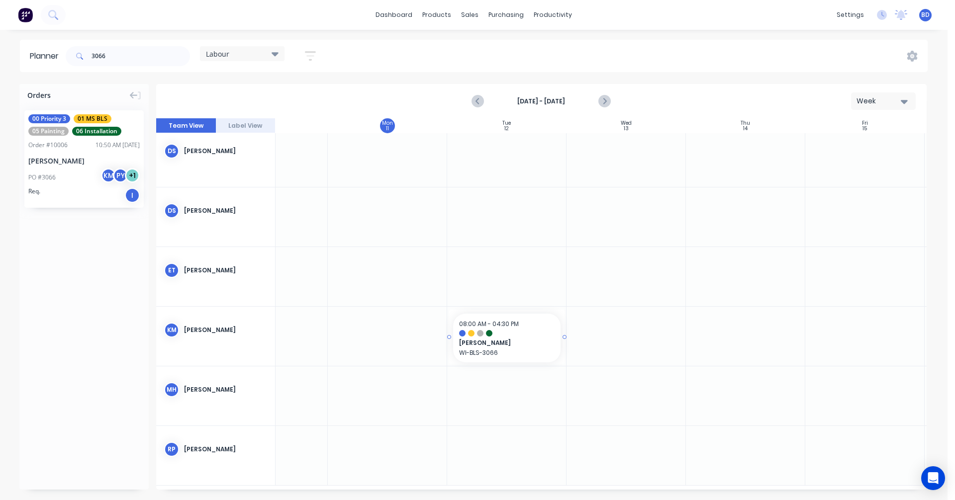
drag, startPoint x: 55, startPoint y: 149, endPoint x: 474, endPoint y: 329, distance: 456.2
drag, startPoint x: 563, startPoint y: 338, endPoint x: 600, endPoint y: 339, distance: 37.3
drag, startPoint x: 126, startPoint y: 50, endPoint x: 51, endPoint y: 47, distance: 75.6
click at [51, 47] on header "Planner 3066 Labour Save new view None edit Main View (Default) edit Duncan edi…" at bounding box center [473, 56] width 907 height 32
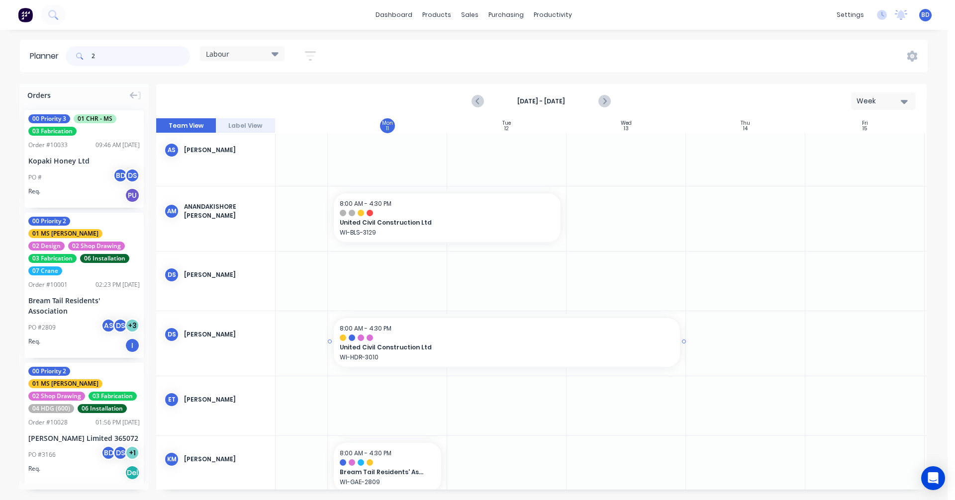
scroll to position [0, 67]
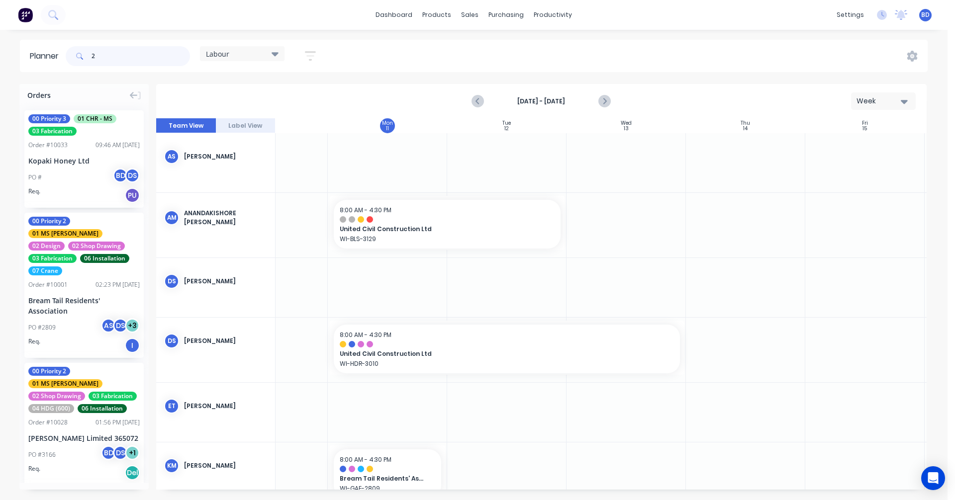
type input "2"
click at [269, 57] on div "Labour" at bounding box center [242, 53] width 73 height 9
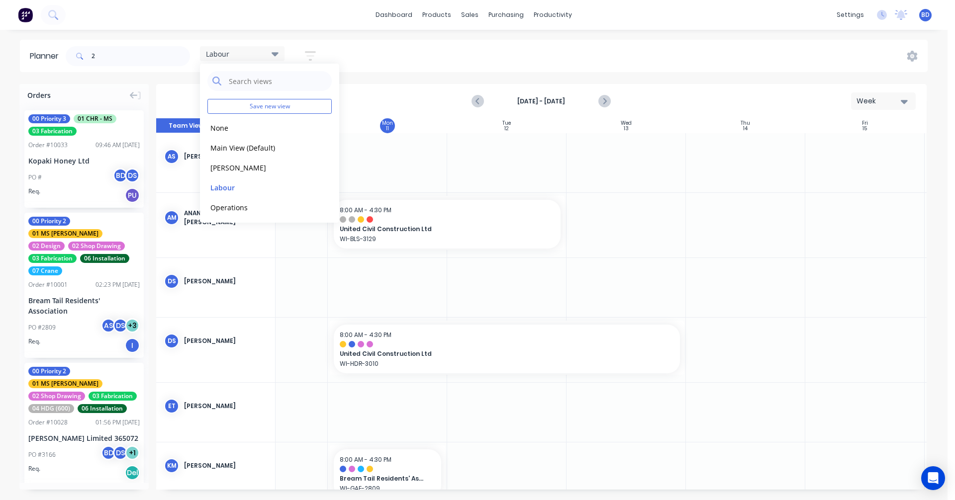
click at [265, 13] on div "dashboard products sales purchasing productivity dashboard products Product Cat…" at bounding box center [473, 15] width 947 height 30
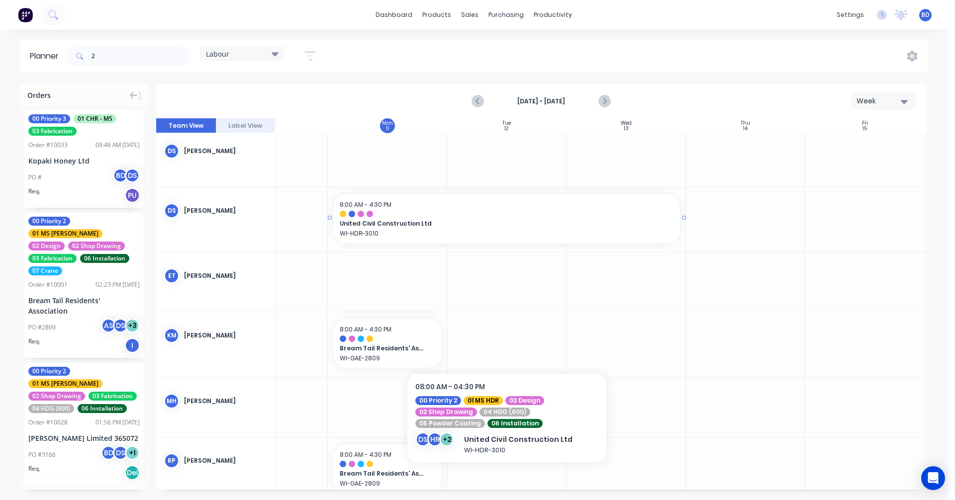
scroll to position [155, 67]
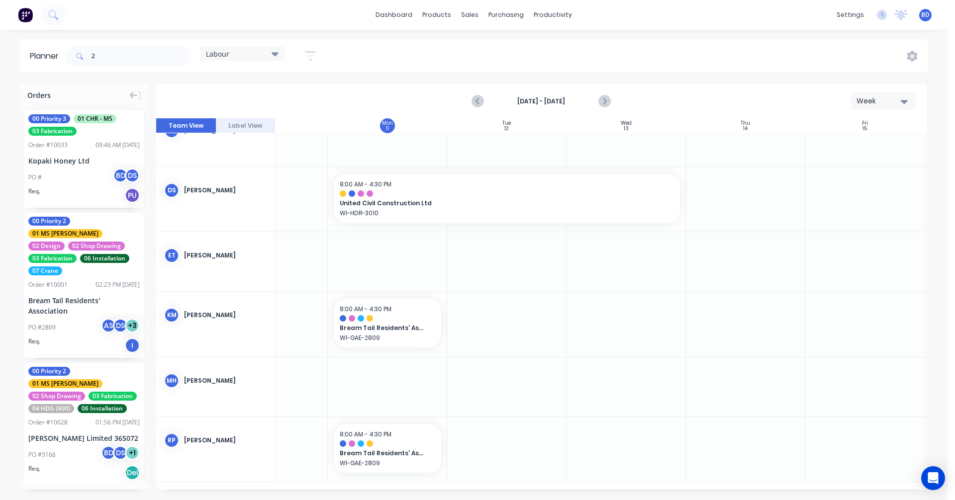
click at [312, 55] on icon "button" at bounding box center [310, 55] width 8 height 1
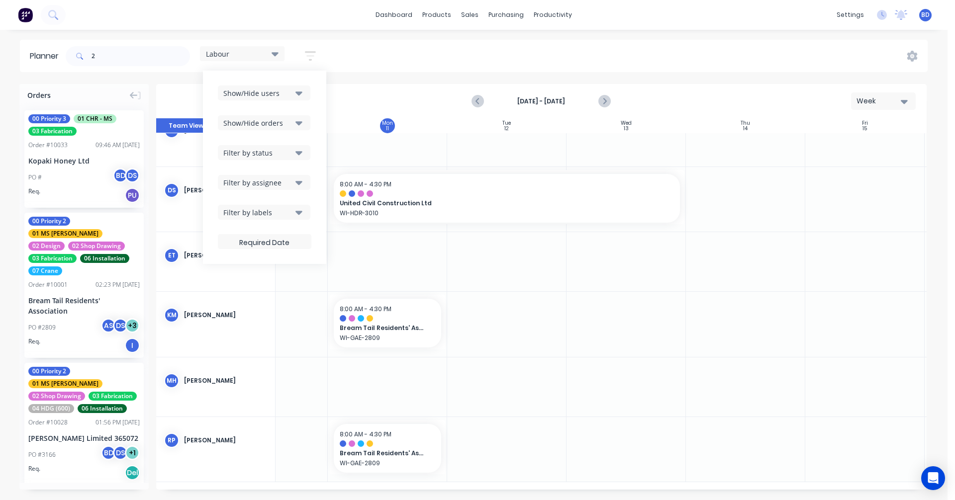
click at [296, 212] on button "Filter by labels" at bounding box center [264, 212] width 92 height 15
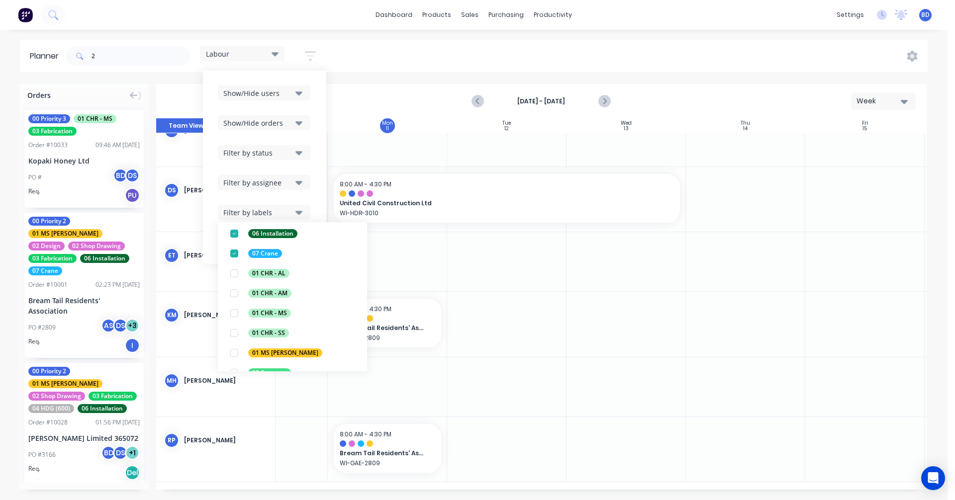
scroll to position [642, 0]
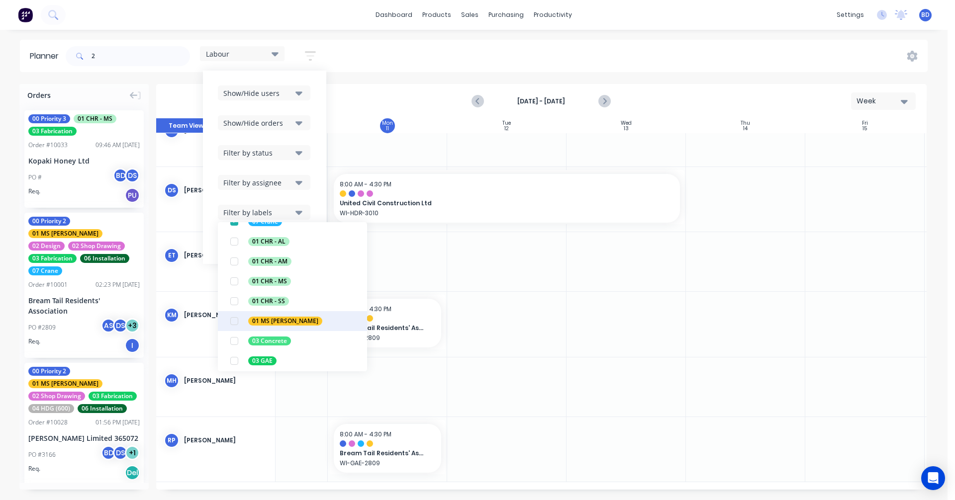
click at [236, 322] on div "button" at bounding box center [234, 321] width 20 height 20
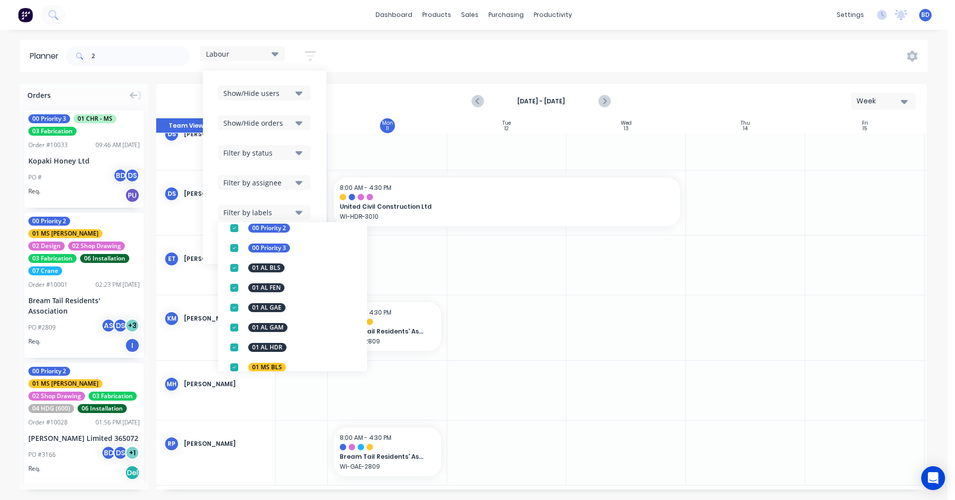
scroll to position [0, 0]
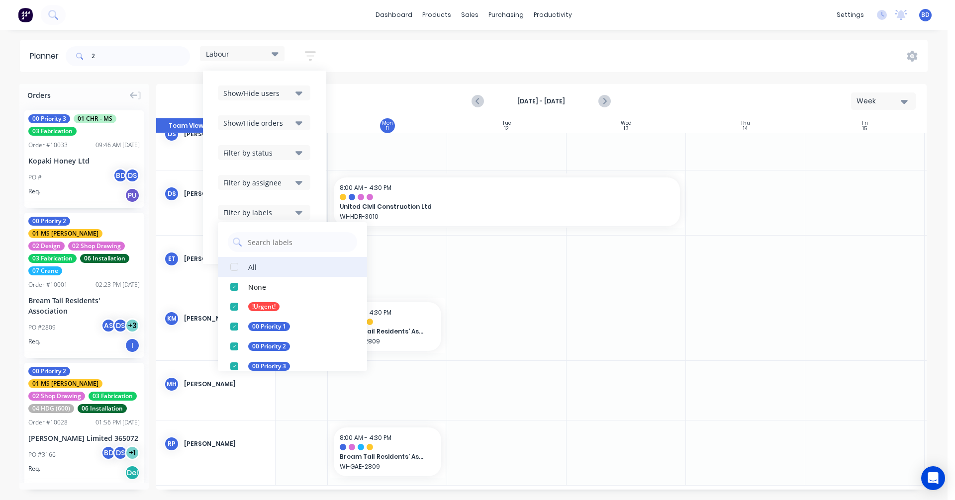
click at [235, 267] on div "button" at bounding box center [234, 267] width 20 height 20
click at [298, 96] on icon "button" at bounding box center [298, 93] width 7 height 11
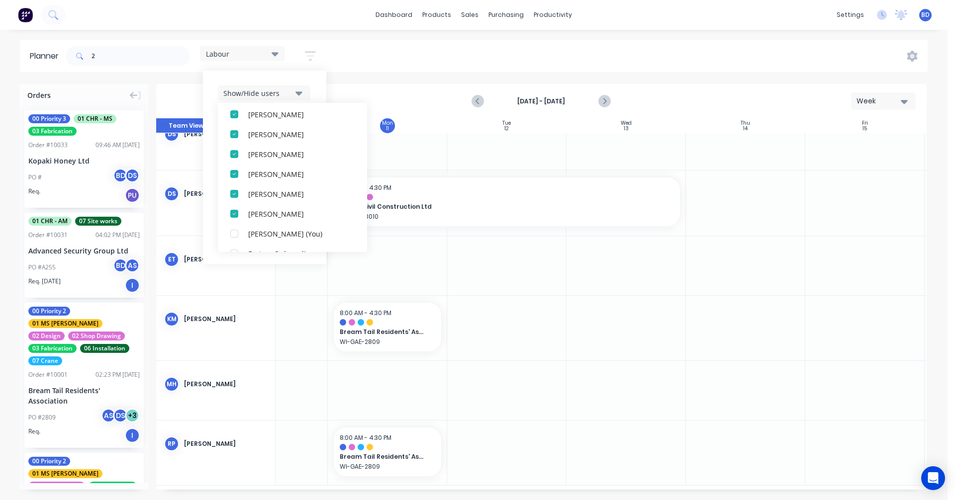
scroll to position [86, 0]
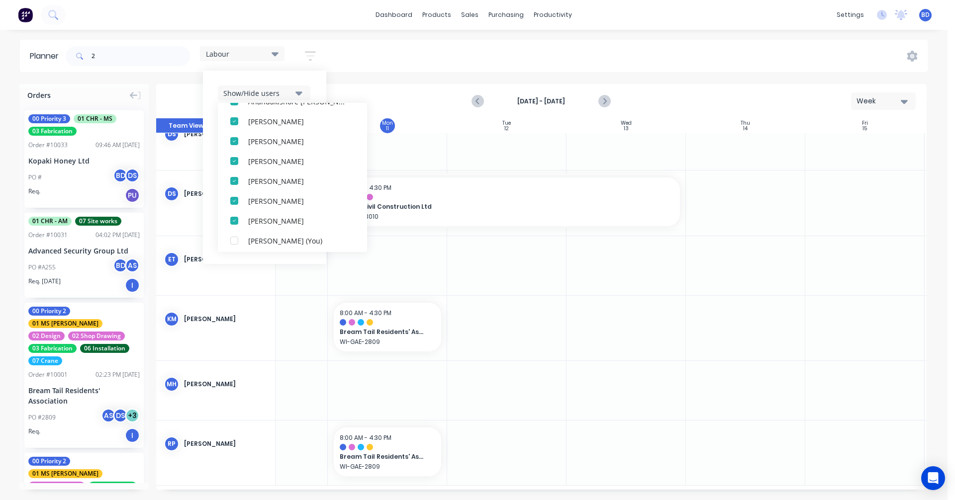
click at [379, 136] on div at bounding box center [387, 140] width 119 height 15
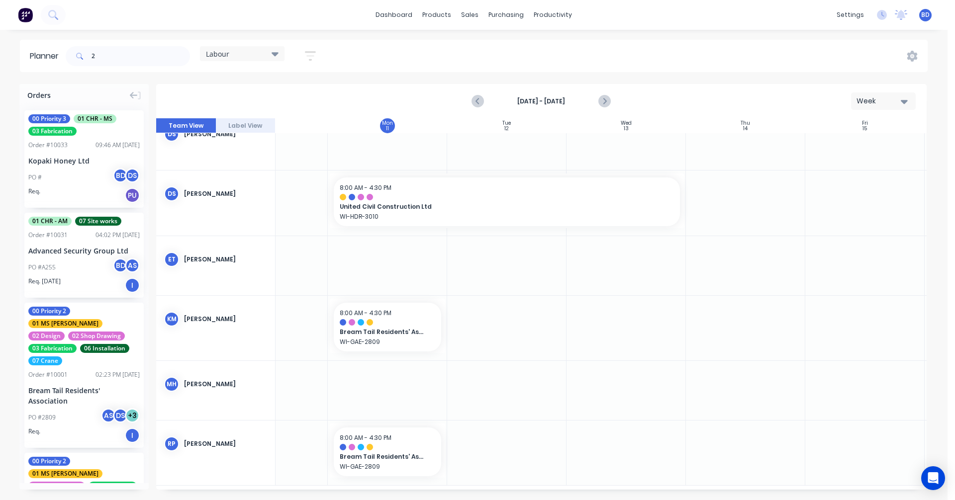
click at [378, 126] on div "Mon 11 Monday, August 11, 2025" at bounding box center [387, 125] width 119 height 15
click at [272, 54] on div "Labour" at bounding box center [242, 53] width 73 height 9
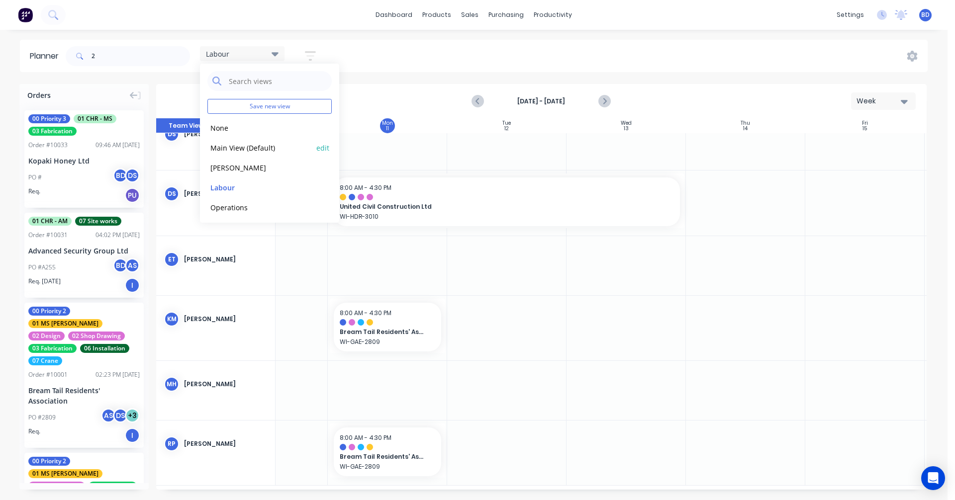
click at [251, 146] on button "Main View (Default)" at bounding box center [260, 147] width 106 height 11
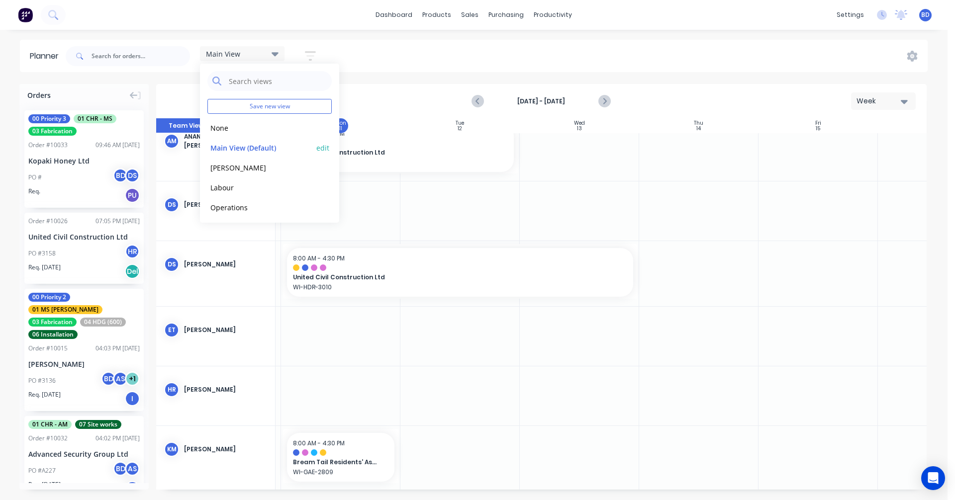
scroll to position [142, 120]
click at [420, 48] on div "Main View Save new view None edit Main View (Default) edit Duncan edit Labour e…" at bounding box center [496, 56] width 864 height 30
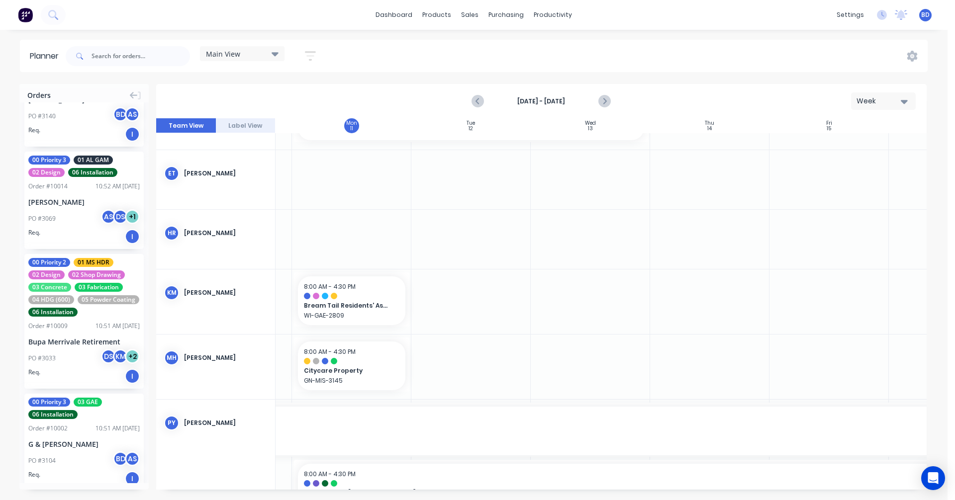
scroll to position [1878, 0]
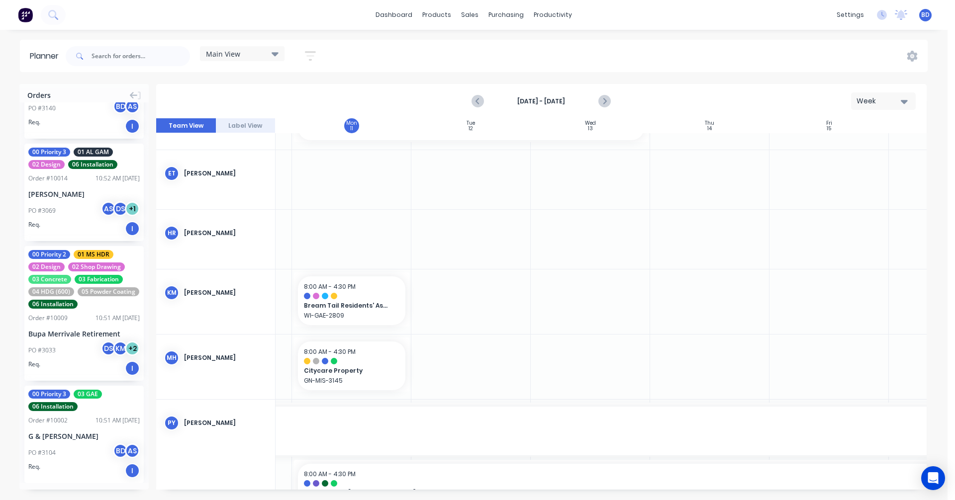
click at [88, 495] on button "Load more orders" at bounding box center [83, 503] width 119 height 17
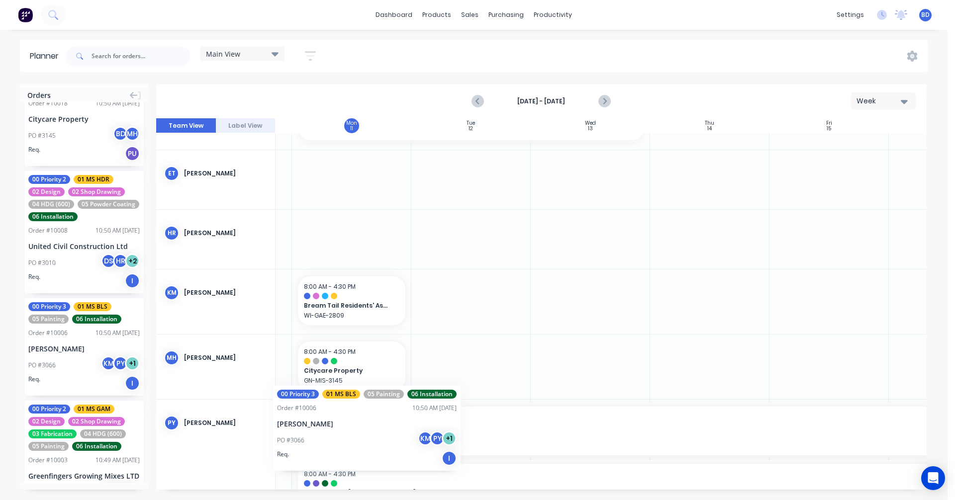
scroll to position [298, 100]
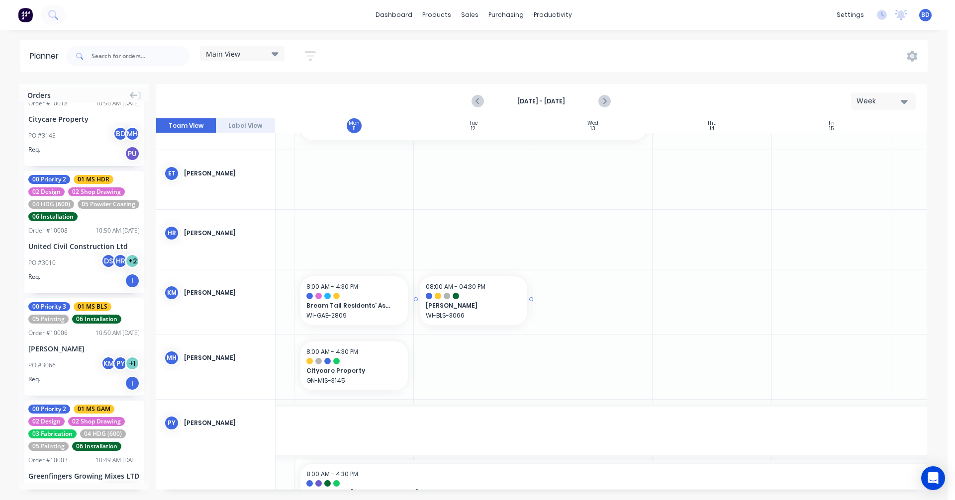
drag, startPoint x: 64, startPoint y: 311, endPoint x: 444, endPoint y: 305, distance: 379.4
drag, startPoint x: 532, startPoint y: 300, endPoint x: 542, endPoint y: 298, distance: 10.6
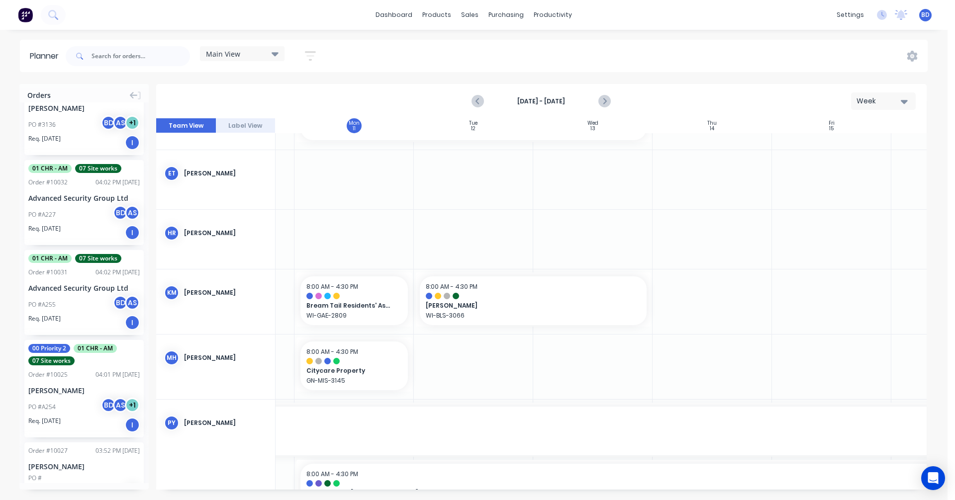
scroll to position [0, 0]
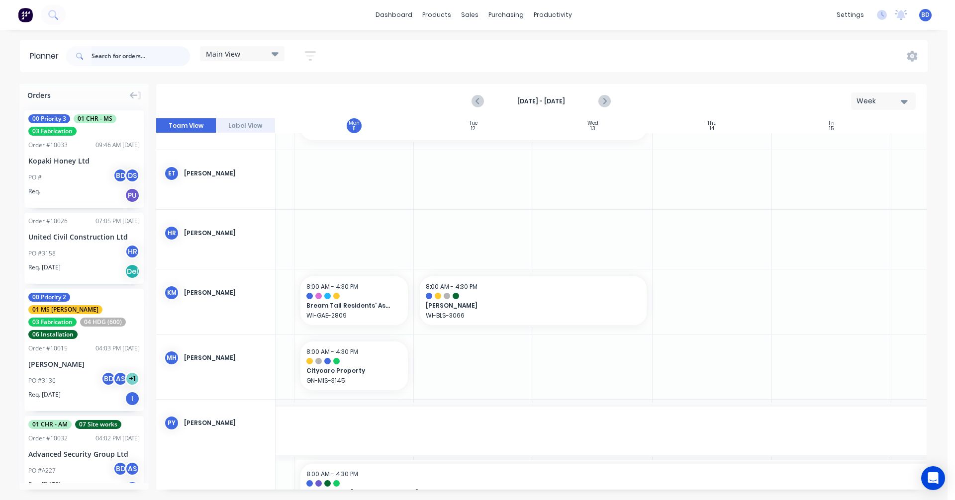
click at [139, 57] on input "text" at bounding box center [140, 56] width 98 height 20
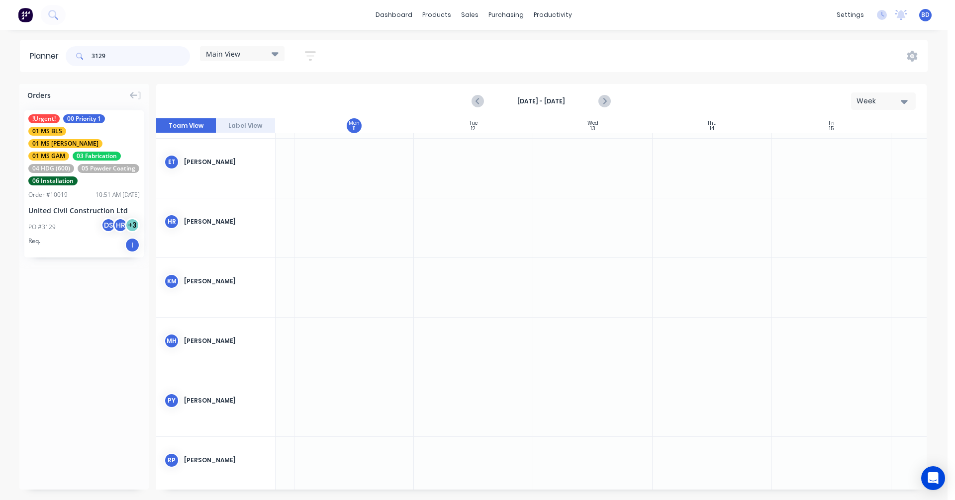
scroll to position [287, 100]
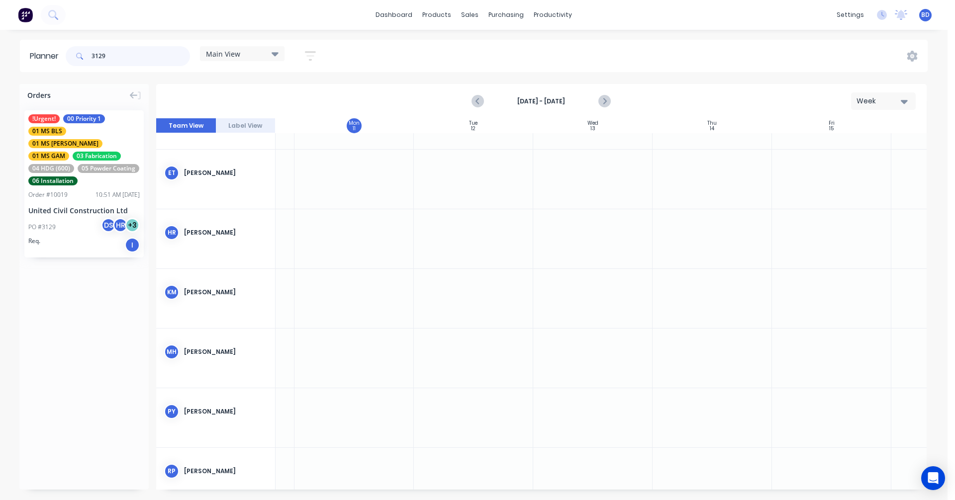
type input "3129"
drag, startPoint x: 79, startPoint y: 180, endPoint x: 510, endPoint y: 364, distance: 468.7
drag, startPoint x: 126, startPoint y: 57, endPoint x: -41, endPoint y: 42, distance: 168.2
click at [0, 42] on html "dashboard products sales purchasing productivity dashboard products Product Cat…" at bounding box center [477, 250] width 955 height 500
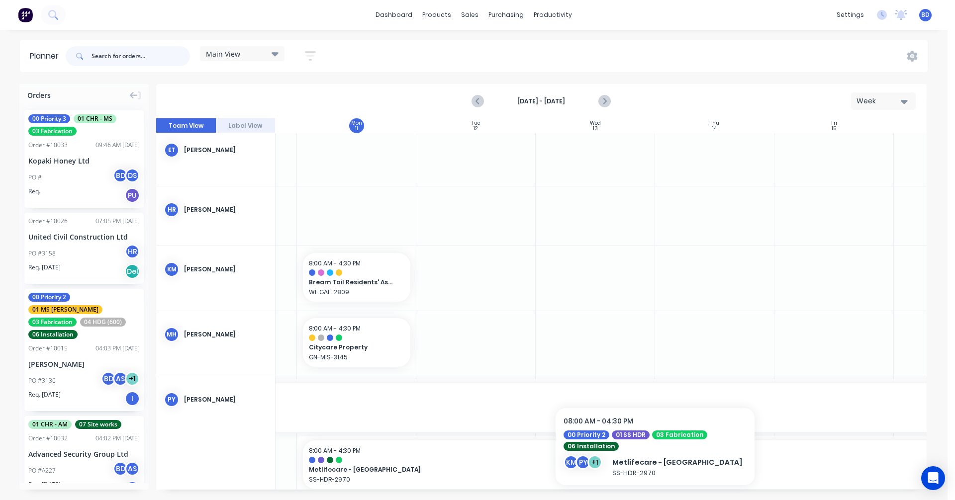
scroll to position [308, 98]
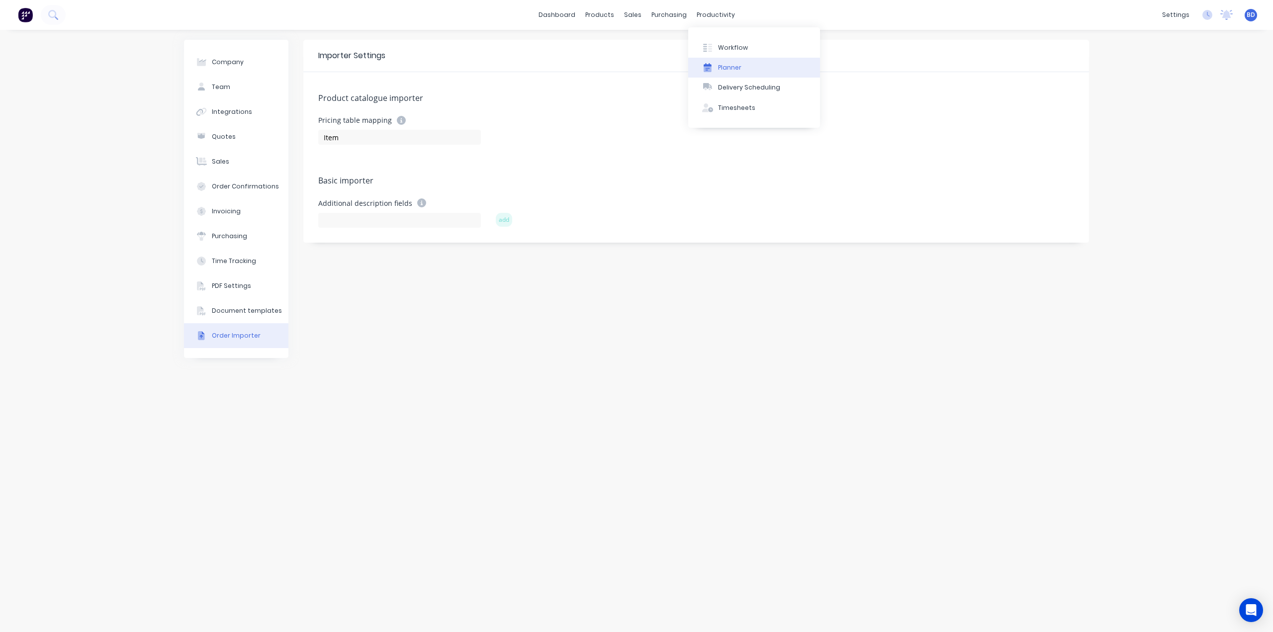
click at [736, 68] on div "Planner" at bounding box center [729, 67] width 23 height 9
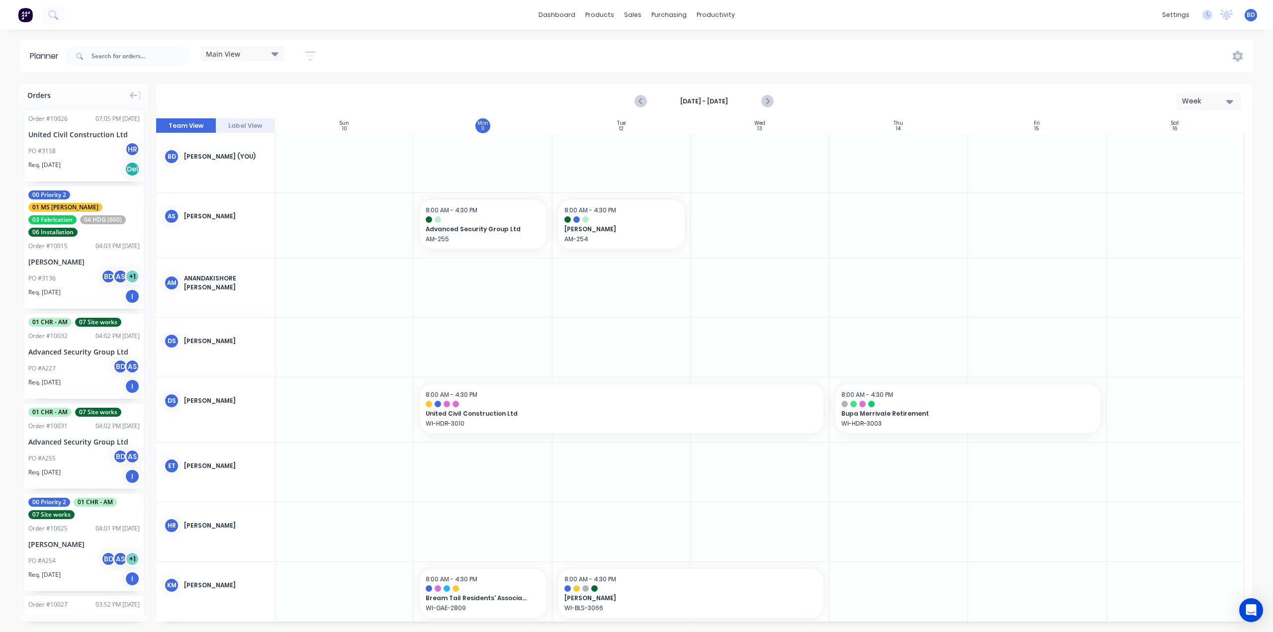
click at [274, 55] on icon at bounding box center [274, 53] width 7 height 11
click at [424, 50] on div "Main View Save new view None edit Main View (Default) edit Duncan edit Labour e…" at bounding box center [658, 56] width 1189 height 30
drag, startPoint x: 319, startPoint y: 55, endPoint x: 314, endPoint y: 55, distance: 5.5
click at [319, 55] on button "button" at bounding box center [310, 55] width 32 height 19
click at [292, 94] on div "Show/Hide users" at bounding box center [257, 93] width 69 height 10
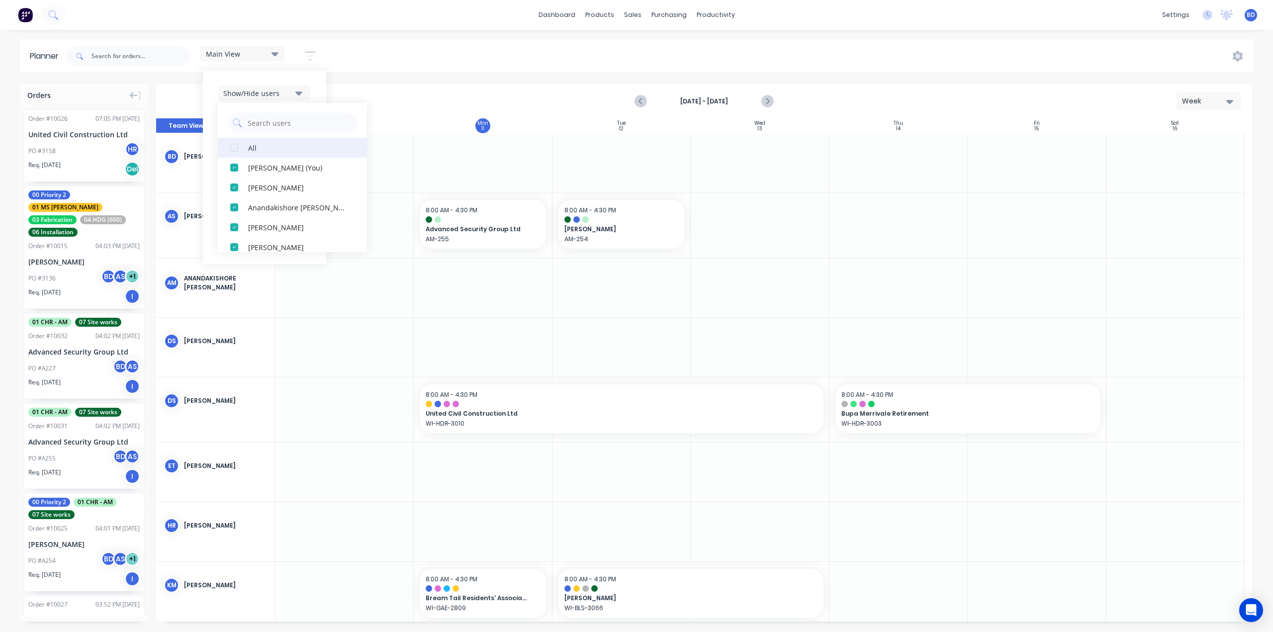
click at [236, 152] on div "button" at bounding box center [234, 148] width 20 height 20
click at [238, 149] on div "button" at bounding box center [234, 148] width 20 height 20
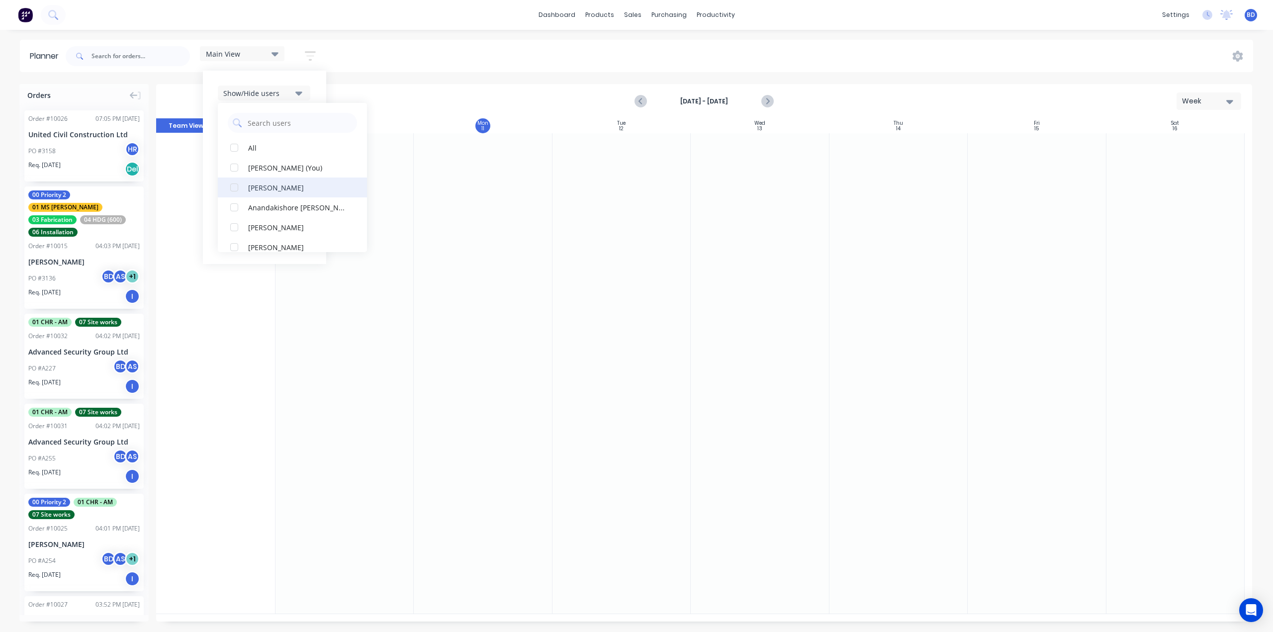
click at [236, 186] on div "button" at bounding box center [234, 188] width 20 height 20
click at [423, 63] on div "Main View Save new view None edit Main View (Default) edit Duncan edit Labour e…" at bounding box center [658, 56] width 1189 height 30
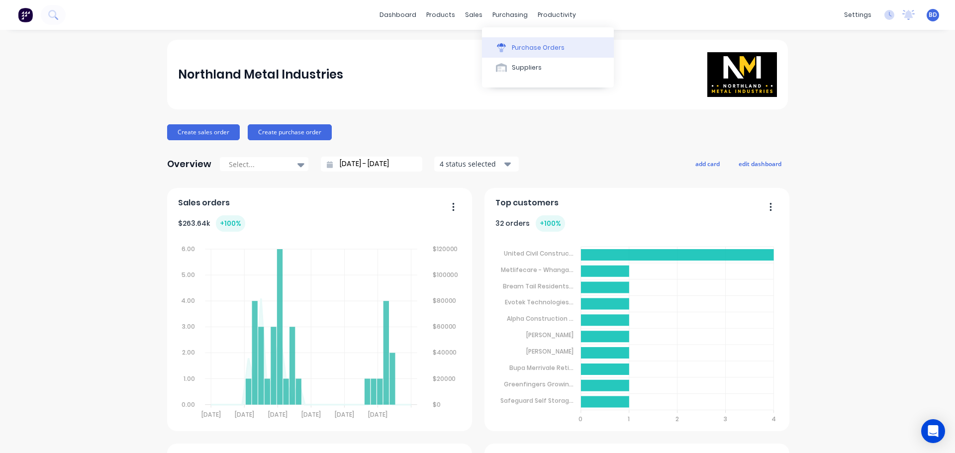
click at [529, 46] on div "Purchase Orders" at bounding box center [538, 47] width 53 height 9
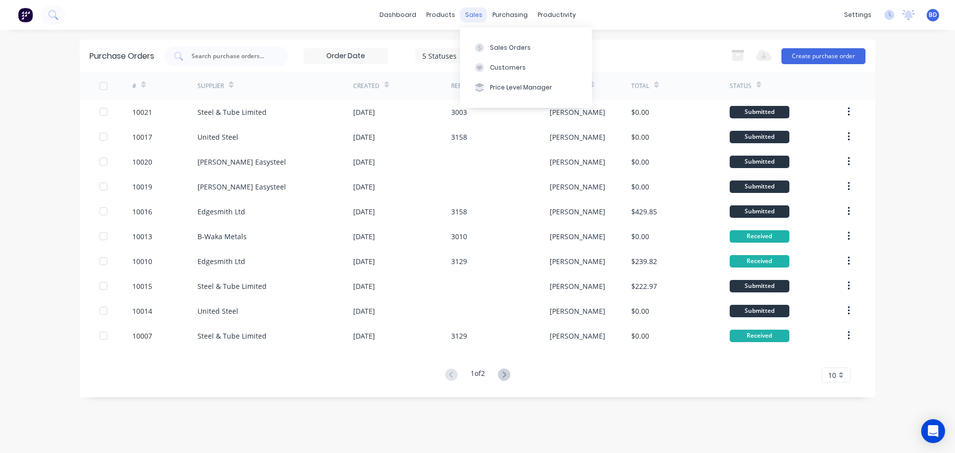
click at [474, 19] on div "sales" at bounding box center [473, 14] width 27 height 15
click at [490, 44] on div "Sales Orders" at bounding box center [510, 47] width 41 height 9
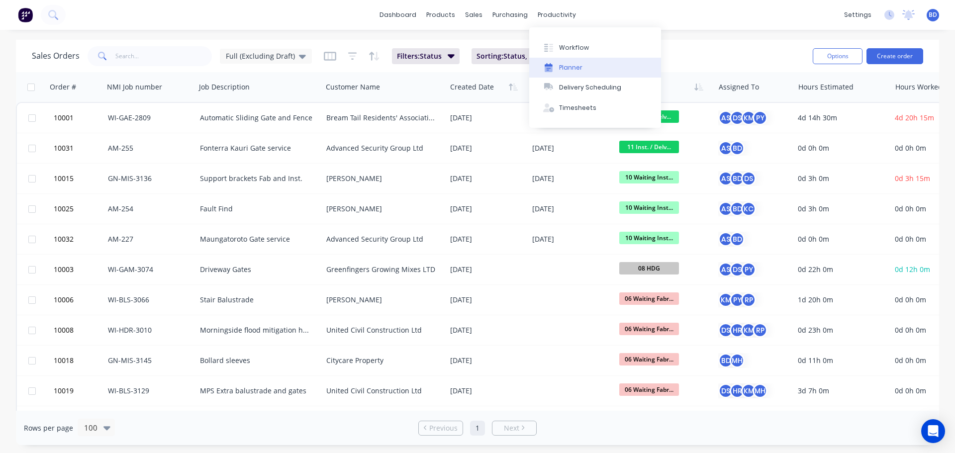
click at [568, 68] on div "Planner" at bounding box center [570, 67] width 23 height 9
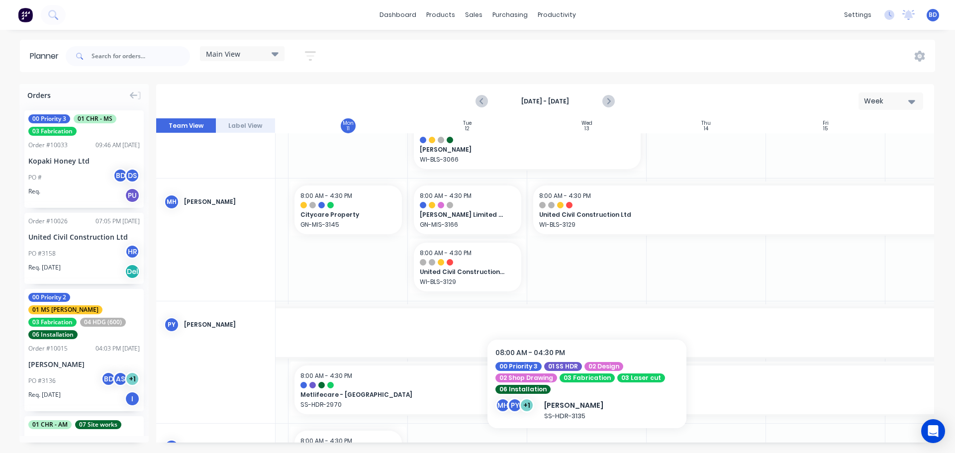
scroll to position [547, 106]
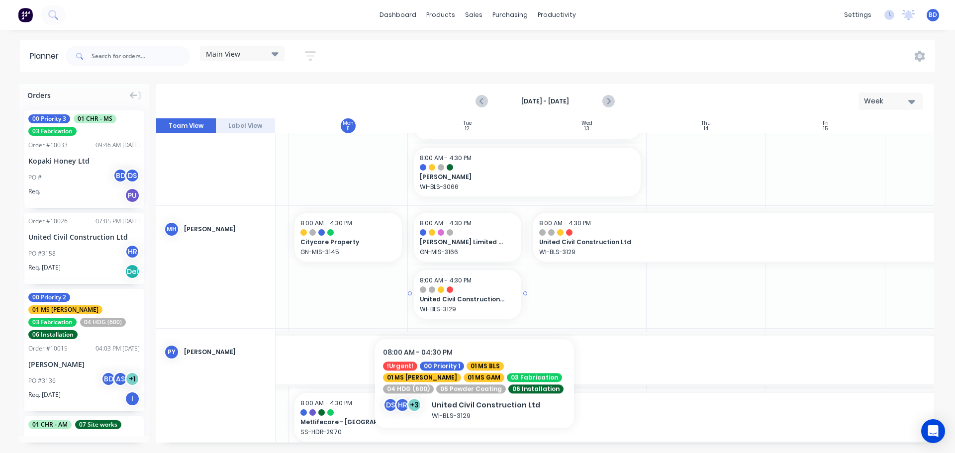
click at [474, 305] on div "United Civil Construction Ltd WI-BLS-3129" at bounding box center [467, 303] width 95 height 18
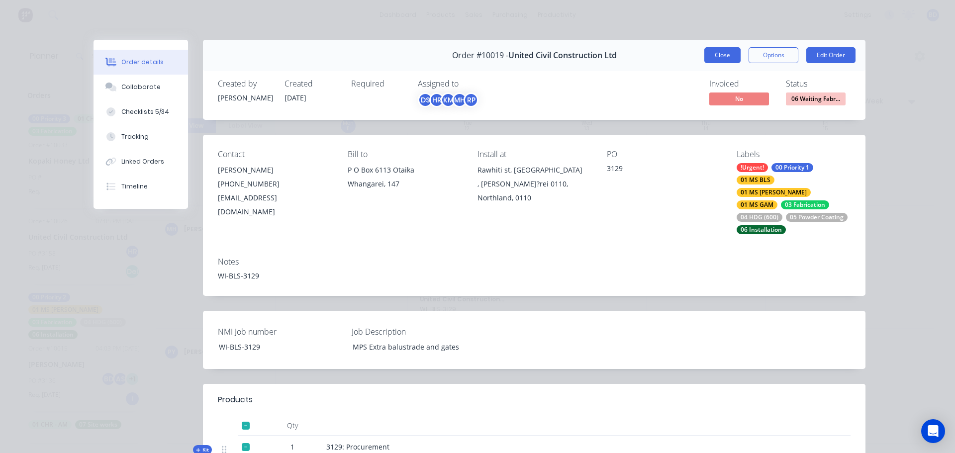
click at [727, 56] on button "Close" at bounding box center [722, 55] width 36 height 16
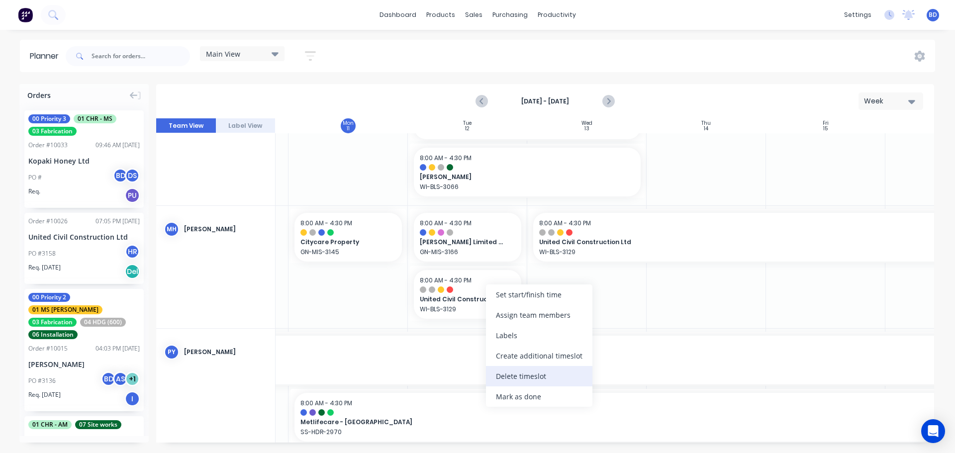
click at [530, 380] on div "Delete timeslot" at bounding box center [539, 376] width 106 height 20
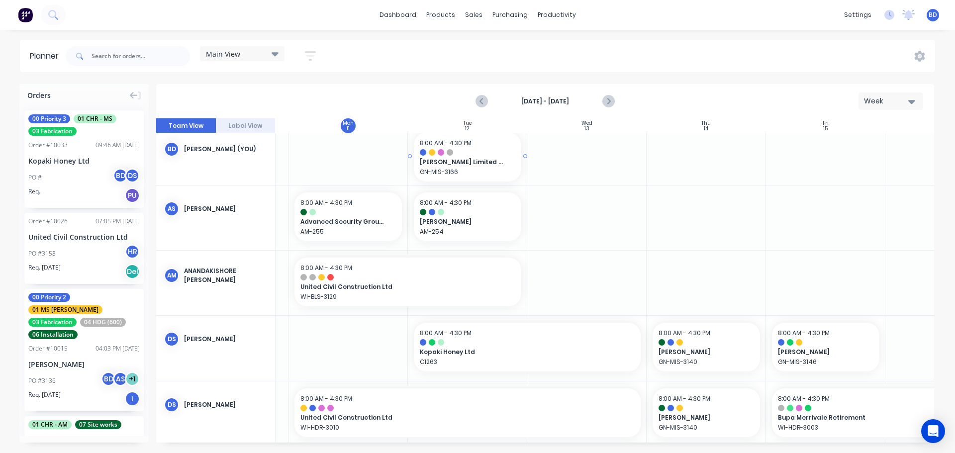
scroll to position [0, 106]
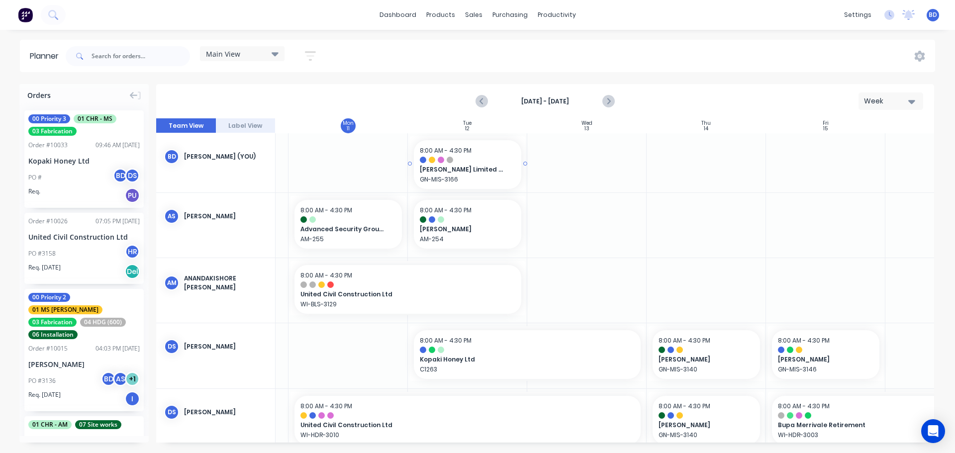
drag, startPoint x: 487, startPoint y: 391, endPoint x: 486, endPoint y: 225, distance: 166.6
drag, startPoint x: 470, startPoint y: 167, endPoint x: 472, endPoint y: 228, distance: 61.2
click at [472, 308] on div at bounding box center [545, 280] width 778 height 324
drag, startPoint x: 479, startPoint y: 162, endPoint x: 460, endPoint y: 180, distance: 26.4
click at [460, 180] on div at bounding box center [545, 280] width 778 height 324
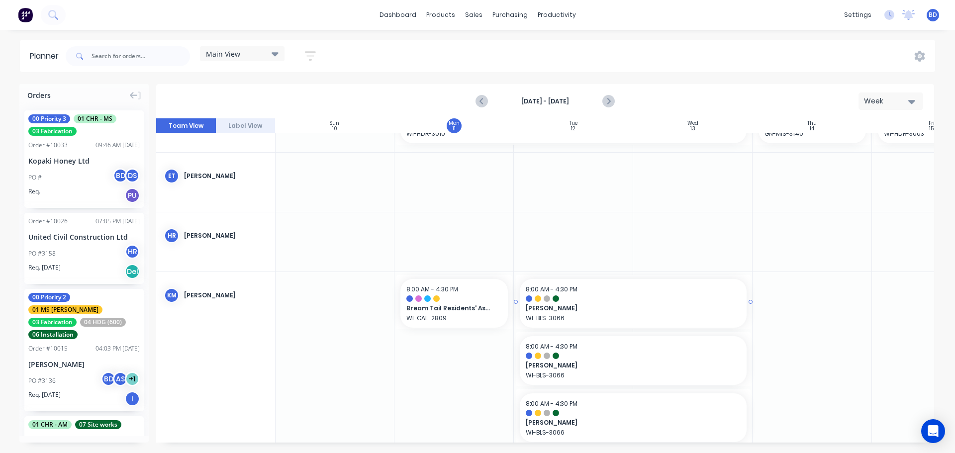
scroll to position [398, 0]
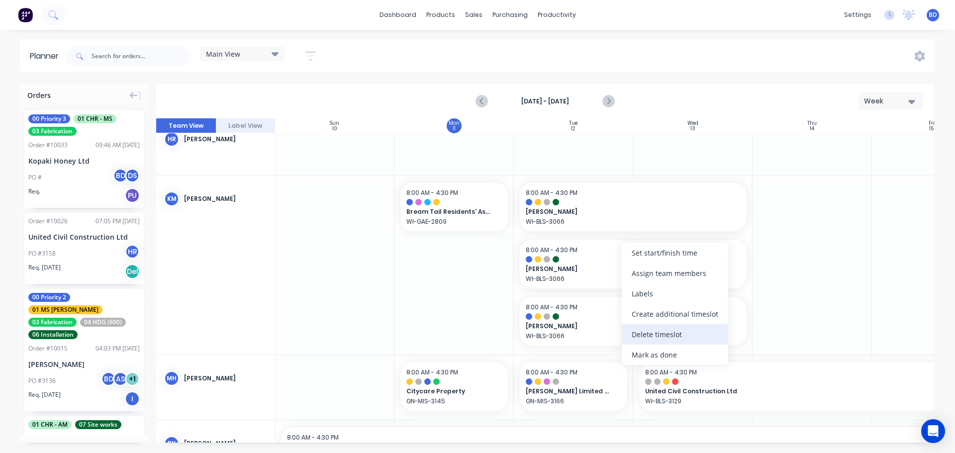
click at [646, 334] on div "Delete timeslot" at bounding box center [675, 334] width 106 height 20
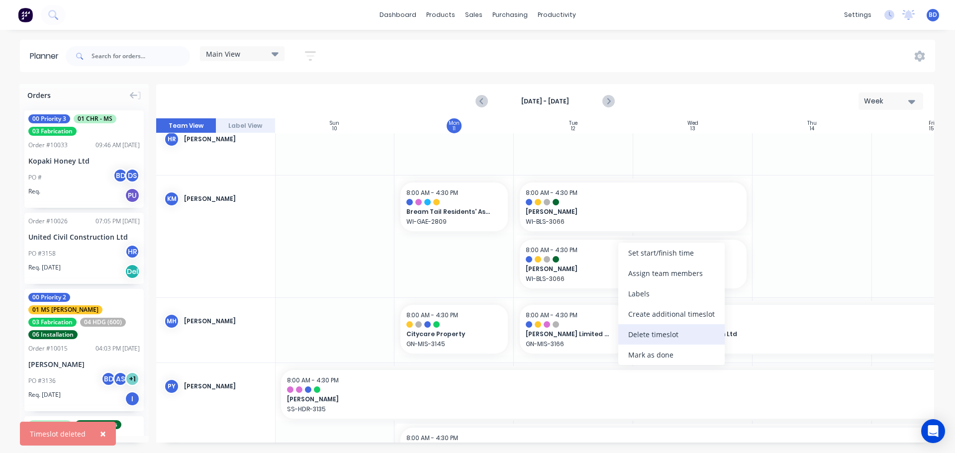
click at [669, 337] on div "Delete timeslot" at bounding box center [671, 334] width 106 height 20
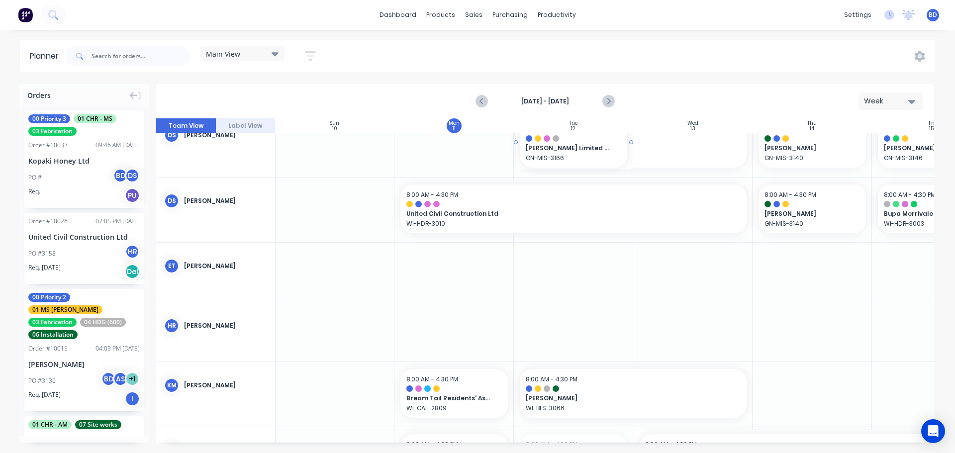
scroll to position [184, 0]
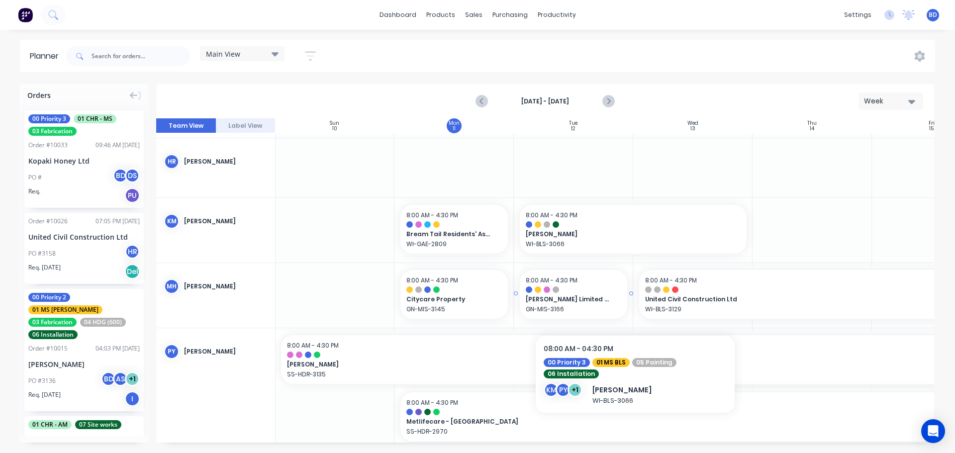
scroll to position [398, 0]
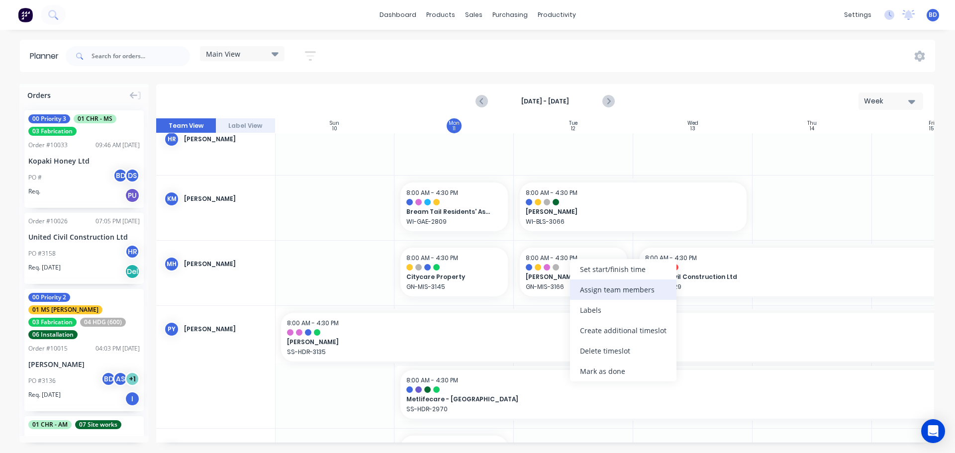
click at [594, 291] on div "Assign team members" at bounding box center [623, 289] width 106 height 20
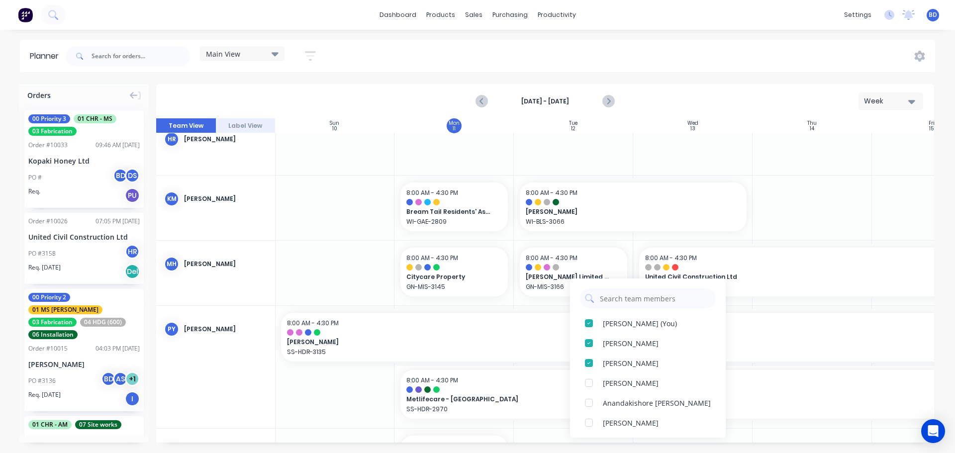
click at [331, 16] on div "dashboard products sales purchasing productivity dashboard products Product Cat…" at bounding box center [477, 15] width 955 height 30
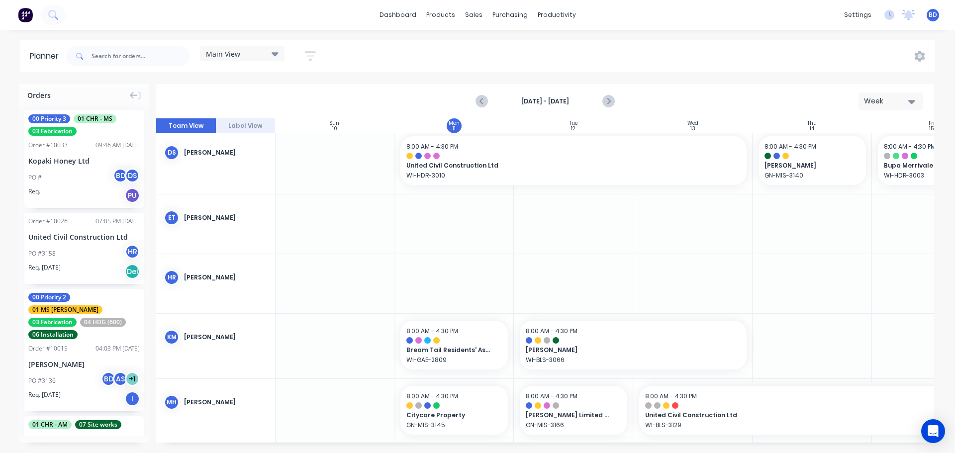
scroll to position [249, 0]
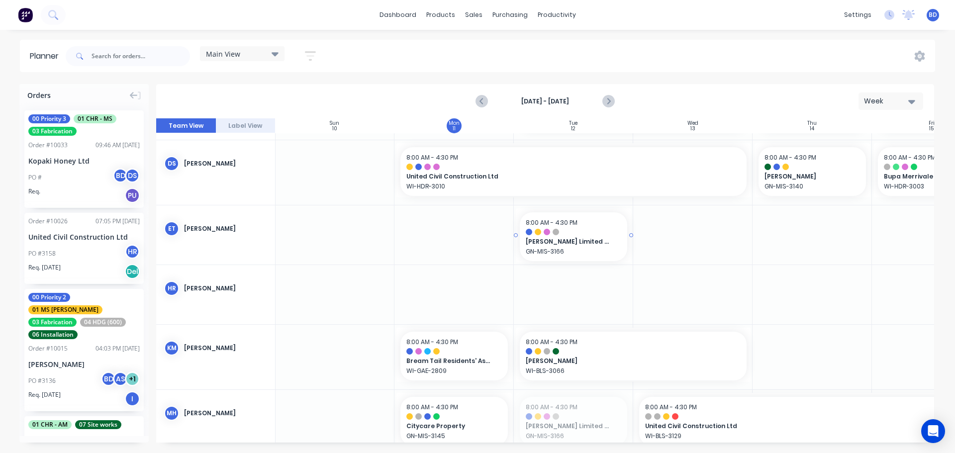
drag, startPoint x: 587, startPoint y: 417, endPoint x: 566, endPoint y: 230, distance: 188.1
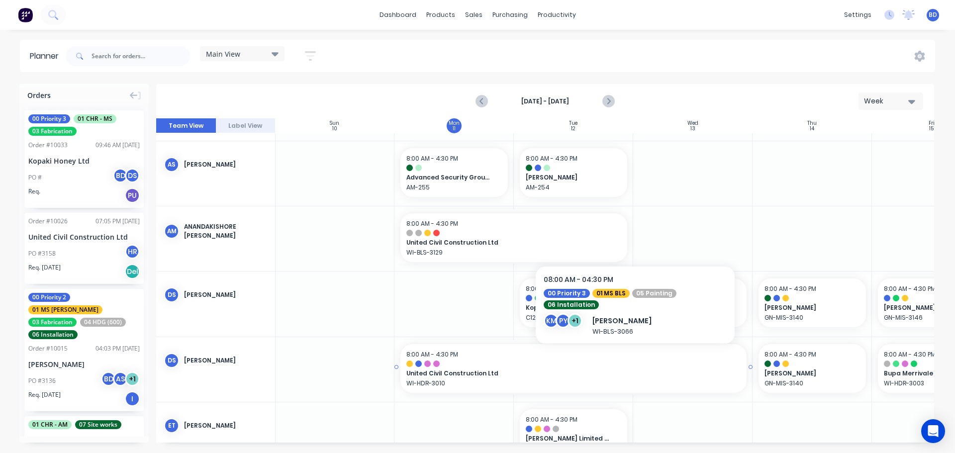
scroll to position [50, 0]
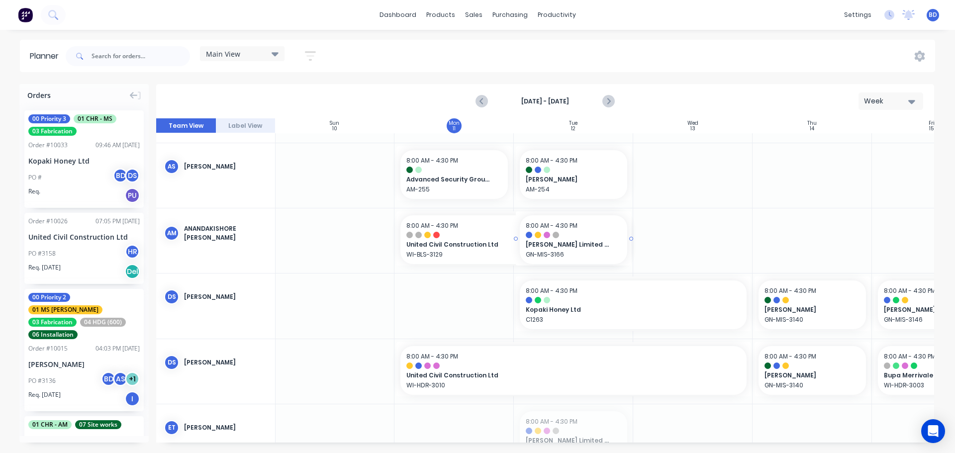
drag, startPoint x: 577, startPoint y: 428, endPoint x: 574, endPoint y: 244, distance: 183.5
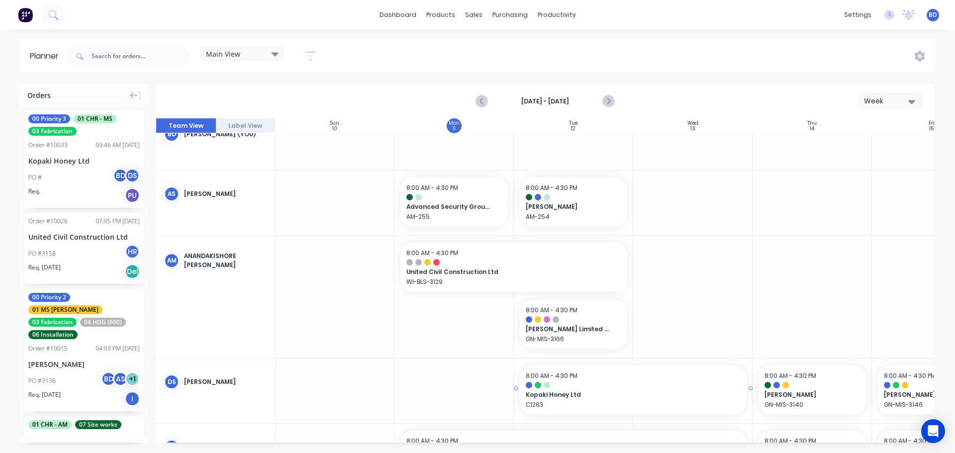
scroll to position [0, 0]
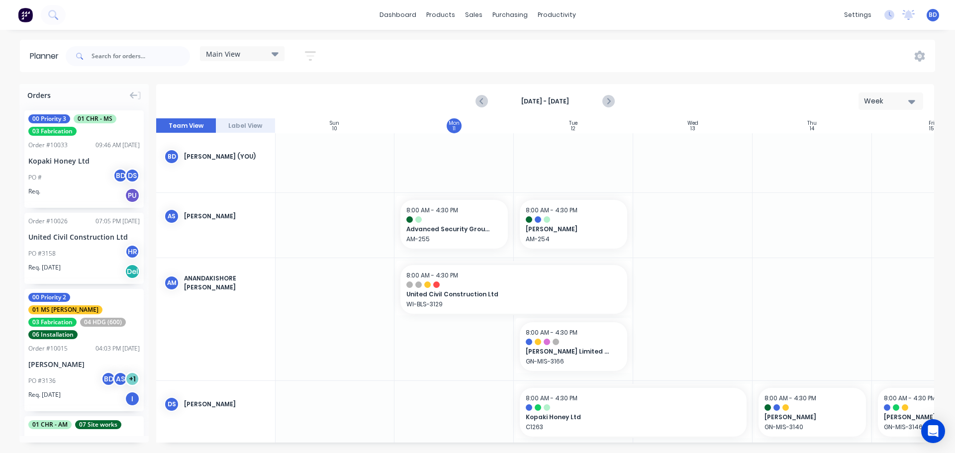
click at [241, 52] on div "Main View" at bounding box center [242, 53] width 73 height 9
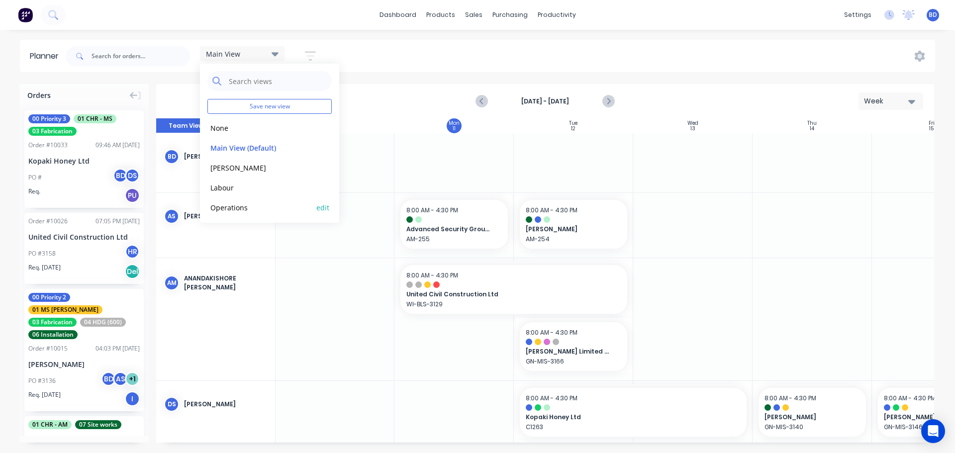
click at [243, 205] on button "Operations" at bounding box center [260, 206] width 106 height 11
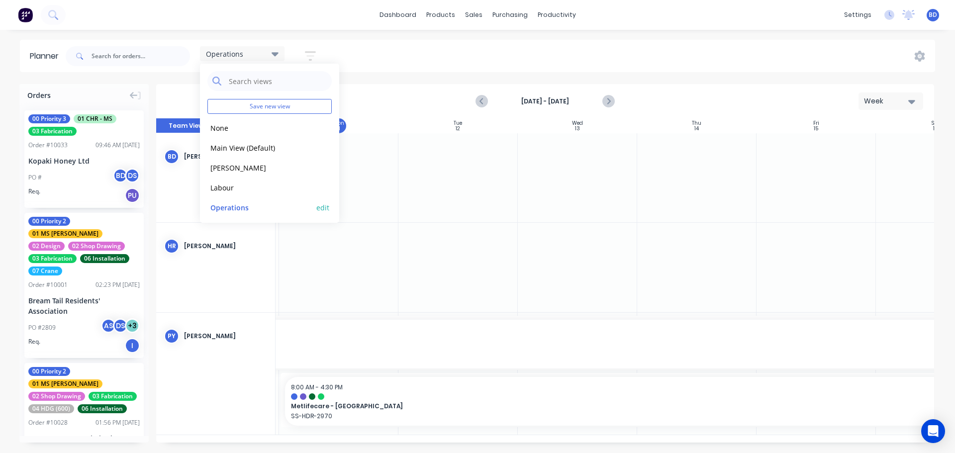
scroll to position [0, 120]
click at [247, 183] on button "Labour" at bounding box center [260, 186] width 106 height 11
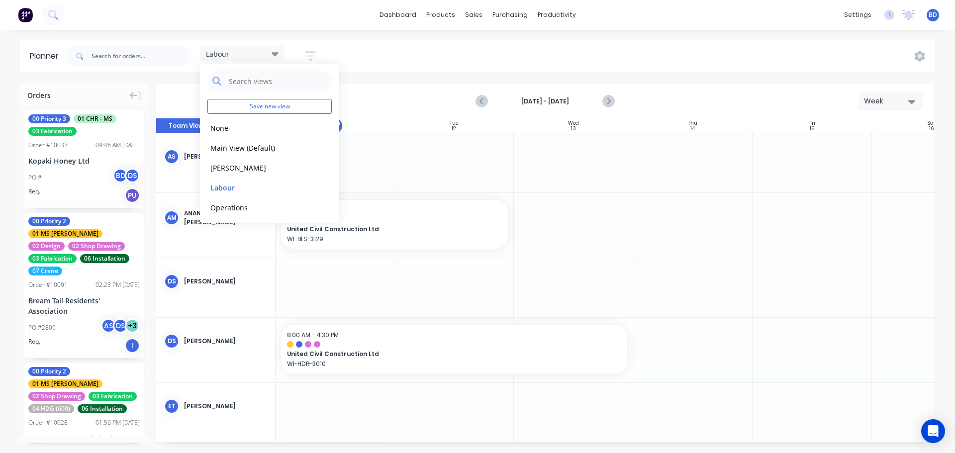
click at [370, 47] on div "Labour Save new view None edit Main View (Default) edit [PERSON_NAME] edit Labo…" at bounding box center [499, 56] width 871 height 30
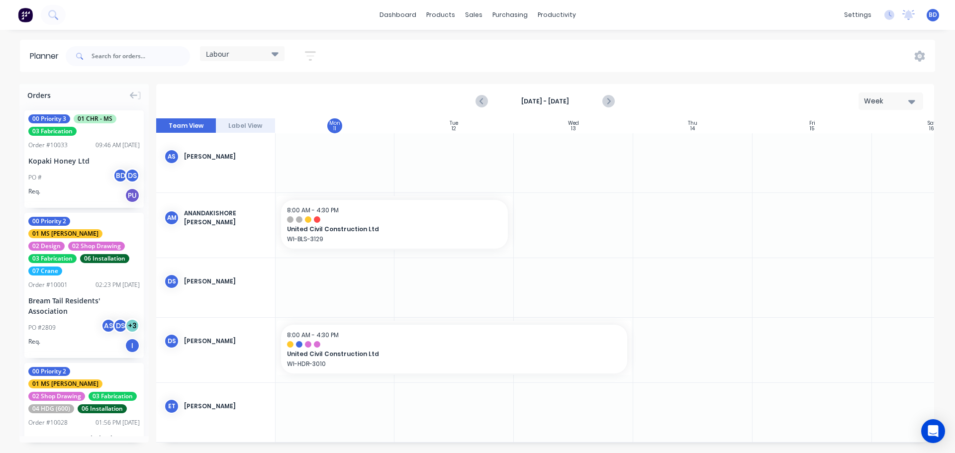
click at [314, 55] on icon "button" at bounding box center [310, 55] width 8 height 1
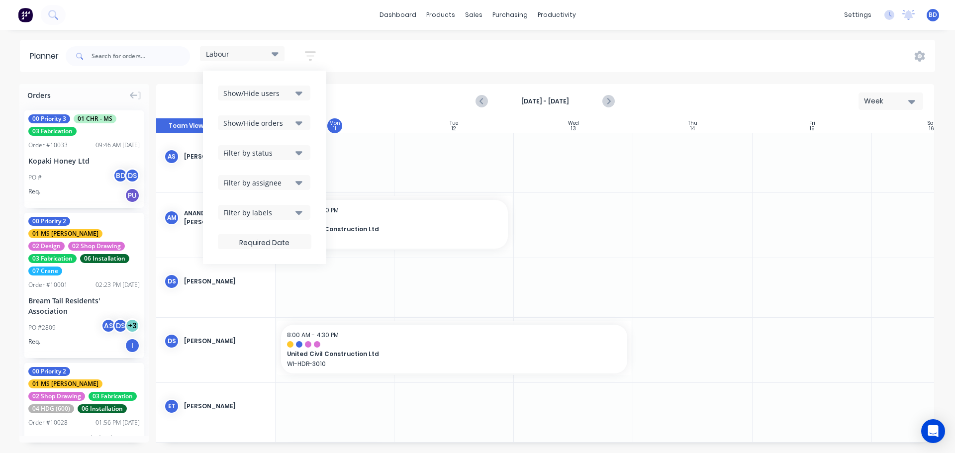
click at [302, 94] on icon "button" at bounding box center [298, 93] width 7 height 11
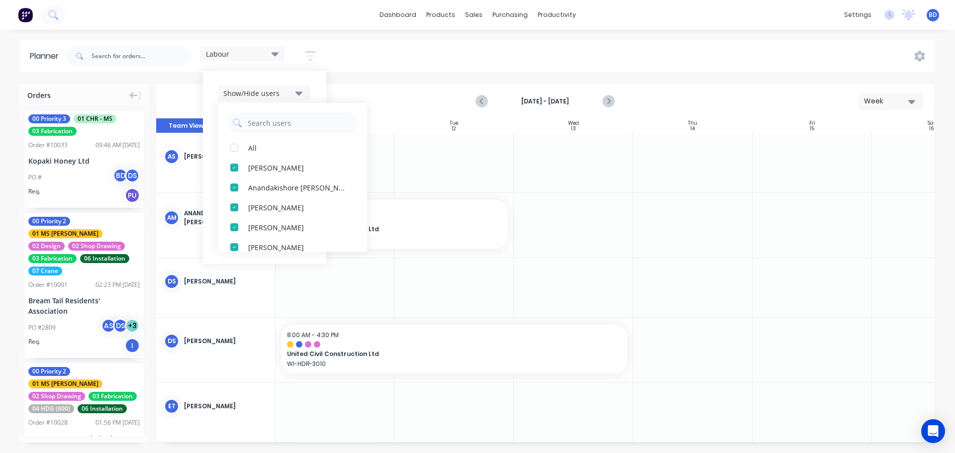
click at [302, 94] on icon "button" at bounding box center [298, 93] width 7 height 11
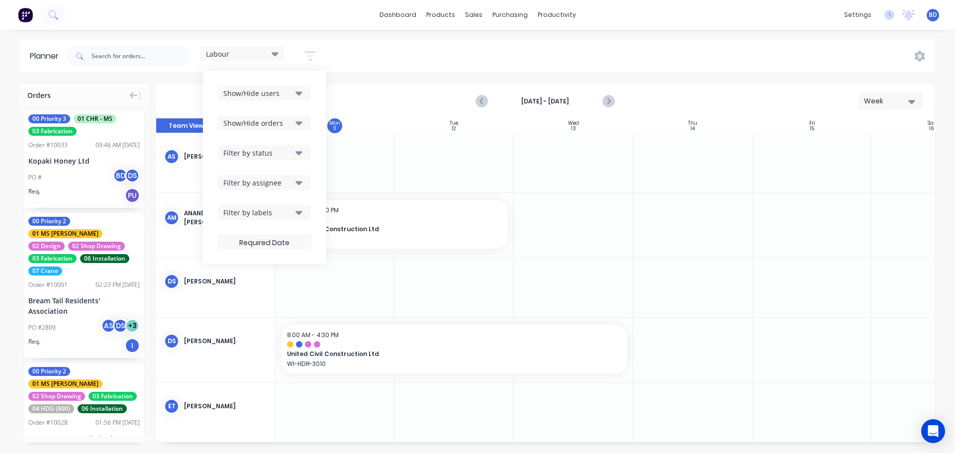
click at [300, 92] on icon "button" at bounding box center [298, 93] width 7 height 4
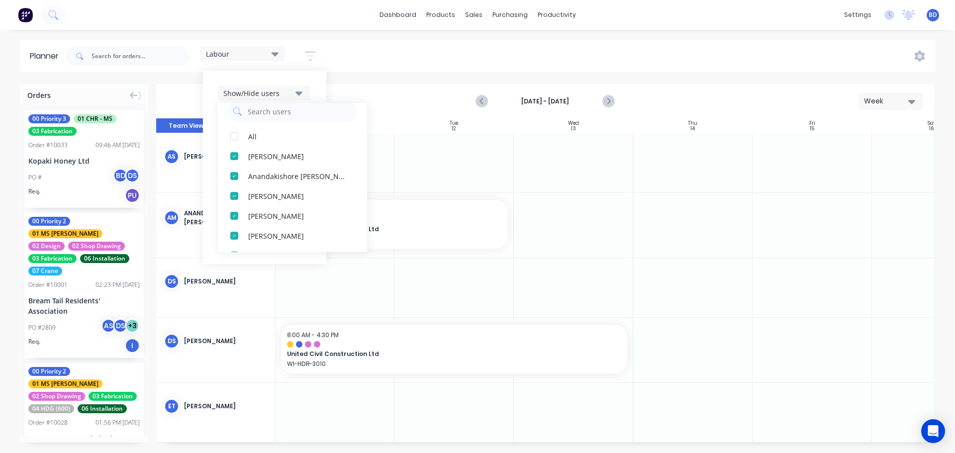
scroll to position [0, 0]
click at [317, 88] on div "Show/Hide users All [PERSON_NAME] [PERSON_NAME] [PERSON_NAME] [PERSON_NAME] [PE…" at bounding box center [264, 167] width 123 height 193
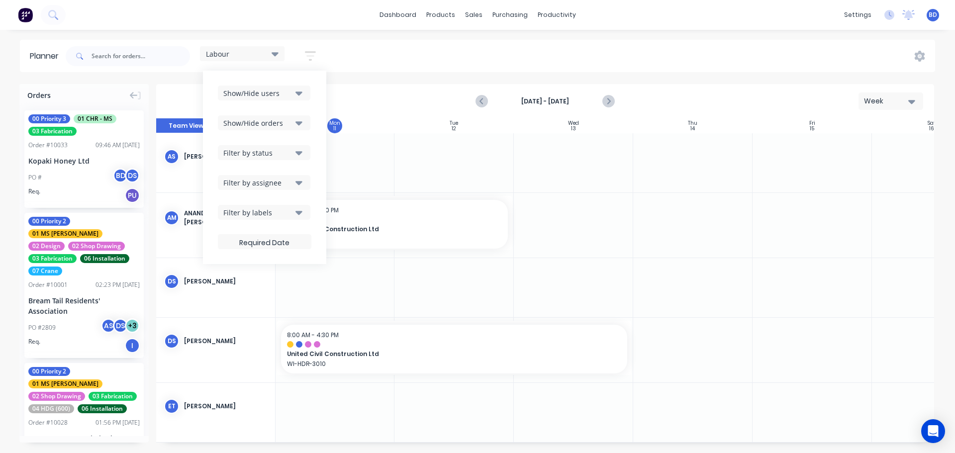
click at [300, 183] on icon "button" at bounding box center [298, 183] width 7 height 4
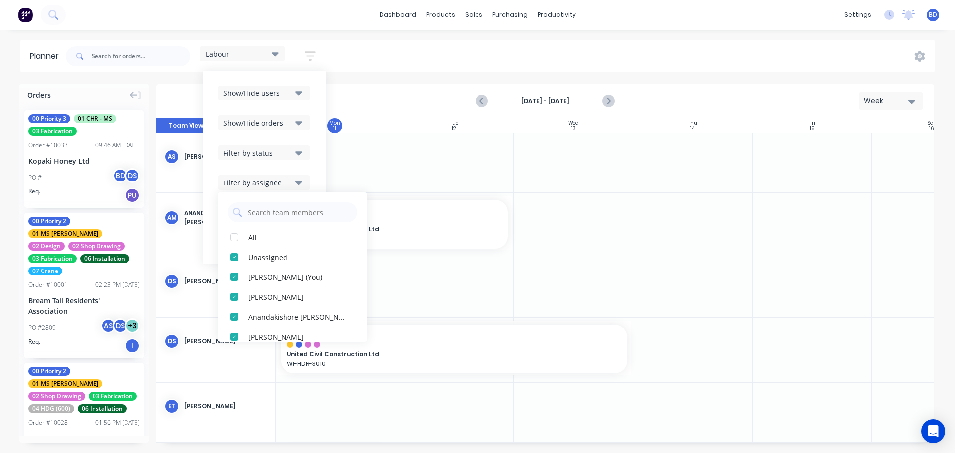
click at [318, 159] on div "Show/Hide users Show/Hide orders Filter by status Filter by assignee All Unassi…" at bounding box center [264, 167] width 123 height 193
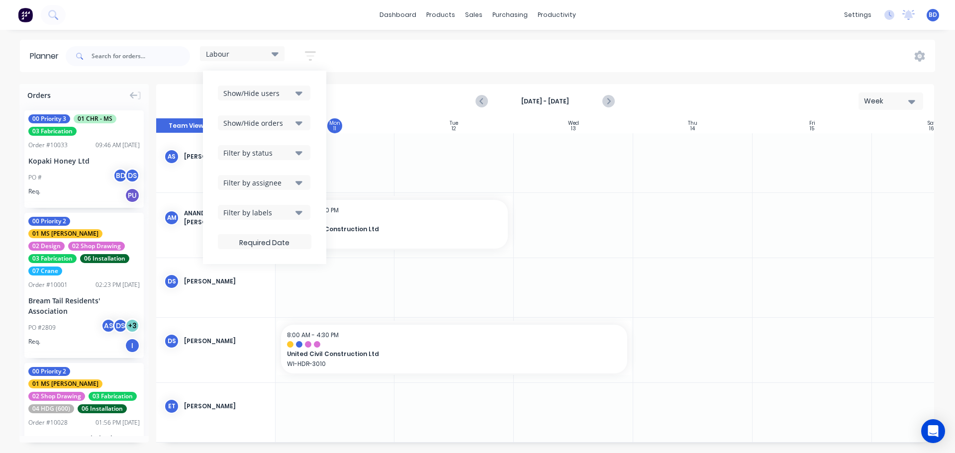
click at [301, 214] on icon "button" at bounding box center [298, 212] width 7 height 11
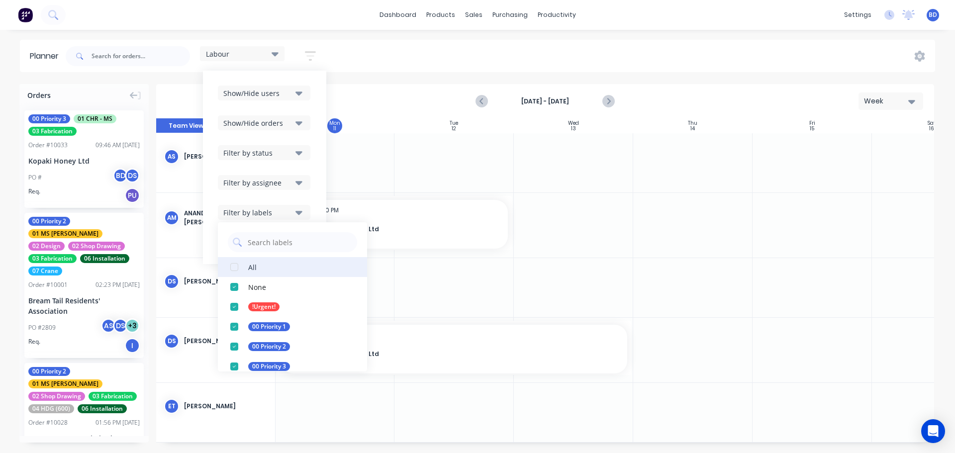
click at [233, 265] on div "button" at bounding box center [234, 267] width 20 height 20
click at [301, 152] on icon "button" at bounding box center [298, 153] width 7 height 4
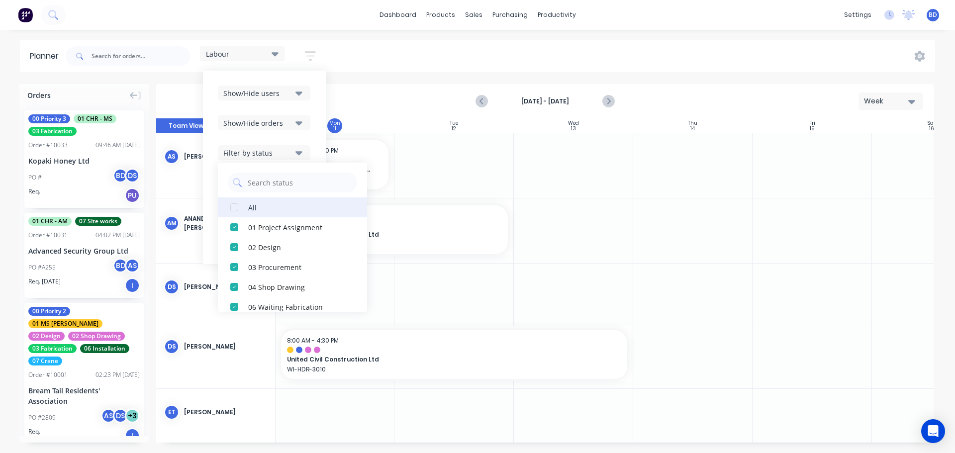
click at [236, 206] on div "button" at bounding box center [234, 207] width 20 height 20
click at [300, 124] on icon "button" at bounding box center [298, 123] width 7 height 4
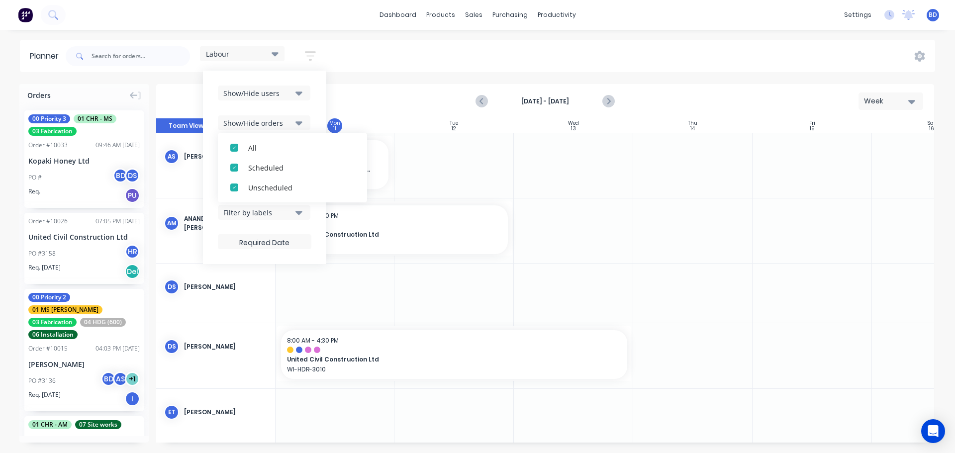
click at [300, 125] on icon "button" at bounding box center [298, 123] width 7 height 4
click at [305, 120] on button "Show/Hide orders" at bounding box center [264, 122] width 92 height 15
click at [311, 115] on div "Show/Hide orders" at bounding box center [264, 122] width 93 height 15
click at [300, 121] on icon "button" at bounding box center [298, 122] width 7 height 11
click at [302, 91] on icon "button" at bounding box center [298, 93] width 7 height 11
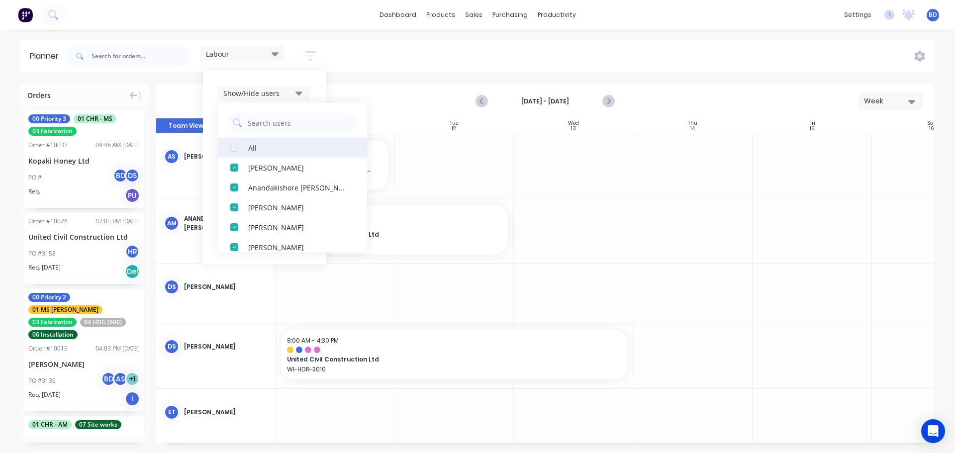
click at [234, 150] on div "button" at bounding box center [234, 148] width 20 height 20
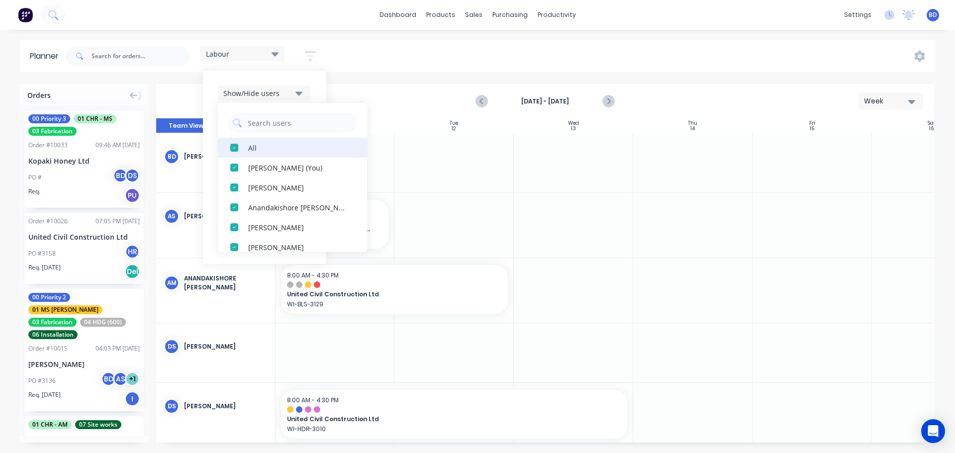
click at [234, 150] on div "button" at bounding box center [234, 148] width 20 height 20
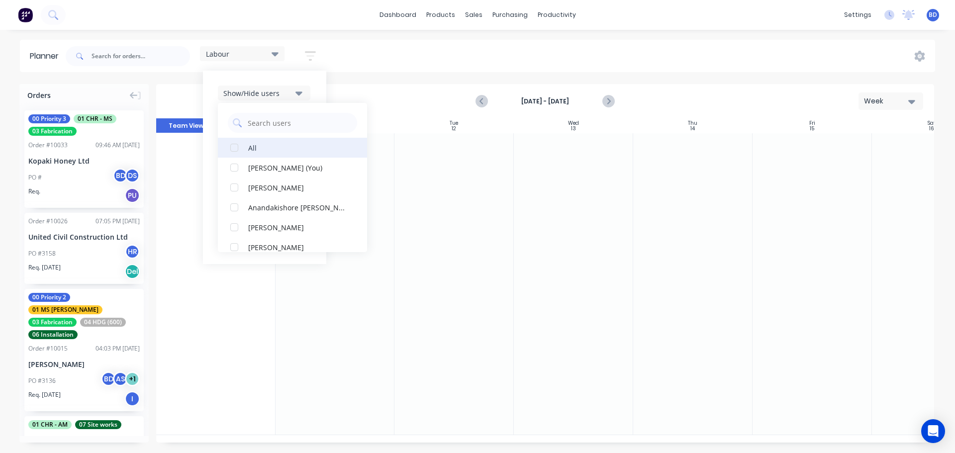
click at [234, 150] on div "button" at bounding box center [234, 148] width 20 height 20
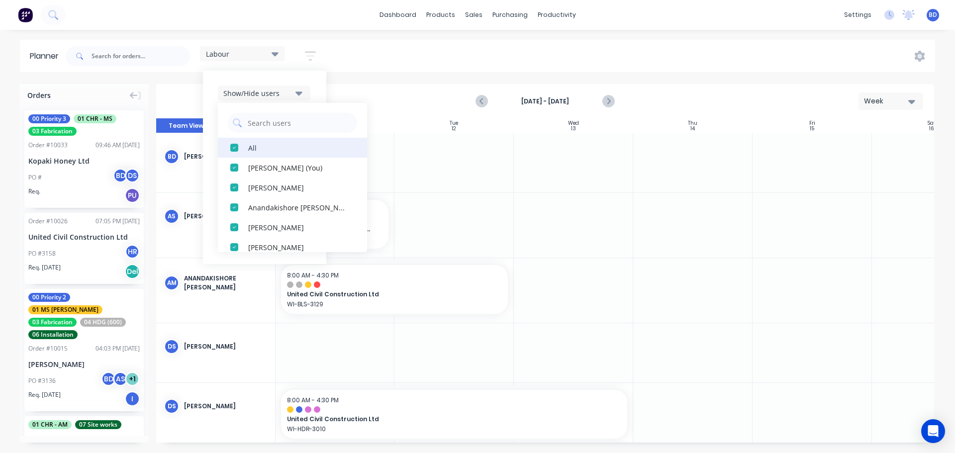
click at [234, 150] on div "button" at bounding box center [234, 148] width 20 height 20
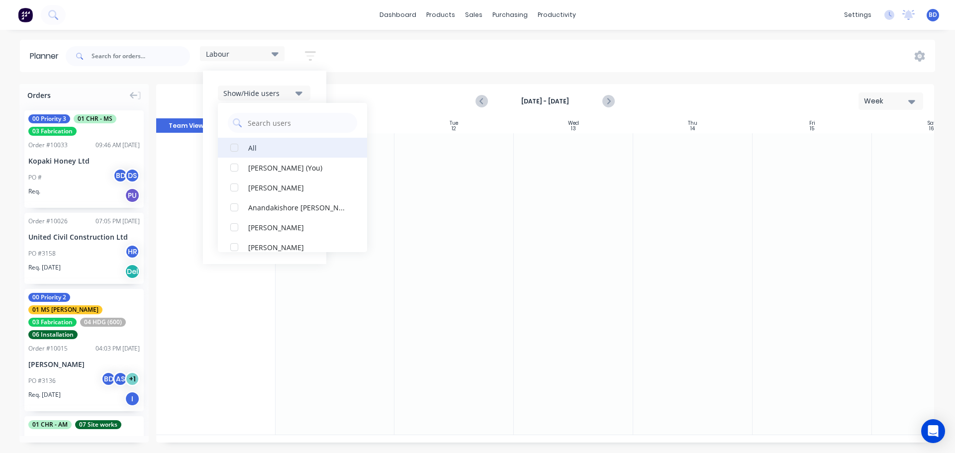
click at [234, 150] on div "button" at bounding box center [234, 148] width 20 height 20
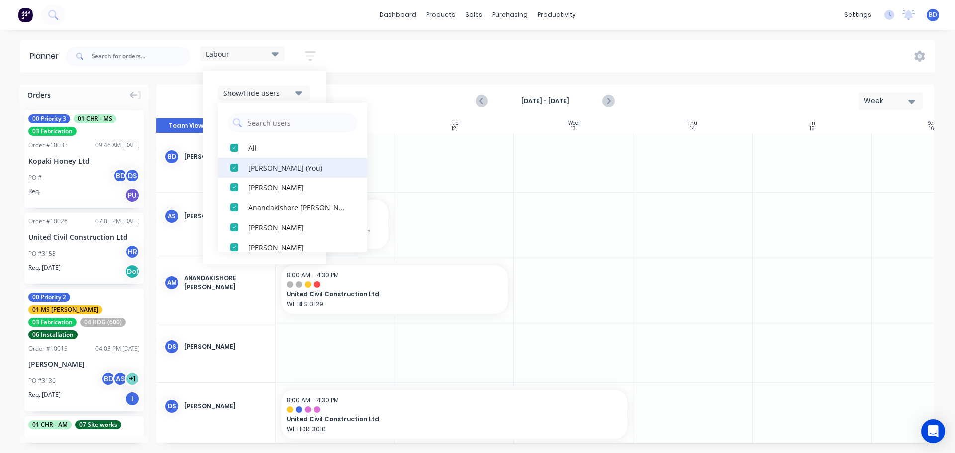
click at [236, 170] on div "button" at bounding box center [234, 168] width 20 height 20
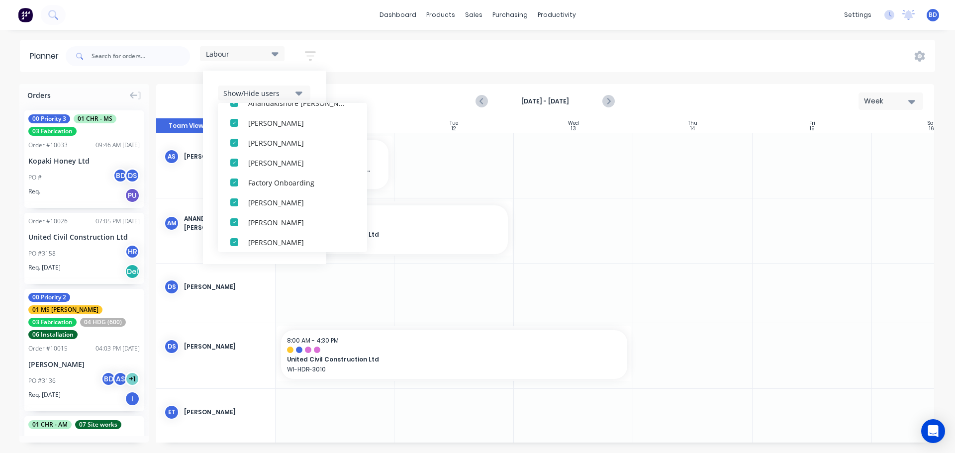
scroll to position [93, 0]
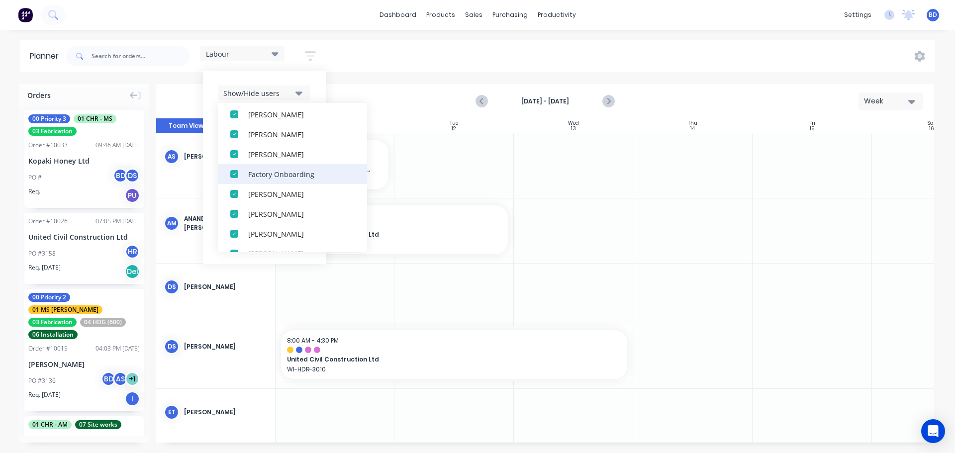
click at [235, 174] on div "button" at bounding box center [234, 174] width 20 height 20
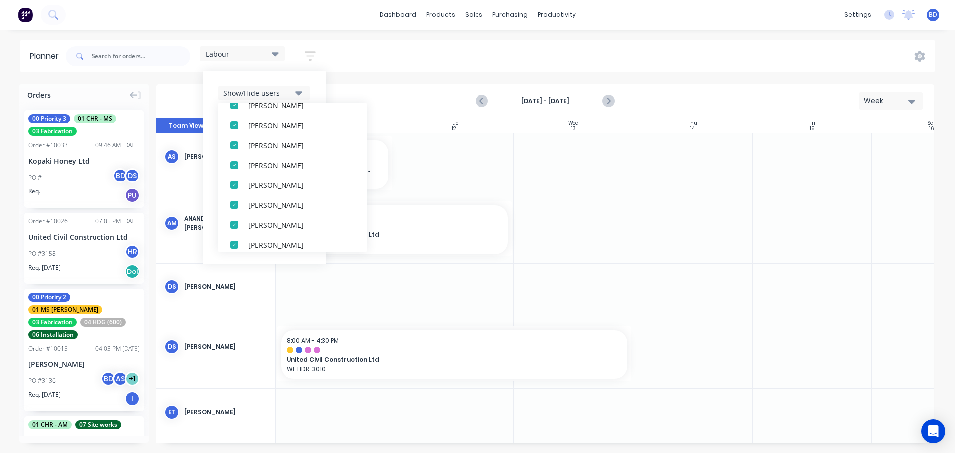
scroll to position [159, 0]
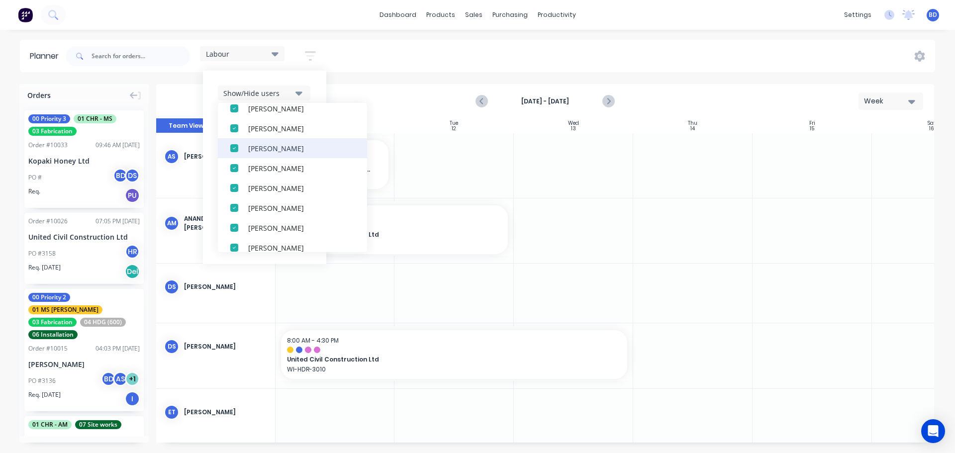
click at [236, 148] on div "button" at bounding box center [234, 148] width 20 height 20
click at [234, 167] on div "button" at bounding box center [234, 168] width 20 height 20
click at [235, 170] on div "button" at bounding box center [234, 168] width 20 height 20
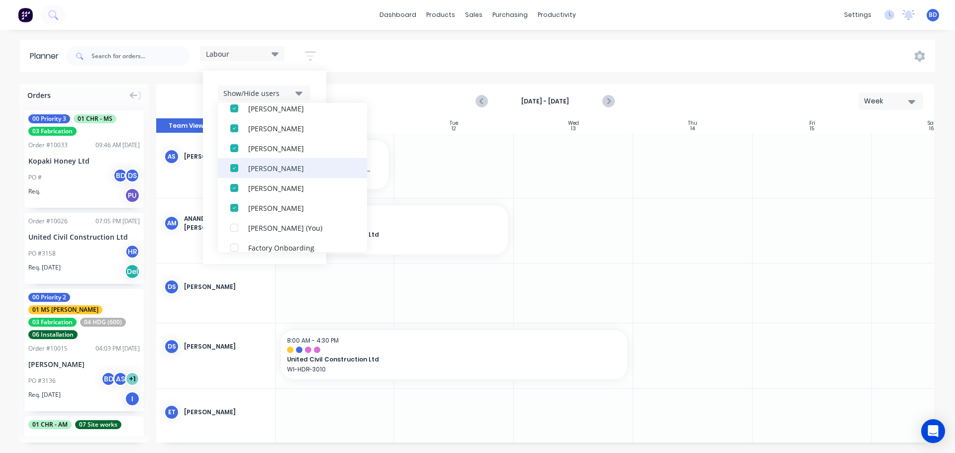
click at [235, 171] on div "button" at bounding box center [234, 168] width 20 height 20
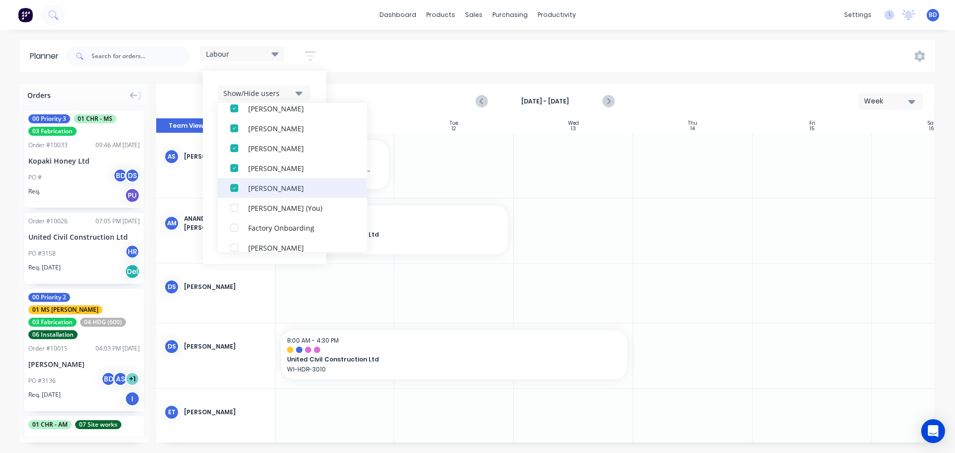
click at [233, 189] on div "button" at bounding box center [234, 188] width 20 height 20
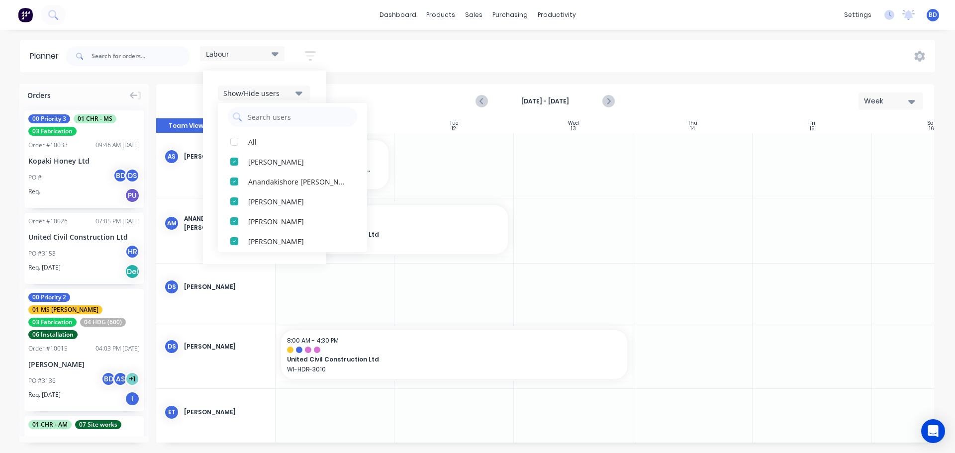
scroll to position [0, 0]
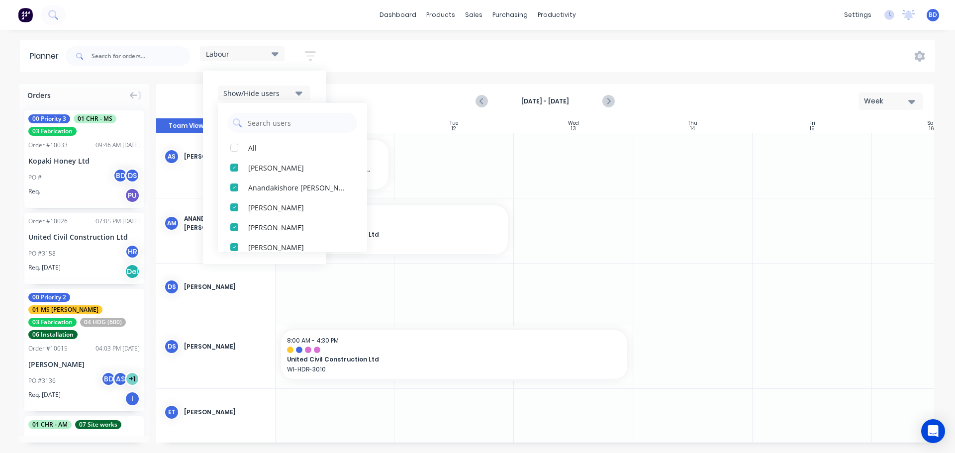
click at [356, 71] on header "Planner Labour Save new view None edit Main View (Default) edit Duncan edit Lab…" at bounding box center [477, 56] width 915 height 32
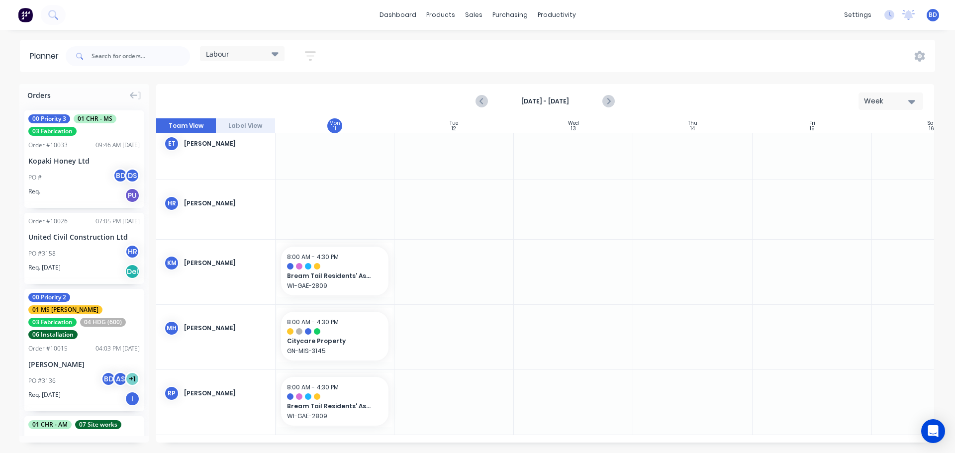
scroll to position [0, 120]
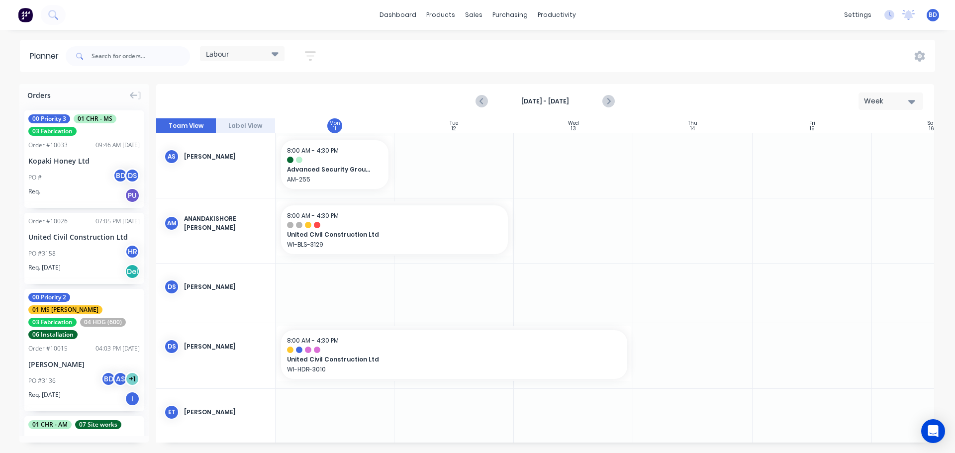
click at [315, 55] on icon "button" at bounding box center [310, 56] width 11 height 12
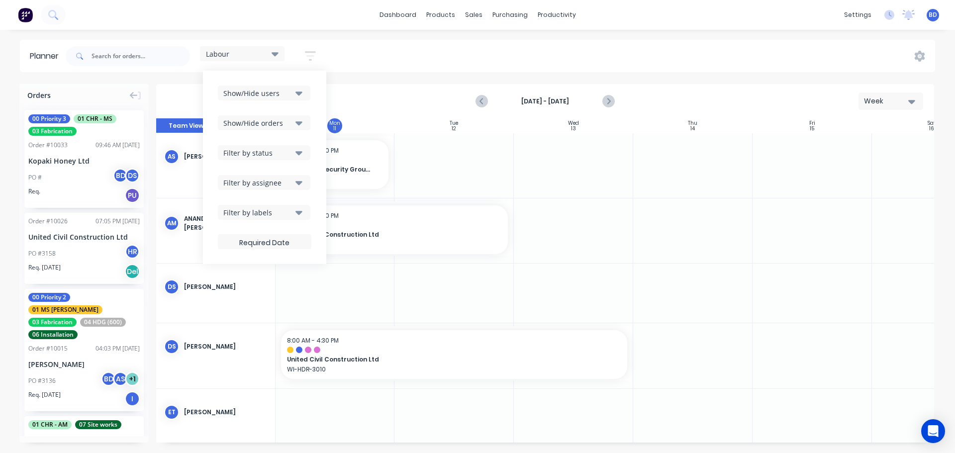
click at [300, 209] on icon "button" at bounding box center [298, 212] width 7 height 11
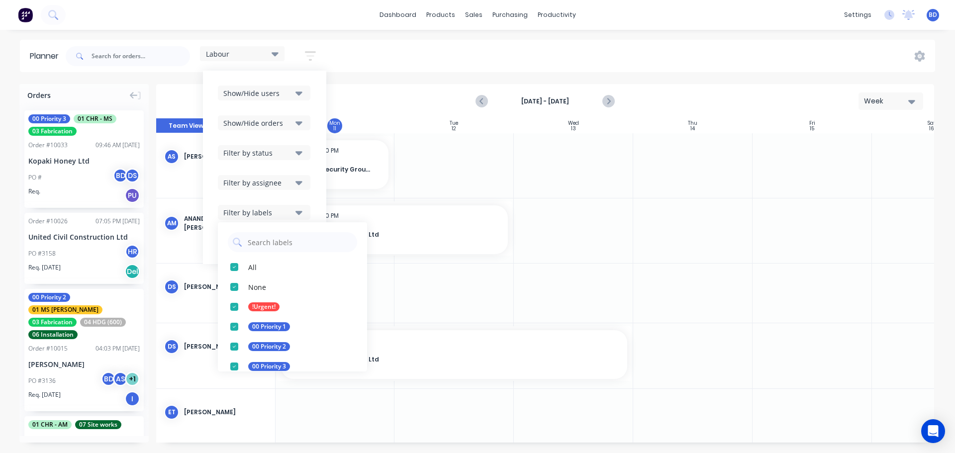
click at [300, 209] on icon "button" at bounding box center [298, 212] width 7 height 11
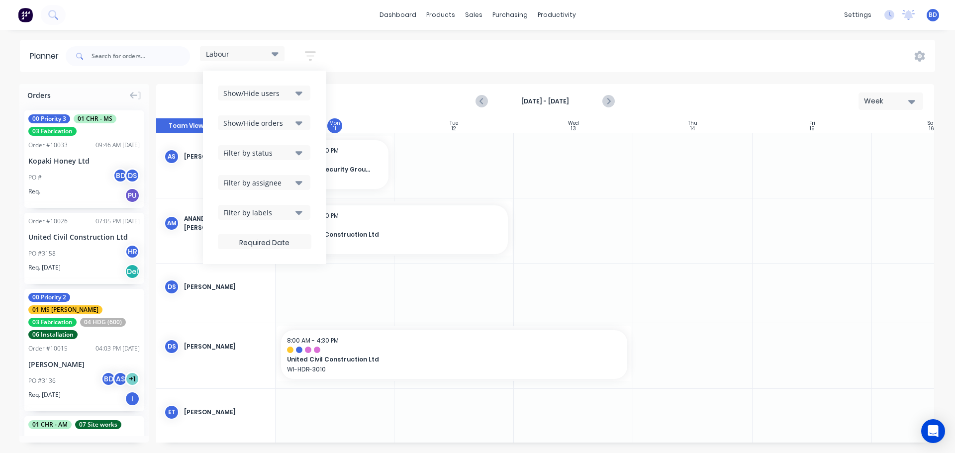
click at [301, 181] on icon "button" at bounding box center [298, 183] width 7 height 4
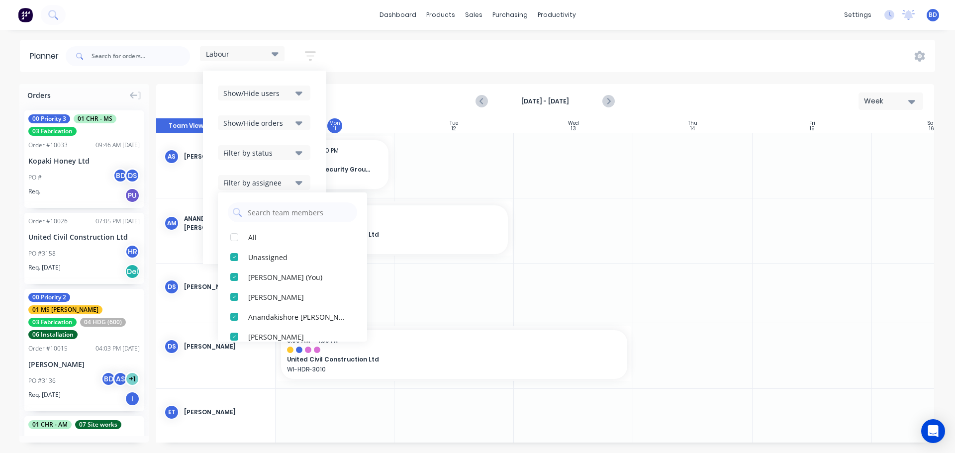
click at [301, 181] on icon "button" at bounding box center [298, 183] width 7 height 4
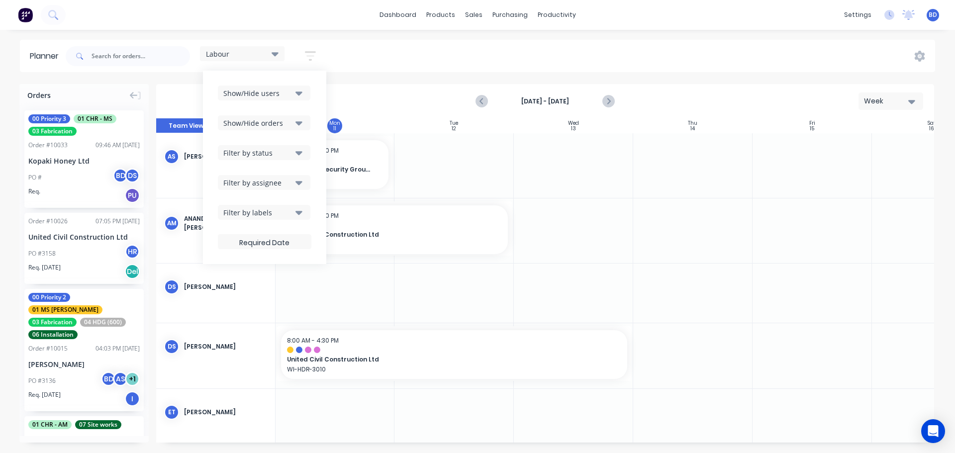
click at [301, 183] on icon "button" at bounding box center [298, 183] width 7 height 4
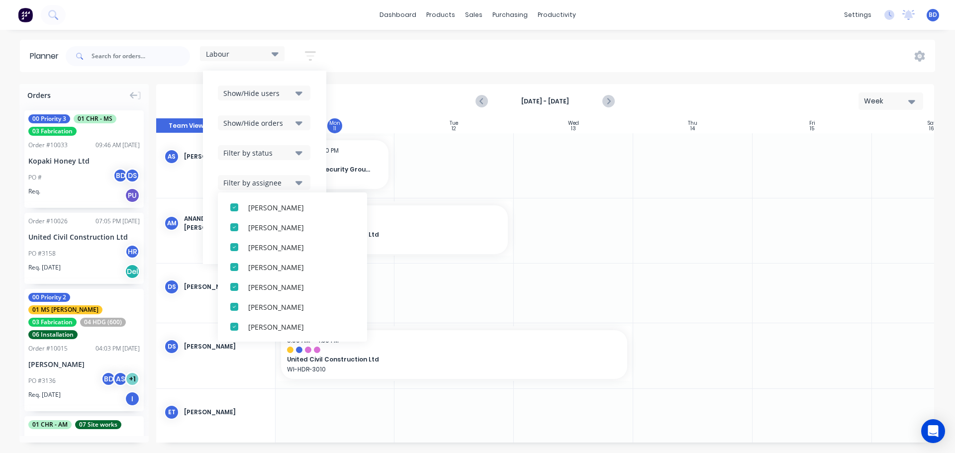
scroll to position [0, 0]
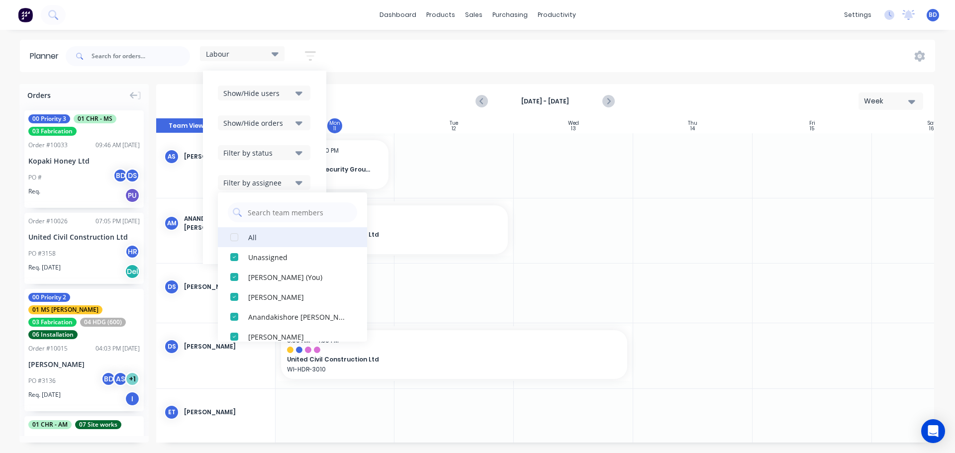
click at [236, 237] on div "button" at bounding box center [234, 237] width 20 height 20
click at [232, 238] on div "button" at bounding box center [234, 237] width 20 height 20
click at [234, 238] on div "button" at bounding box center [234, 237] width 20 height 20
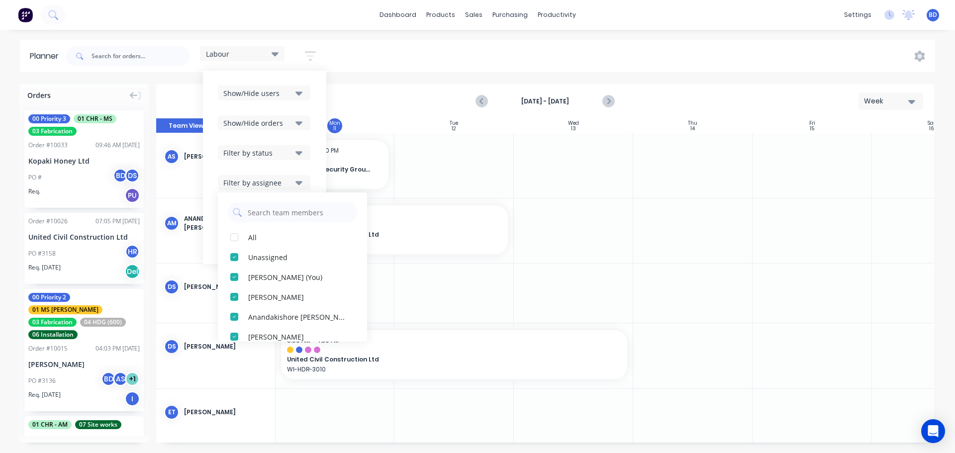
click at [302, 154] on icon "button" at bounding box center [298, 152] width 7 height 11
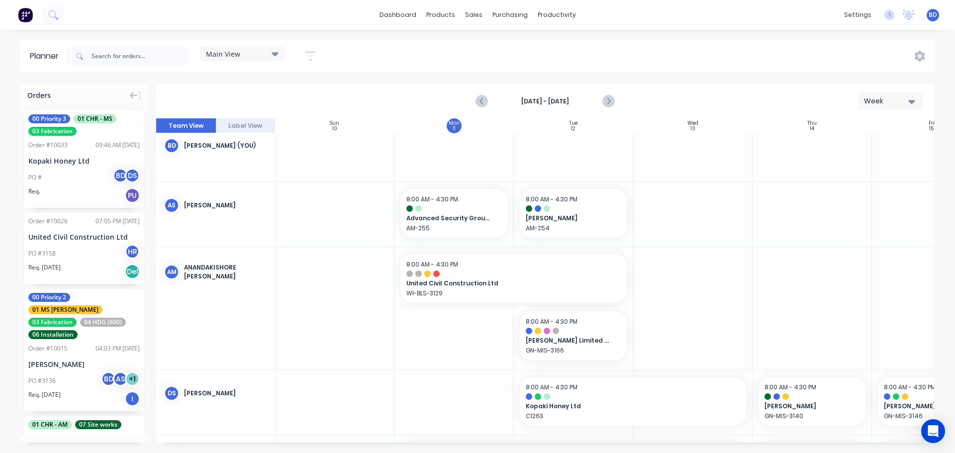
scroll to position [0, 0]
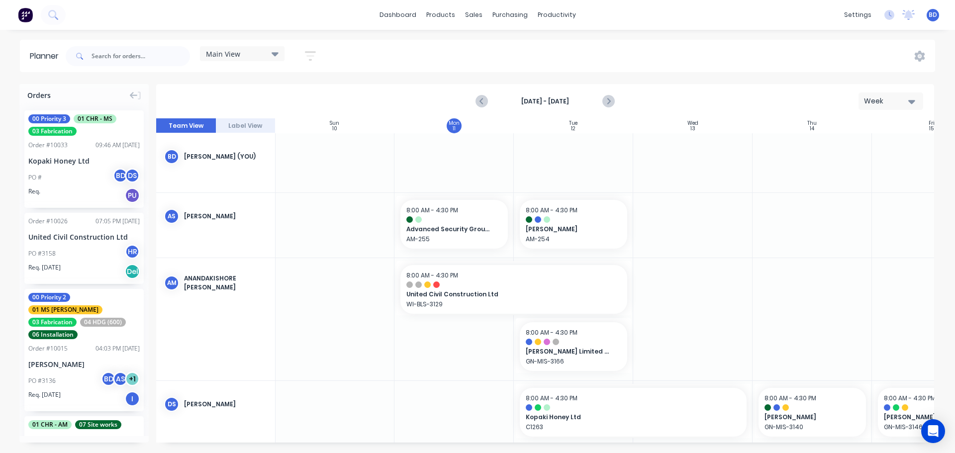
click at [277, 55] on icon at bounding box center [274, 54] width 7 height 4
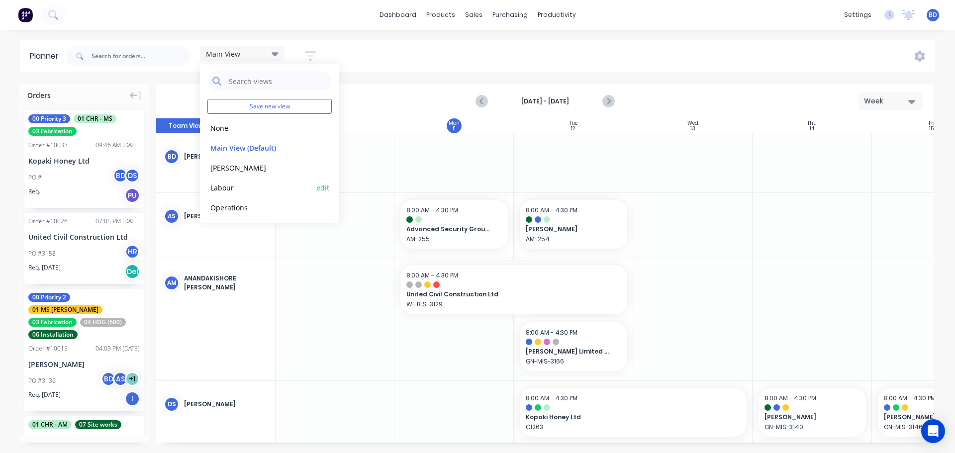
click at [245, 187] on button "Labour" at bounding box center [260, 186] width 106 height 11
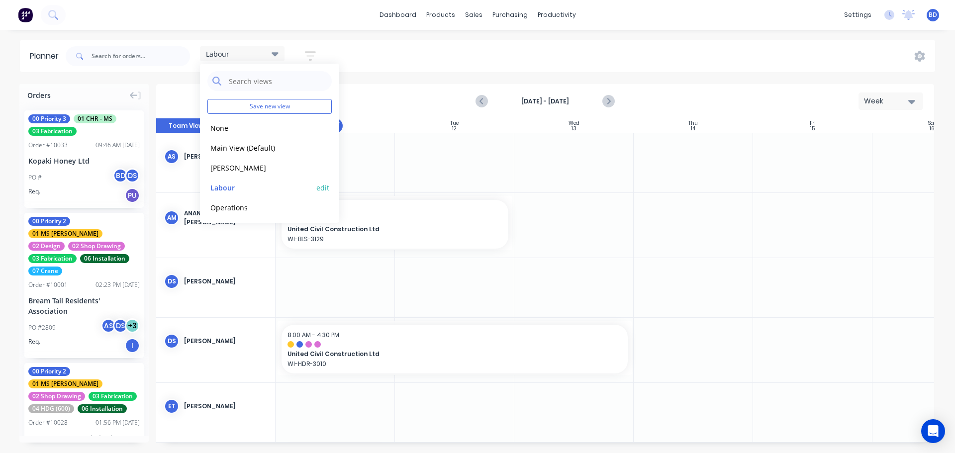
scroll to position [0, 120]
click at [468, 59] on div "Labour Save new view None edit Main View (Default) edit [PERSON_NAME] edit Labo…" at bounding box center [499, 56] width 871 height 30
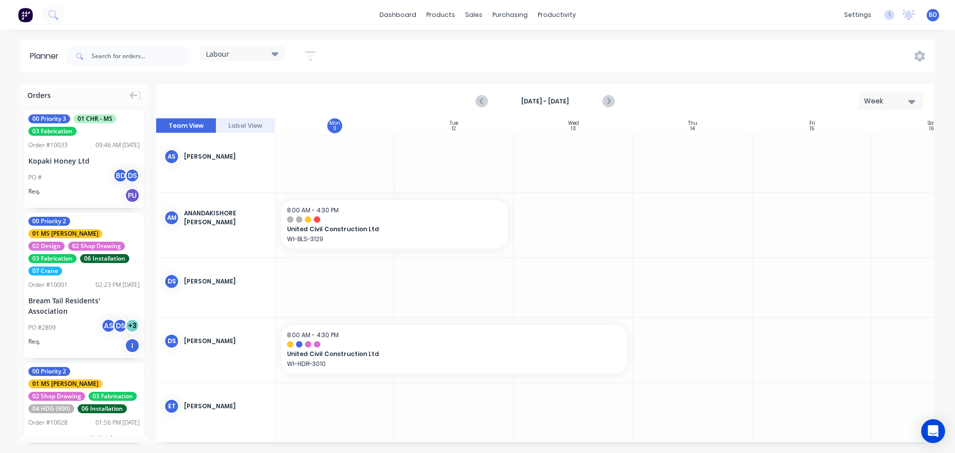
click at [313, 55] on icon "button" at bounding box center [310, 55] width 8 height 1
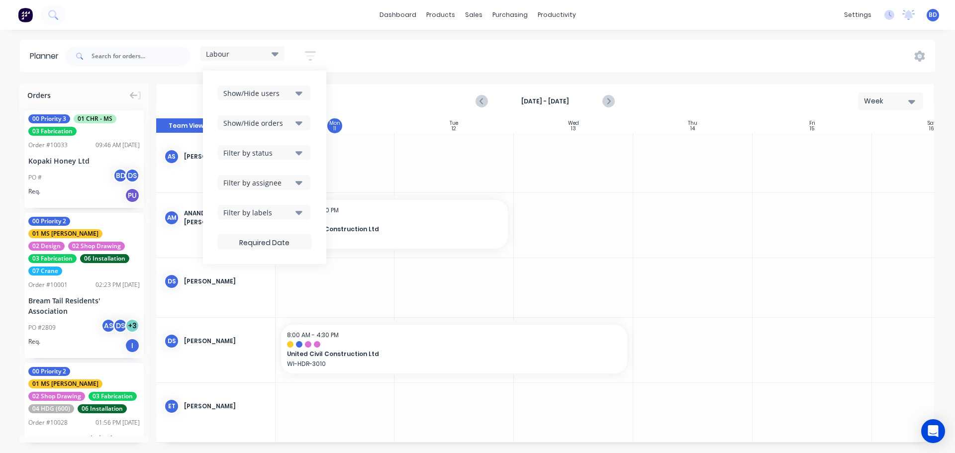
click at [301, 95] on icon "button" at bounding box center [298, 93] width 7 height 11
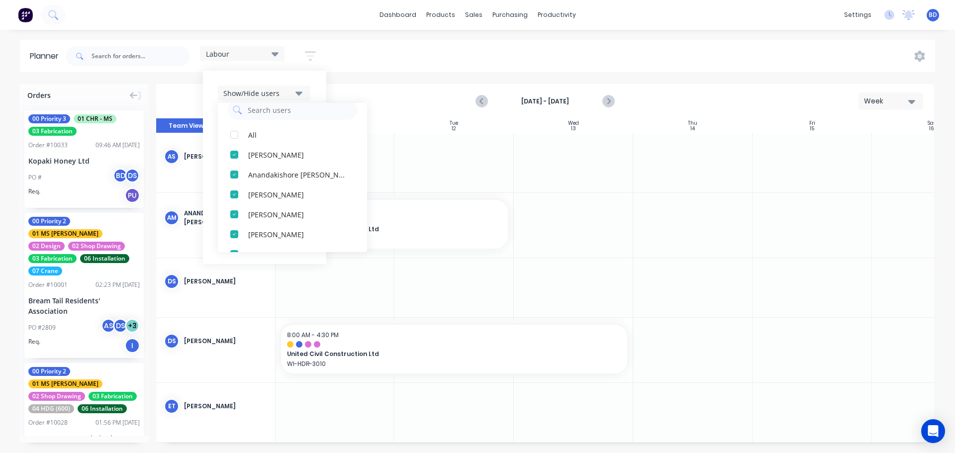
scroll to position [0, 0]
click at [320, 85] on div "Show/Hide users All [PERSON_NAME] [PERSON_NAME] [PERSON_NAME] [PERSON_NAME] [PE…" at bounding box center [264, 167] width 123 height 193
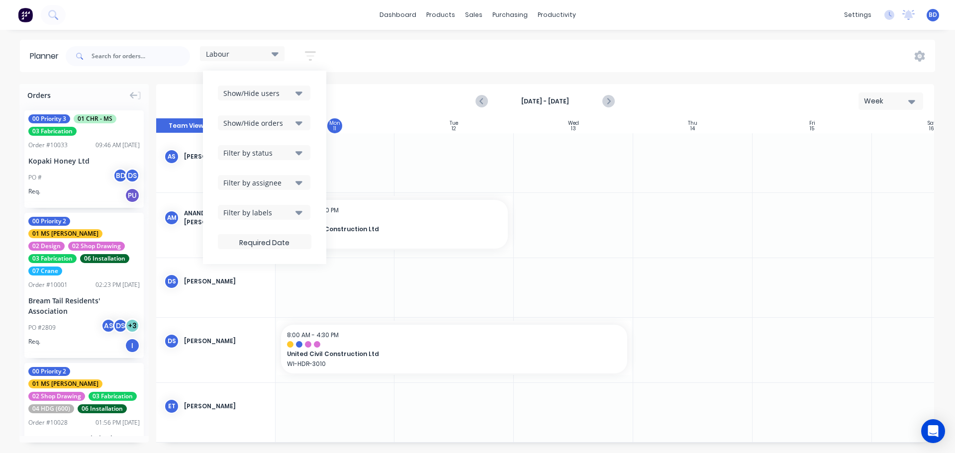
click at [305, 122] on button "Show/Hide orders" at bounding box center [264, 122] width 92 height 15
click at [308, 107] on div "Show/Hide users Show/Hide orders All Scheduled Unscheduled Filter by status Fil…" at bounding box center [264, 168] width 93 height 164
click at [300, 152] on icon "button" at bounding box center [298, 153] width 7 height 4
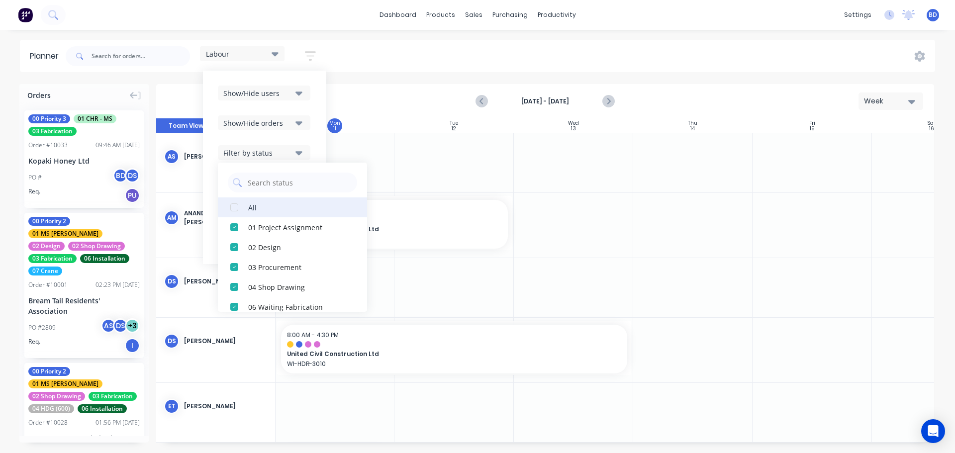
click at [238, 208] on div "button" at bounding box center [234, 207] width 20 height 20
click at [320, 149] on div "Show/Hide users Show/Hide orders Filter by status All Draft Quote Archived Deli…" at bounding box center [264, 167] width 123 height 193
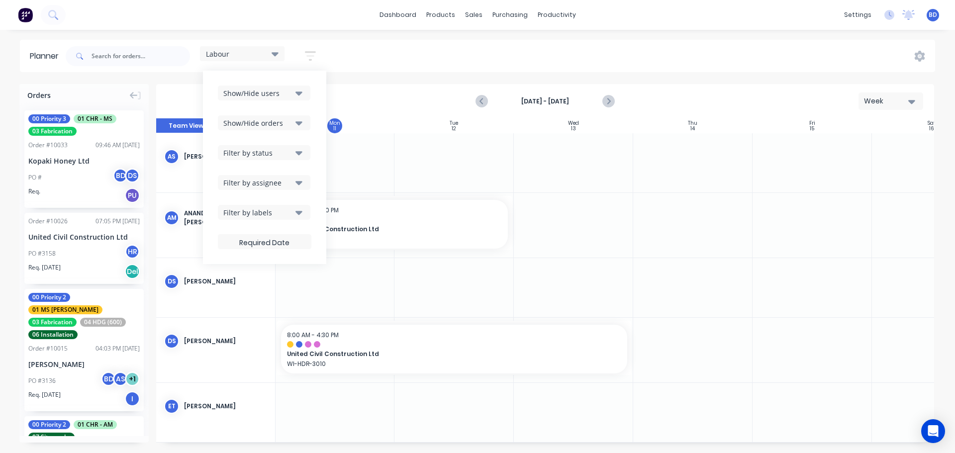
click at [302, 182] on icon "button" at bounding box center [298, 183] width 7 height 4
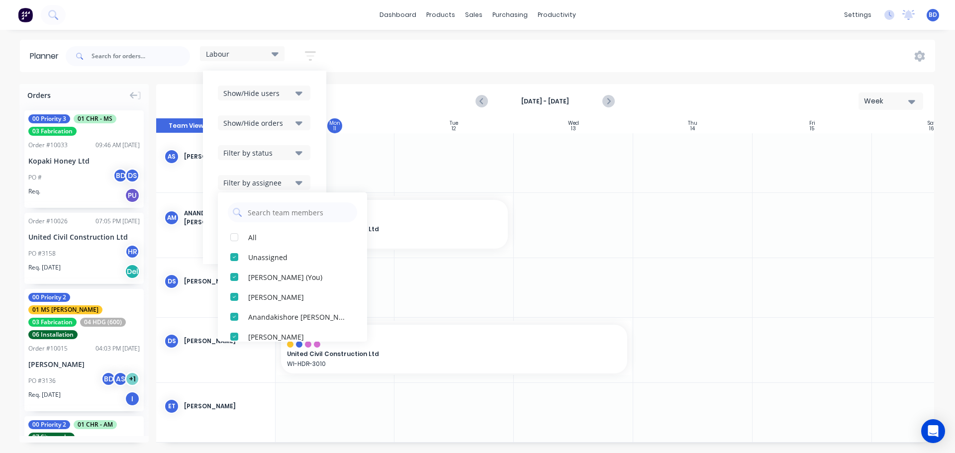
click at [314, 170] on div "Show/Hide users Show/Hide orders Filter by status Filter by assignee All Unassi…" at bounding box center [264, 167] width 123 height 193
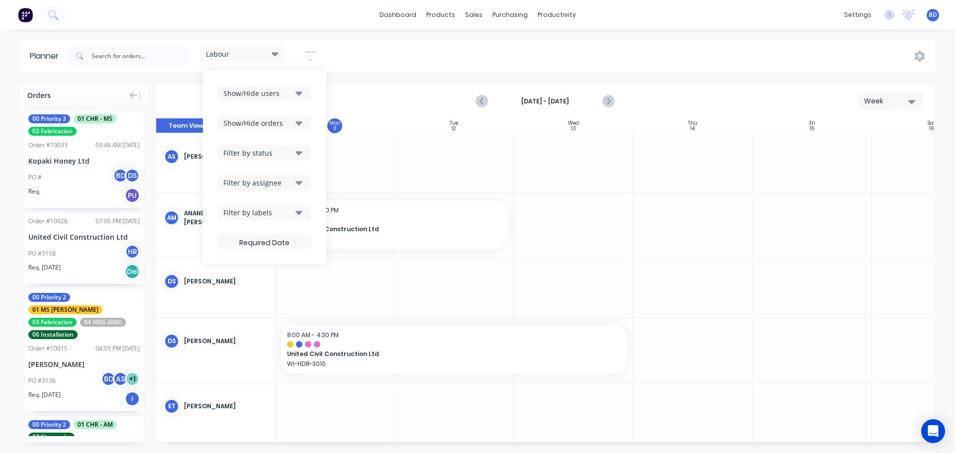
click at [304, 213] on button "Filter by labels" at bounding box center [264, 212] width 92 height 15
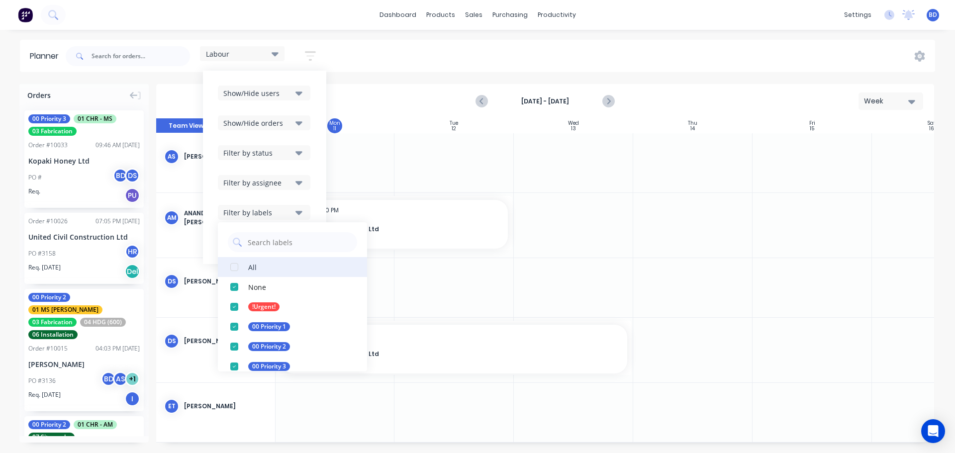
click at [236, 265] on div "button" at bounding box center [234, 267] width 20 height 20
click at [317, 184] on div "Show/Hide users Show/Hide orders Filter by status Filter by assignee Filter by …" at bounding box center [264, 167] width 123 height 193
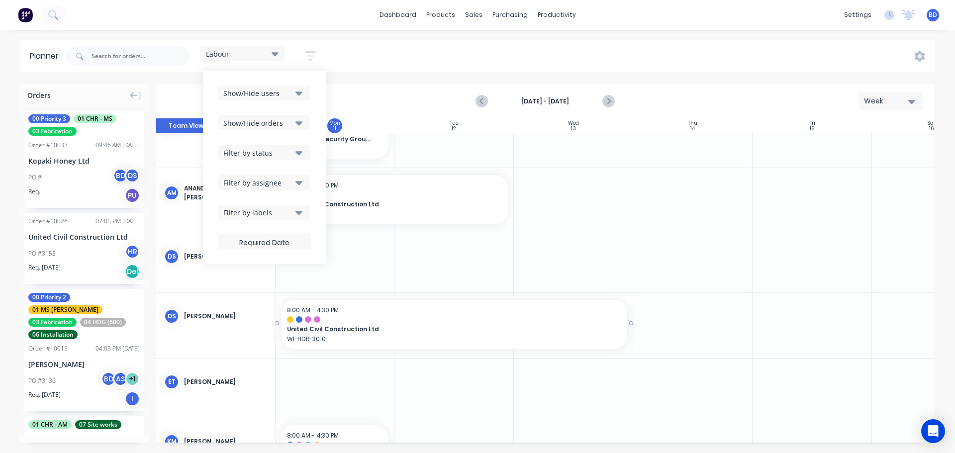
scroll to position [213, 120]
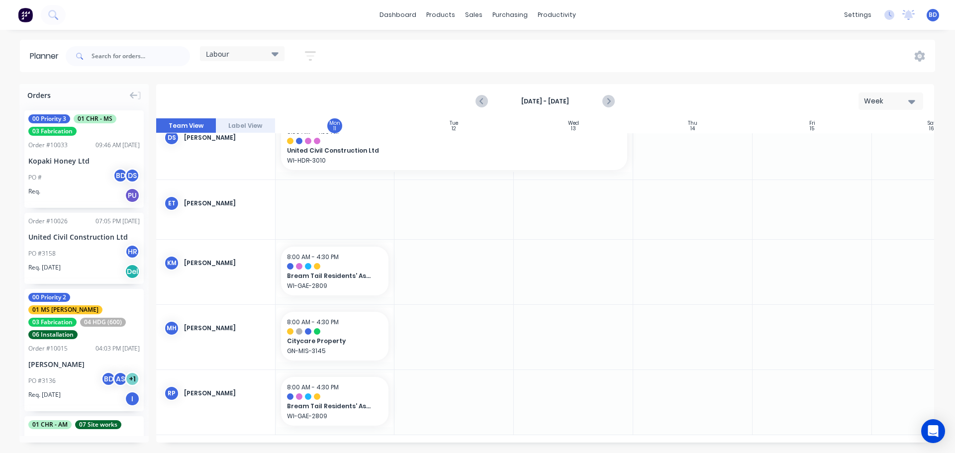
click at [277, 54] on icon at bounding box center [274, 54] width 7 height 4
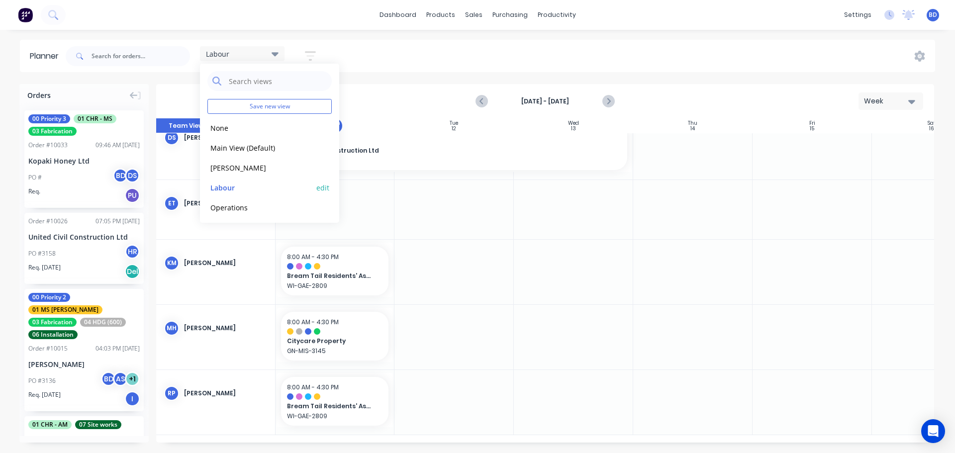
click at [320, 188] on button "edit" at bounding box center [322, 187] width 13 height 10
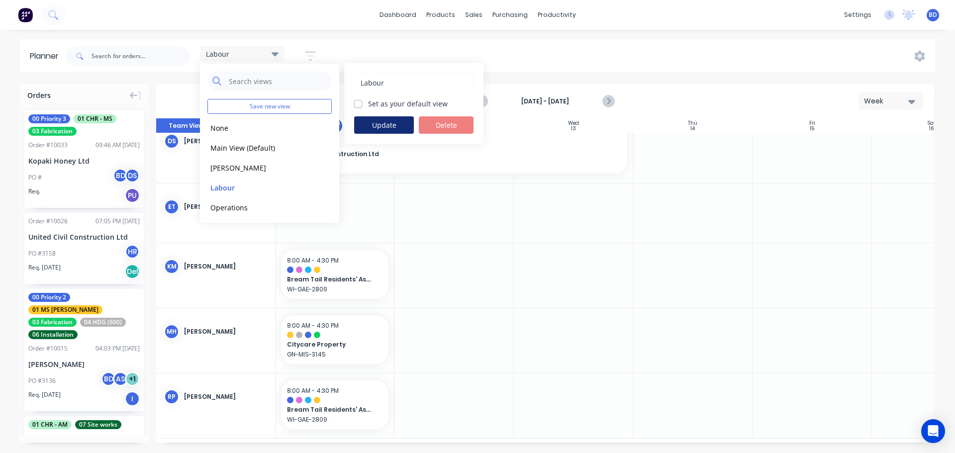
click at [393, 126] on button "Update" at bounding box center [384, 124] width 60 height 17
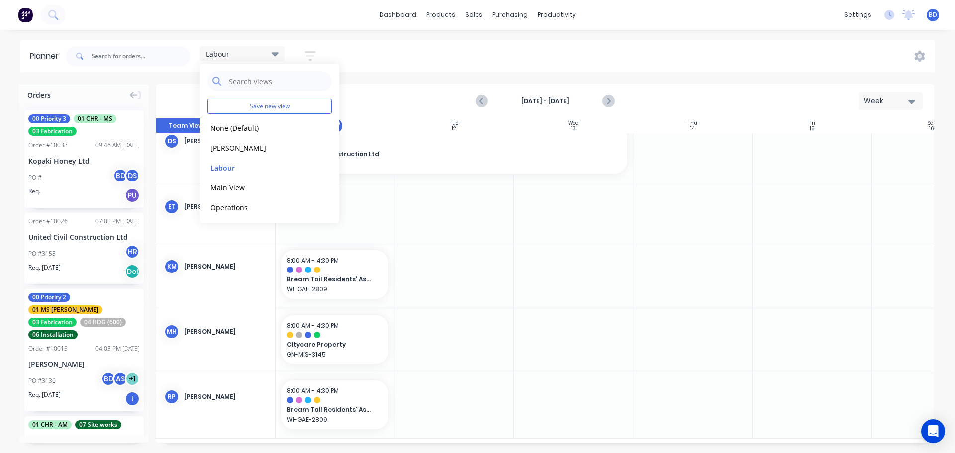
click at [370, 50] on div "Labour Save new view None (Default) edit [PERSON_NAME] edit Labour edit Main Vi…" at bounding box center [499, 56] width 871 height 30
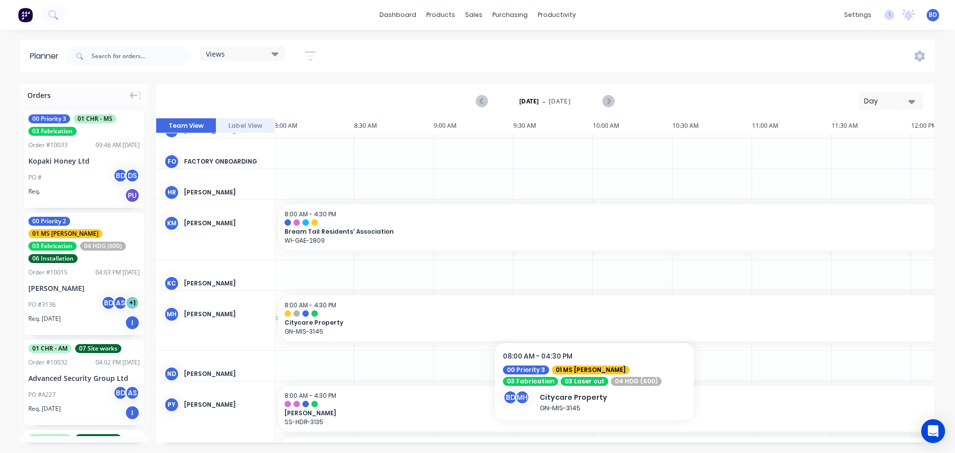
scroll to position [267, 0]
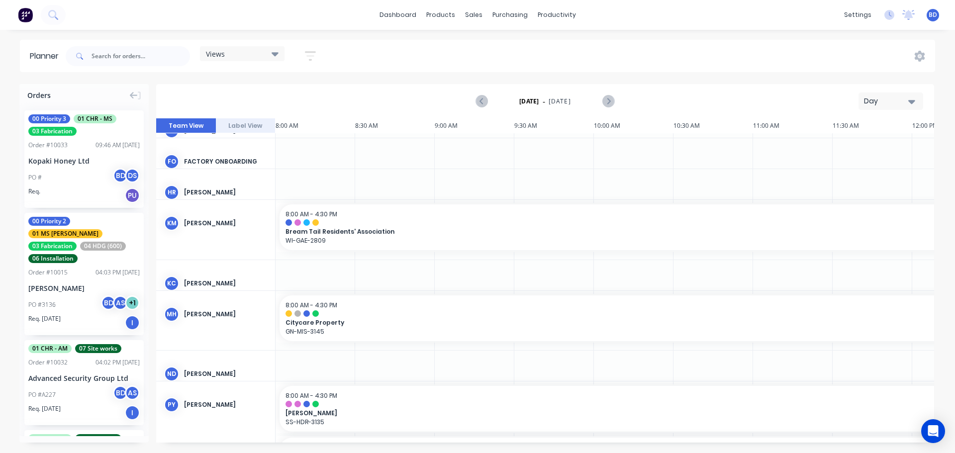
click at [896, 105] on div "Day" at bounding box center [887, 101] width 46 height 10
click at [251, 58] on div "Views" at bounding box center [242, 53] width 73 height 9
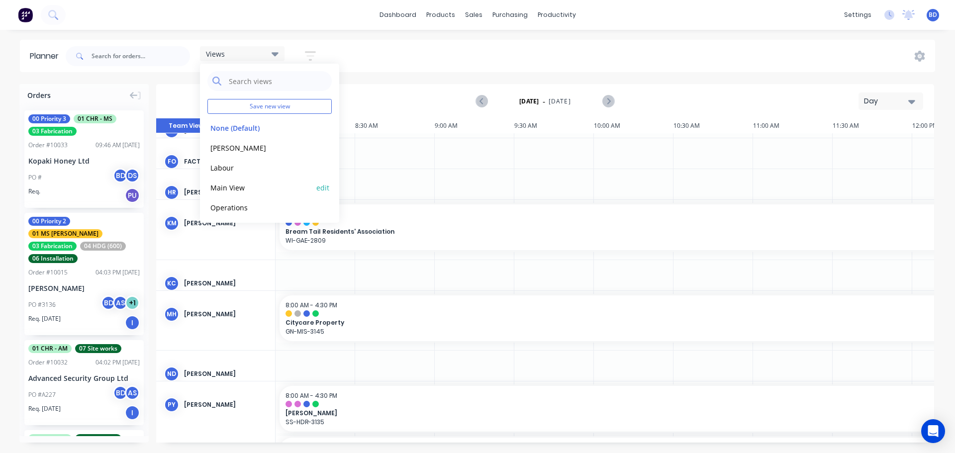
click at [255, 188] on button "Main View" at bounding box center [260, 186] width 106 height 11
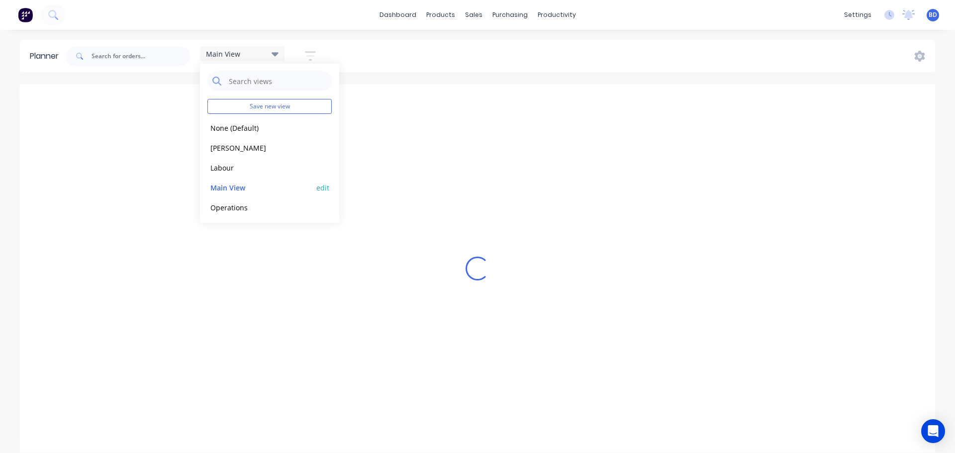
scroll to position [0, 0]
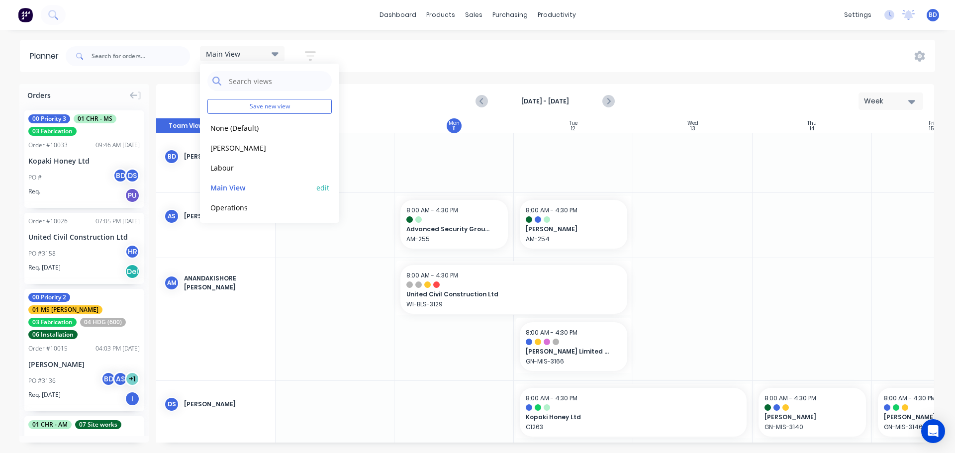
click at [316, 190] on button "edit" at bounding box center [322, 187] width 13 height 10
click at [368, 104] on label "Set as your default view" at bounding box center [408, 103] width 80 height 10
click at [360, 104] on input "Set as your default view" at bounding box center [358, 102] width 8 height 9
checkbox input "true"
click at [376, 126] on button "Update" at bounding box center [384, 124] width 60 height 17
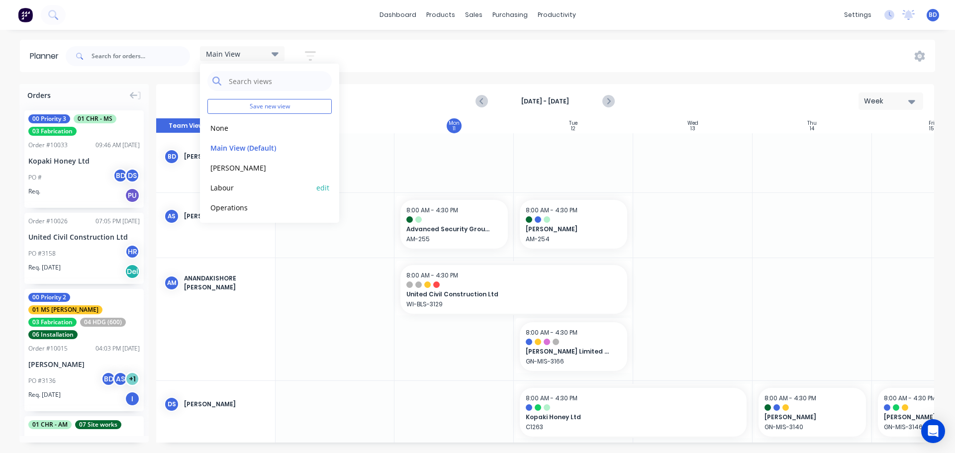
click at [238, 190] on button "Labour" at bounding box center [260, 186] width 106 height 11
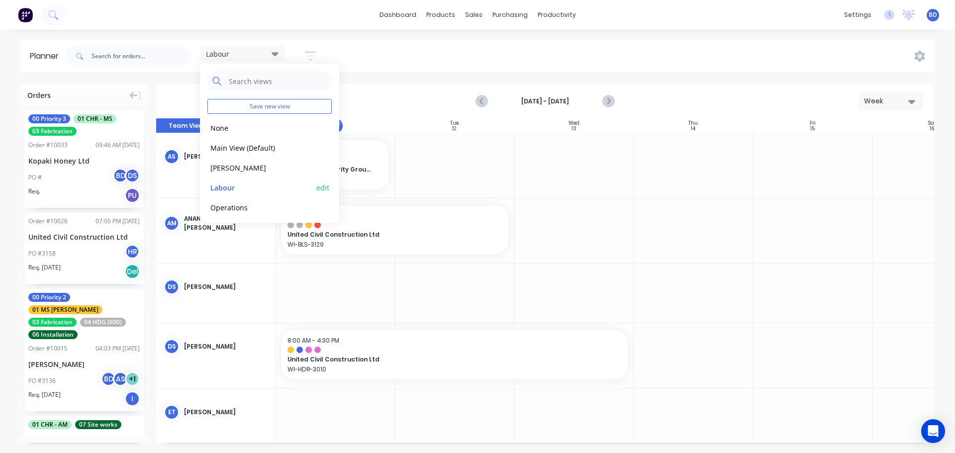
scroll to position [0, 120]
click at [371, 90] on div "Aug 11th - Aug 11th Week" at bounding box center [545, 101] width 776 height 32
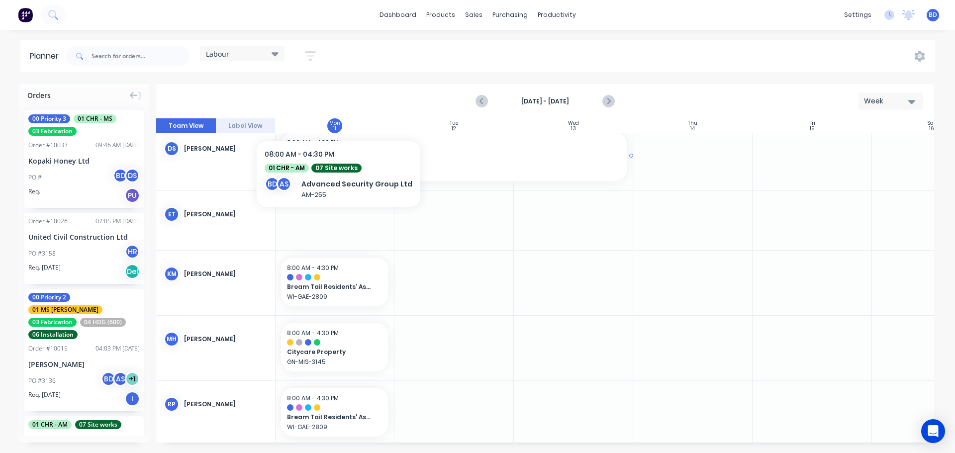
scroll to position [213, 120]
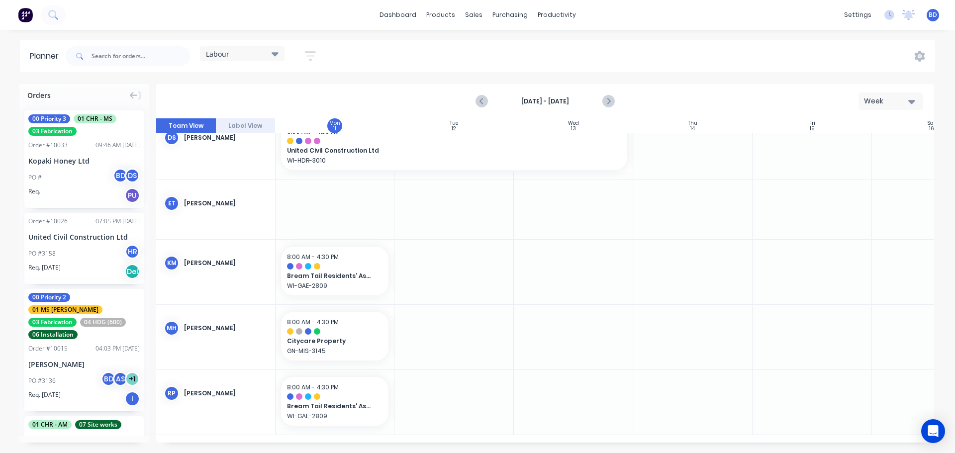
click at [312, 54] on icon "button" at bounding box center [310, 56] width 11 height 12
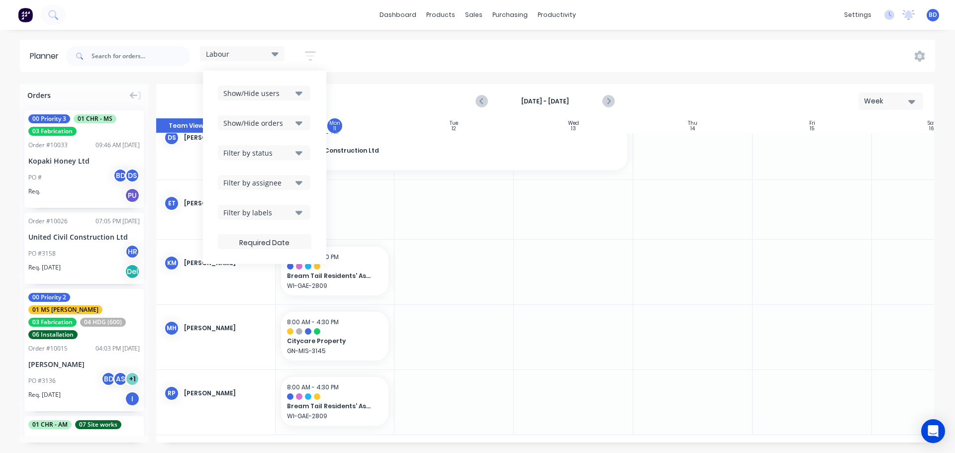
click at [300, 151] on icon "button" at bounding box center [298, 152] width 7 height 11
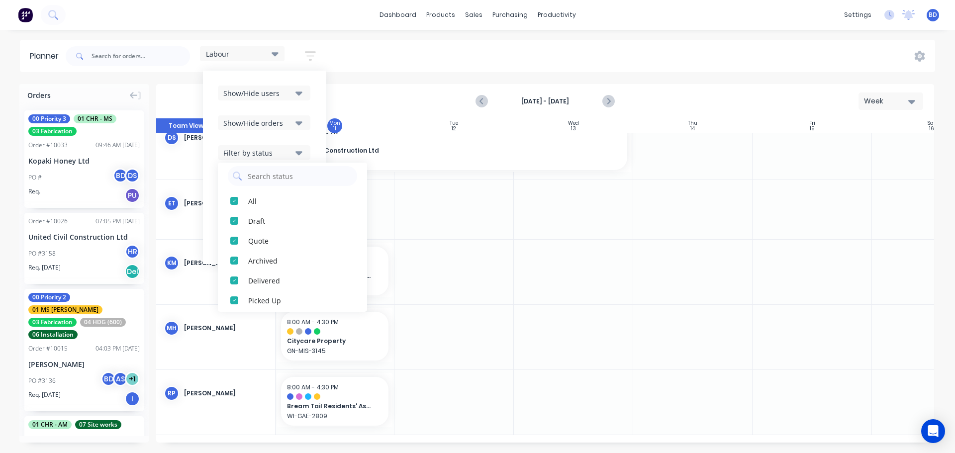
scroll to position [0, 0]
click at [300, 156] on icon "button" at bounding box center [298, 152] width 7 height 11
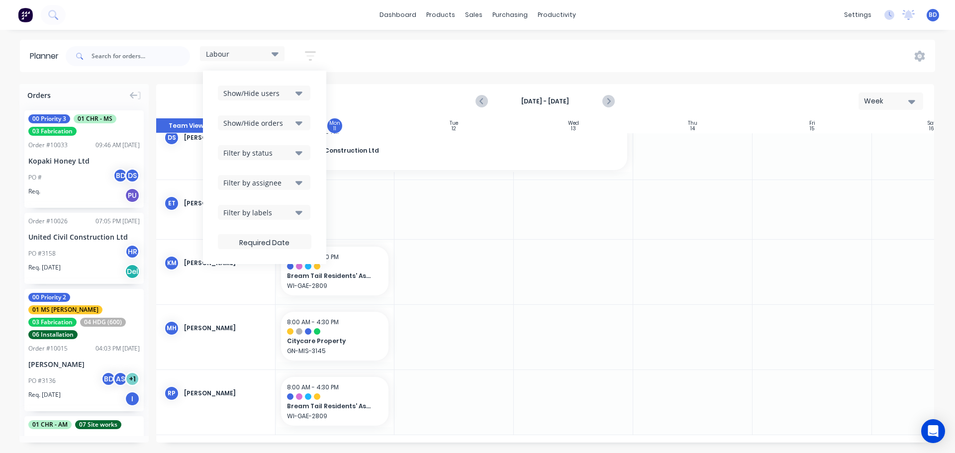
click at [301, 153] on icon "button" at bounding box center [298, 153] width 7 height 4
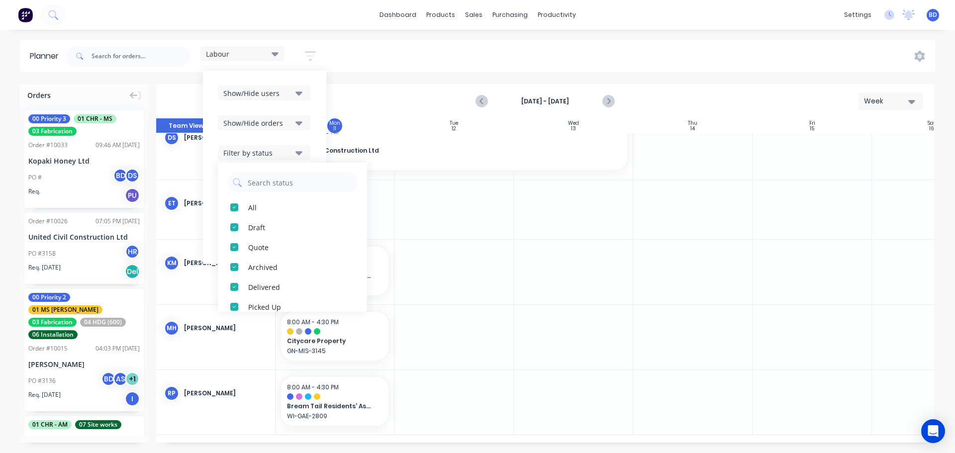
click at [309, 146] on button "Filter by status" at bounding box center [264, 152] width 92 height 15
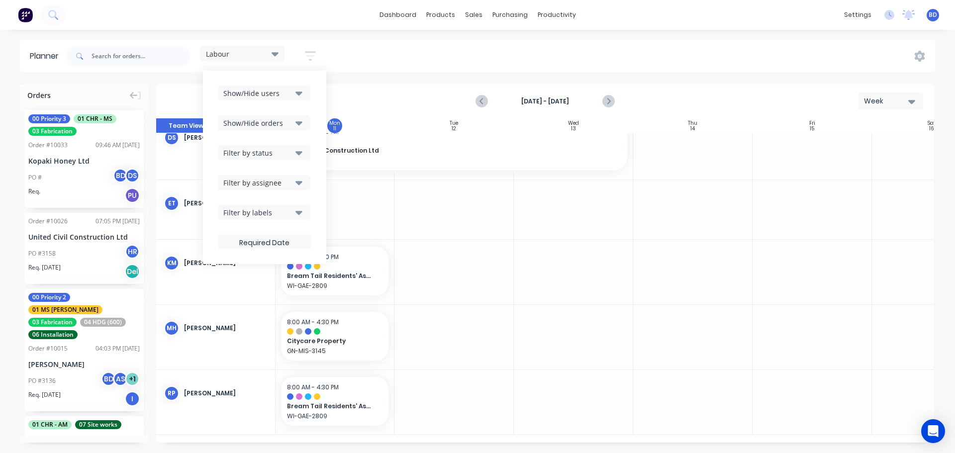
click at [302, 183] on icon "button" at bounding box center [298, 183] width 7 height 4
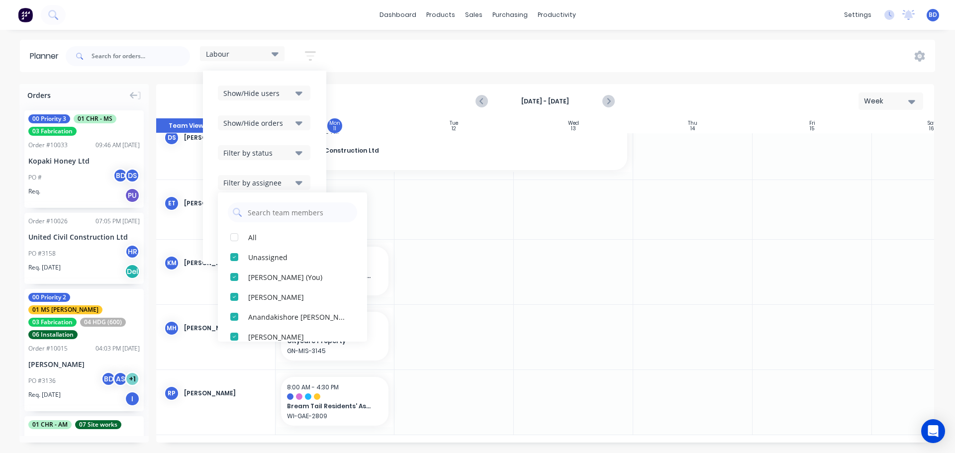
click at [311, 180] on div "Filter by assignee" at bounding box center [264, 182] width 93 height 15
click at [302, 183] on icon "button" at bounding box center [298, 183] width 7 height 4
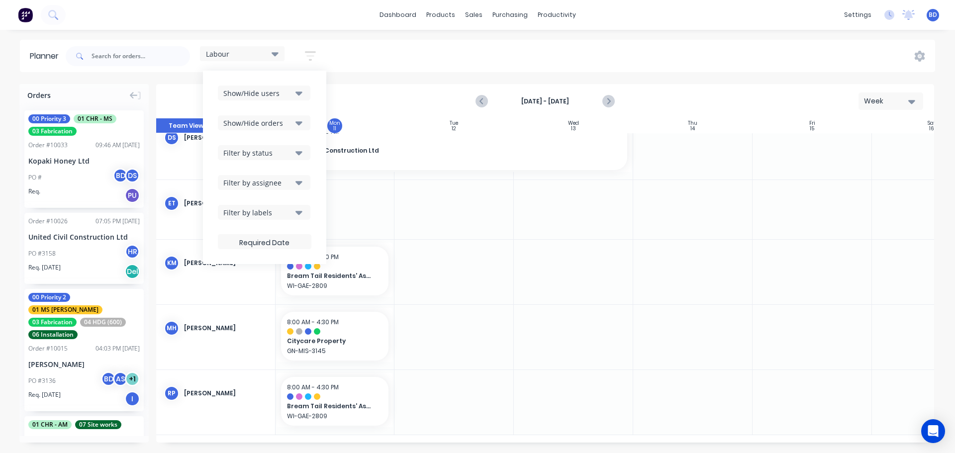
click at [305, 213] on button "Filter by labels" at bounding box center [264, 212] width 92 height 15
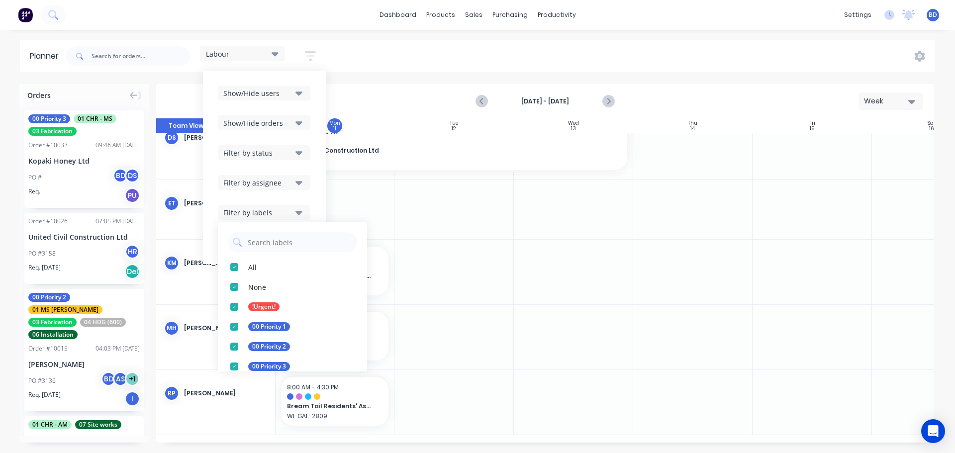
click at [302, 213] on icon "button" at bounding box center [298, 212] width 7 height 11
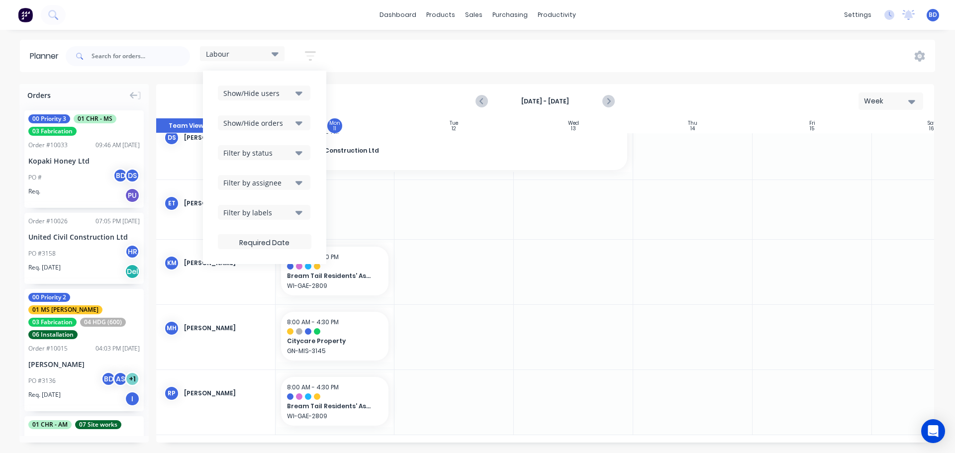
click at [301, 91] on icon "button" at bounding box center [298, 93] width 7 height 11
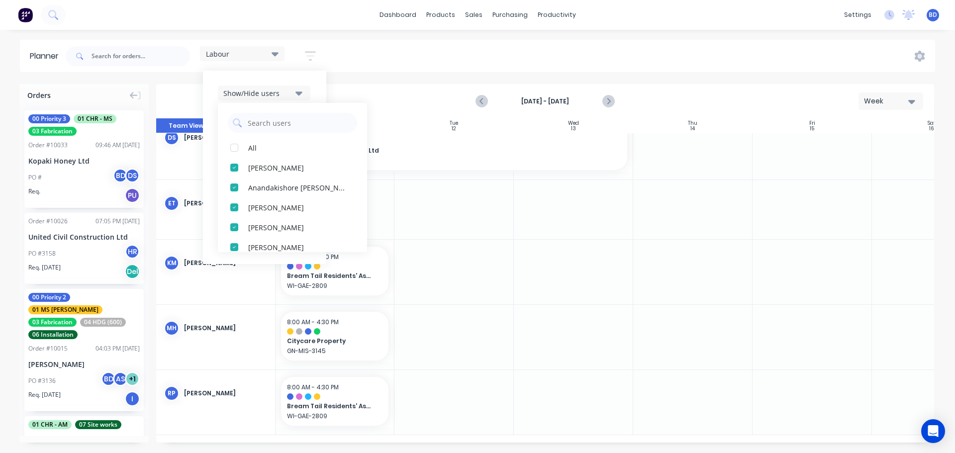
click at [301, 91] on icon "button" at bounding box center [298, 93] width 7 height 11
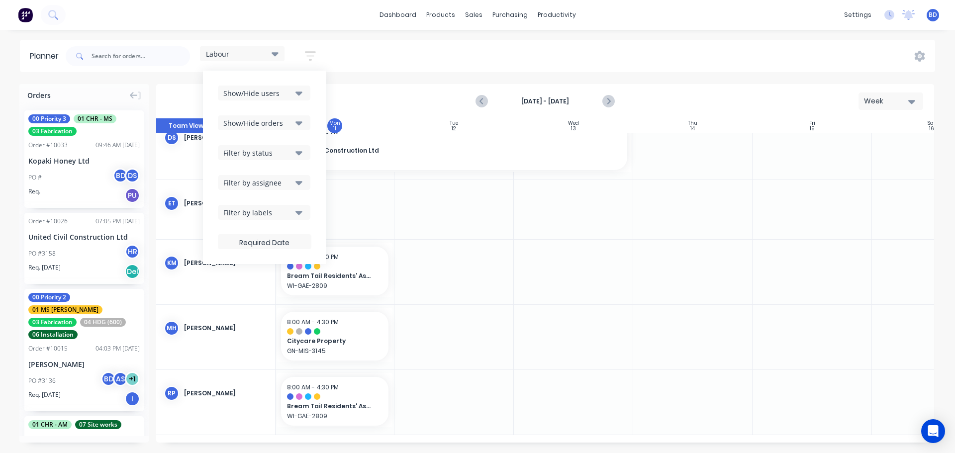
click at [318, 82] on div "Show/Hide users Show/Hide orders Filter by status Filter by assignee Filter by …" at bounding box center [264, 167] width 123 height 193
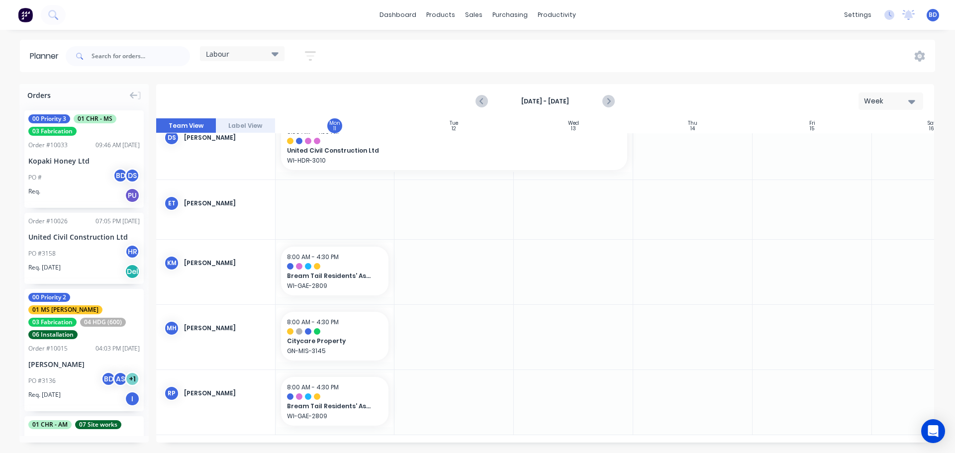
click at [366, 48] on div "Labour Save new view None edit Main View (Default) edit Duncan edit Labour edit…" at bounding box center [499, 56] width 871 height 30
click at [937, 428] on icon "Open Intercom Messenger" at bounding box center [932, 431] width 11 height 13
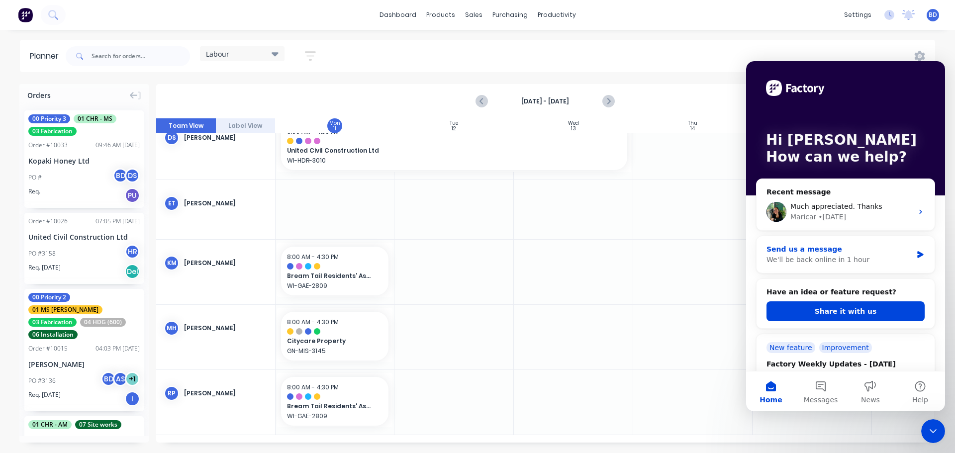
click at [901, 255] on div "We'll be back online in 1 hour" at bounding box center [839, 260] width 146 height 10
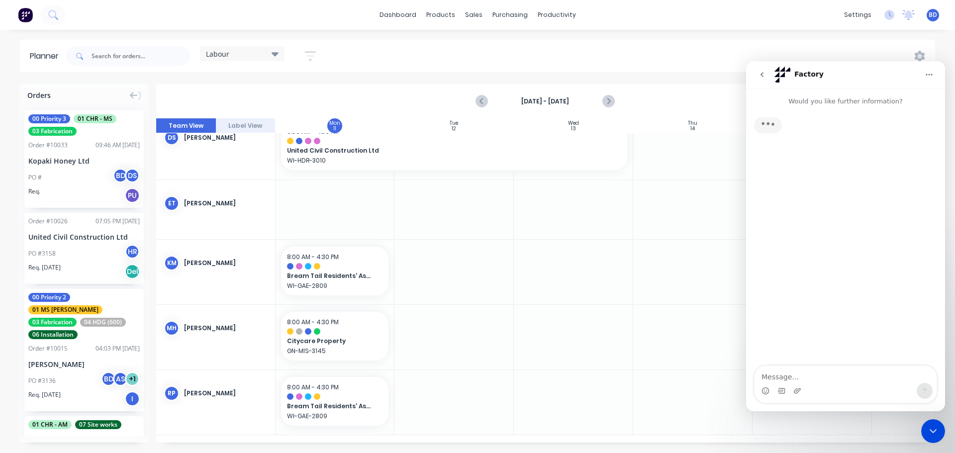
click at [792, 372] on textarea "Message…" at bounding box center [845, 374] width 182 height 17
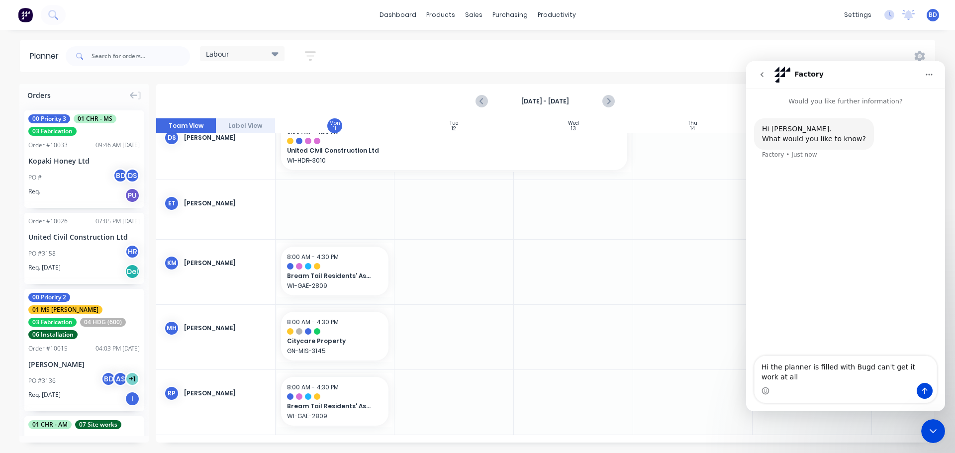
click at [861, 376] on textarea "Hi the planner is filled with Bugd can't get it work at all" at bounding box center [845, 369] width 182 height 27
click at [933, 377] on textarea "Hi the planner is filled with Bugs can't get it work at all" at bounding box center [845, 369] width 182 height 27
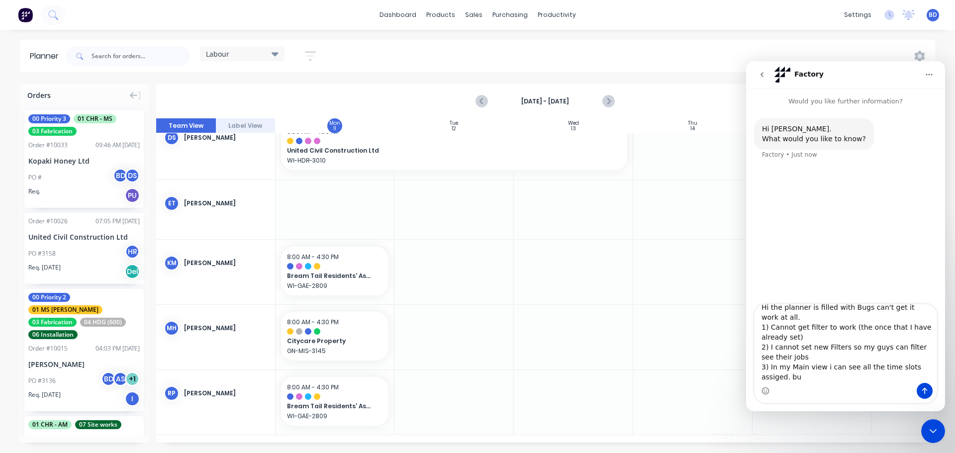
scroll to position [10, 0]
click at [818, 379] on textarea "Hi the planner is filled with Bugs can't get it work at all. 1) Cannot get filt…" at bounding box center [845, 343] width 182 height 79
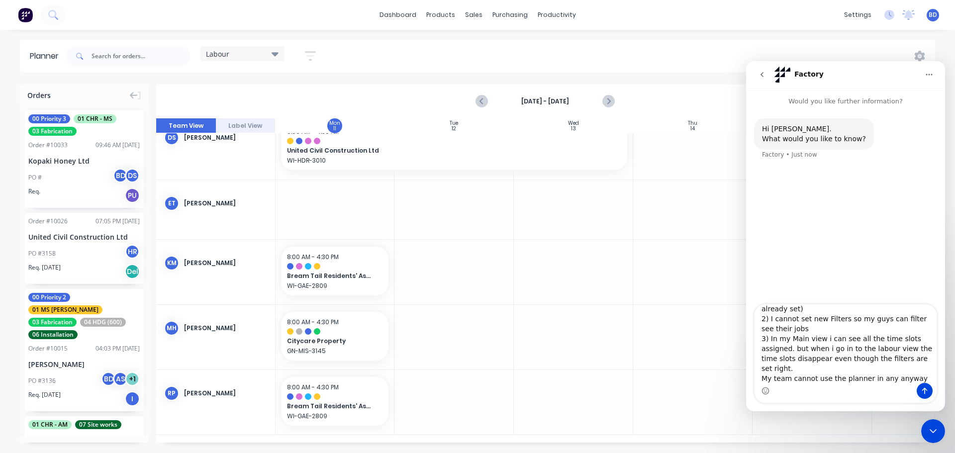
scroll to position [46, 0]
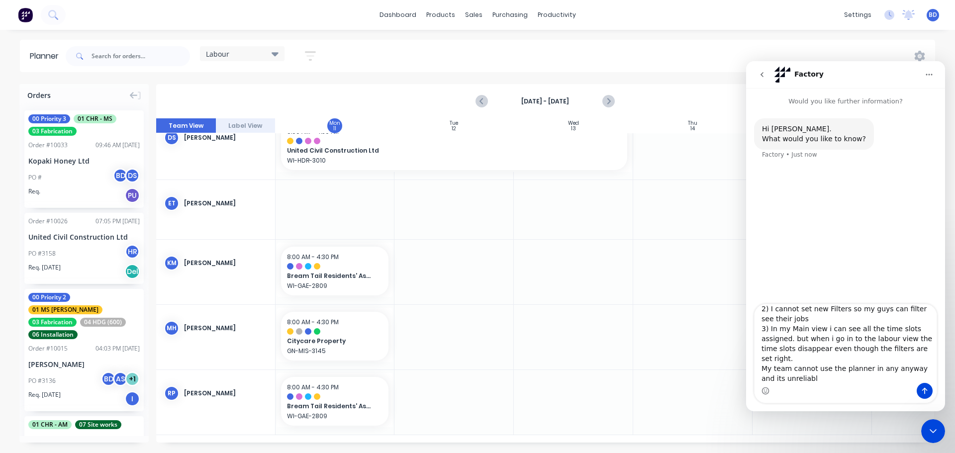
type textarea "Hi the planner is filled with Bugs can't get it work at all. 1) Cannot get filt…"
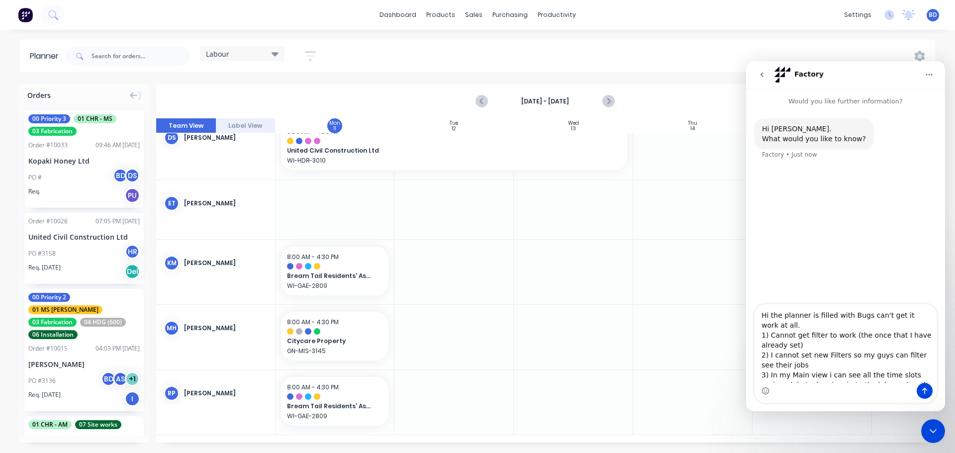
drag, startPoint x: 811, startPoint y: 380, endPoint x: 751, endPoint y: 263, distance: 131.9
click at [751, 263] on div "Would you like further information? Hi Brandon. What would you like to know? Fa…" at bounding box center [845, 249] width 199 height 323
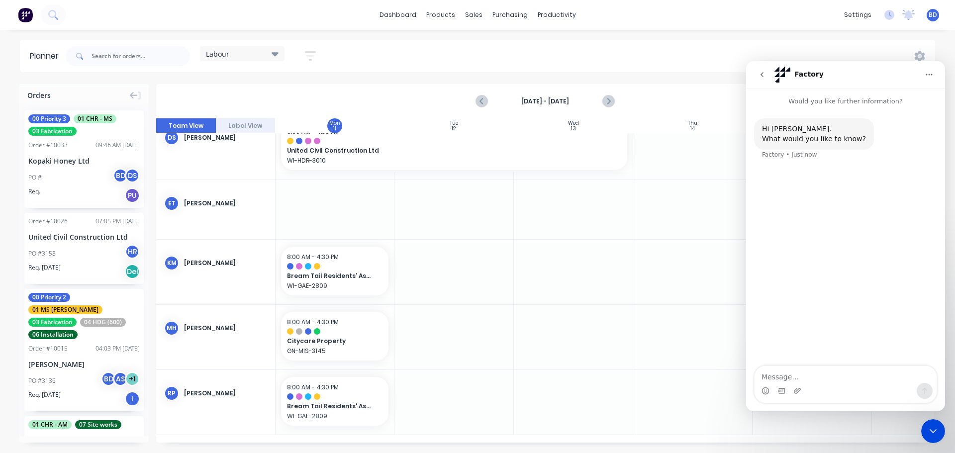
click at [933, 428] on icon "Close Intercom Messenger" at bounding box center [933, 431] width 12 height 12
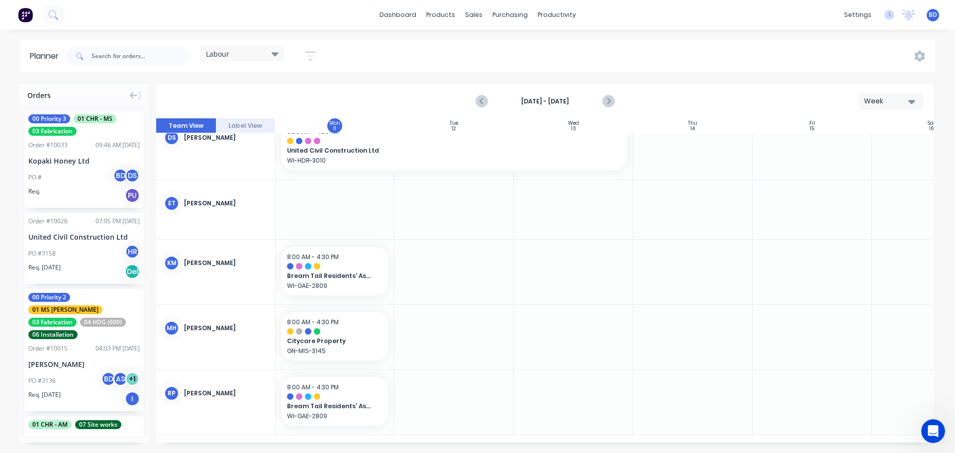
click at [249, 56] on div "Labour" at bounding box center [242, 53] width 73 height 9
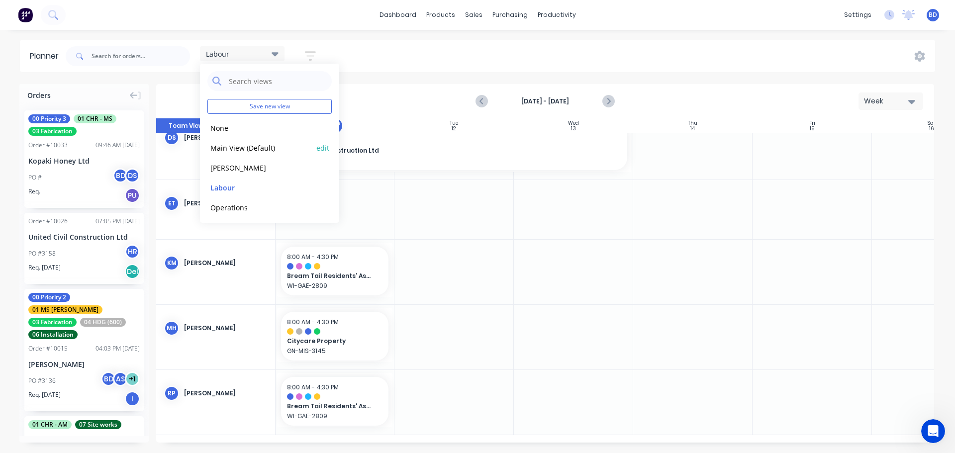
click at [256, 147] on button "Main View (Default)" at bounding box center [260, 147] width 106 height 11
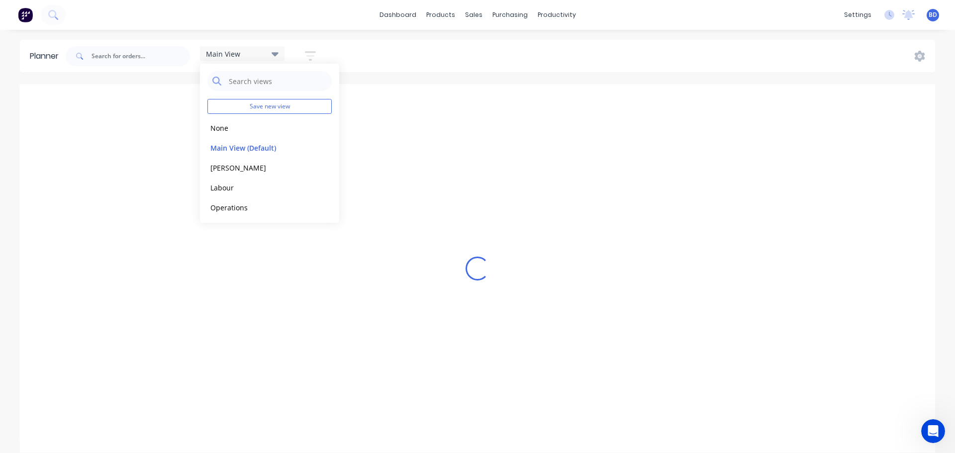
scroll to position [213, 120]
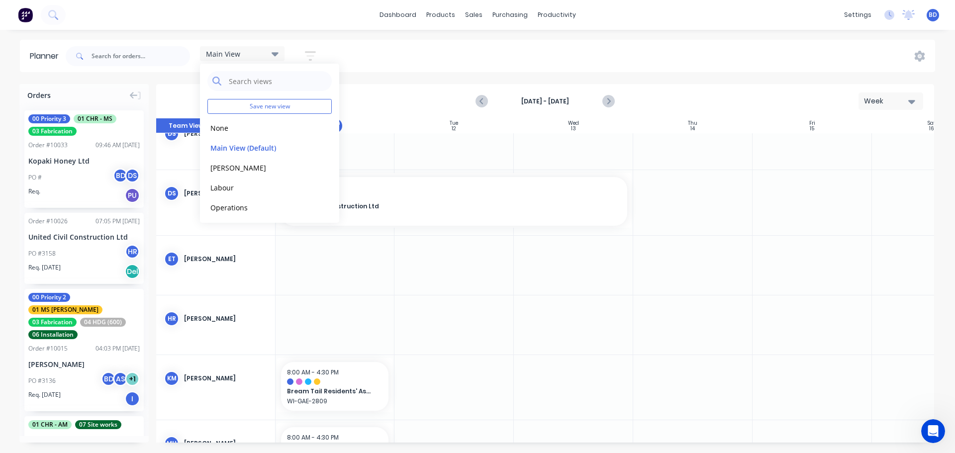
click at [427, 62] on div "Main View Save new view None edit Main View (Default) edit Duncan edit Labour e…" at bounding box center [499, 56] width 871 height 30
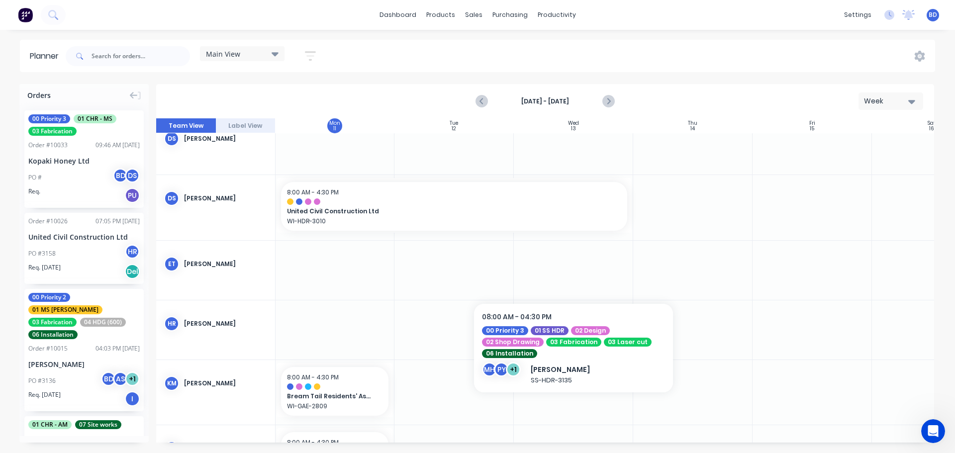
scroll to position [206, 120]
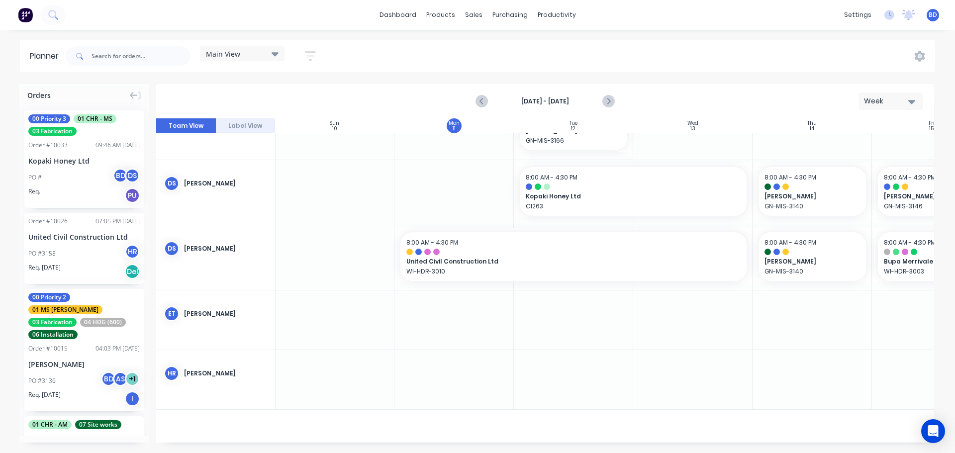
scroll to position [0, 0]
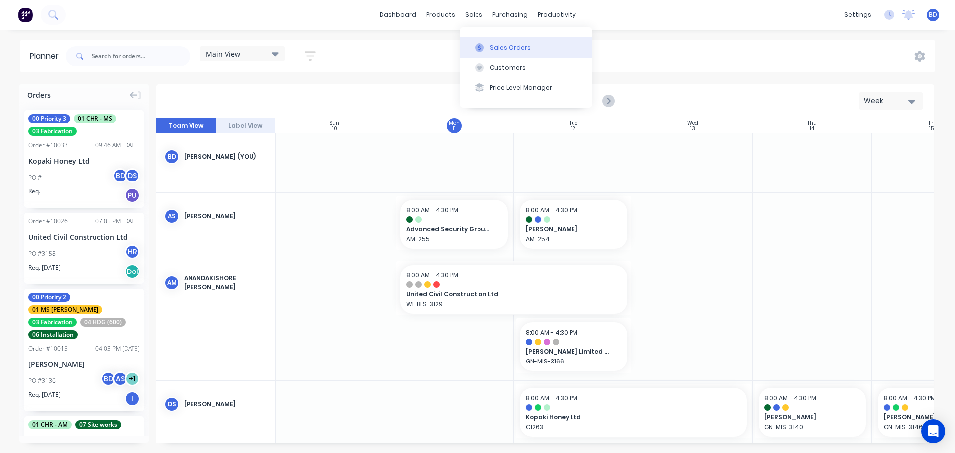
click at [501, 42] on button "Sales Orders" at bounding box center [526, 47] width 132 height 20
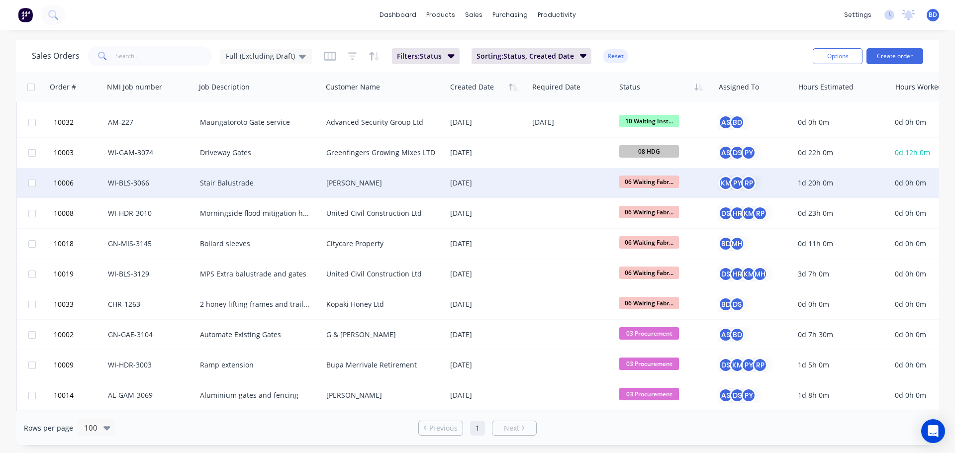
scroll to position [149, 0]
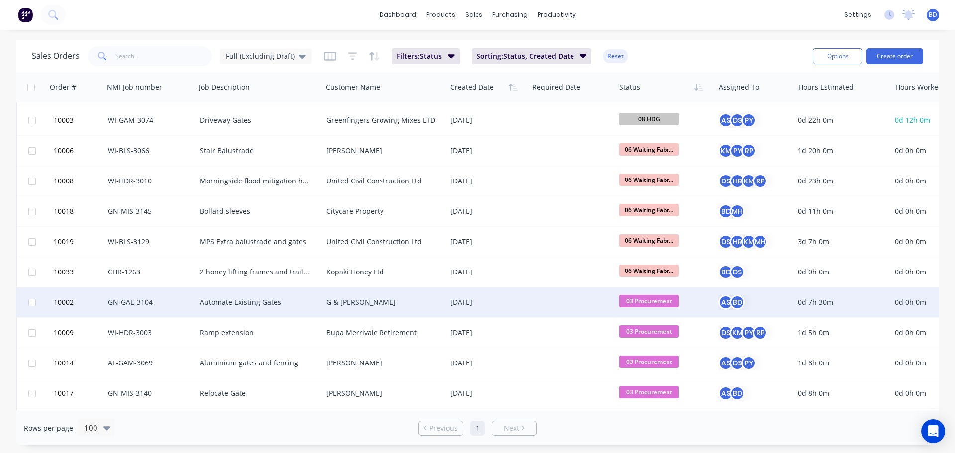
click at [658, 303] on span "03 Procurement" at bounding box center [649, 301] width 60 height 12
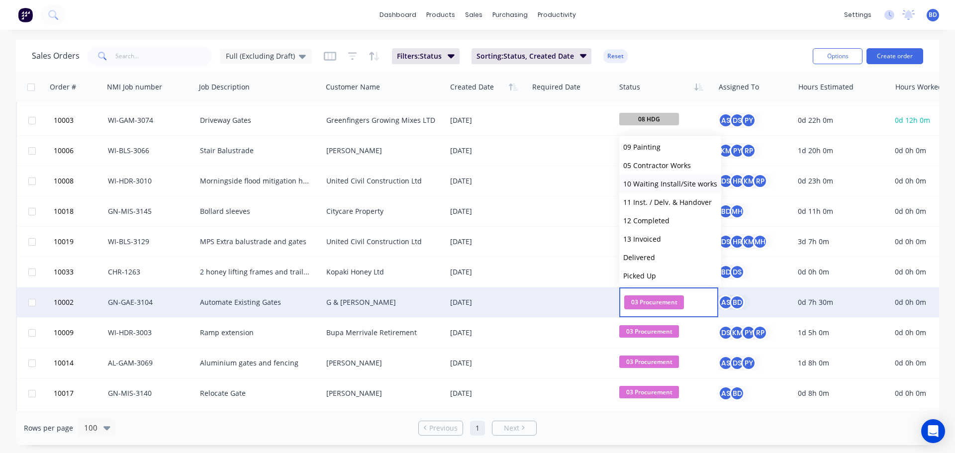
click at [676, 184] on span "10 Waiting Install/Site works" at bounding box center [670, 183] width 94 height 9
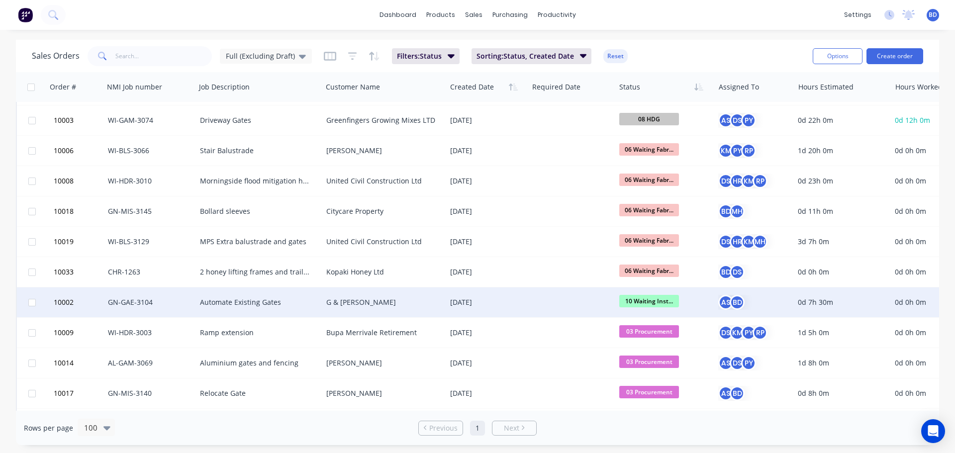
scroll to position [0, 0]
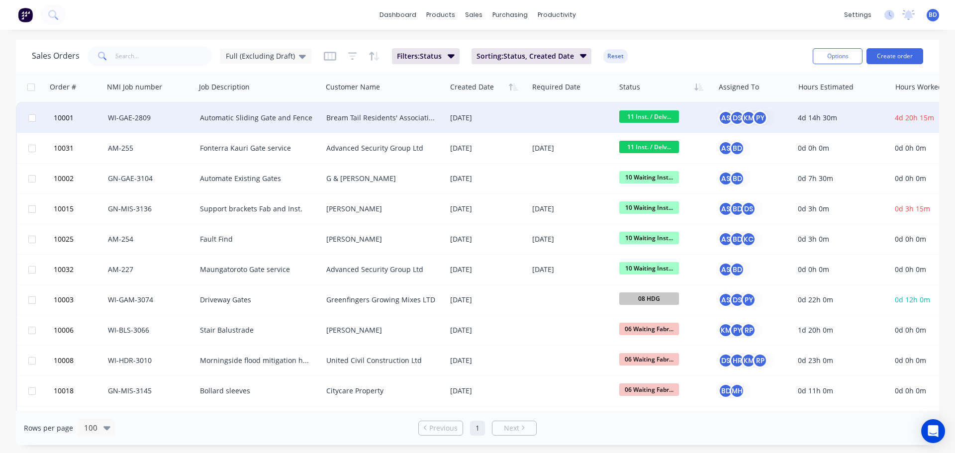
click at [360, 119] on div "Bream Tail Residents' Association" at bounding box center [381, 118] width 110 height 10
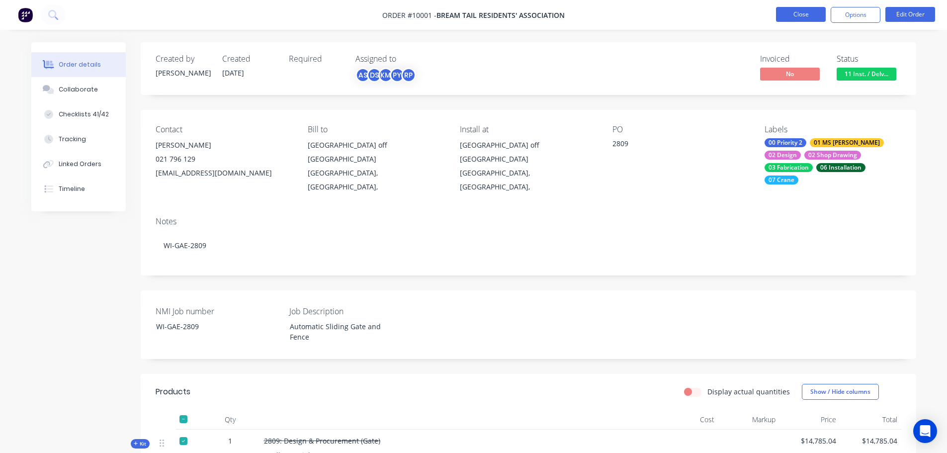
click at [795, 14] on button "Close" at bounding box center [801, 14] width 50 height 15
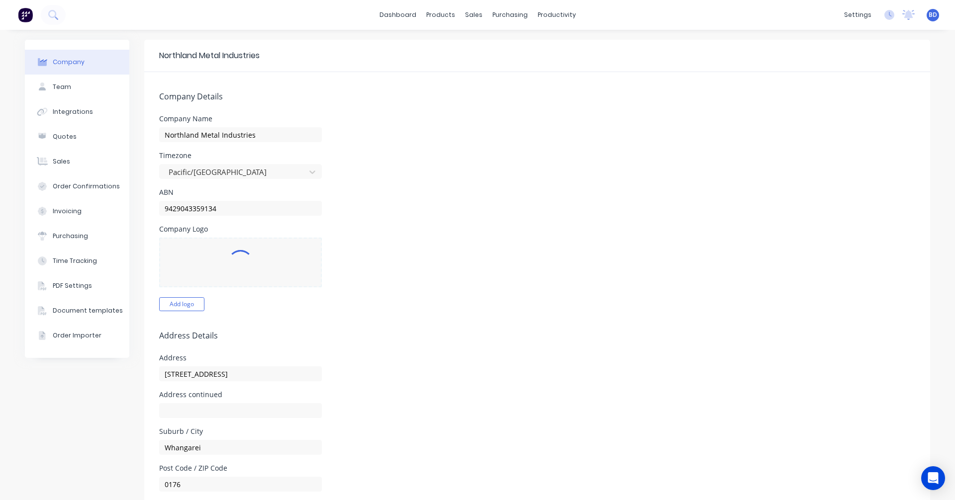
select select "NZ"
click at [505, 44] on div "Sales Orders" at bounding box center [506, 47] width 41 height 9
